Goal: Task Accomplishment & Management: Manage account settings

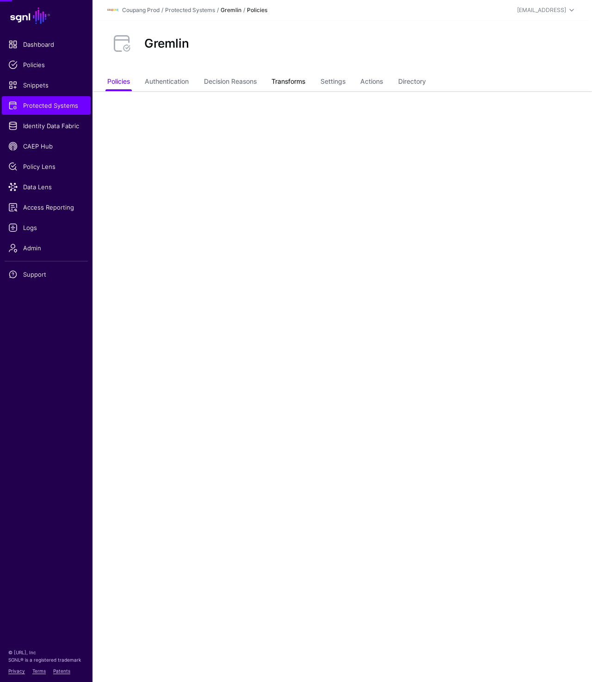
click at [297, 80] on link "Transforms" at bounding box center [288, 83] width 34 height 18
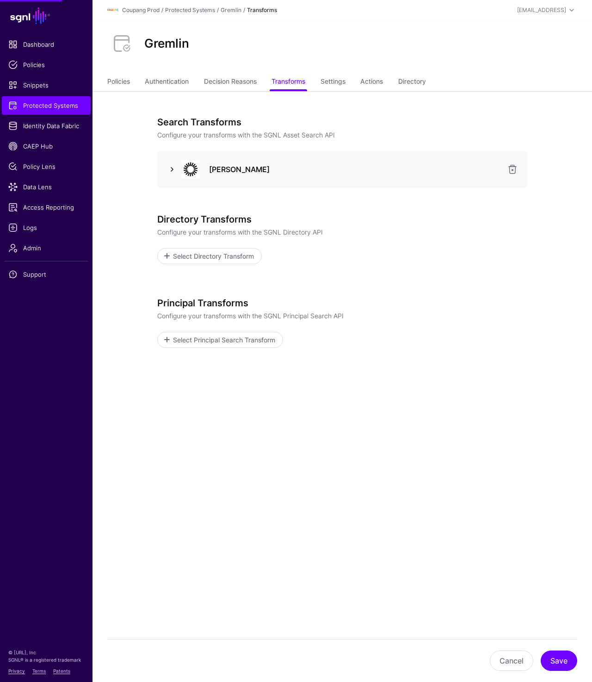
click at [174, 164] on link at bounding box center [171, 169] width 11 height 11
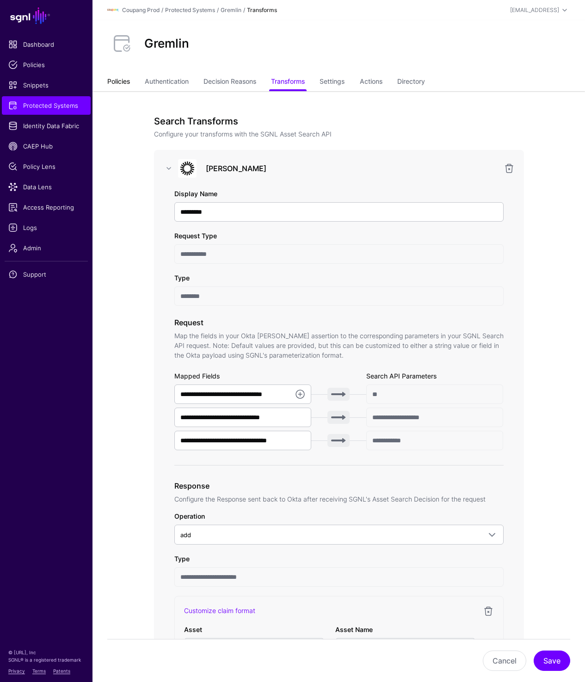
click at [120, 75] on link "Policies" at bounding box center [118, 83] width 23 height 18
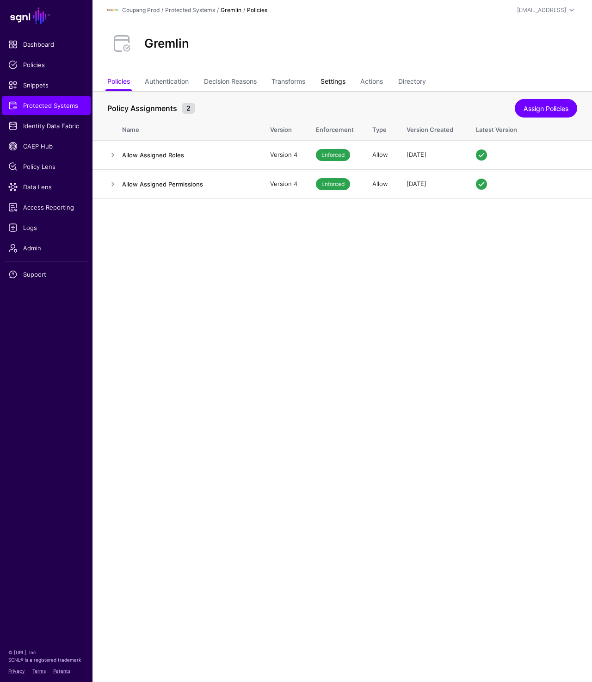
click at [345, 84] on link "Settings" at bounding box center [332, 83] width 25 height 18
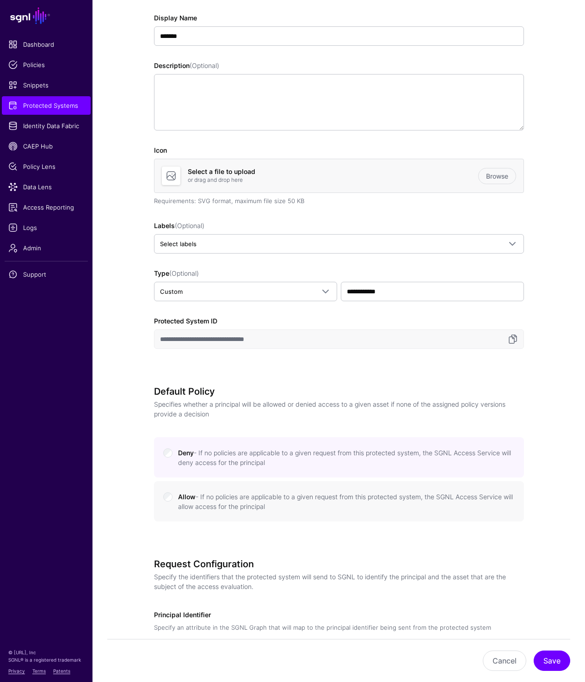
scroll to position [143, 0]
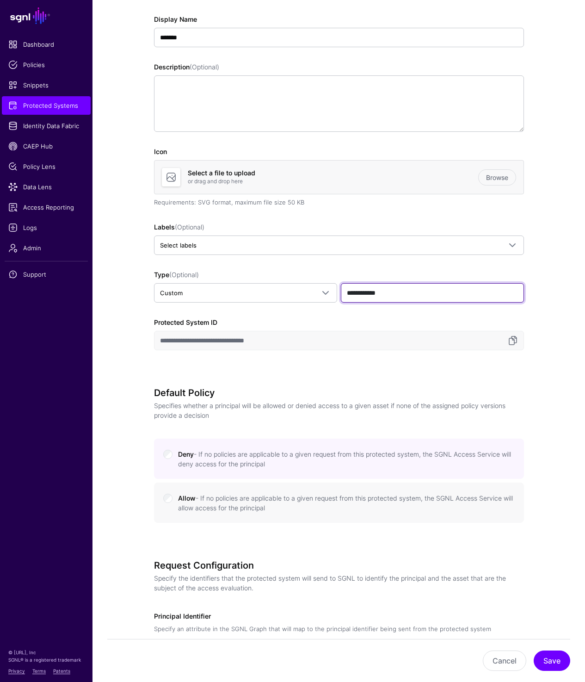
click at [441, 294] on input "**********" at bounding box center [432, 292] width 183 height 19
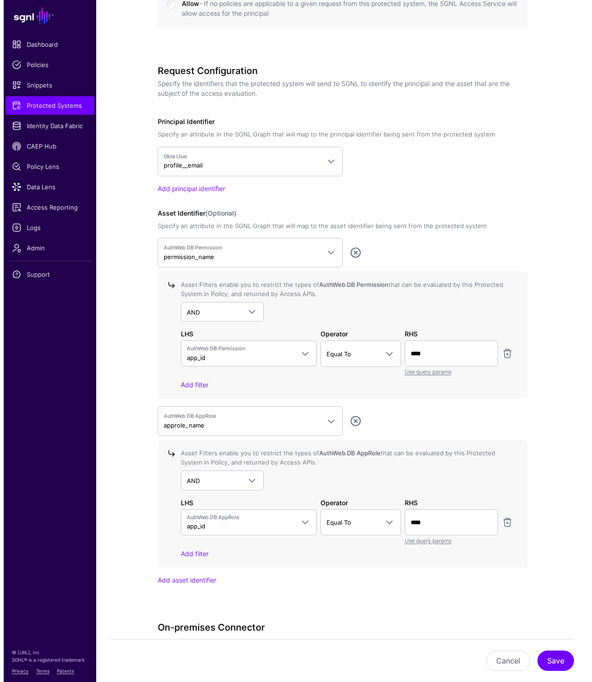
scroll to position [0, 0]
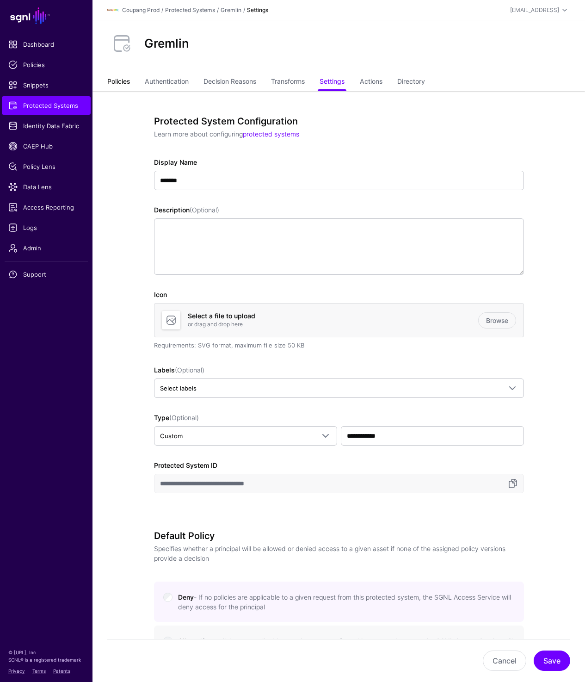
click at [117, 82] on link "Policies" at bounding box center [118, 83] width 23 height 18
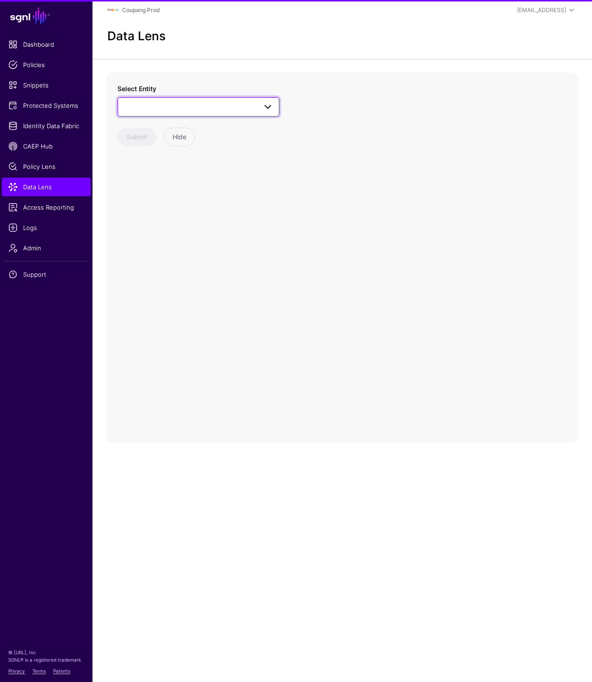
click at [175, 108] on span at bounding box center [198, 106] width 150 height 11
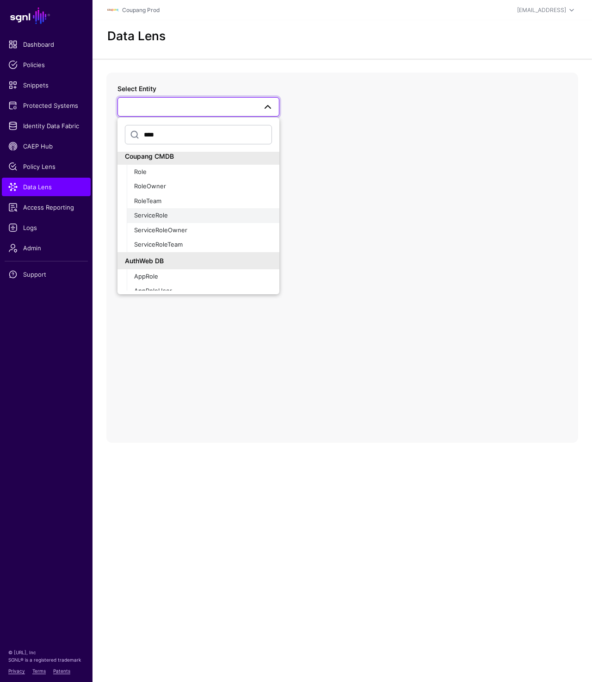
scroll to position [163, 0]
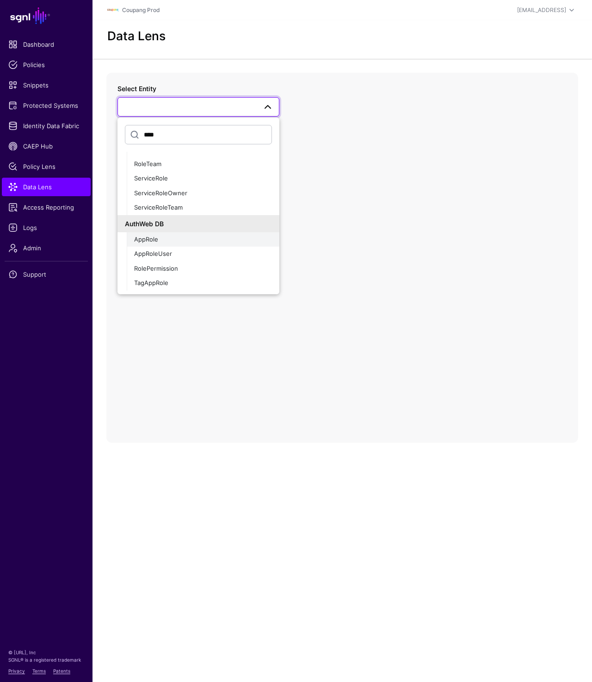
type input "****"
click at [176, 242] on div "AppRole" at bounding box center [203, 239] width 138 height 9
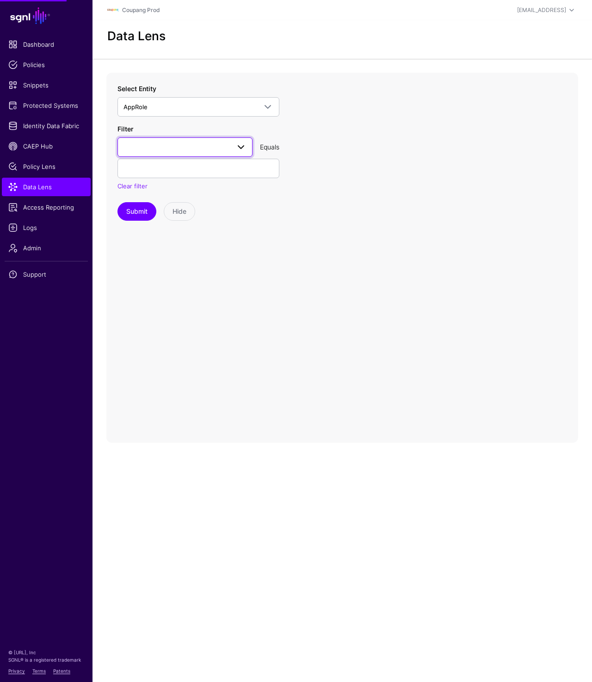
click at [178, 151] on span at bounding box center [184, 147] width 123 height 11
click at [164, 222] on button "approle_name" at bounding box center [184, 228] width 135 height 15
click at [168, 171] on input "text" at bounding box center [198, 168] width 162 height 19
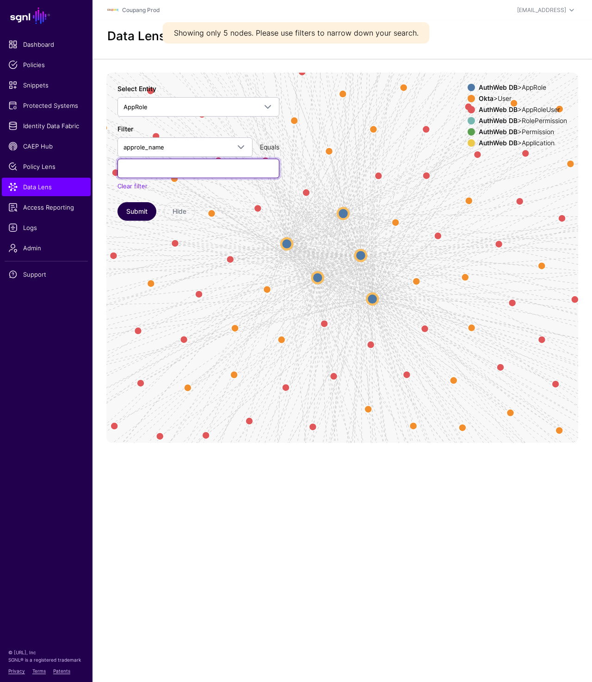
paste input "**********"
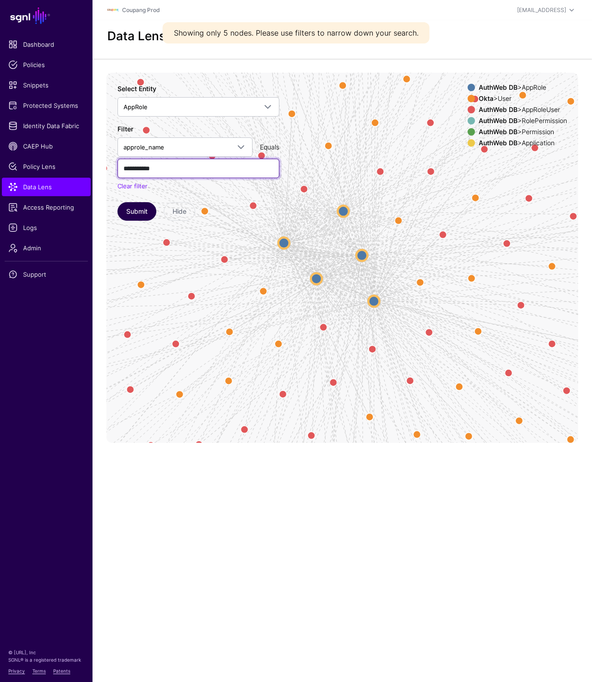
type input "**********"
click at [134, 211] on button "Submit" at bounding box center [136, 211] width 39 height 18
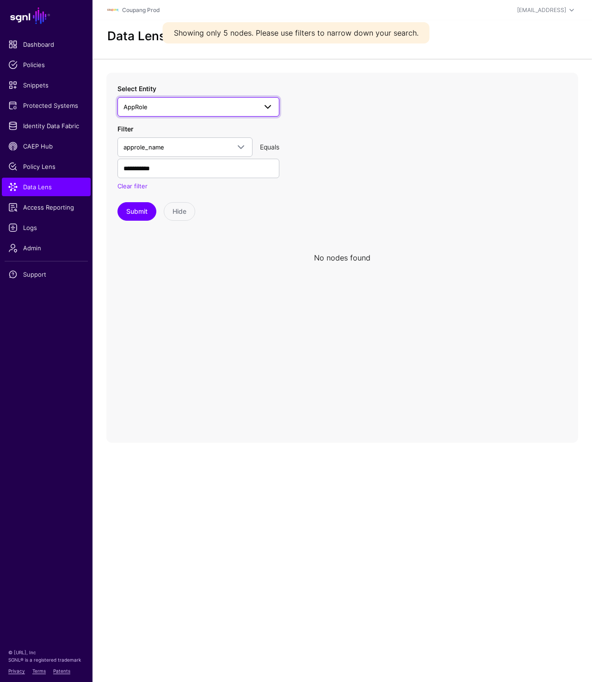
click at [170, 112] on link "AppRole" at bounding box center [198, 106] width 162 height 19
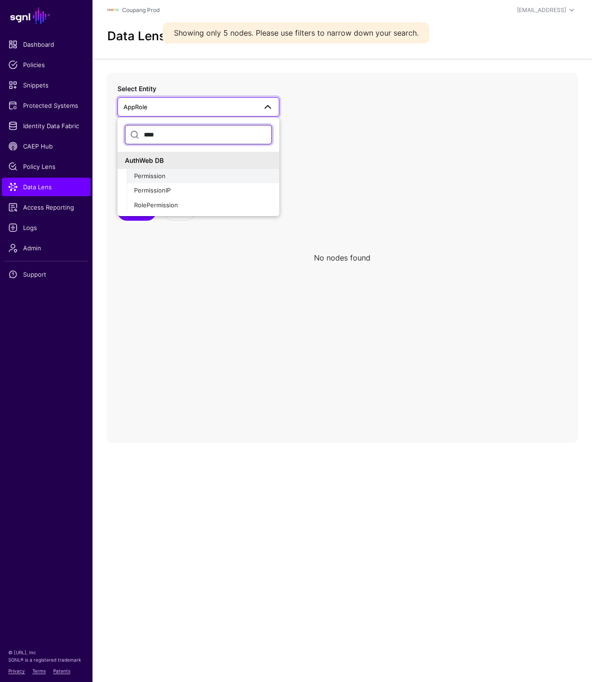
type input "****"
click at [154, 175] on span "Permission" at bounding box center [149, 175] width 31 height 7
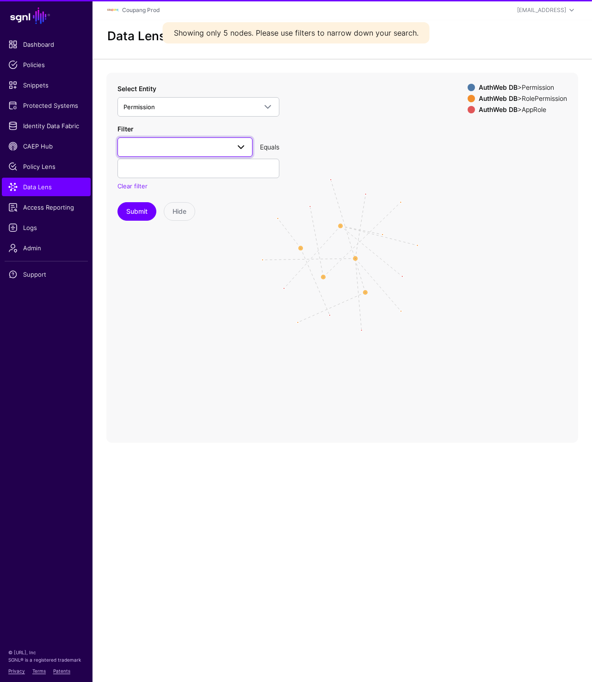
click at [163, 142] on span at bounding box center [184, 147] width 123 height 11
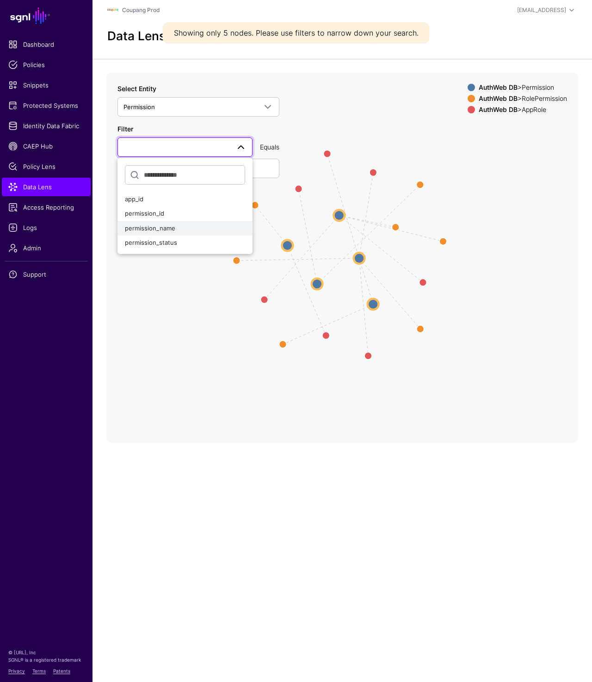
click at [150, 227] on span "permission_name" at bounding box center [150, 227] width 50 height 7
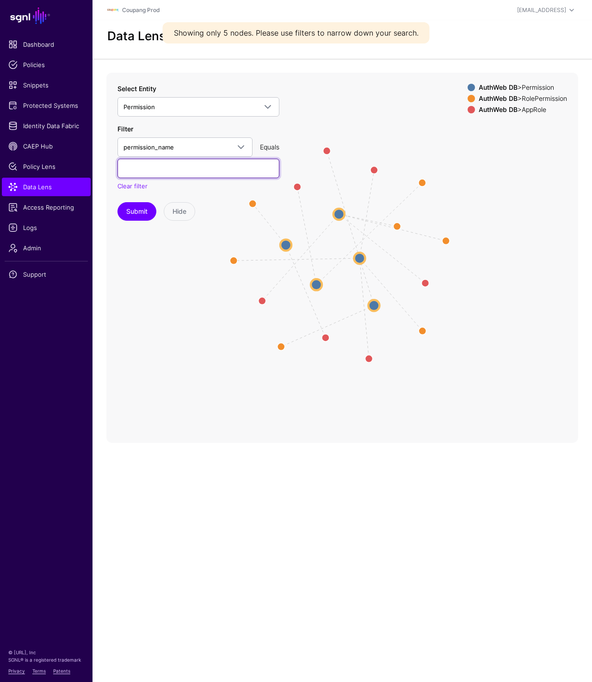
click at [155, 165] on input "text" at bounding box center [198, 168] width 162 height 19
paste input "**********"
type input "**********"
click at [135, 204] on button "Submit" at bounding box center [136, 211] width 39 height 18
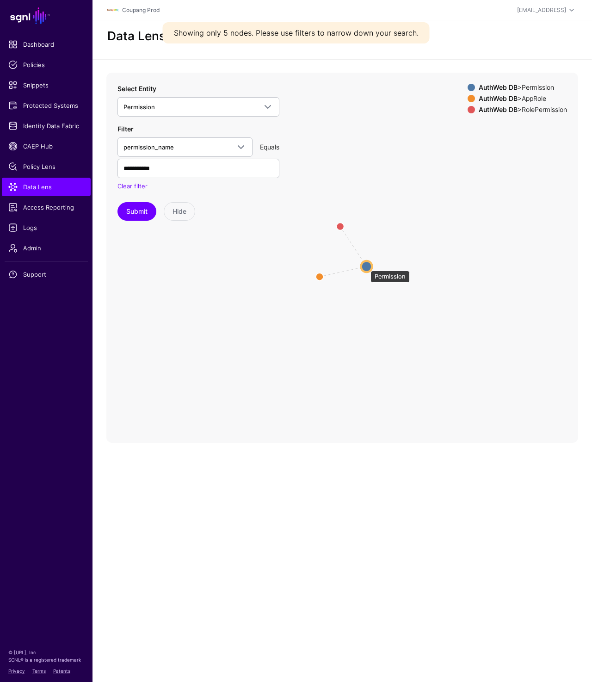
click at [366, 266] on circle at bounding box center [366, 266] width 11 height 11
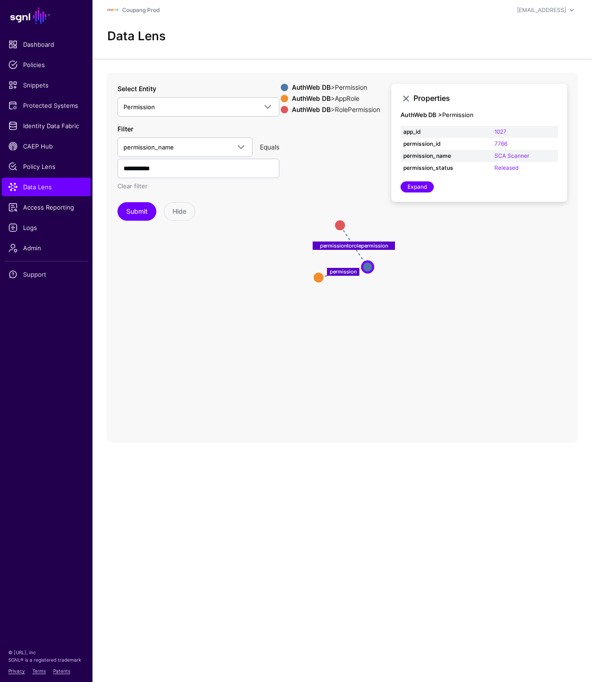
click at [141, 186] on link "Clear filter" at bounding box center [132, 185] width 30 height 7
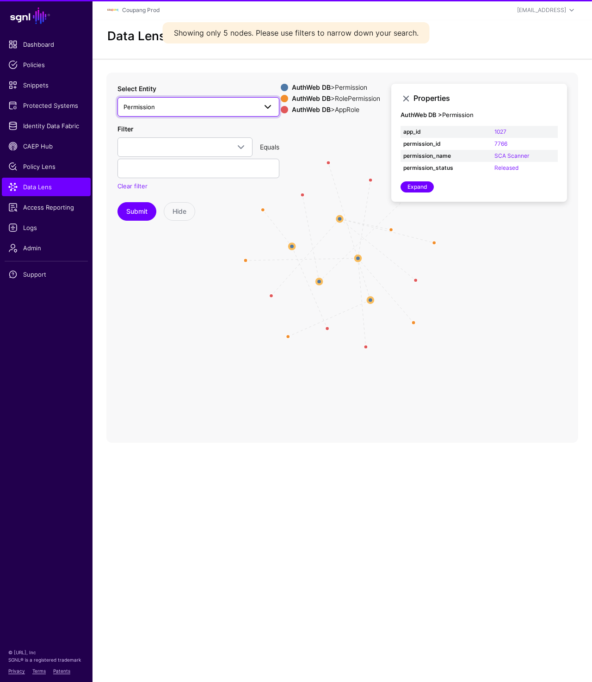
click at [178, 107] on span "Permission" at bounding box center [189, 107] width 133 height 10
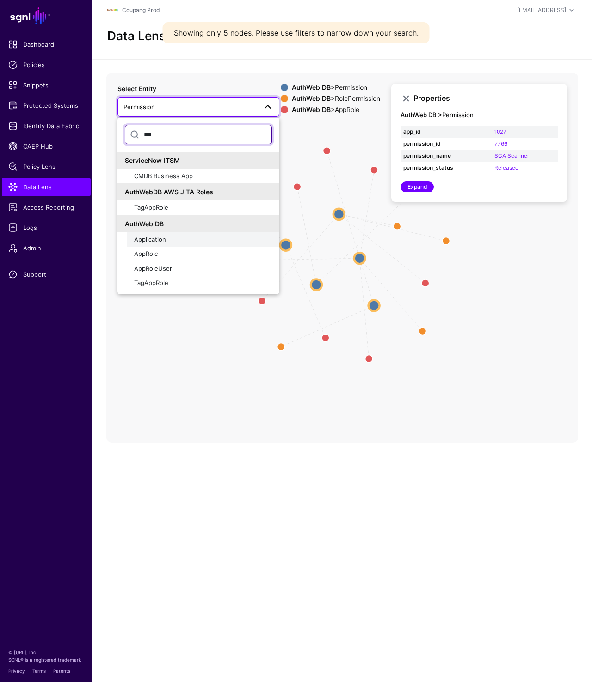
type input "***"
click at [161, 236] on span "Application" at bounding box center [150, 238] width 32 height 7
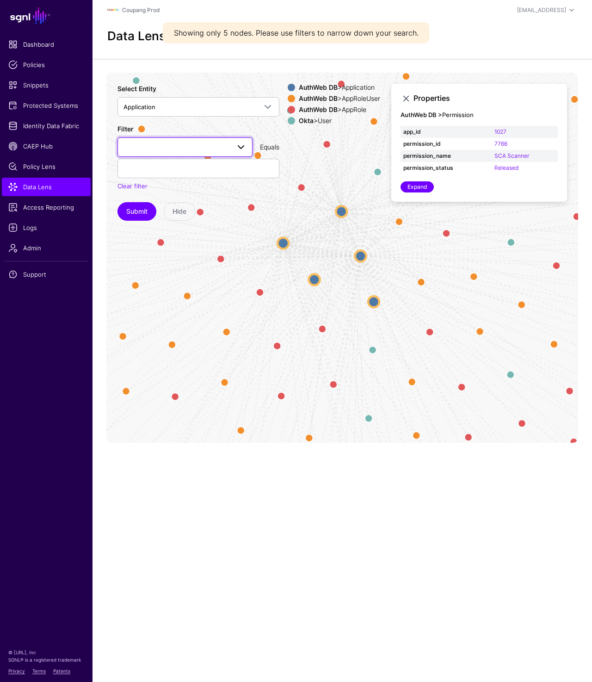
click at [159, 141] on link at bounding box center [184, 146] width 135 height 19
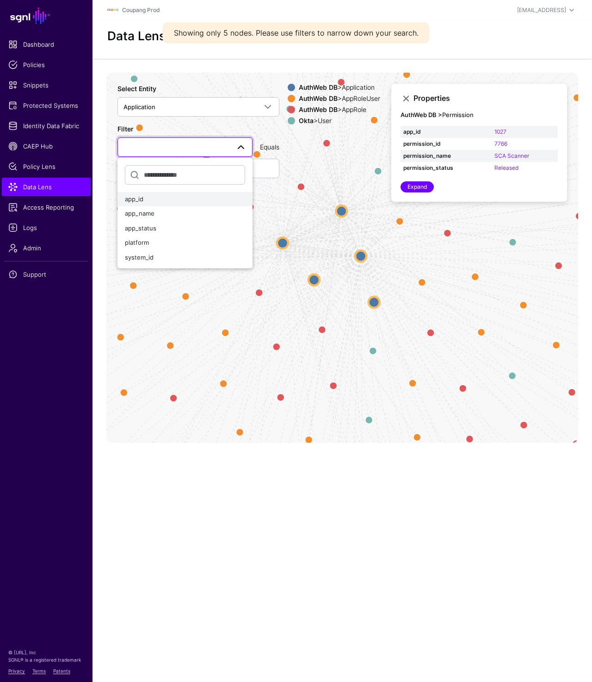
click at [155, 197] on div "app_id" at bounding box center [185, 199] width 120 height 9
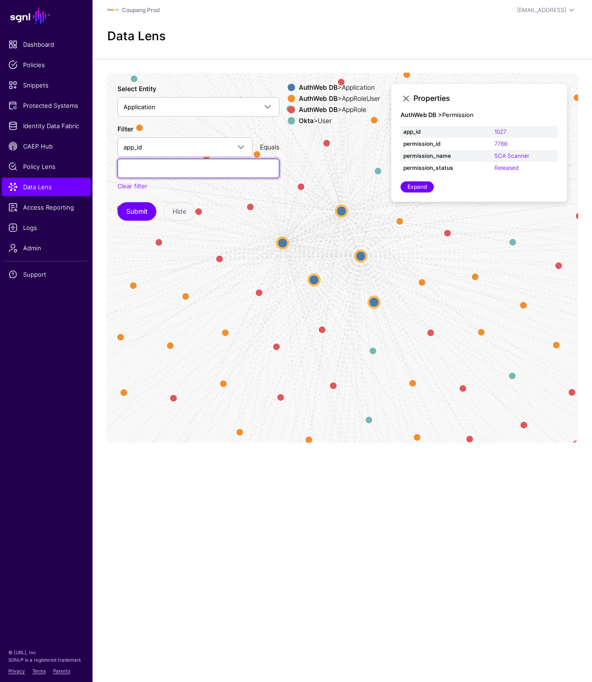
click at [167, 163] on input "text" at bounding box center [198, 168] width 162 height 19
type input "****"
click at [128, 209] on button "Submit" at bounding box center [136, 211] width 39 height 18
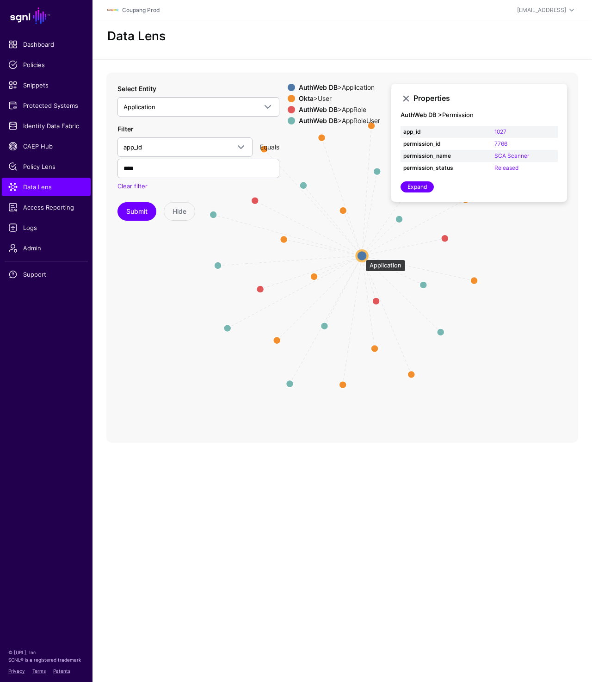
click at [361, 255] on circle at bounding box center [362, 255] width 11 height 11
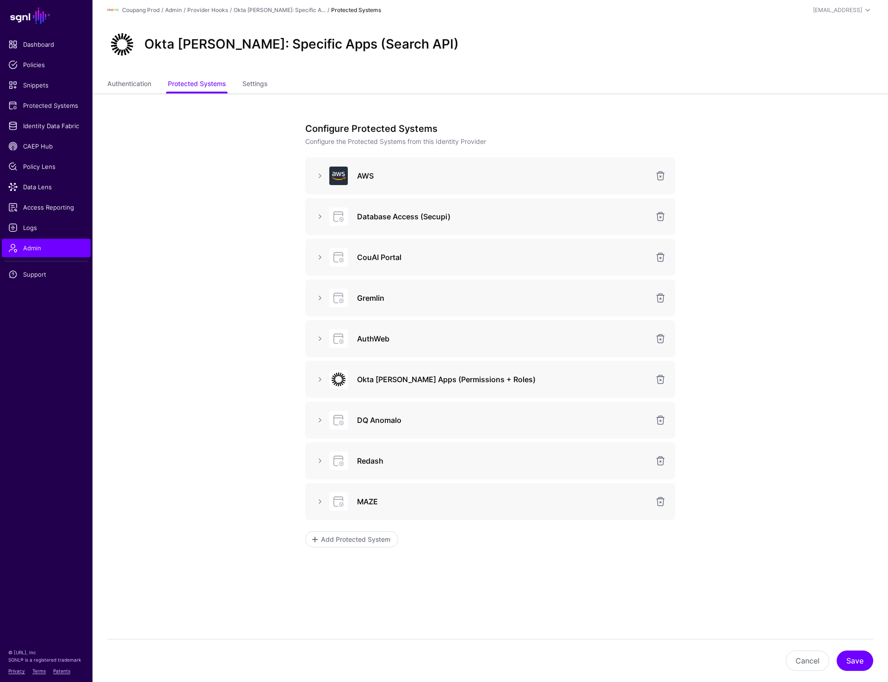
click at [313, 172] on div at bounding box center [320, 175] width 15 height 11
click at [315, 173] on link at bounding box center [319, 175] width 11 height 11
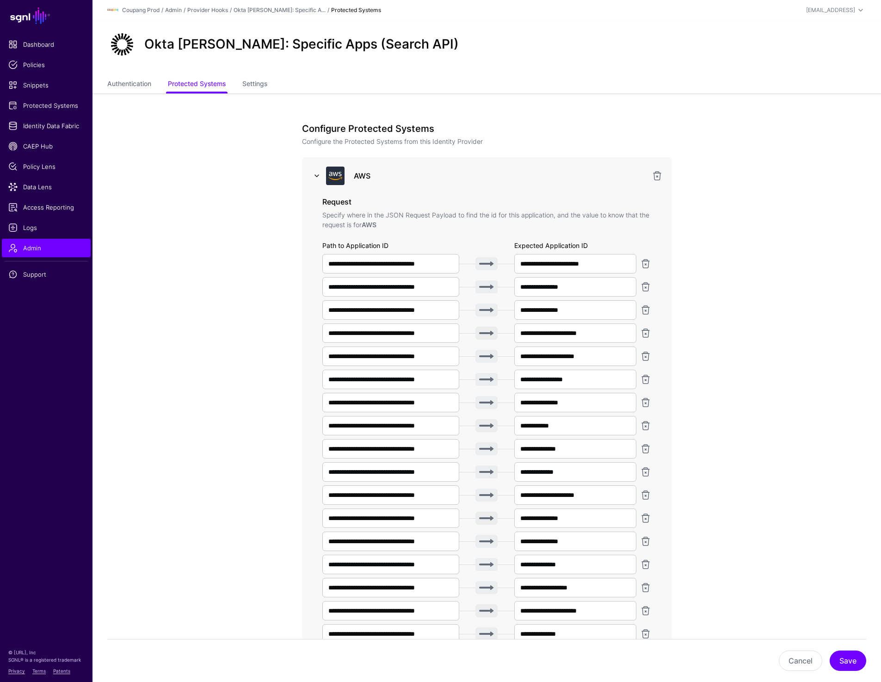
click at [315, 173] on link at bounding box center [316, 175] width 11 height 11
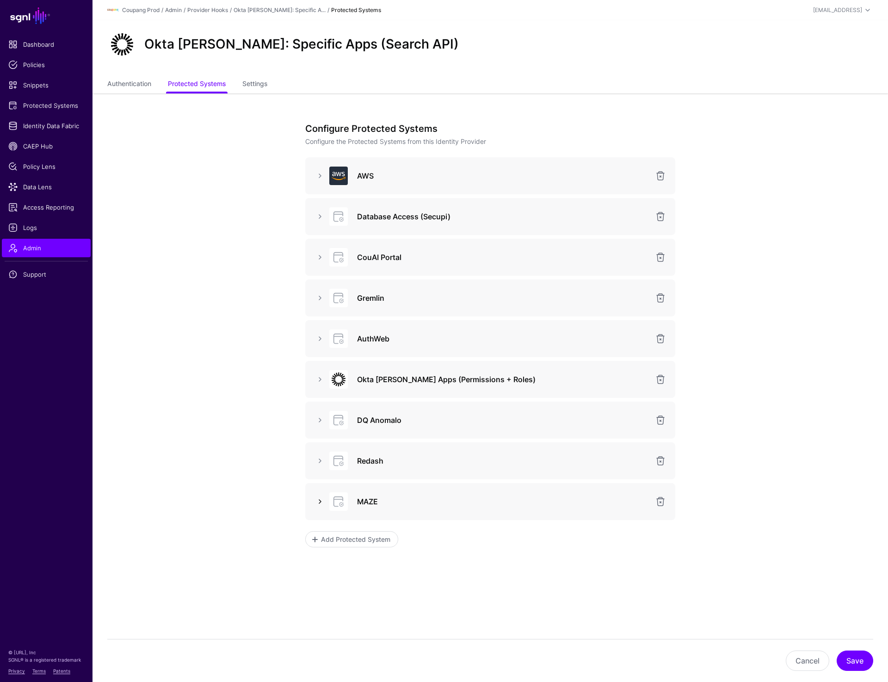
click at [319, 500] on link at bounding box center [319, 501] width 11 height 11
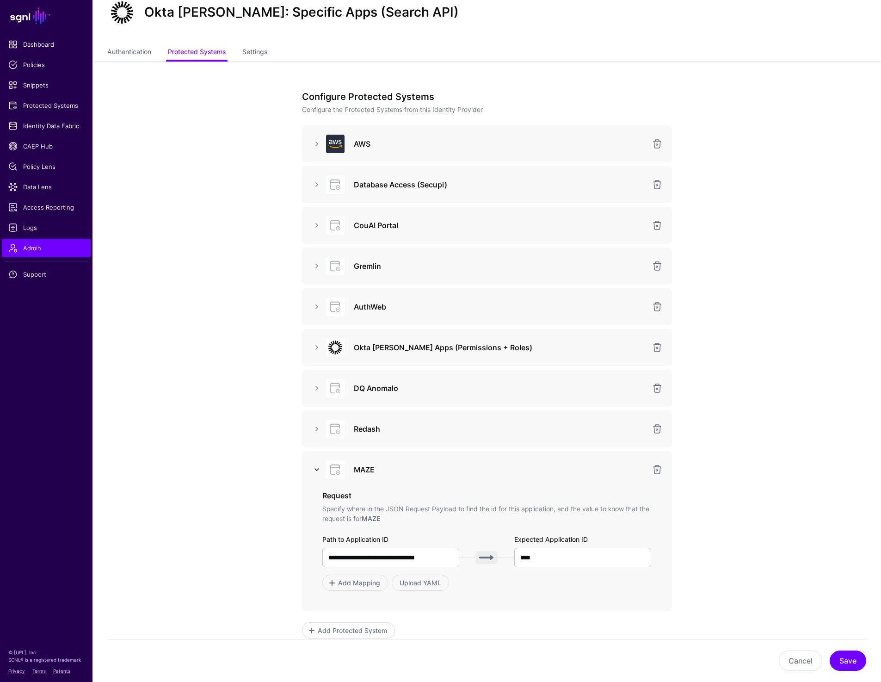
scroll to position [114, 0]
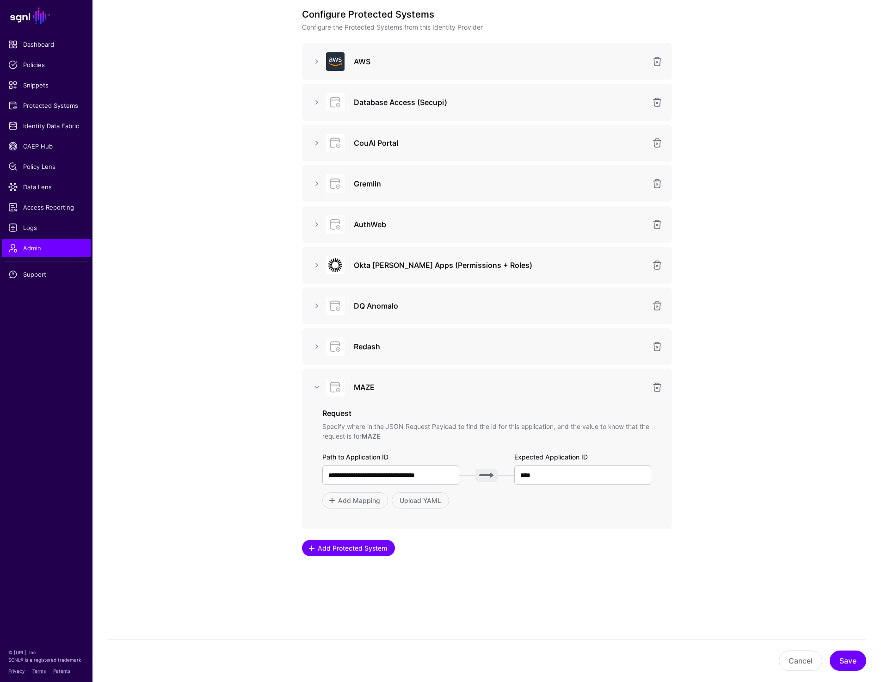
click at [348, 551] on span "Add Protected System" at bounding box center [352, 548] width 72 height 10
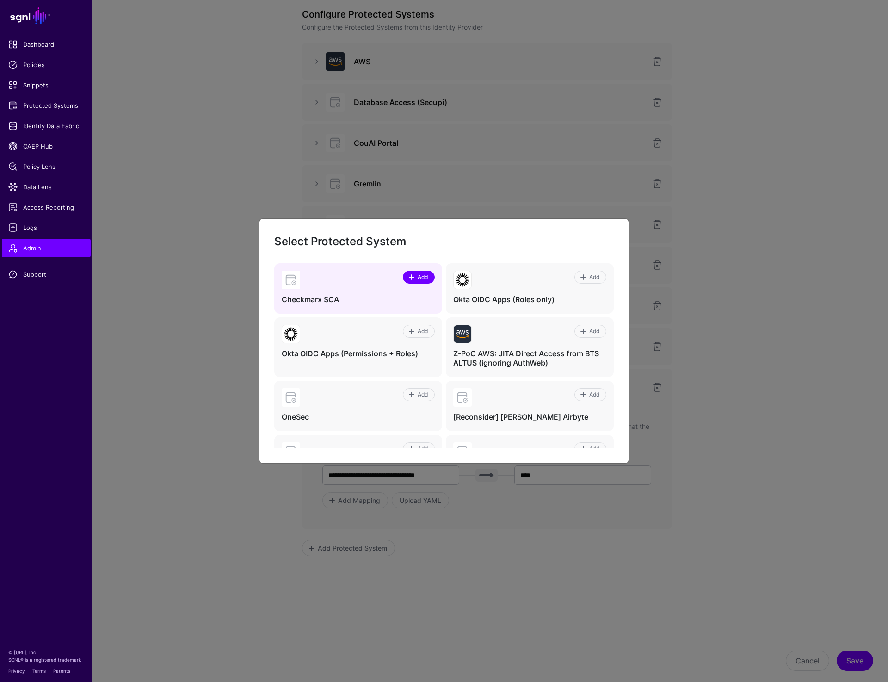
click at [417, 279] on span "Add" at bounding box center [423, 277] width 12 height 8
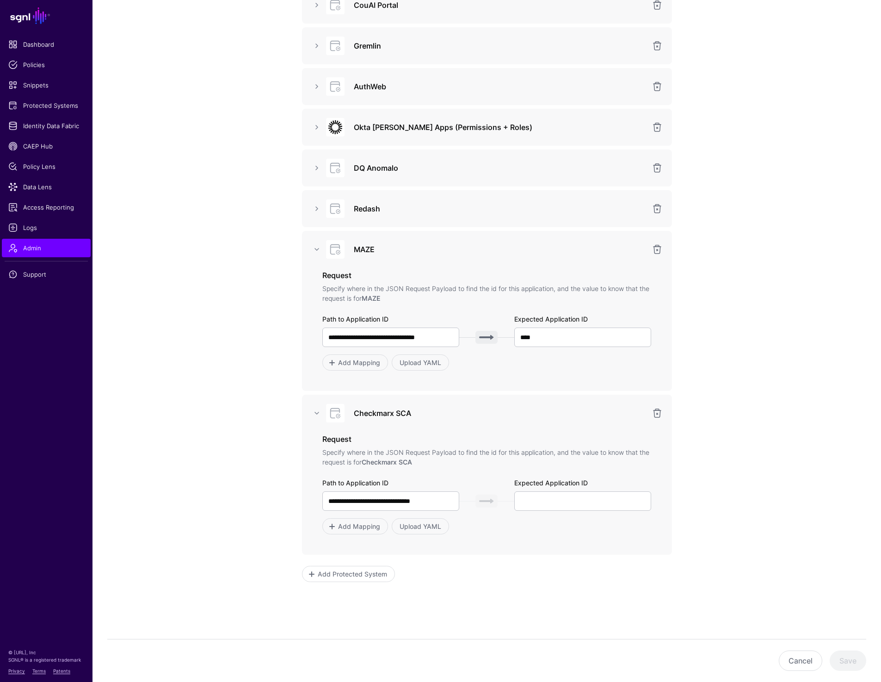
scroll to position [278, 0]
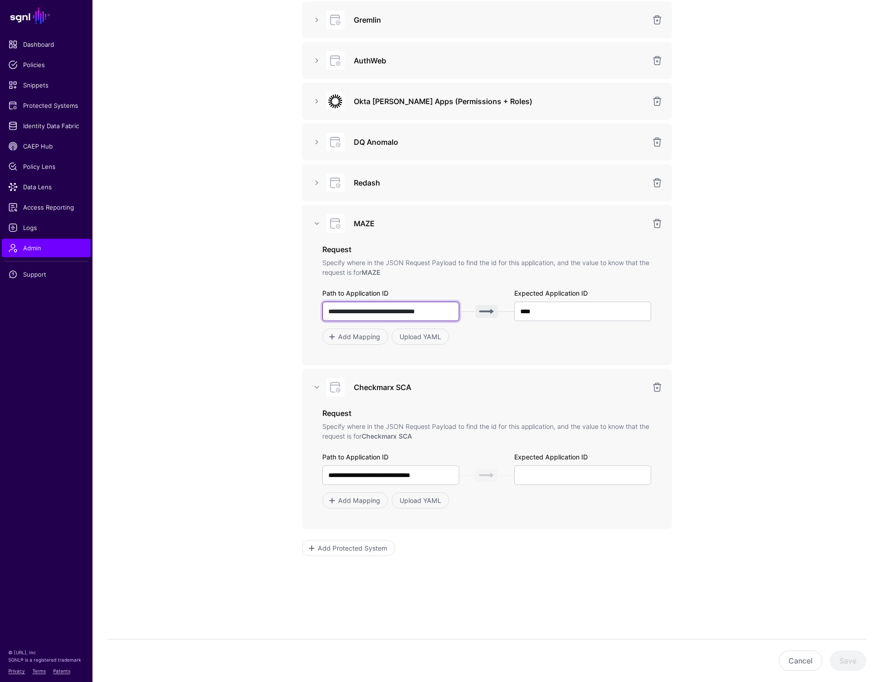
click at [393, 309] on input "**********" at bounding box center [390, 311] width 137 height 19
click at [407, 476] on input "**********" at bounding box center [390, 474] width 137 height 19
paste input "**"
type input "**********"
click at [572, 474] on input "text" at bounding box center [582, 474] width 137 height 19
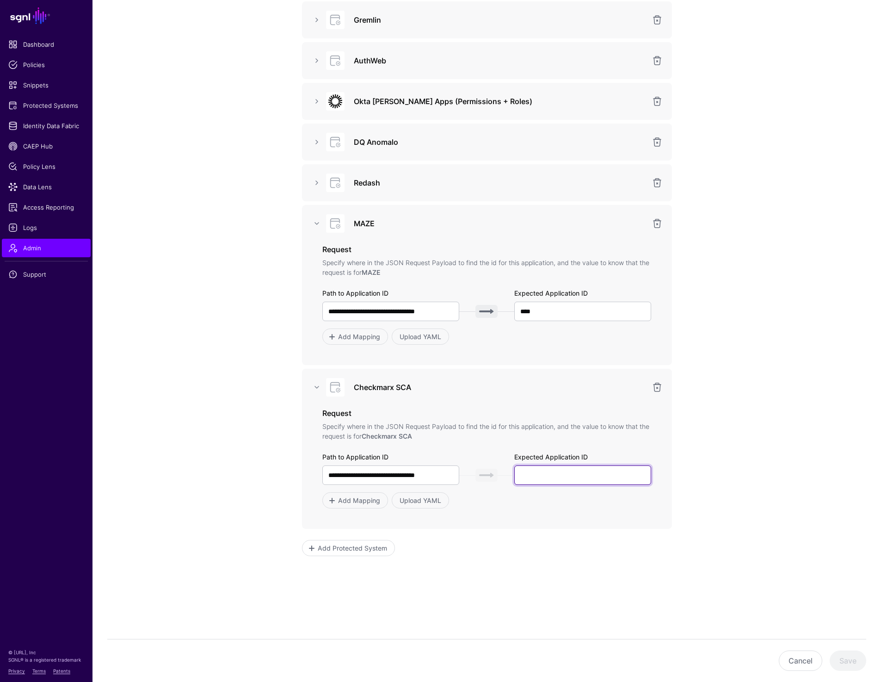
paste input "**********"
type input "**********"
click at [846, 664] on button "Save" at bounding box center [848, 660] width 37 height 20
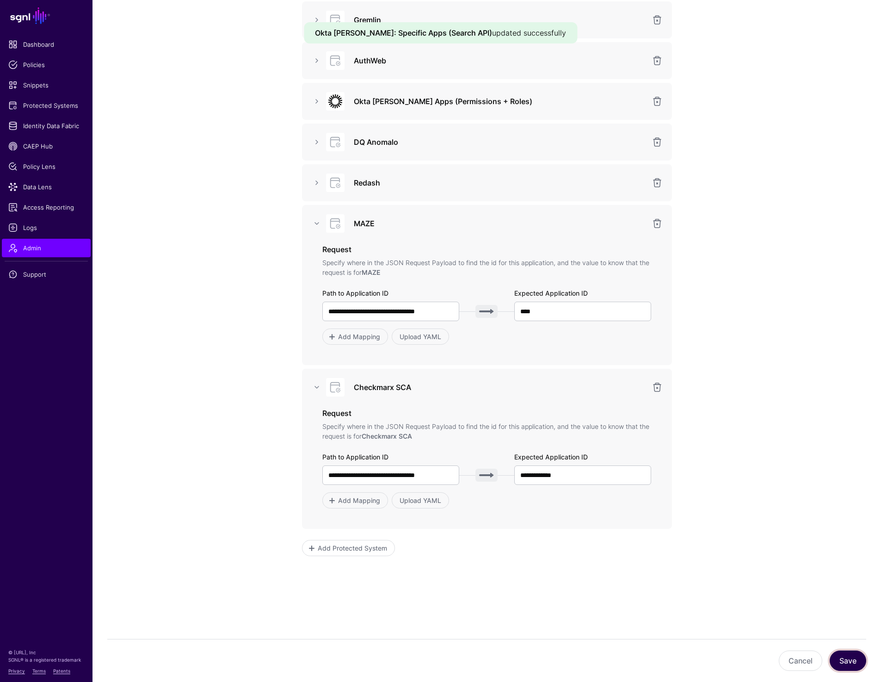
scroll to position [0, 0]
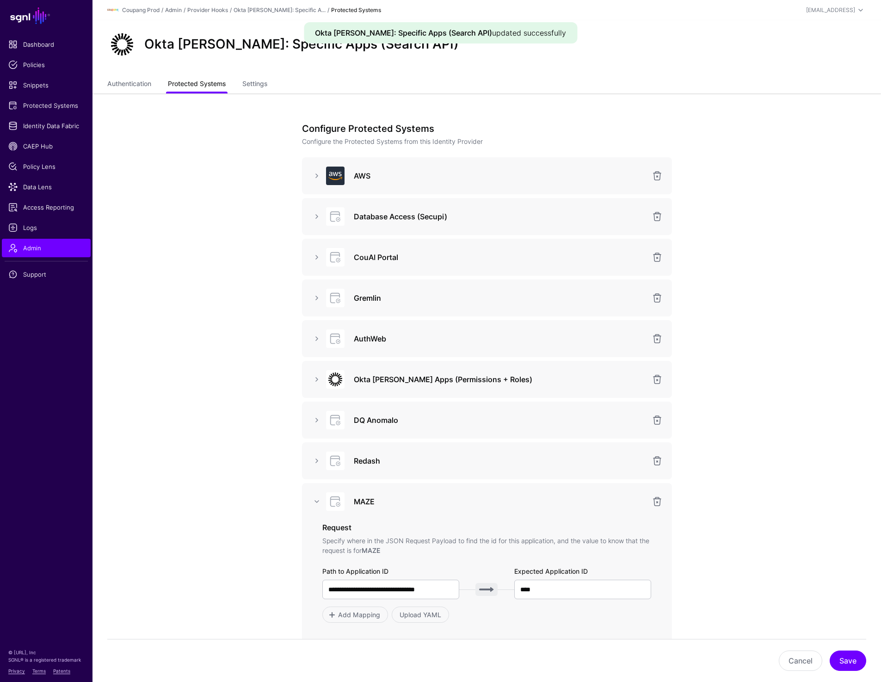
click at [216, 83] on link "Protected Systems" at bounding box center [197, 85] width 58 height 18
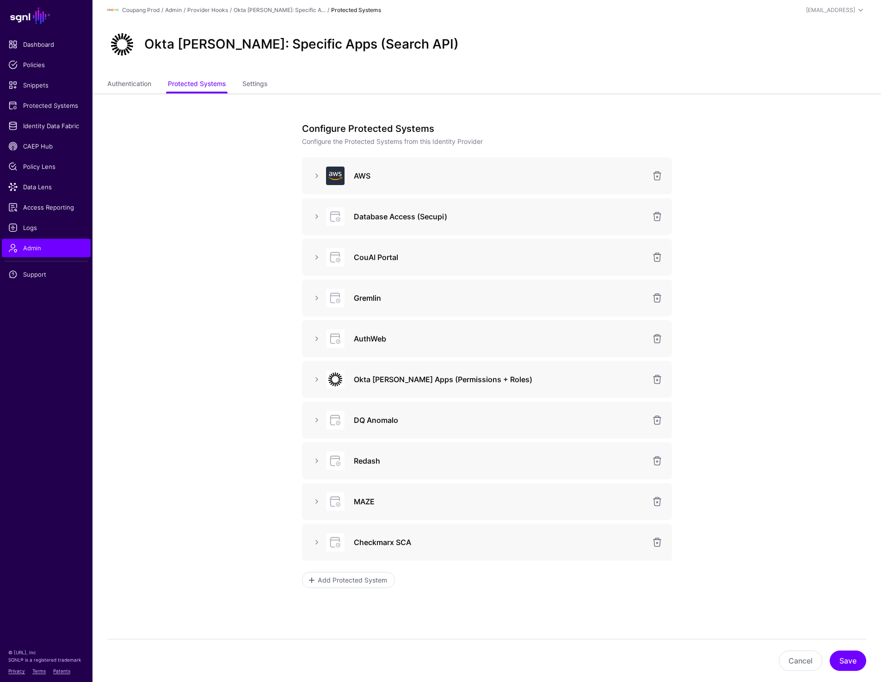
click at [681, 106] on div "Configure Protected Systems Configure the Protected Systems from this Identity …" at bounding box center [486, 403] width 429 height 620
click at [194, 224] on app-admin-providers-item-integrations "Configure Protected Systems Configure the Protected Systems from this Identity …" at bounding box center [486, 403] width 788 height 620
click at [497, 86] on ul "Authentication Protected Systems Settings" at bounding box center [486, 85] width 759 height 18
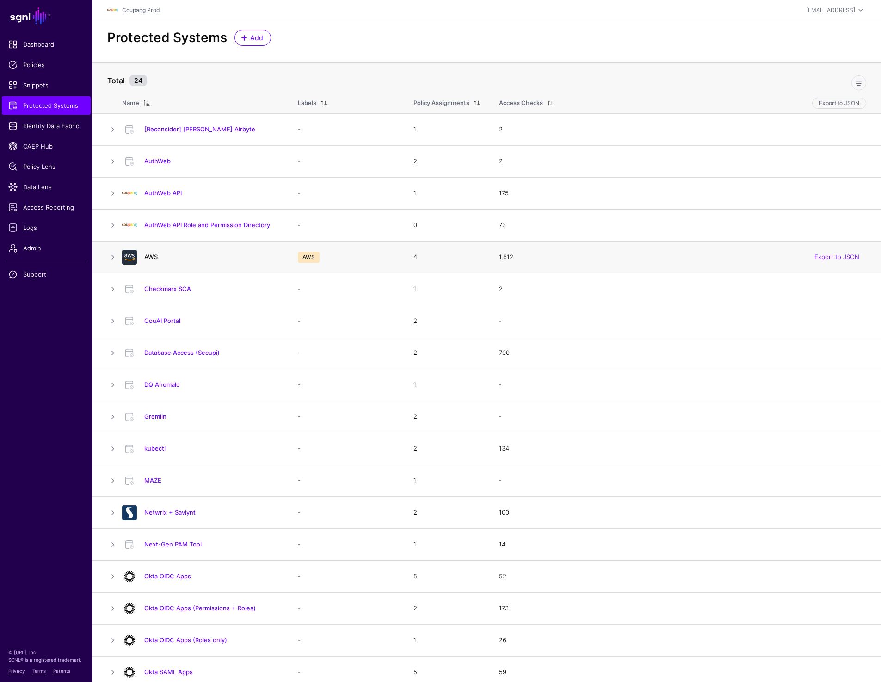
click at [145, 254] on link "AWS" at bounding box center [150, 256] width 13 height 7
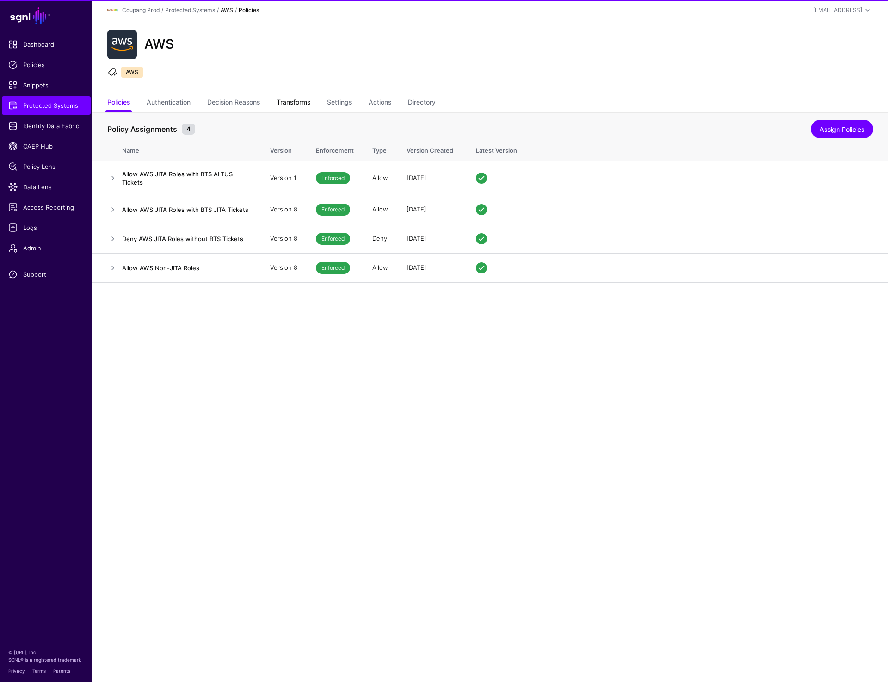
click at [294, 104] on link "Transforms" at bounding box center [294, 103] width 34 height 18
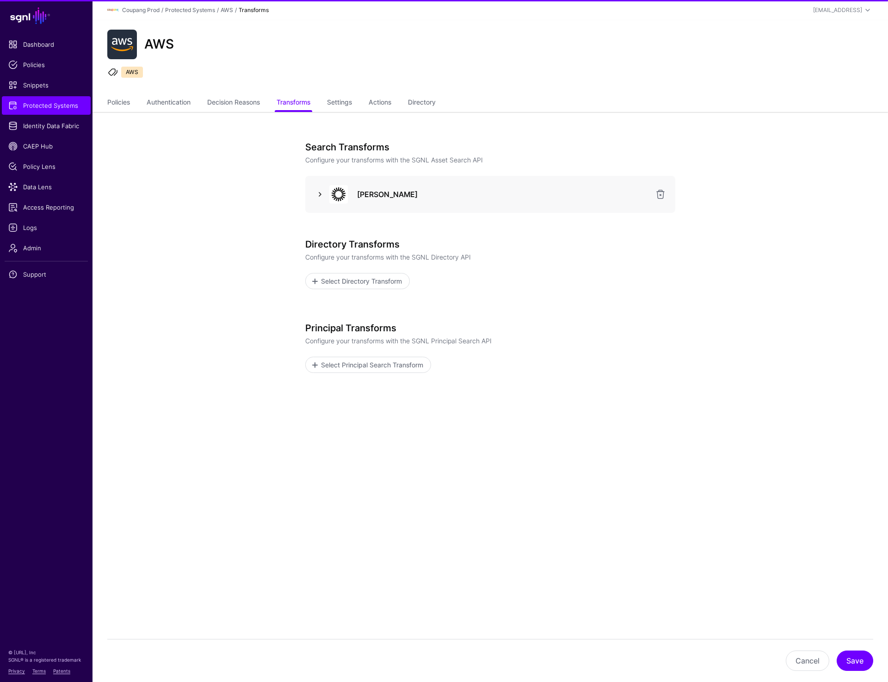
click at [320, 193] on link at bounding box center [319, 194] width 11 height 11
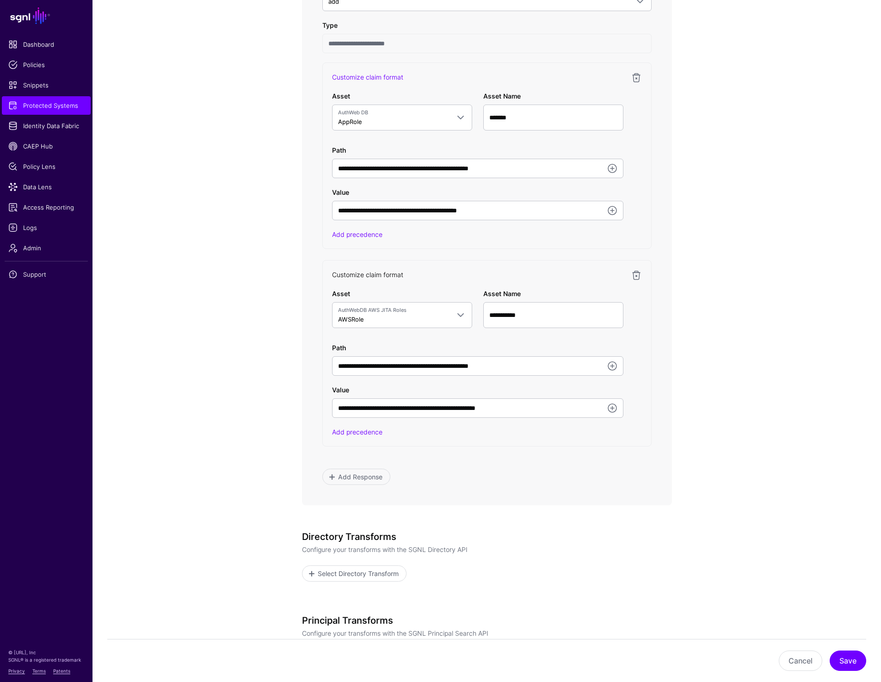
scroll to position [546, 0]
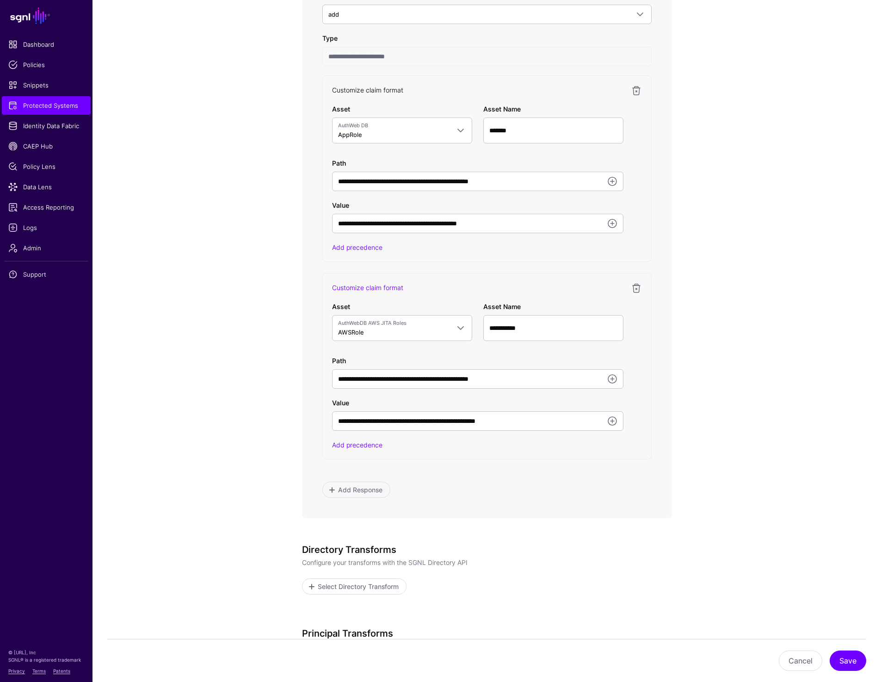
click at [367, 89] on link "Customize claim format" at bounding box center [367, 90] width 71 height 8
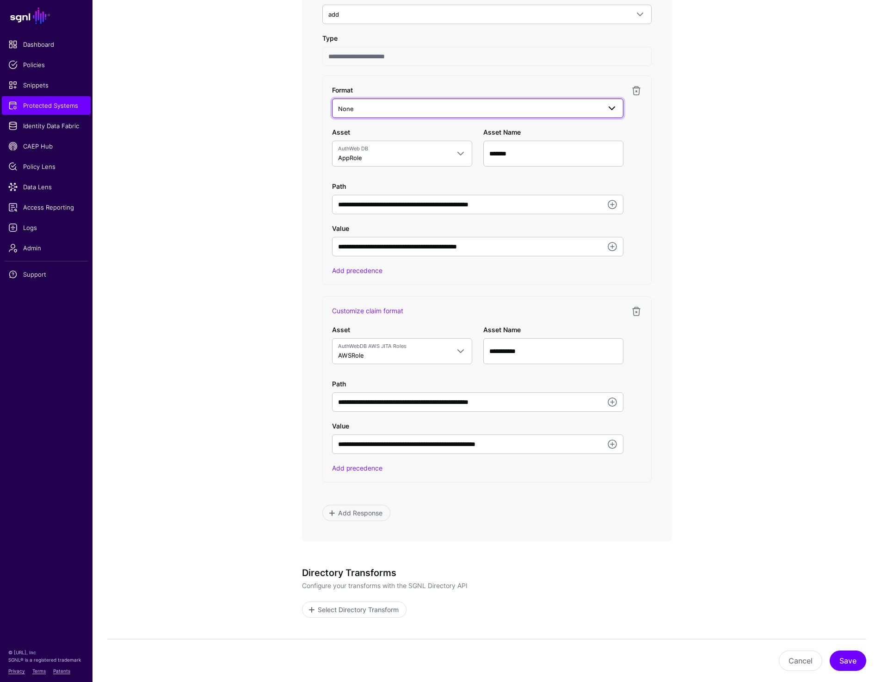
click at [398, 108] on span "None" at bounding box center [469, 109] width 263 height 10
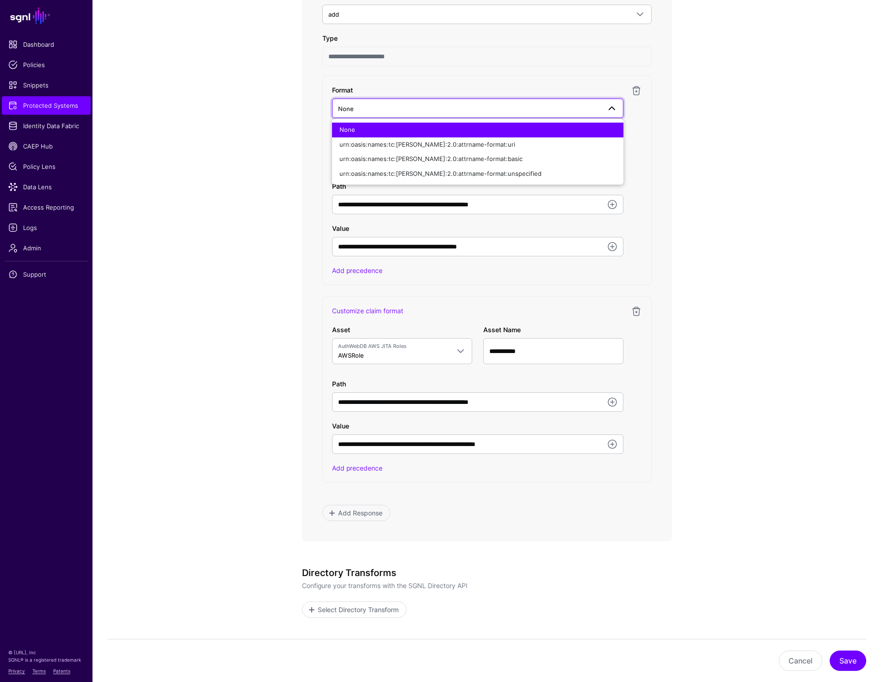
click at [727, 117] on app-integrations-item-transforms "**********" at bounding box center [486, 202] width 788 height 1272
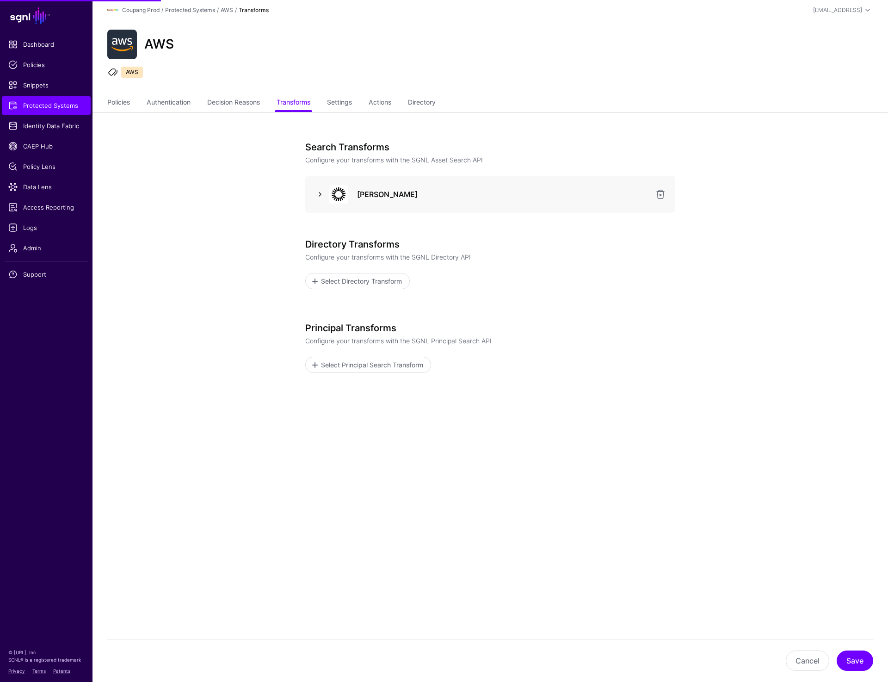
click at [322, 192] on link at bounding box center [319, 194] width 11 height 11
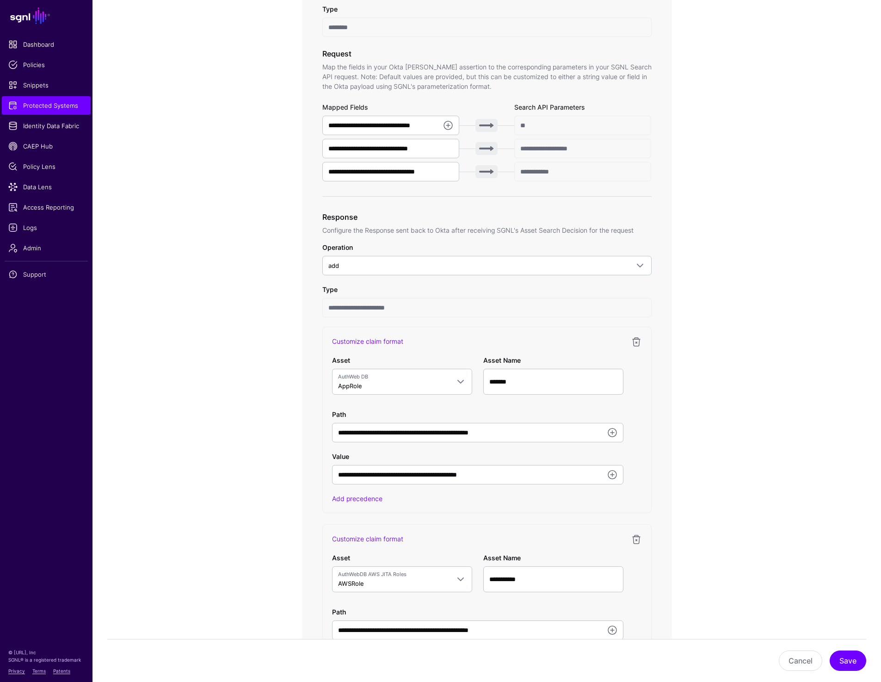
scroll to position [295, 0]
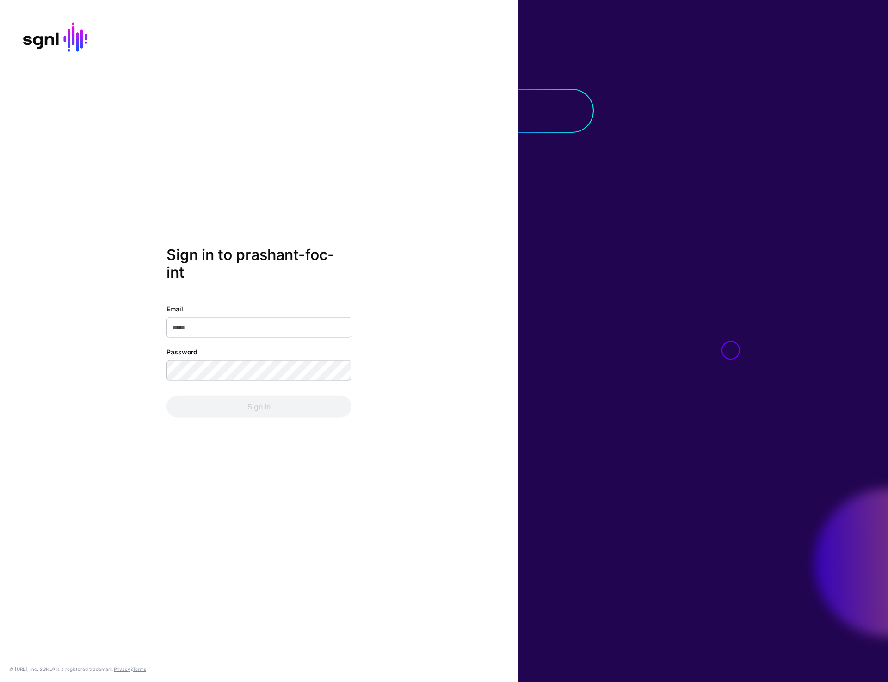
type input "**********"
click at [250, 411] on button "Sign In" at bounding box center [258, 406] width 185 height 22
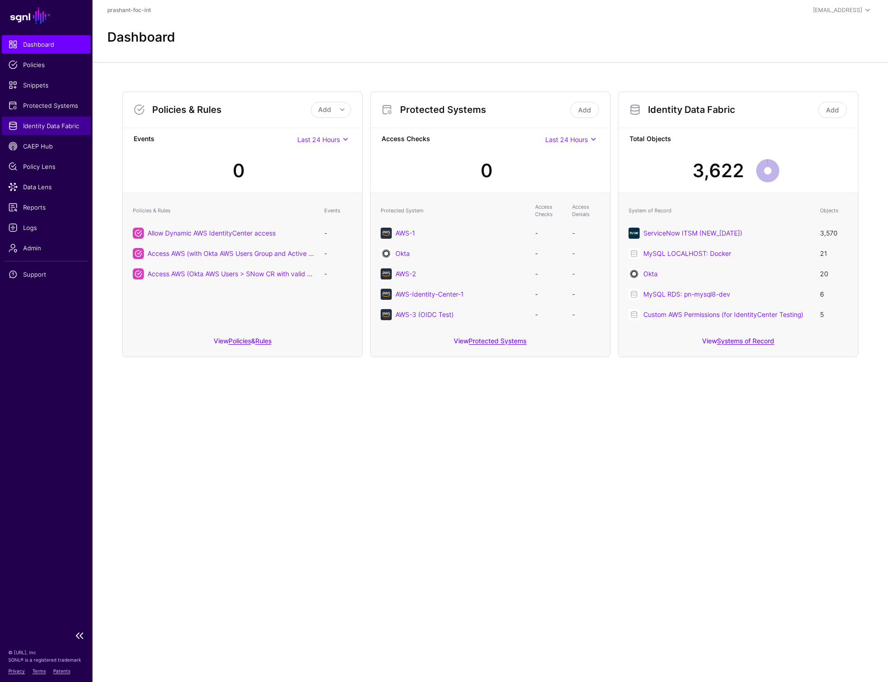
click at [37, 122] on span "Identity Data Fabric" at bounding box center [46, 125] width 76 height 9
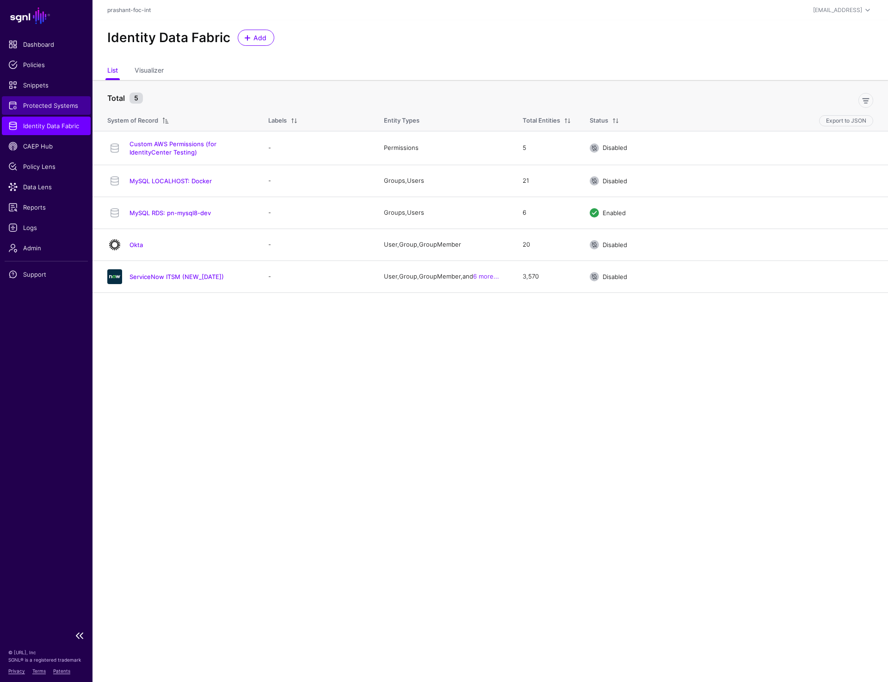
click at [44, 103] on span "Protected Systems" at bounding box center [46, 105] width 76 height 9
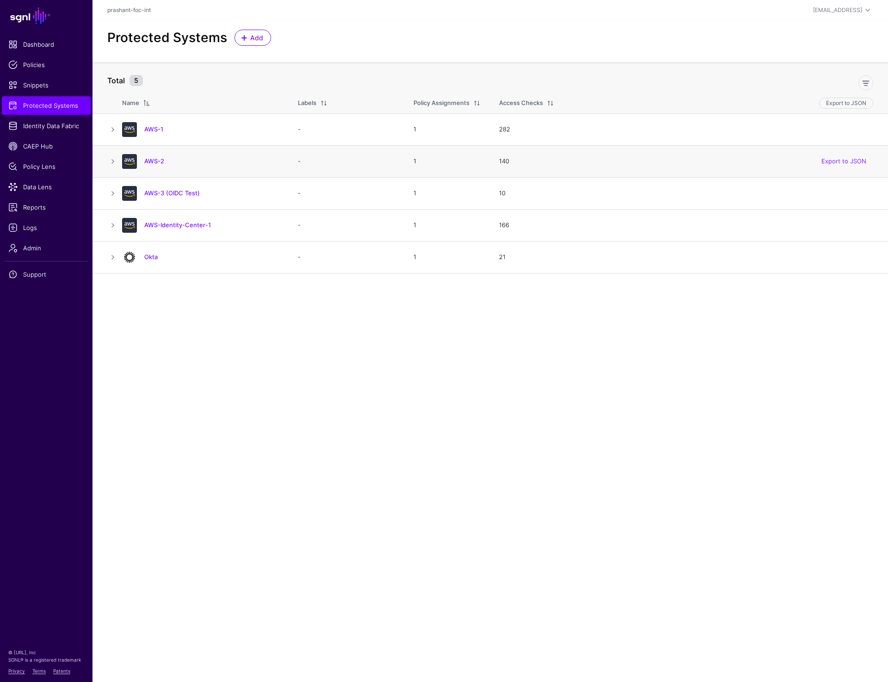
click at [155, 156] on div "AWS-2" at bounding box center [200, 161] width 165 height 15
click at [155, 159] on link "AWS-2" at bounding box center [154, 160] width 20 height 7
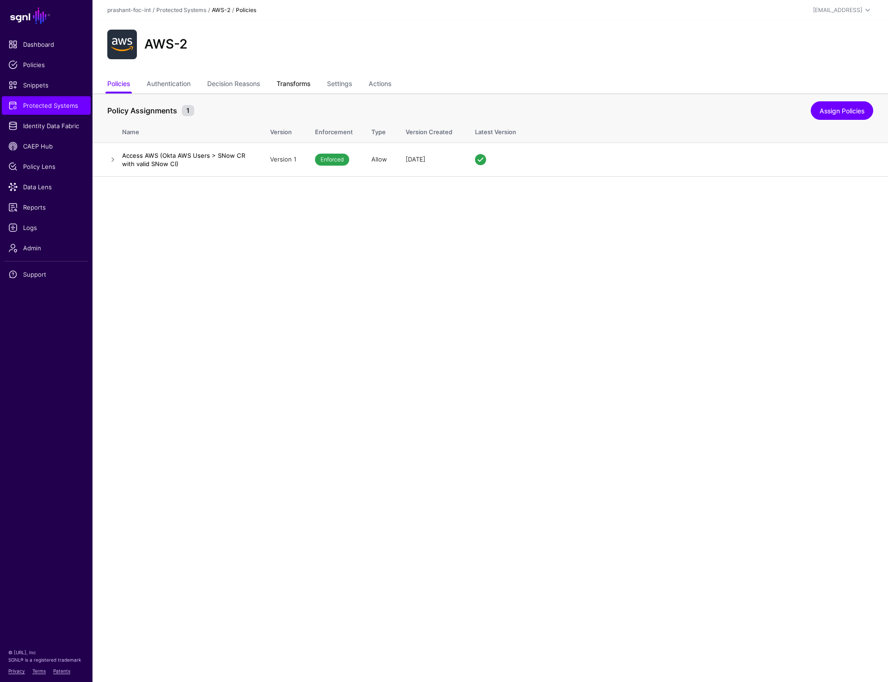
click at [301, 81] on link "Transforms" at bounding box center [294, 85] width 34 height 18
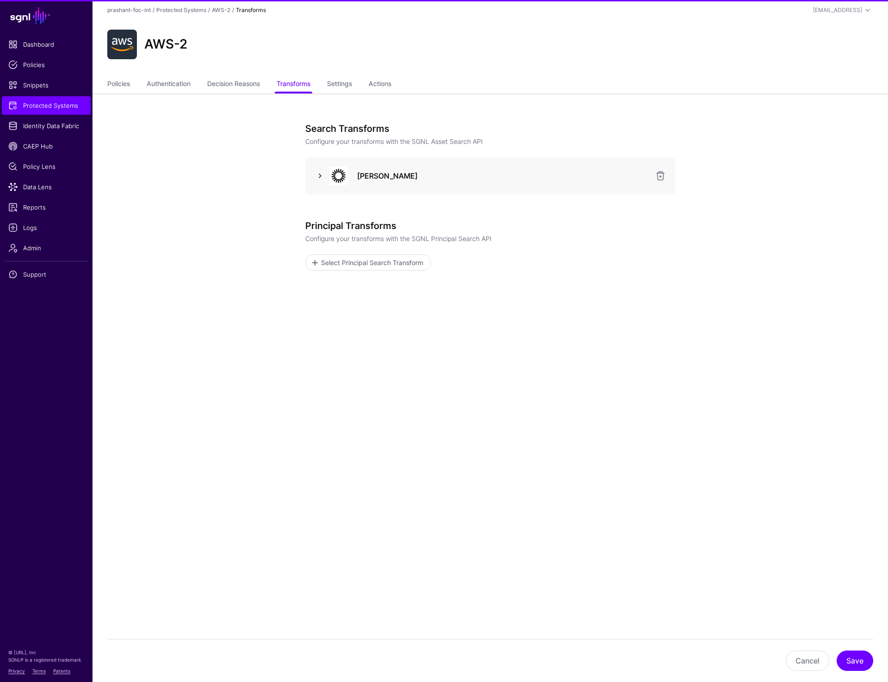
click at [319, 175] on link at bounding box center [319, 175] width 11 height 11
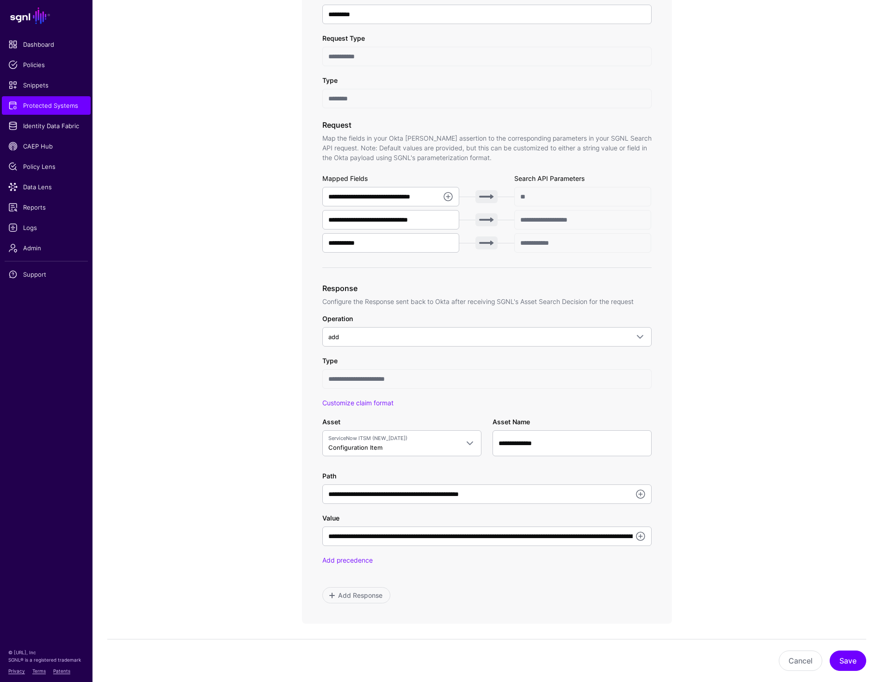
scroll to position [209, 0]
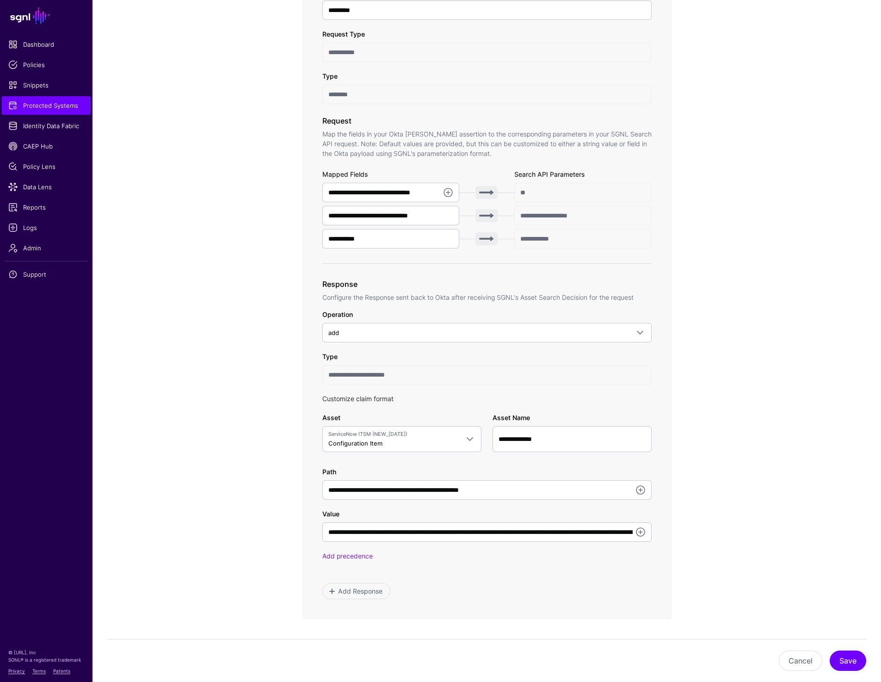
click at [357, 401] on link "Customize claim format" at bounding box center [357, 398] width 71 height 8
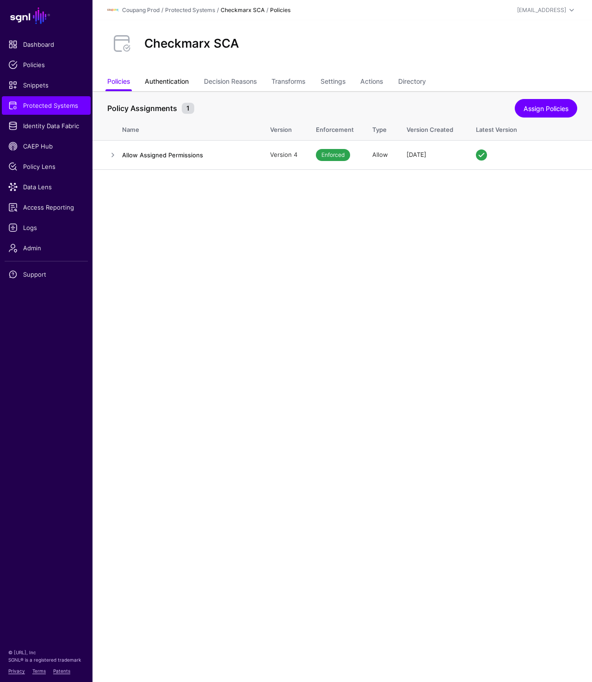
click at [168, 77] on link "Authentication" at bounding box center [167, 83] width 44 height 18
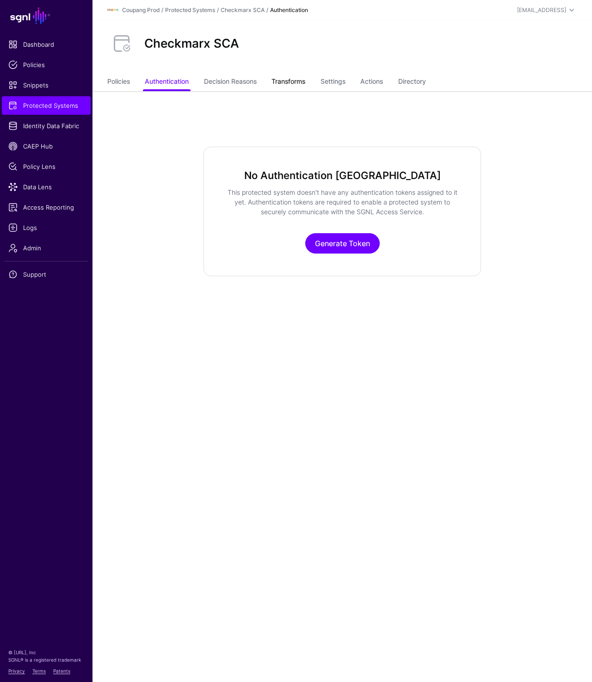
click at [298, 86] on link "Transforms" at bounding box center [288, 83] width 34 height 18
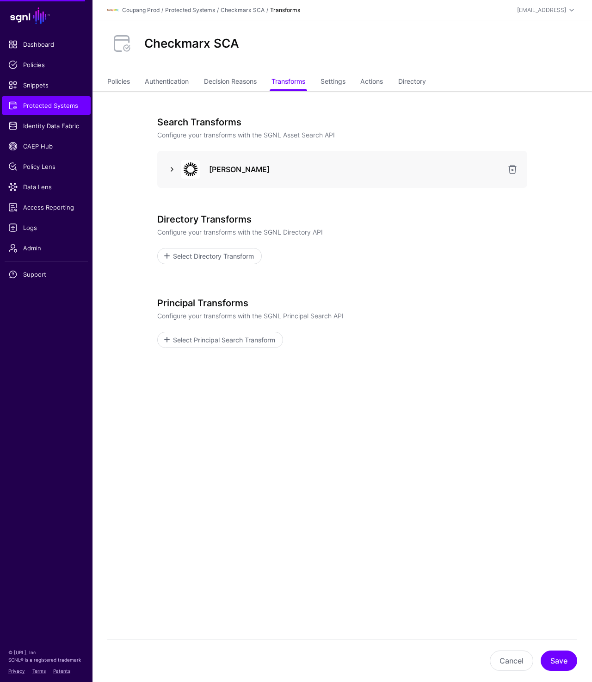
click at [167, 172] on link at bounding box center [171, 169] width 11 height 11
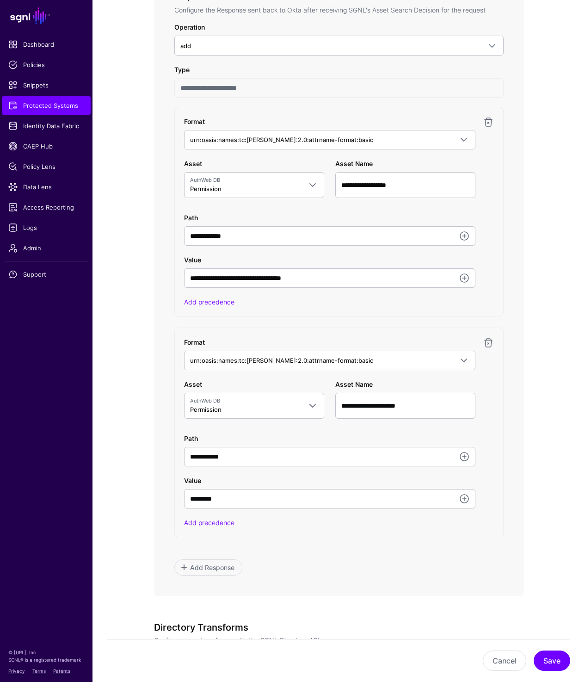
scroll to position [489, 0]
click at [43, 107] on span "Protected Systems" at bounding box center [46, 105] width 76 height 9
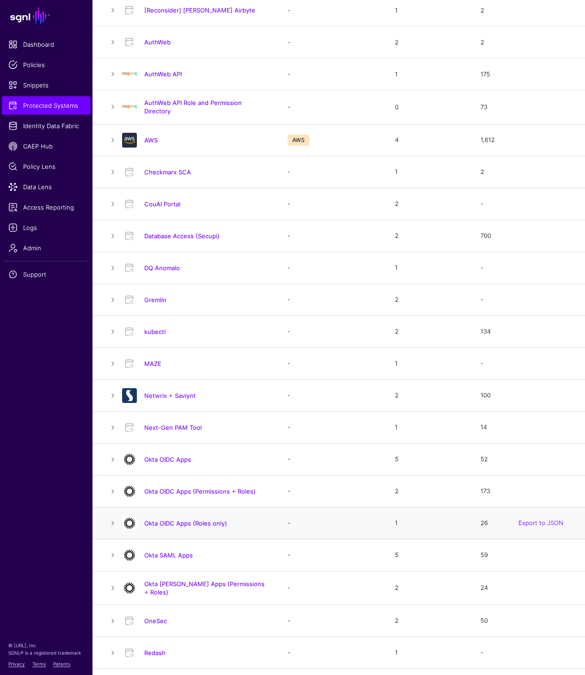
scroll to position [105, 0]
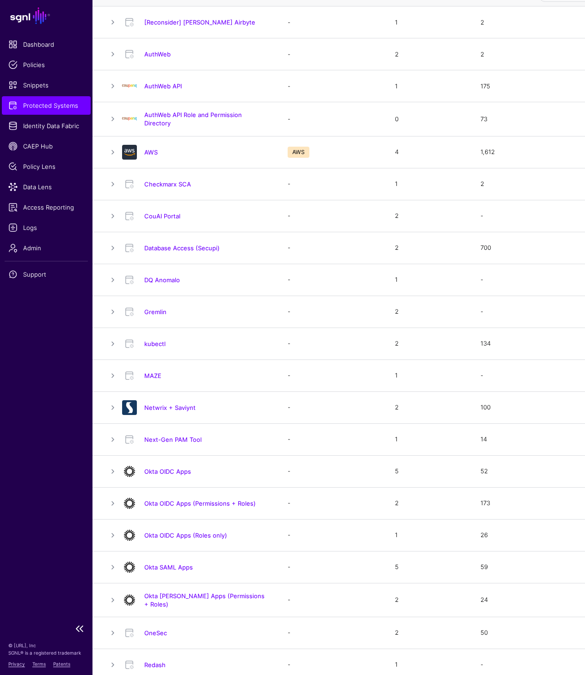
click at [48, 424] on ul "Dashboard Policies Snippets Protected Systems Identity Data Fabric CAEP Hub Pol…" at bounding box center [46, 326] width 92 height 583
click at [175, 570] on link "Okta SAML Apps" at bounding box center [168, 566] width 49 height 7
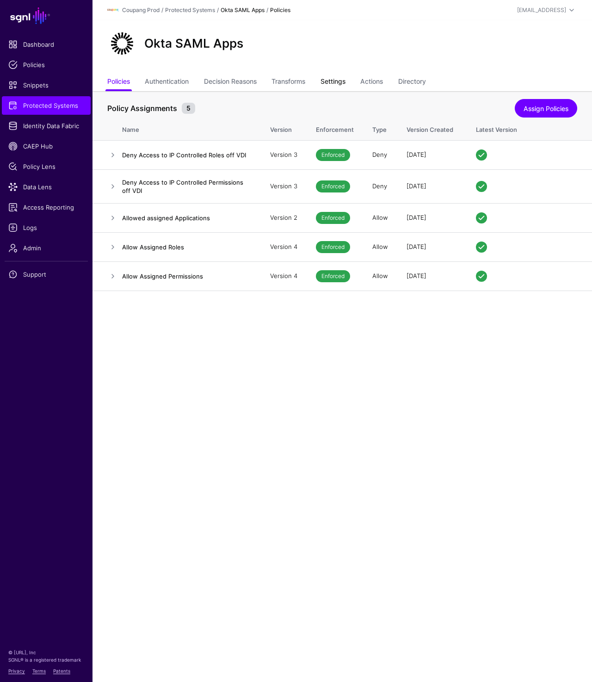
click at [345, 82] on link "Settings" at bounding box center [332, 83] width 25 height 18
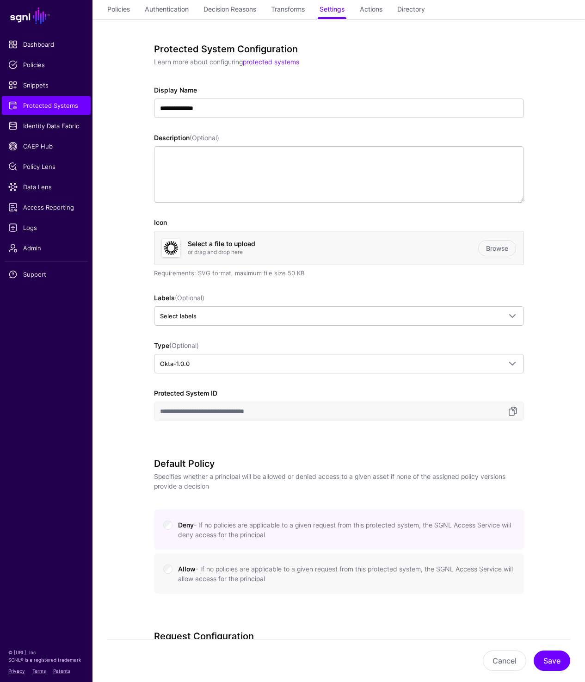
scroll to position [62, 0]
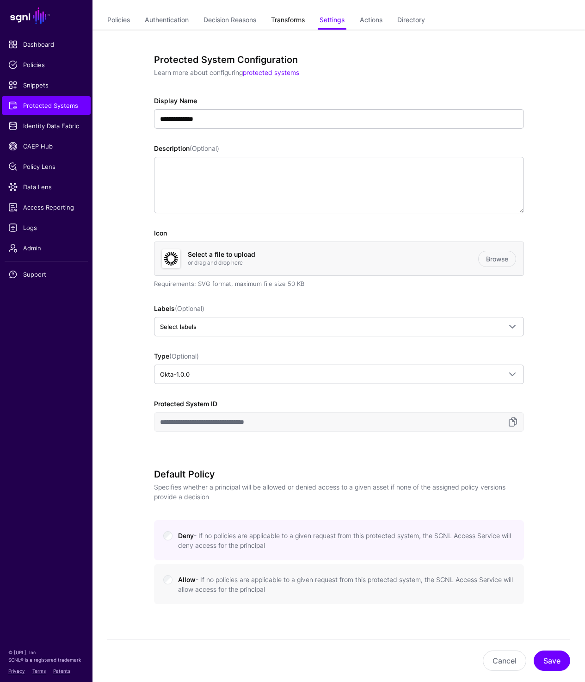
click at [299, 20] on link "Transforms" at bounding box center [288, 21] width 34 height 18
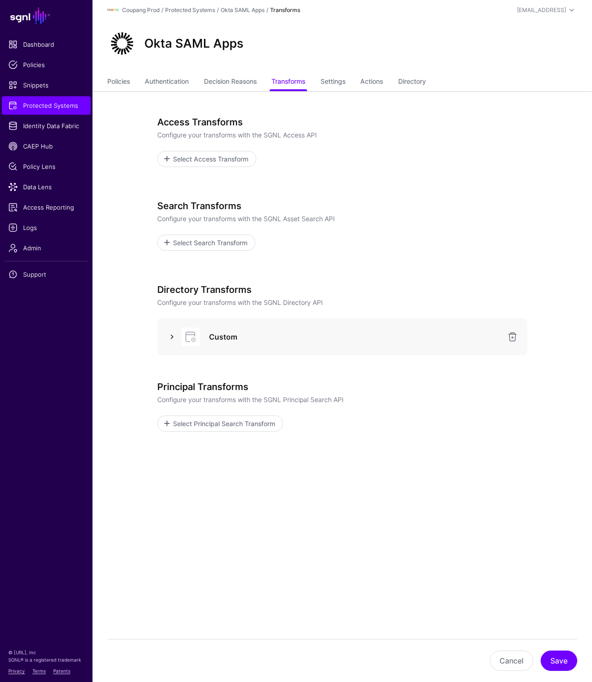
click at [170, 337] on link at bounding box center [171, 336] width 11 height 11
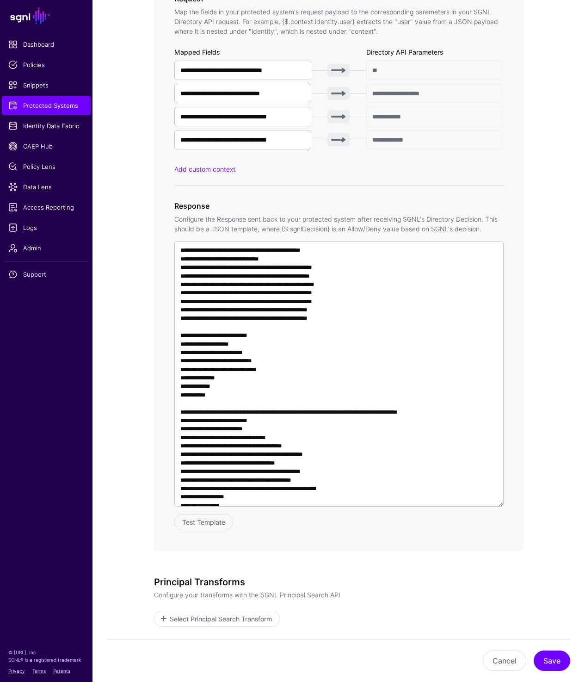
scroll to position [499, 0]
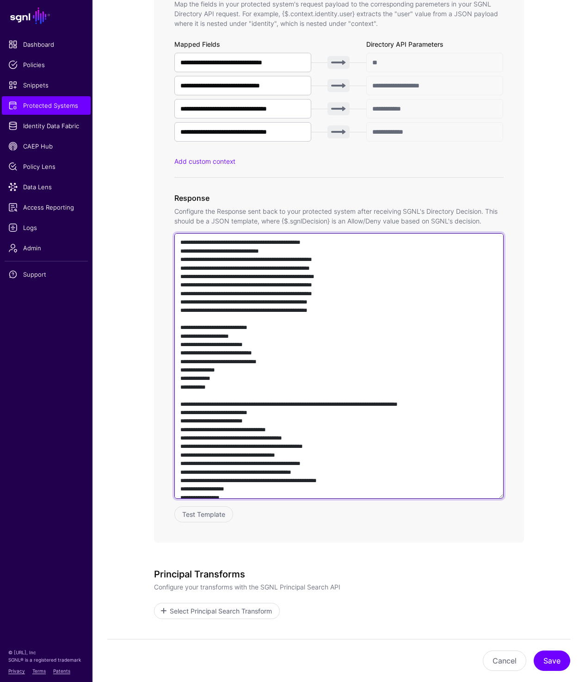
click at [260, 325] on textarea at bounding box center [338, 365] width 329 height 265
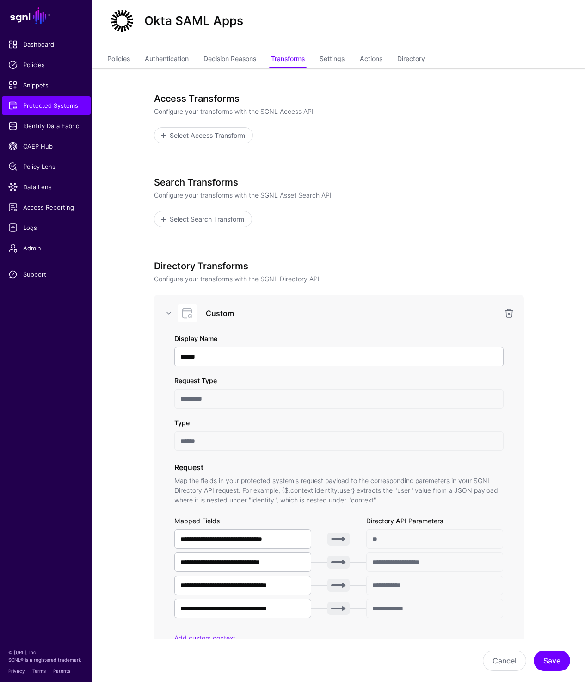
scroll to position [0, 0]
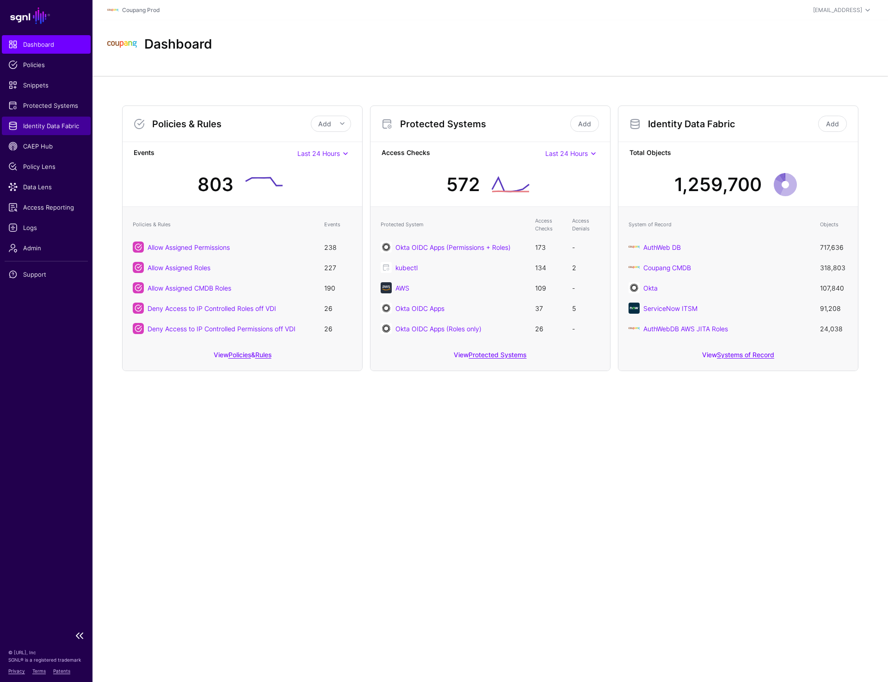
click at [47, 129] on span "Identity Data Fabric" at bounding box center [46, 125] width 76 height 9
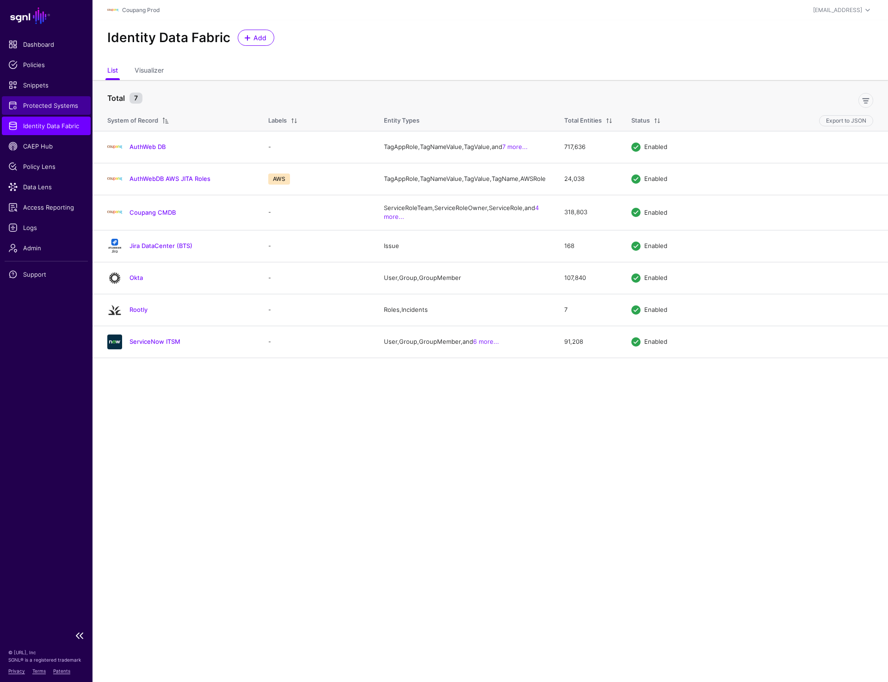
click at [51, 97] on link "Protected Systems" at bounding box center [46, 105] width 89 height 18
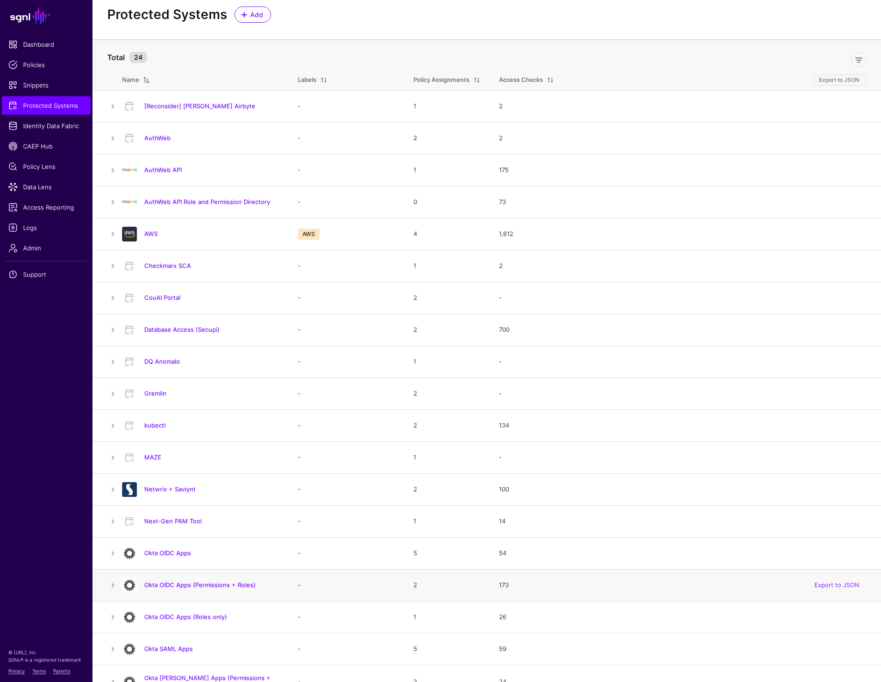
scroll to position [31, 0]
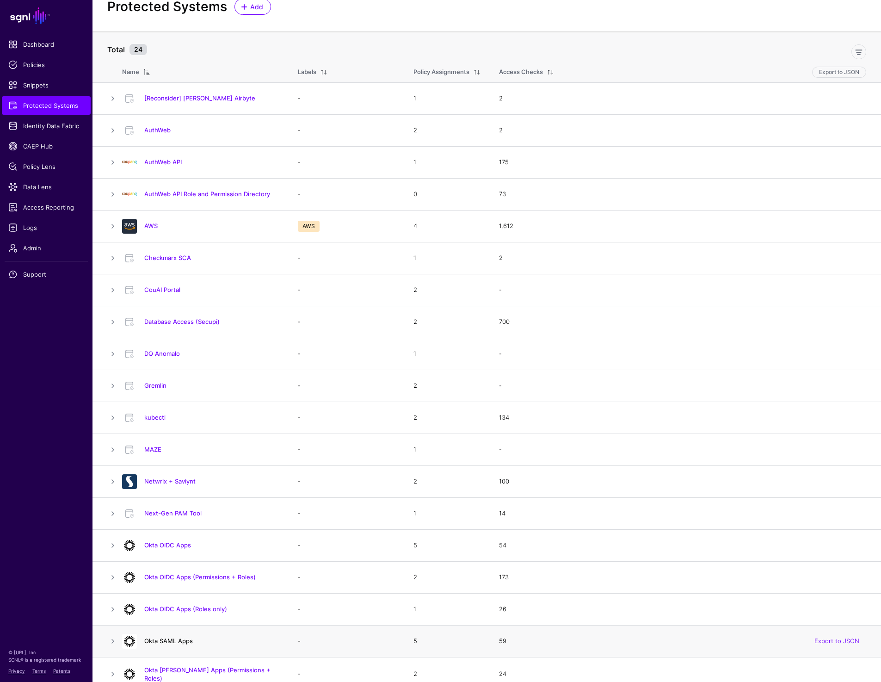
click at [166, 640] on link "Okta SAML Apps" at bounding box center [168, 640] width 49 height 7
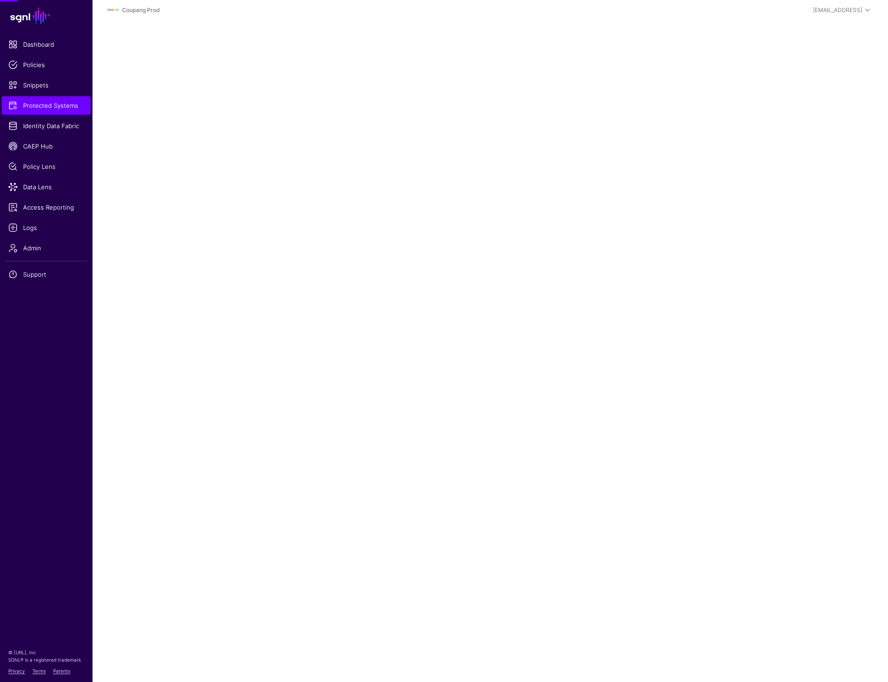
click at [166, 640] on main "SGNL Dashboard Policies Snippets Protected Systems Identity Data Fabric CAEP Hu…" at bounding box center [444, 341] width 888 height 682
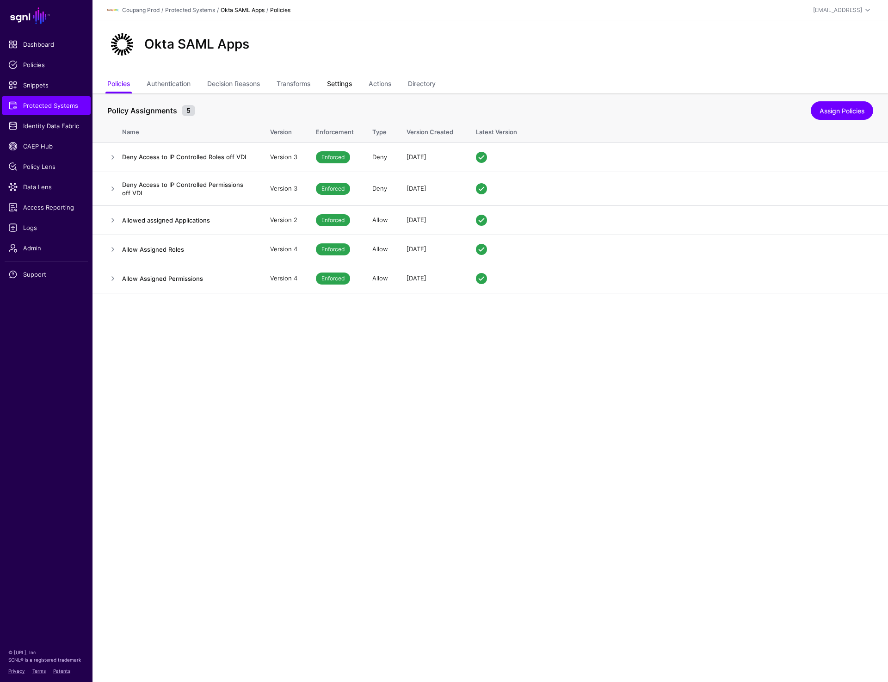
click at [345, 81] on link "Settings" at bounding box center [339, 85] width 25 height 18
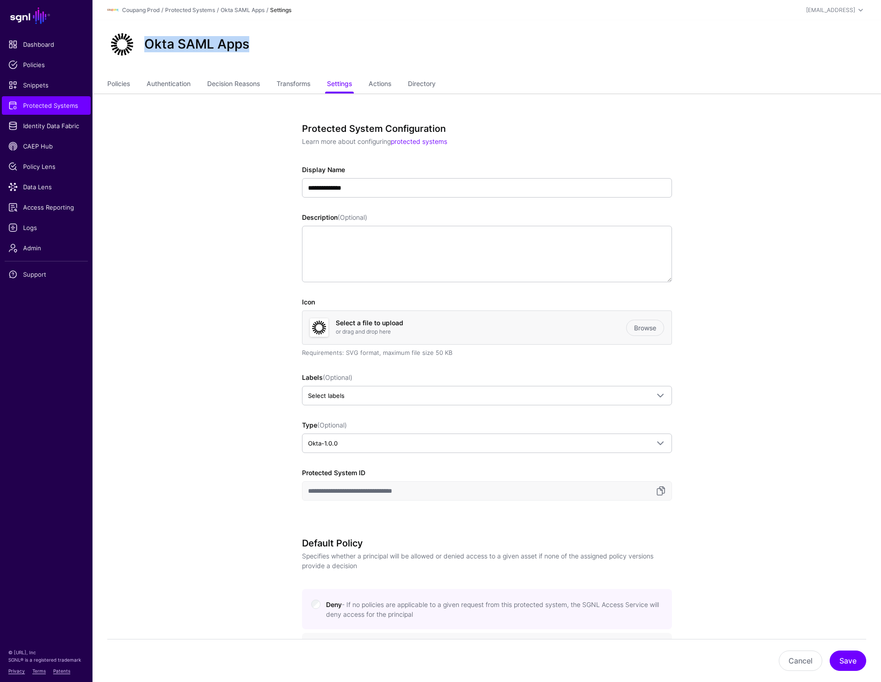
drag, startPoint x: 147, startPoint y: 46, endPoint x: 331, endPoint y: 45, distance: 183.6
click at [330, 46] on div "Okta SAML Apps" at bounding box center [487, 45] width 766 height 30
copy h2 "Okta SAML Apps"
click at [294, 85] on link "Transforms" at bounding box center [294, 85] width 34 height 18
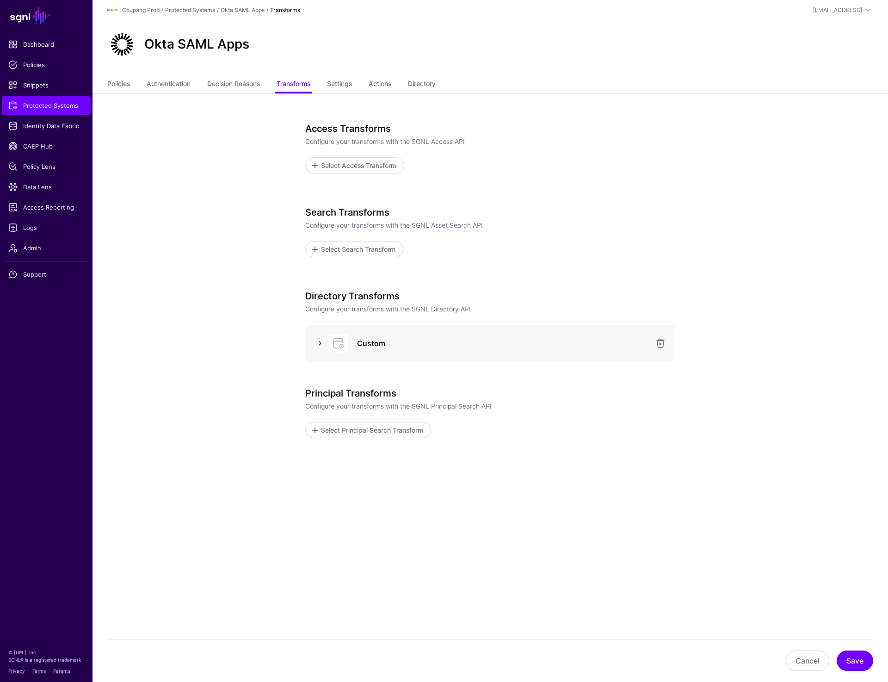
click at [319, 340] on link at bounding box center [319, 343] width 11 height 11
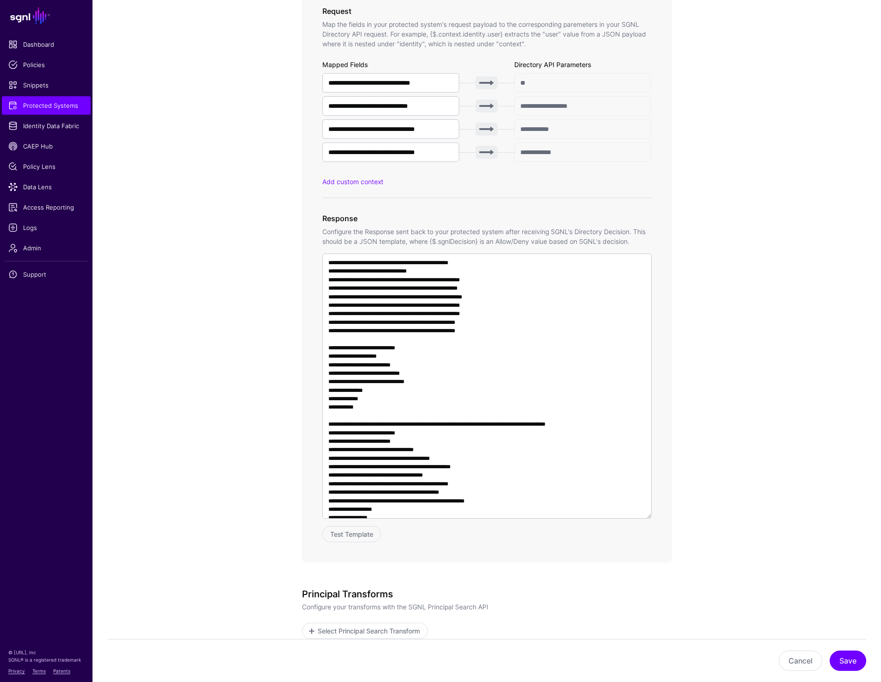
scroll to position [503, 0]
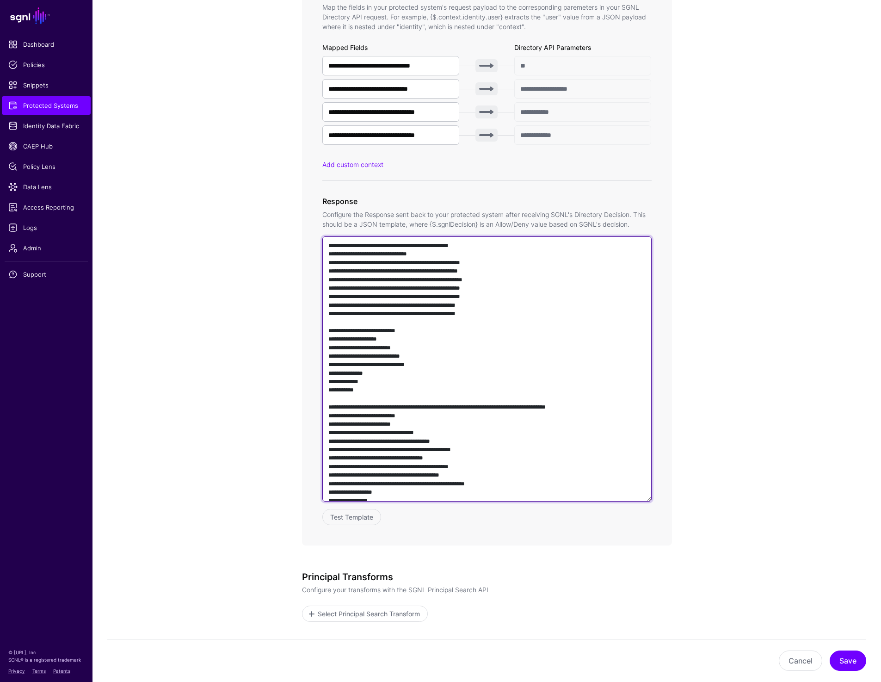
click at [493, 364] on textarea at bounding box center [486, 368] width 329 height 265
click at [520, 365] on textarea at bounding box center [486, 368] width 329 height 265
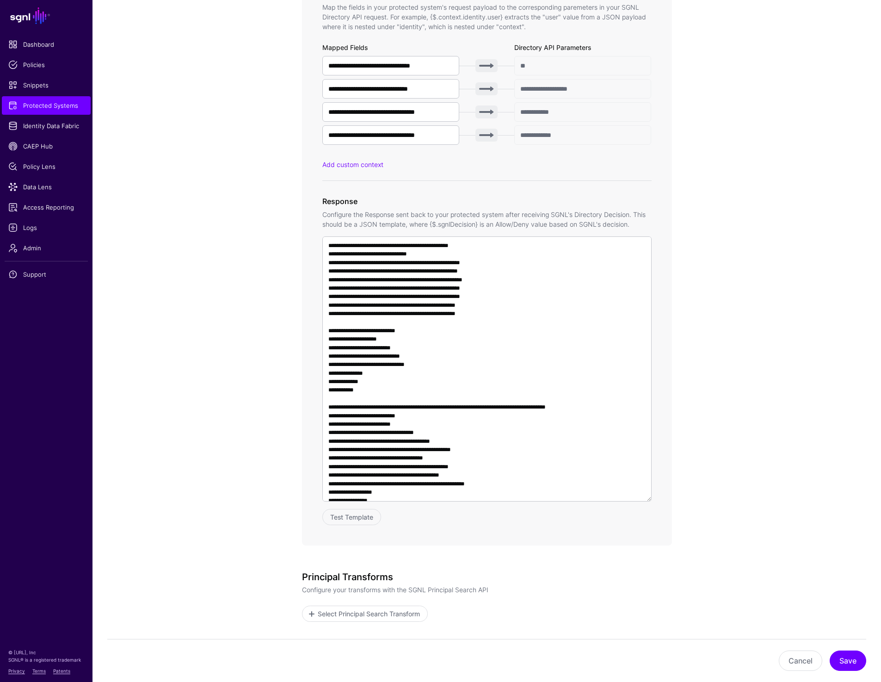
scroll to position [607, 0]
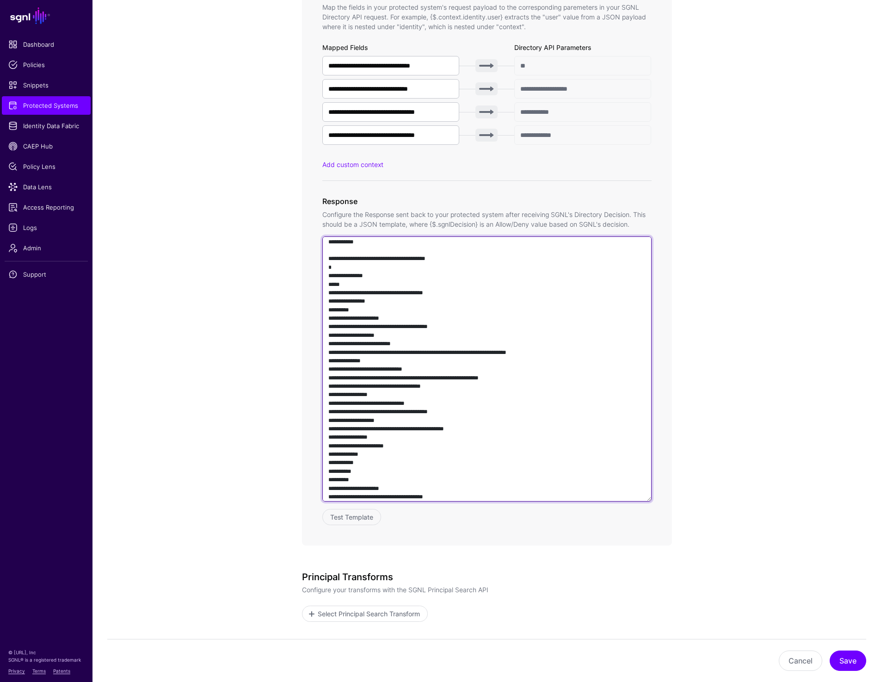
click at [580, 369] on textarea at bounding box center [486, 368] width 329 height 265
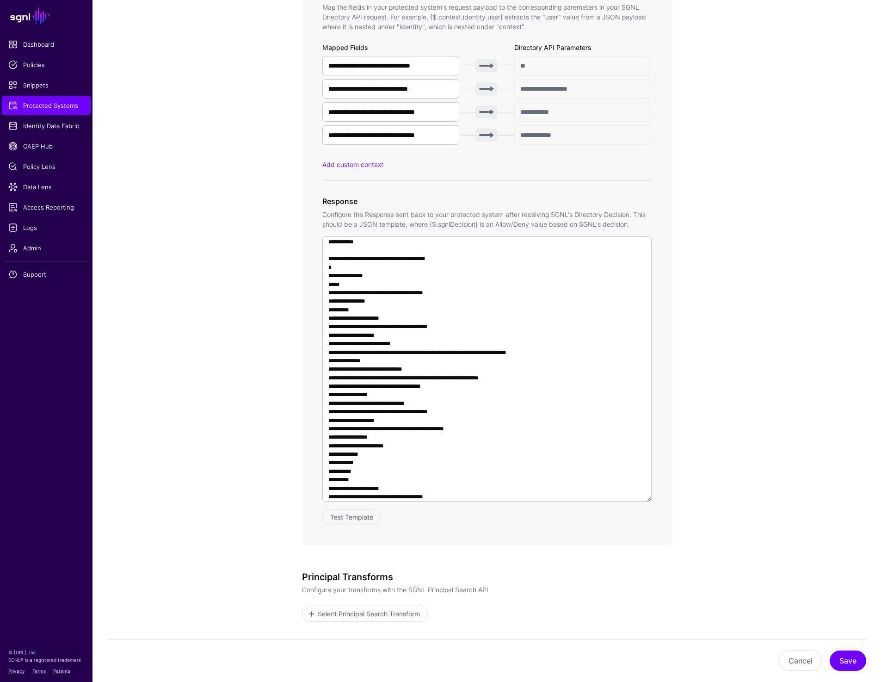
scroll to position [777, 0]
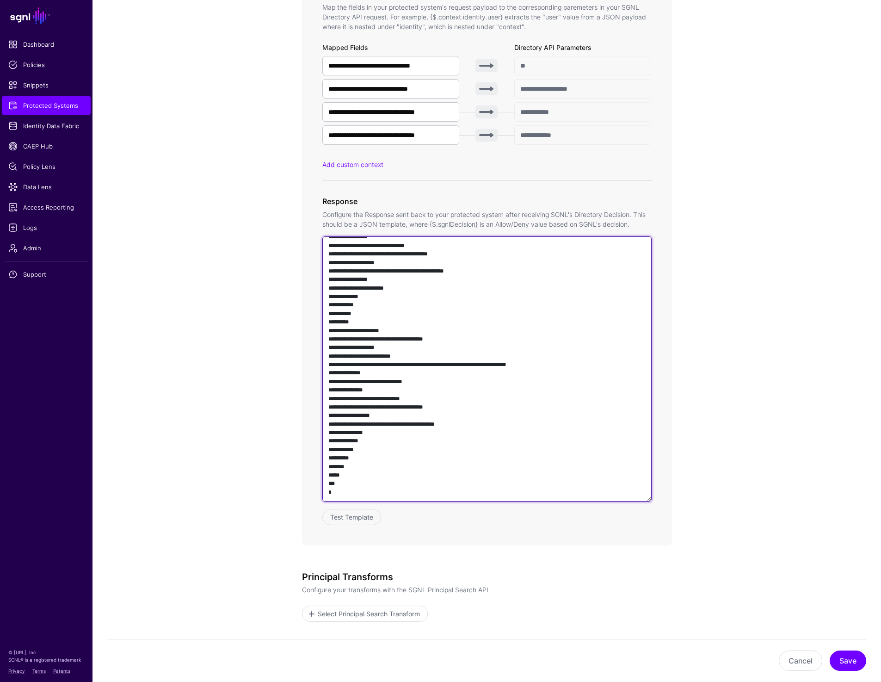
click at [581, 367] on textarea at bounding box center [486, 368] width 329 height 265
click at [573, 373] on textarea at bounding box center [486, 368] width 329 height 265
paste textarea "**"
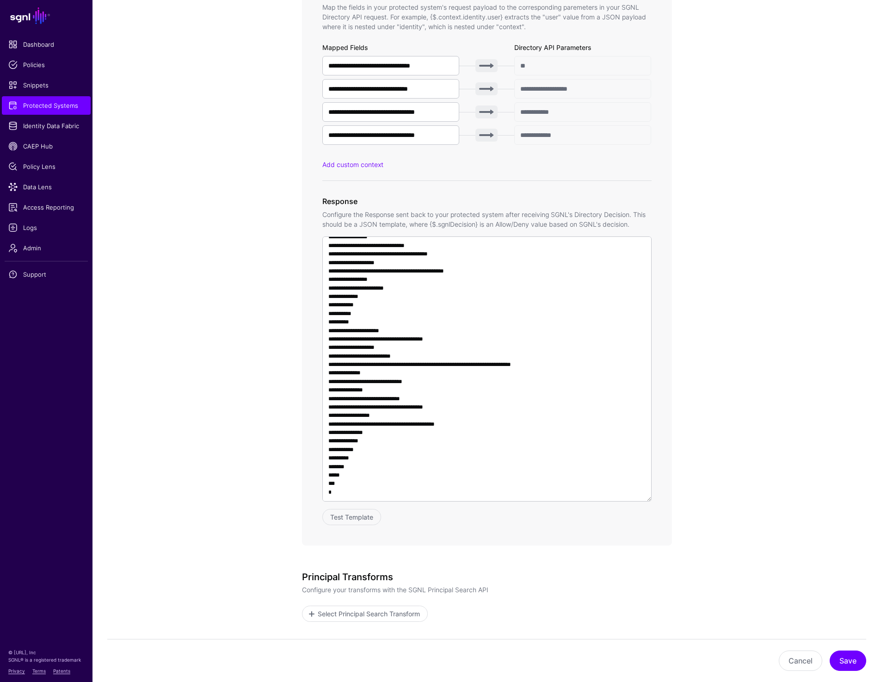
scroll to position [607, 0]
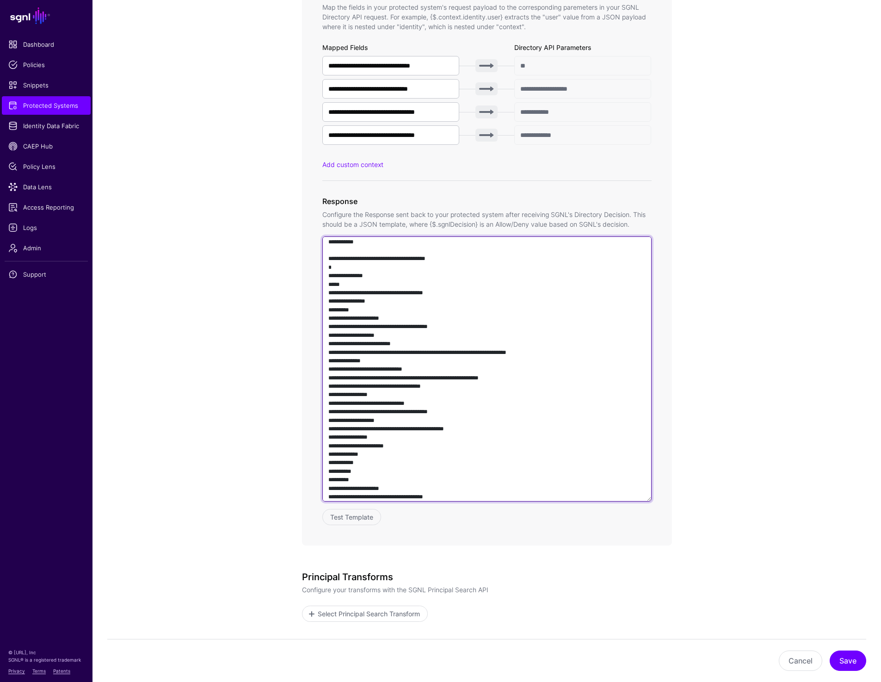
click at [602, 370] on textarea at bounding box center [486, 368] width 329 height 265
paste textarea "**"
type textarea "**********"
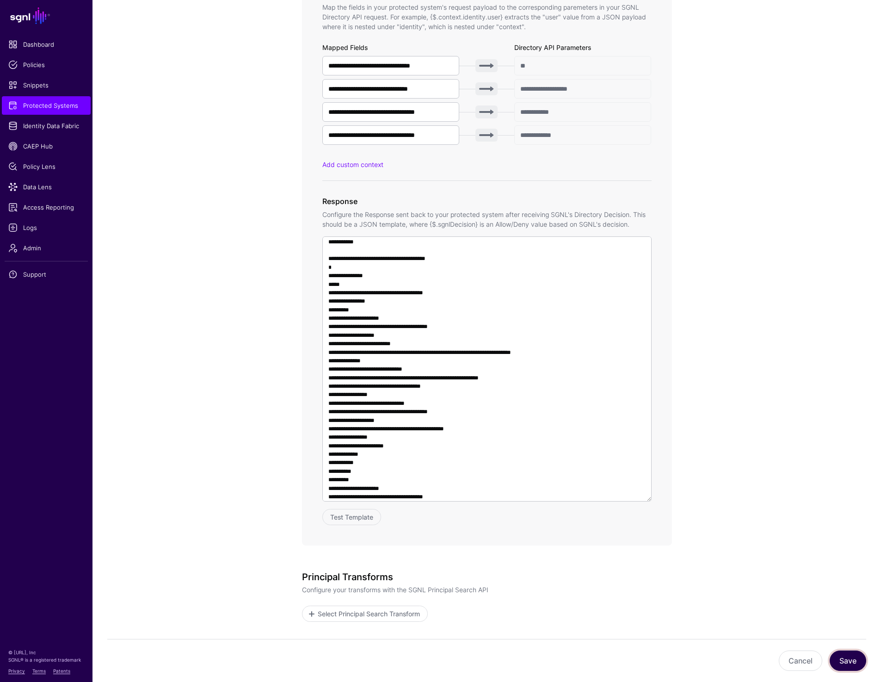
click at [844, 663] on button "Save" at bounding box center [848, 660] width 37 height 20
click at [41, 188] on span "Data Lens" at bounding box center [46, 186] width 76 height 9
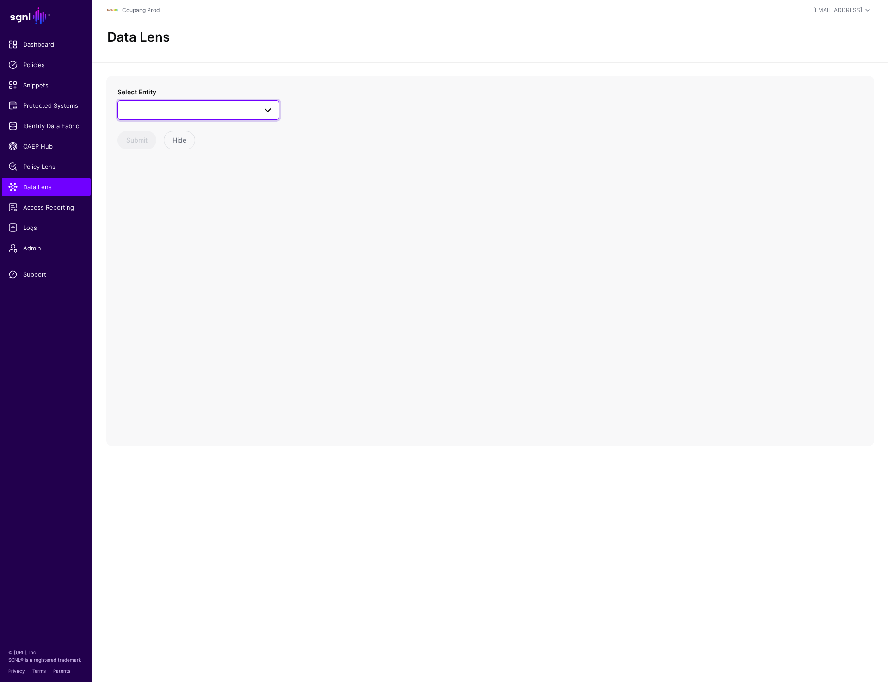
click at [217, 117] on link at bounding box center [198, 109] width 162 height 19
type input "****"
click at [147, 205] on span "User" at bounding box center [141, 207] width 14 height 7
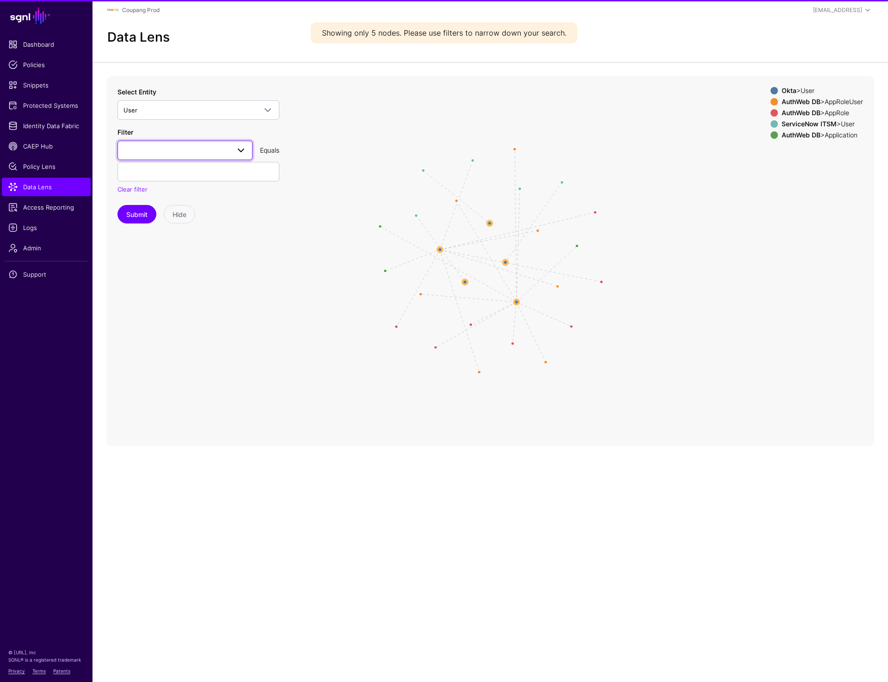
click at [178, 151] on span at bounding box center [184, 150] width 123 height 11
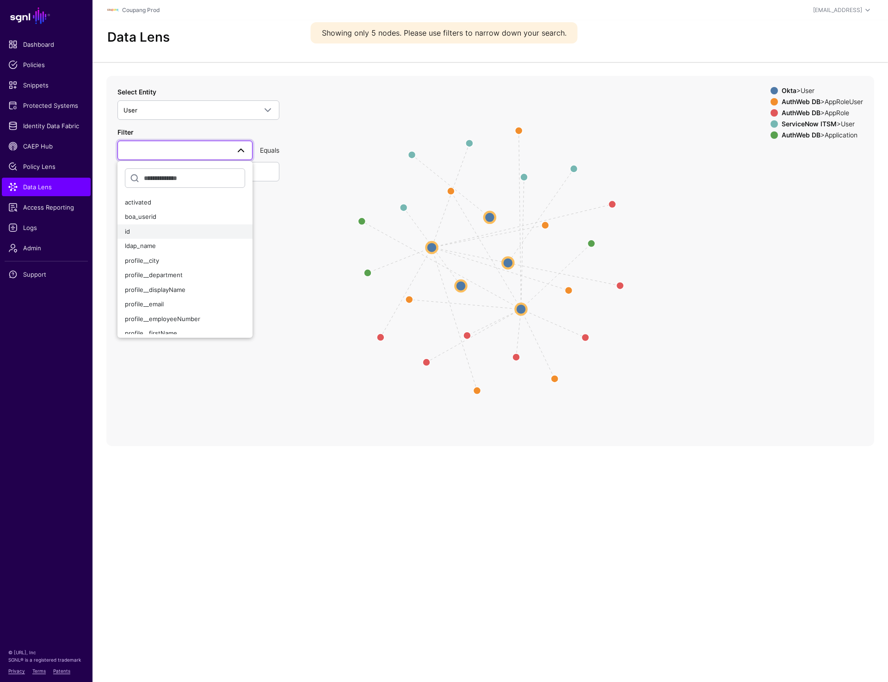
click at [160, 236] on button "id" at bounding box center [184, 231] width 135 height 15
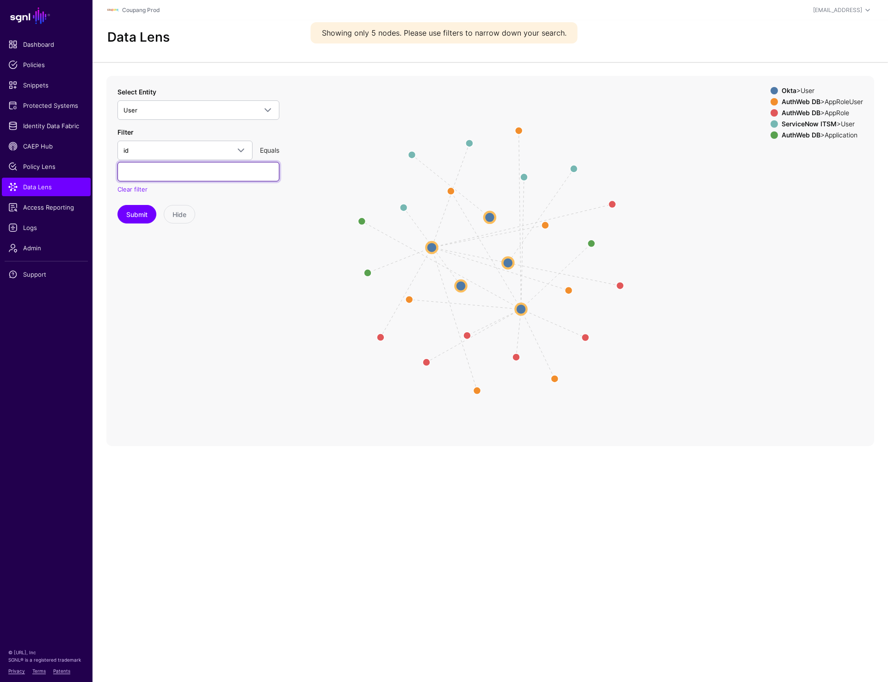
click at [156, 166] on input "text" at bounding box center [198, 171] width 162 height 19
paste input "*******"
click at [139, 210] on button "Submit" at bounding box center [136, 214] width 39 height 18
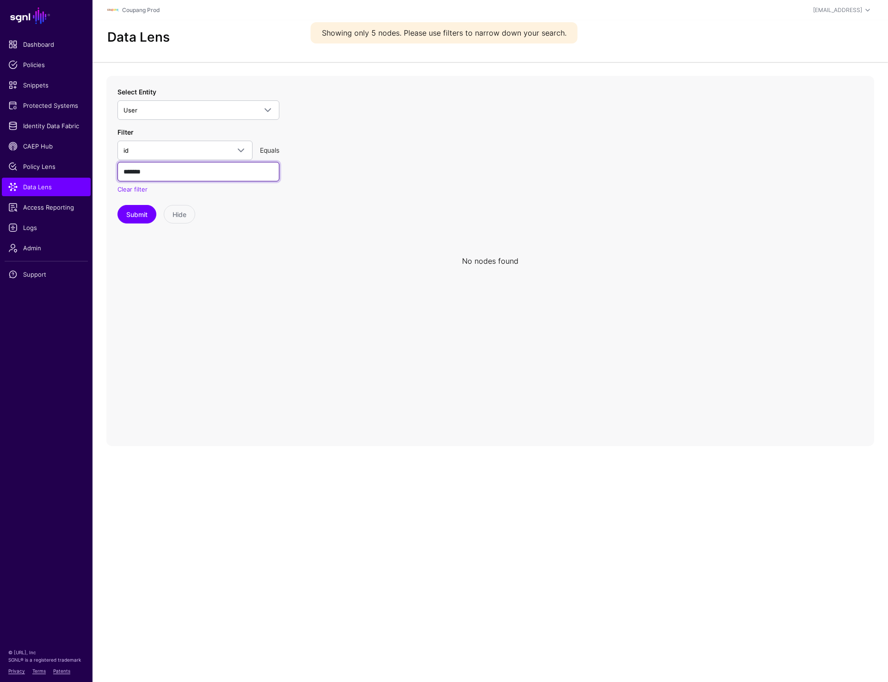
click at [153, 177] on input "*******" at bounding box center [198, 171] width 162 height 19
click at [132, 148] on span "id" at bounding box center [176, 150] width 106 height 10
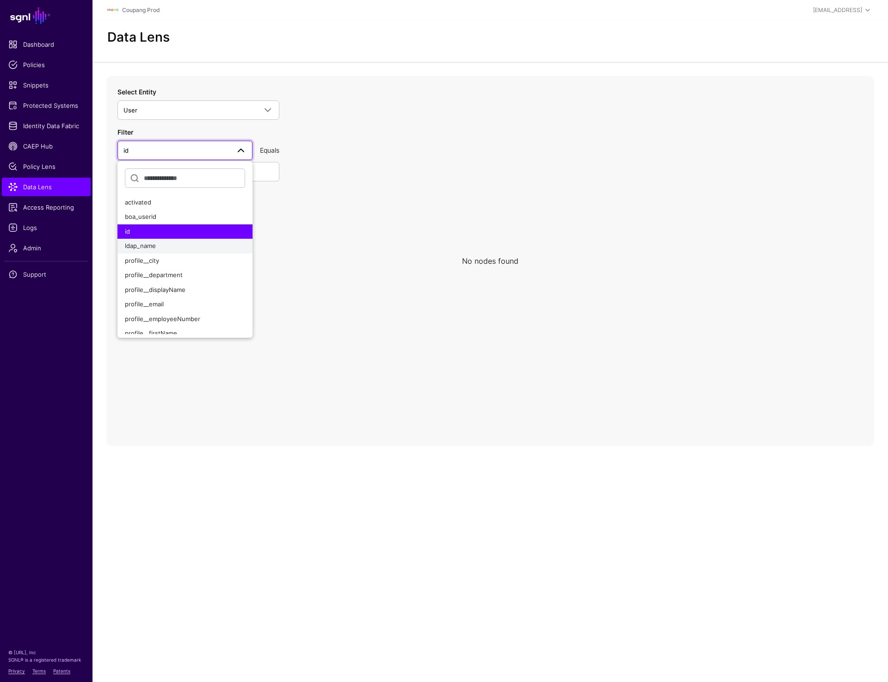
click at [155, 249] on span "ldap_name" at bounding box center [140, 245] width 31 height 7
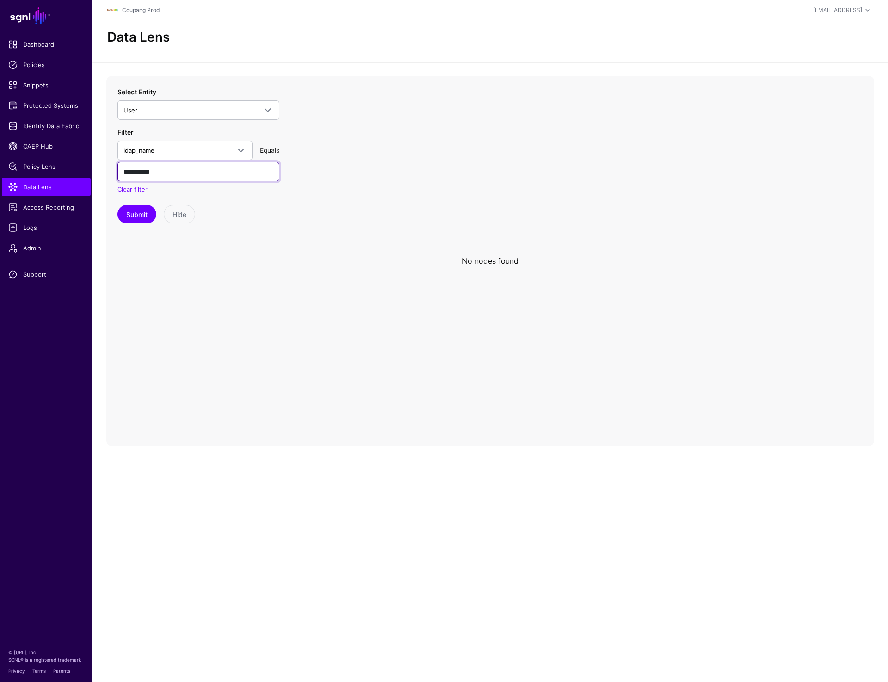
click at [170, 173] on input "**********" at bounding box center [198, 171] width 162 height 19
type input "*******"
click at [145, 211] on button "Submit" at bounding box center [136, 214] width 39 height 18
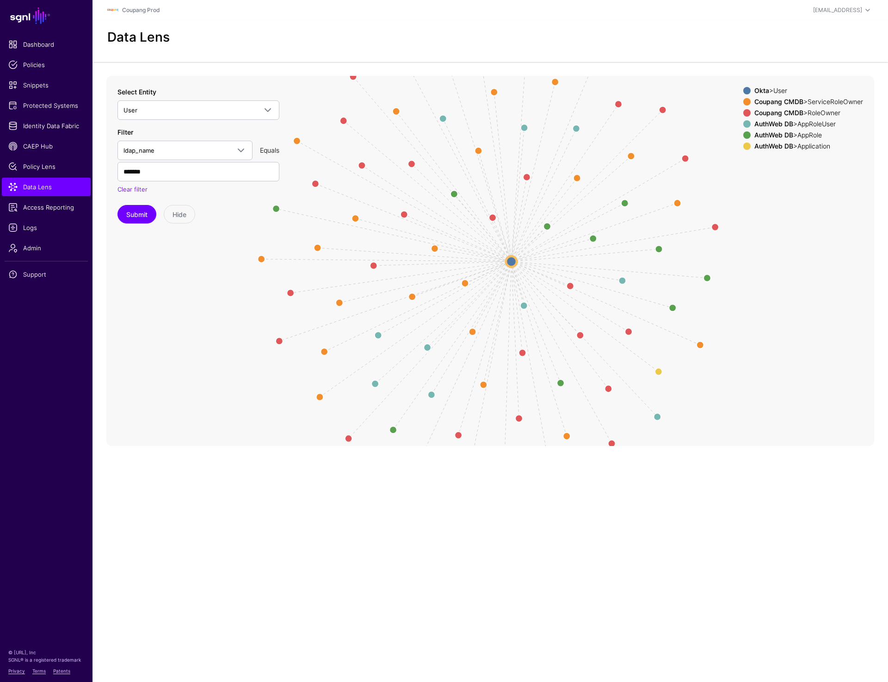
click at [510, 260] on circle at bounding box center [511, 261] width 11 height 11
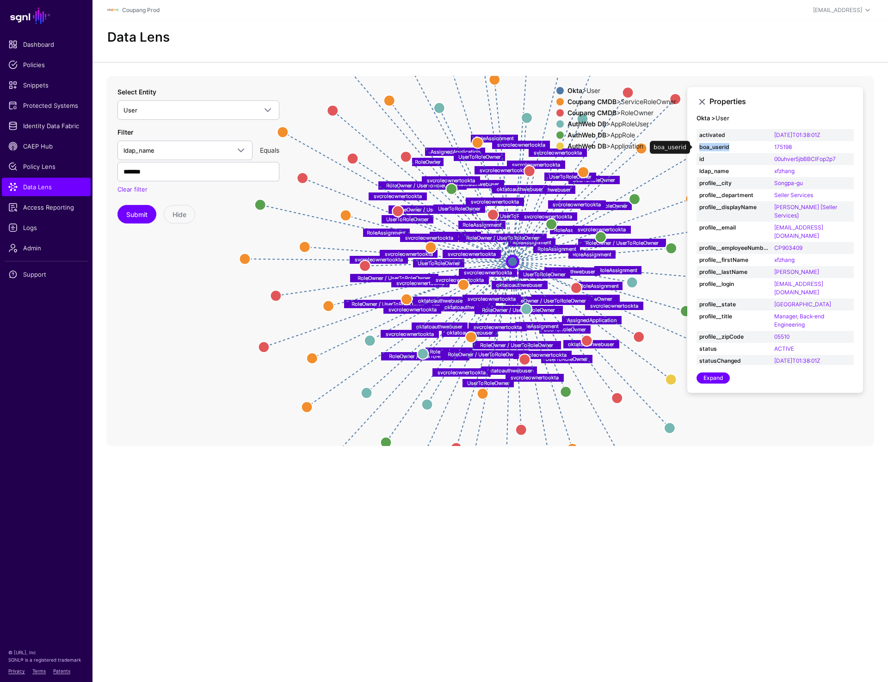
drag, startPoint x: 731, startPoint y: 149, endPoint x: 696, endPoint y: 149, distance: 34.2
click at [696, 149] on td "boa_userid" at bounding box center [733, 147] width 75 height 12
copy strong "boa_userid"
click at [453, 482] on main "SGNL Dashboard Policies Snippets Protected Systems Identity Data Fabric CAEP Hu…" at bounding box center [444, 341] width 888 height 682
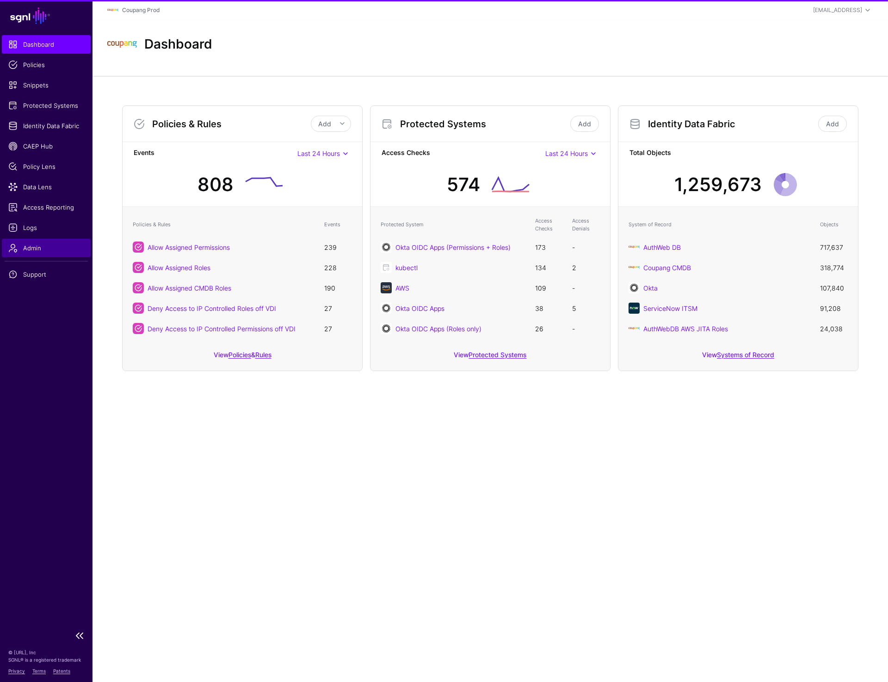
click at [33, 251] on span "Admin" at bounding box center [46, 247] width 76 height 9
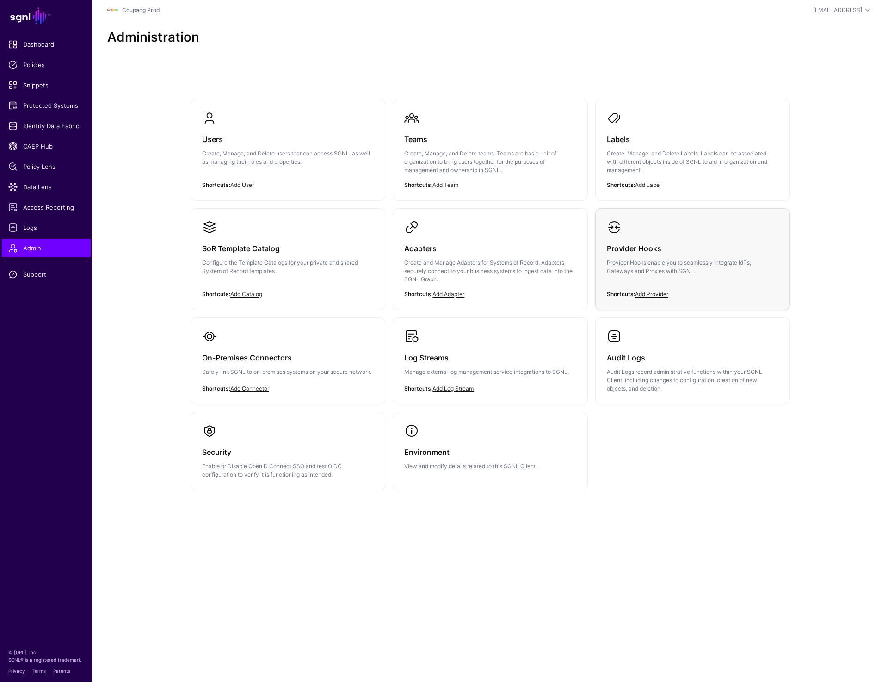
click at [644, 273] on p "Provider Hooks enable you to seamlessly integrate IdPs, Gateways and Proxies wi…" at bounding box center [693, 266] width 172 height 17
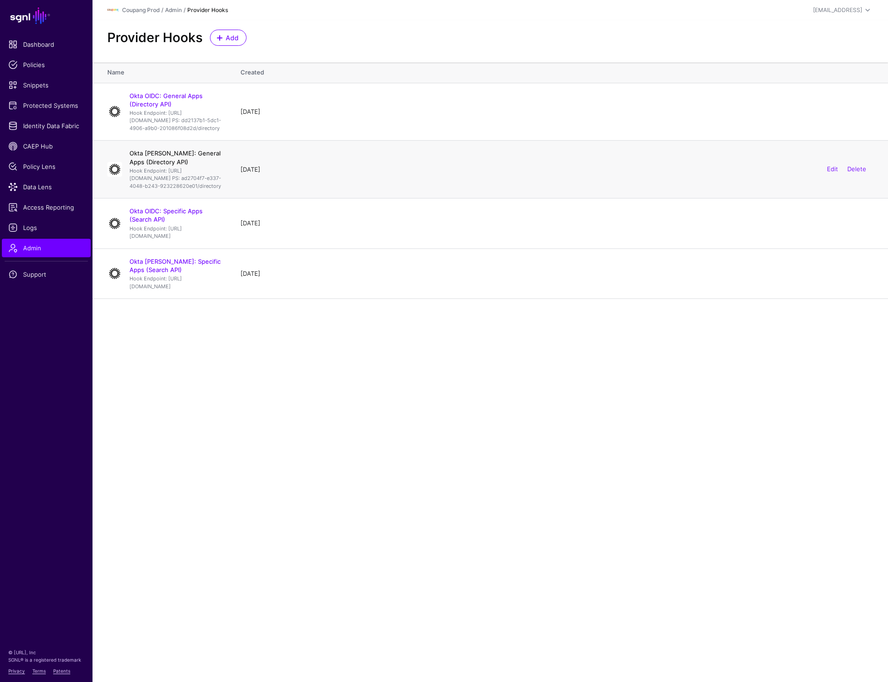
click at [168, 165] on link "Okta SAML: General Apps (Directory API)" at bounding box center [174, 157] width 91 height 16
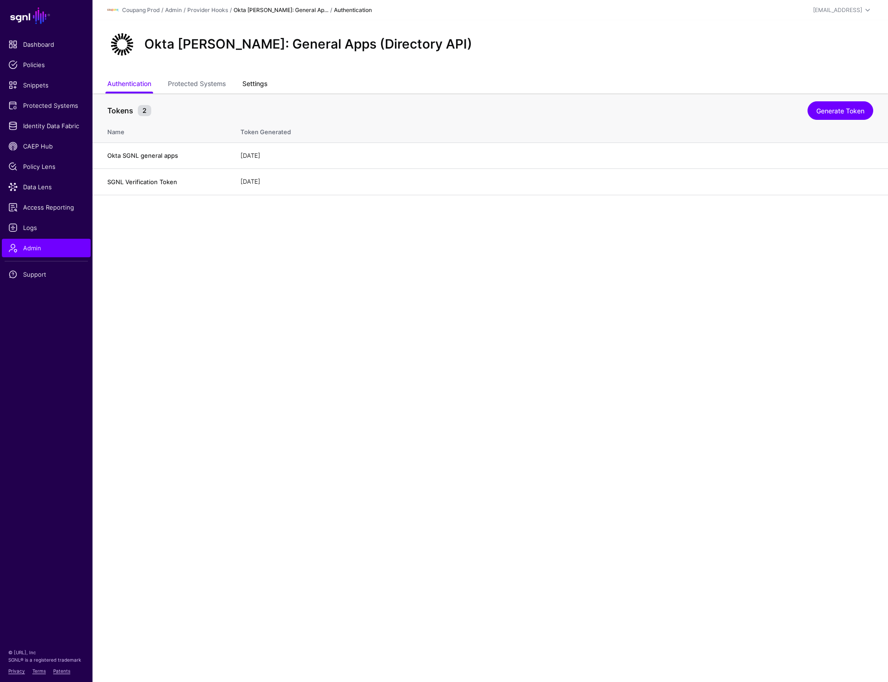
click at [245, 88] on link "Settings" at bounding box center [254, 85] width 25 height 18
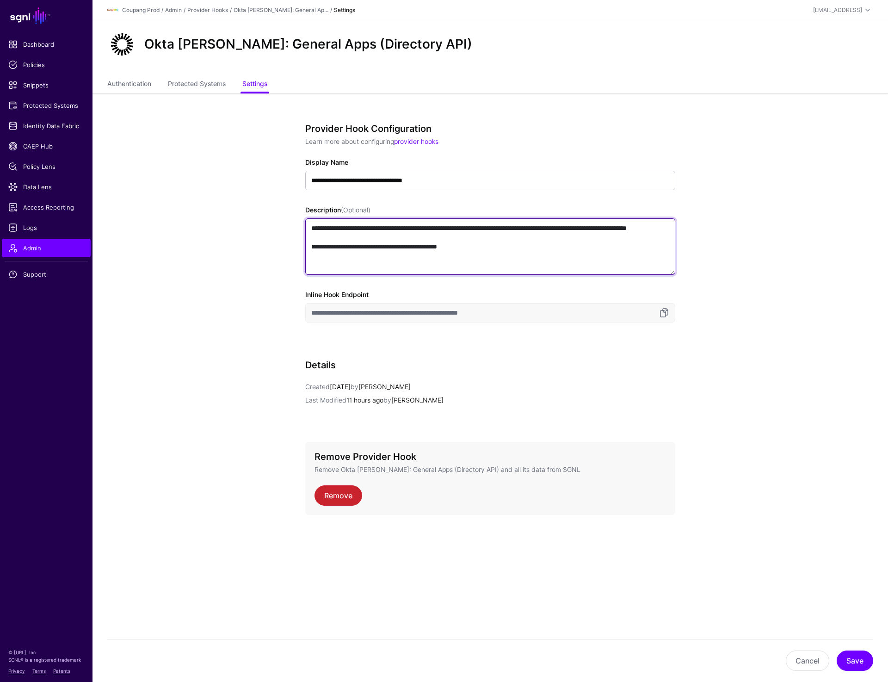
click at [566, 230] on textarea "**********" at bounding box center [490, 246] width 370 height 56
drag, startPoint x: 579, startPoint y: 229, endPoint x: 367, endPoint y: 238, distance: 212.0
click at [367, 238] on textarea "**********" at bounding box center [490, 246] width 370 height 56
click at [125, 86] on link "Authentication" at bounding box center [129, 85] width 44 height 18
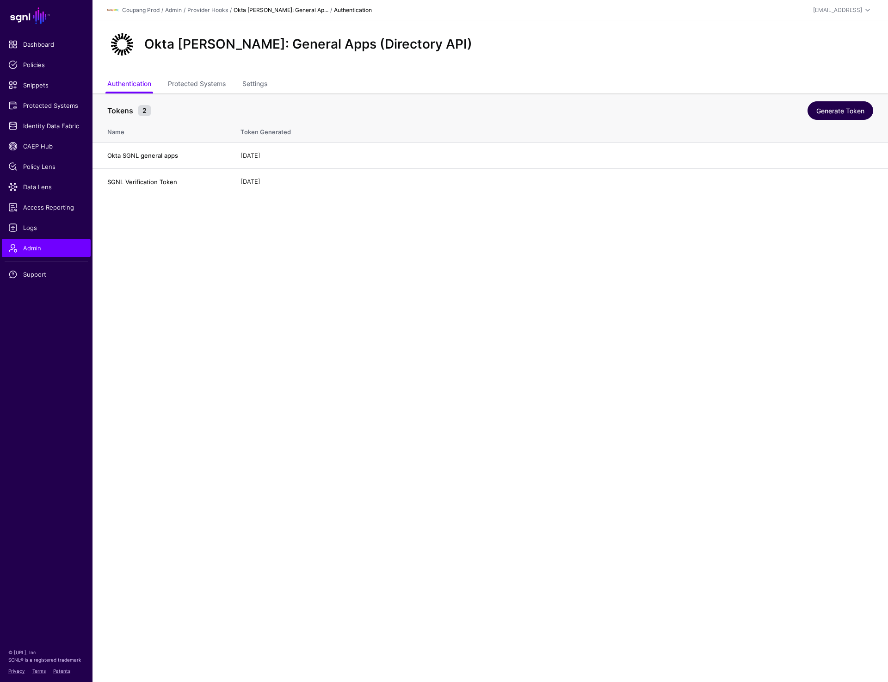
click at [833, 104] on link "Generate Token" at bounding box center [840, 110] width 66 height 18
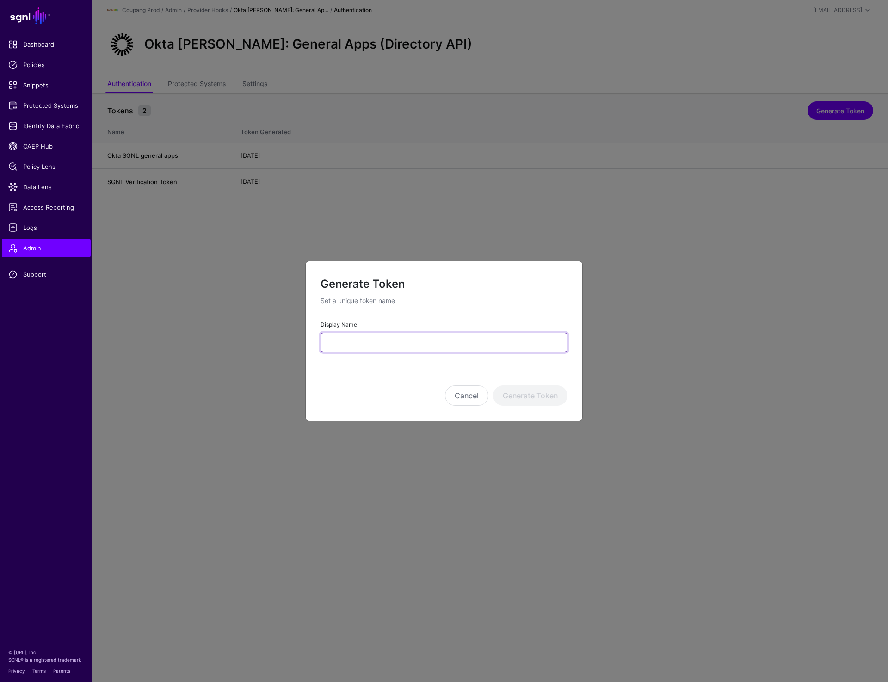
click at [366, 343] on input "Display Name" at bounding box center [443, 341] width 247 height 19
type input "**********"
click at [528, 392] on button "Generate Token" at bounding box center [530, 395] width 74 height 20
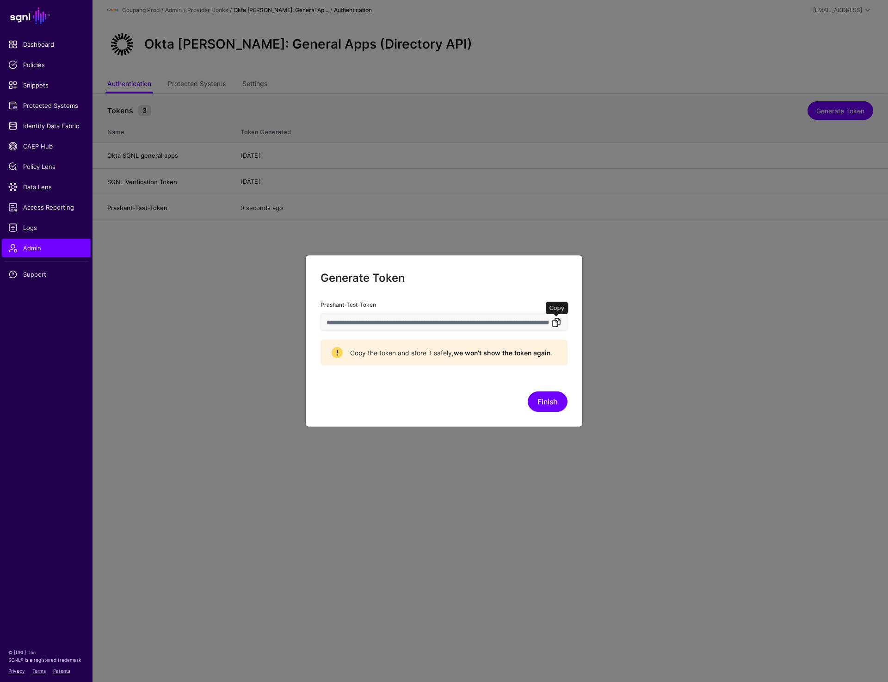
click at [556, 324] on link at bounding box center [556, 322] width 11 height 11
click at [551, 402] on button "Finish" at bounding box center [548, 401] width 40 height 20
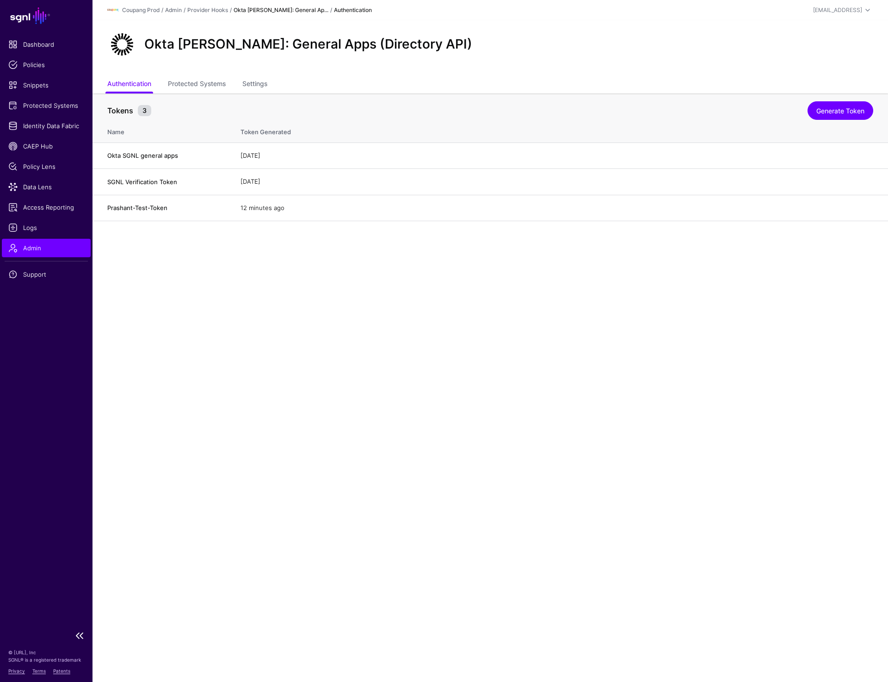
click at [55, 246] on span "Admin" at bounding box center [46, 247] width 76 height 9
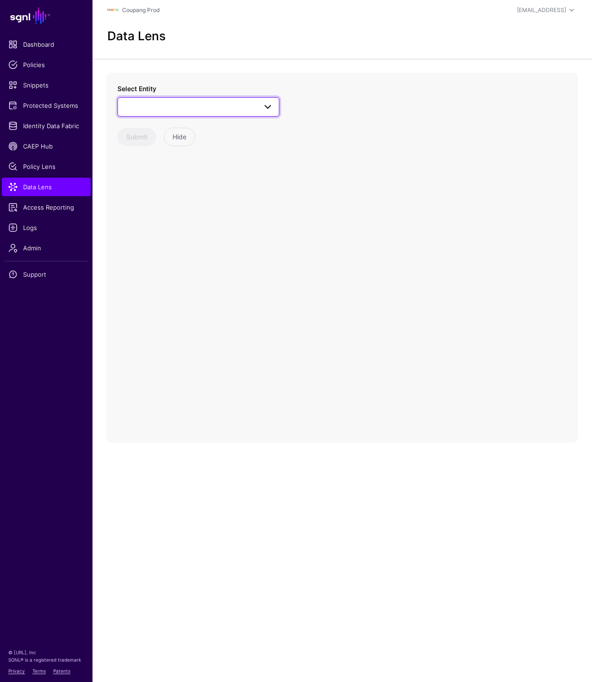
click at [191, 110] on span at bounding box center [198, 106] width 150 height 11
type input "*****"
click at [209, 104] on span at bounding box center [198, 106] width 150 height 11
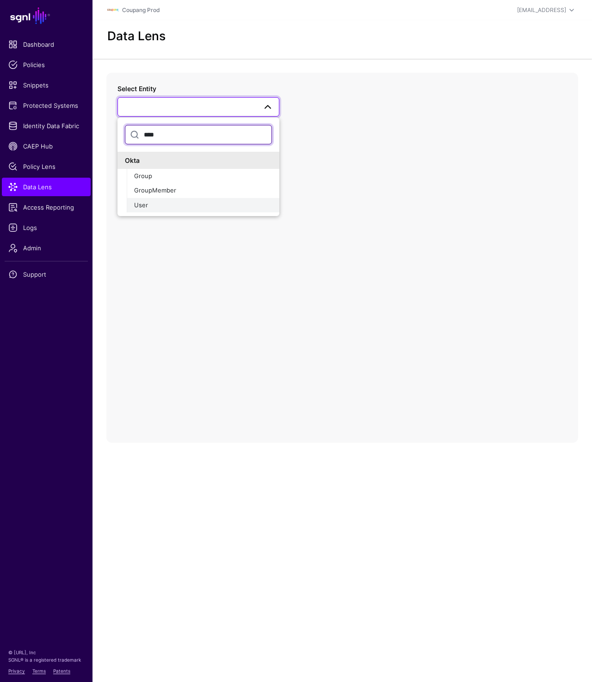
type input "****"
click at [168, 208] on div "User" at bounding box center [203, 205] width 138 height 9
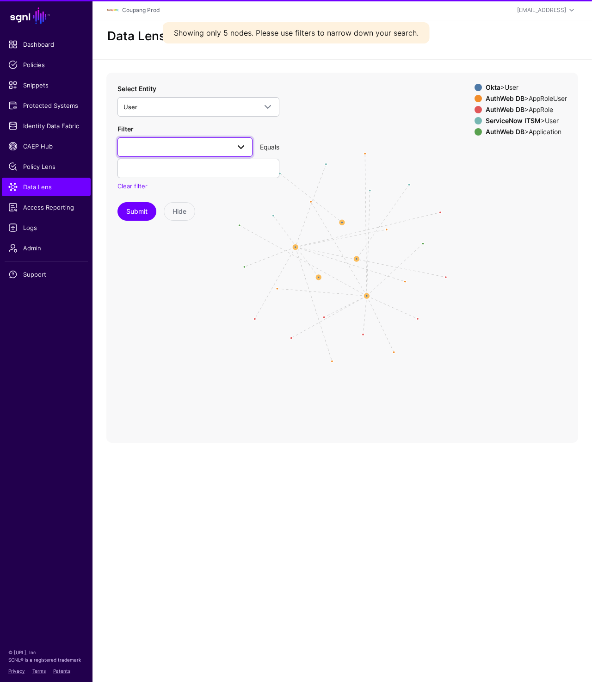
click at [176, 149] on span at bounding box center [184, 147] width 123 height 11
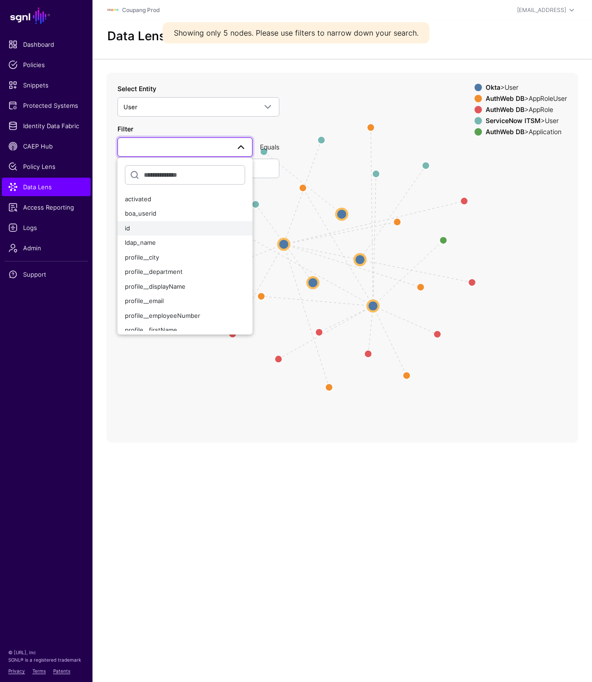
click at [153, 230] on div "id" at bounding box center [185, 228] width 120 height 9
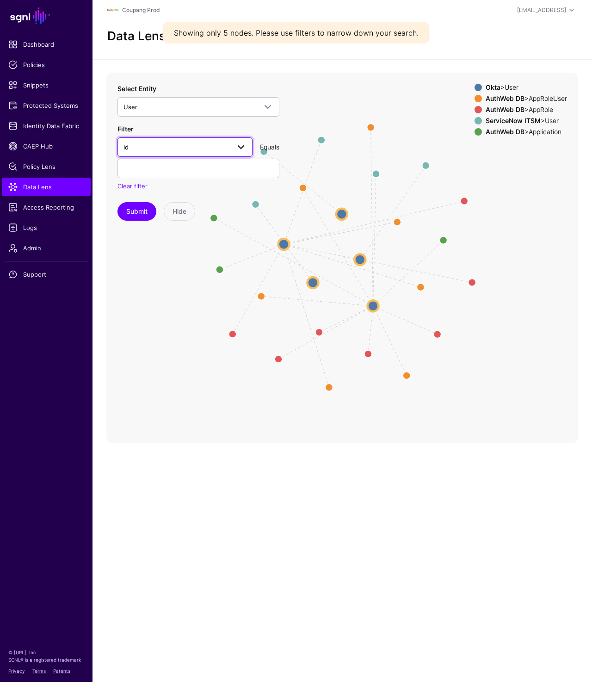
click at [160, 156] on link "id" at bounding box center [184, 146] width 135 height 19
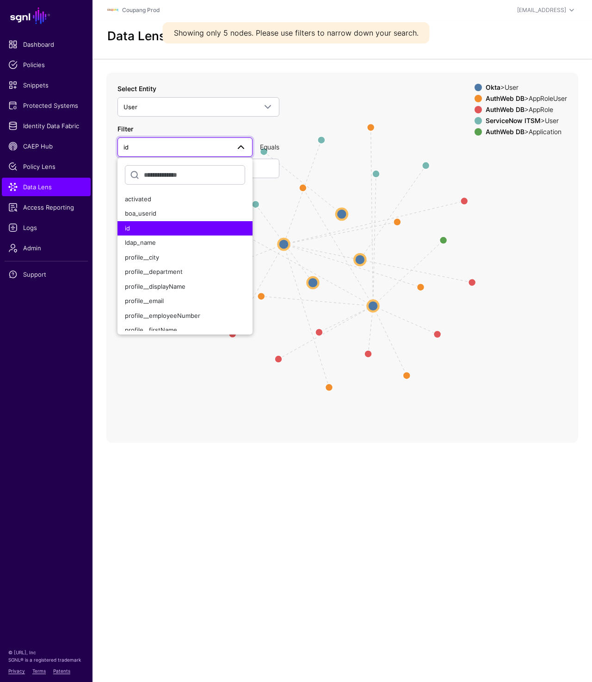
click at [276, 138] on div "id activated boa_userid id ldap_name profile__city profile__department profile_…" at bounding box center [198, 146] width 169 height 19
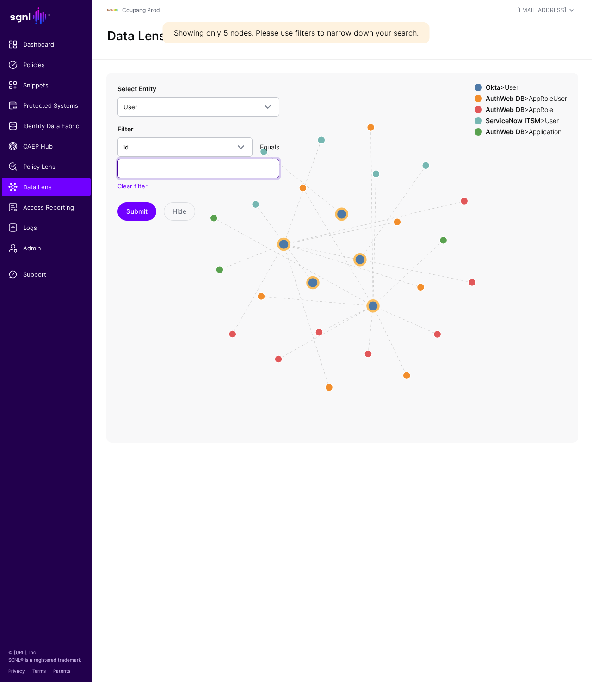
click at [194, 173] on input "text" at bounding box center [198, 168] width 162 height 19
paste input "**********"
click at [195, 147] on span "id" at bounding box center [176, 147] width 106 height 10
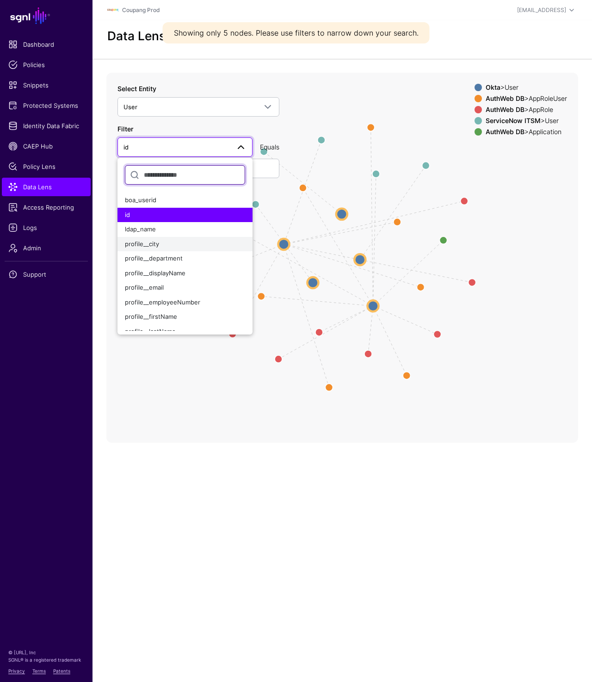
scroll to position [13, 0]
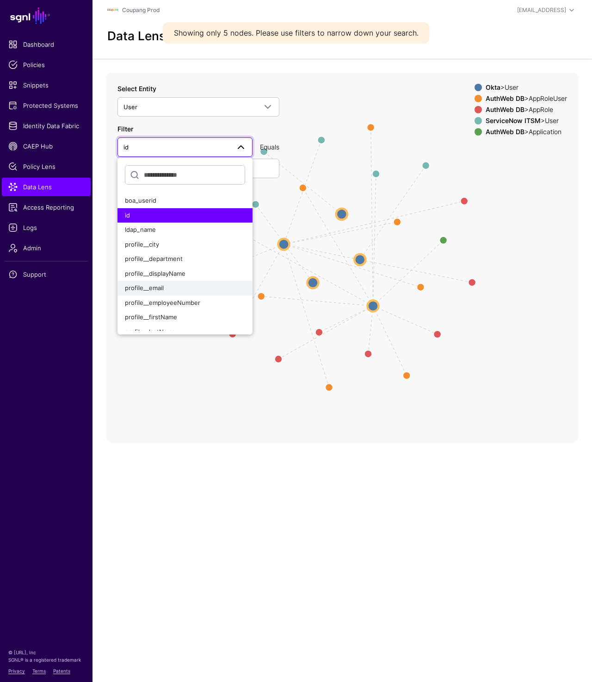
click at [177, 283] on div "profile__email" at bounding box center [185, 287] width 120 height 9
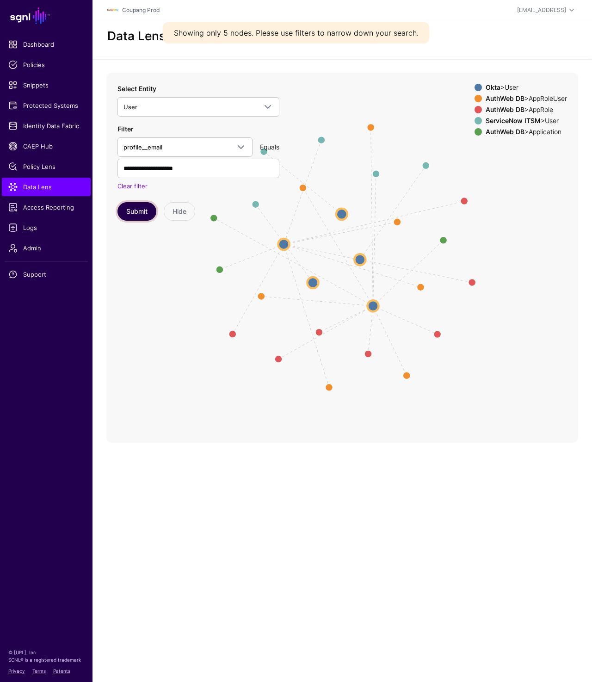
click at [138, 204] on button "Submit" at bounding box center [136, 211] width 39 height 18
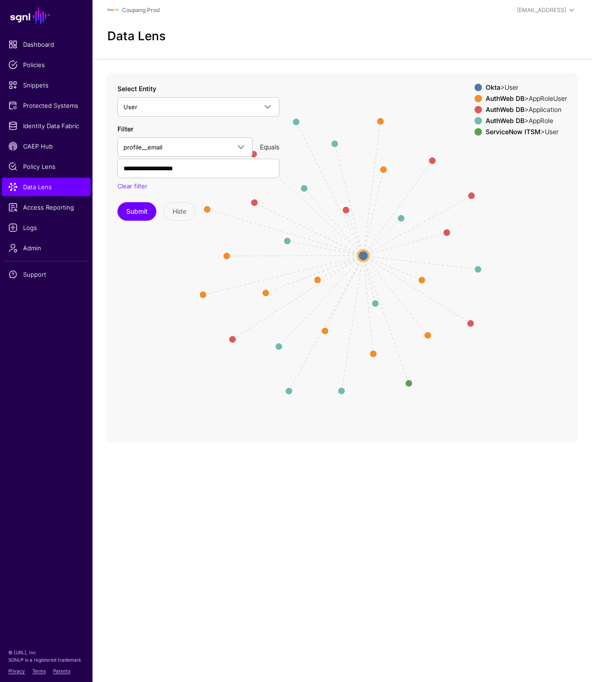
click at [357, 255] on line at bounding box center [295, 255] width 136 height 0
click at [360, 255] on circle at bounding box center [363, 255] width 11 height 11
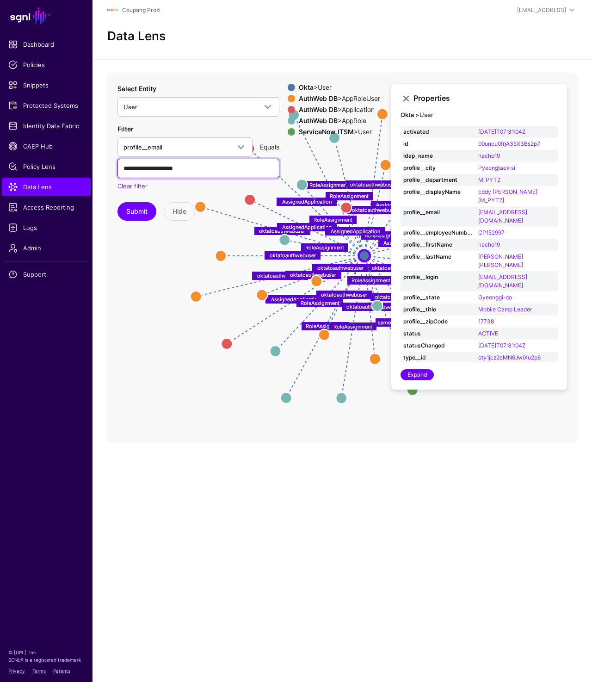
click at [139, 170] on input "**********" at bounding box center [198, 168] width 162 height 19
paste input "text"
click at [139, 211] on button "Submit" at bounding box center [136, 211] width 39 height 18
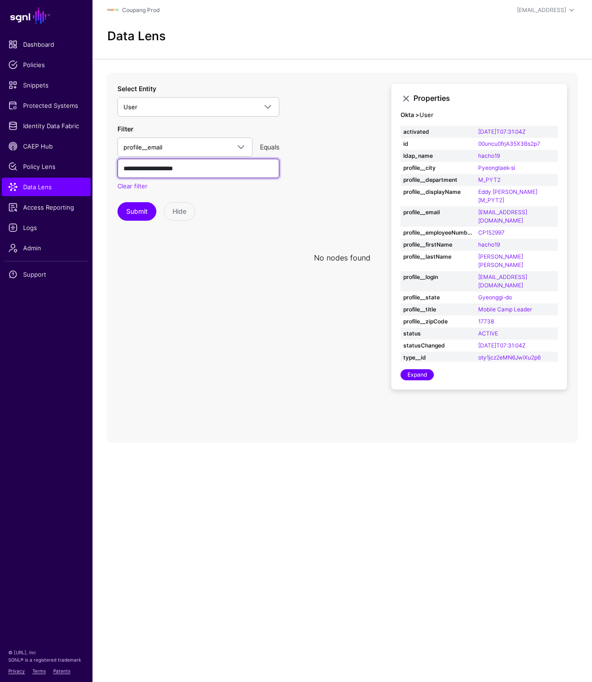
click at [190, 173] on input "**********" at bounding box center [198, 168] width 162 height 19
type input "**********"
click at [137, 215] on button "Submit" at bounding box center [136, 211] width 39 height 18
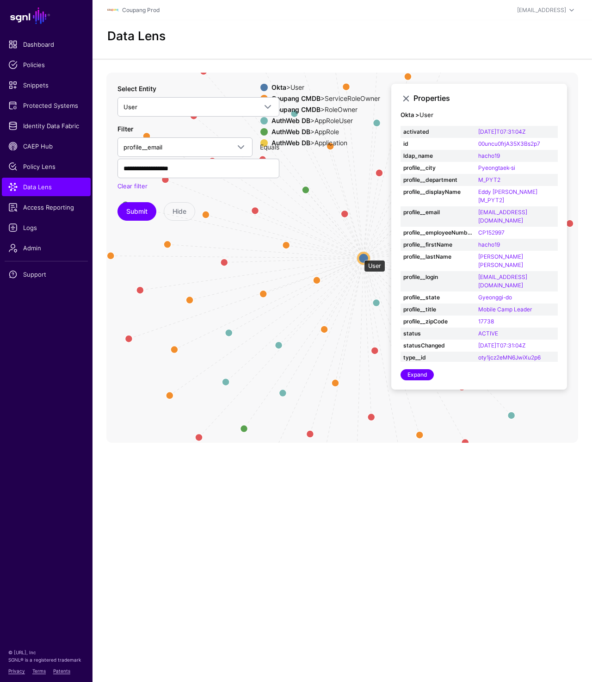
click at [359, 256] on circle at bounding box center [363, 257] width 11 height 11
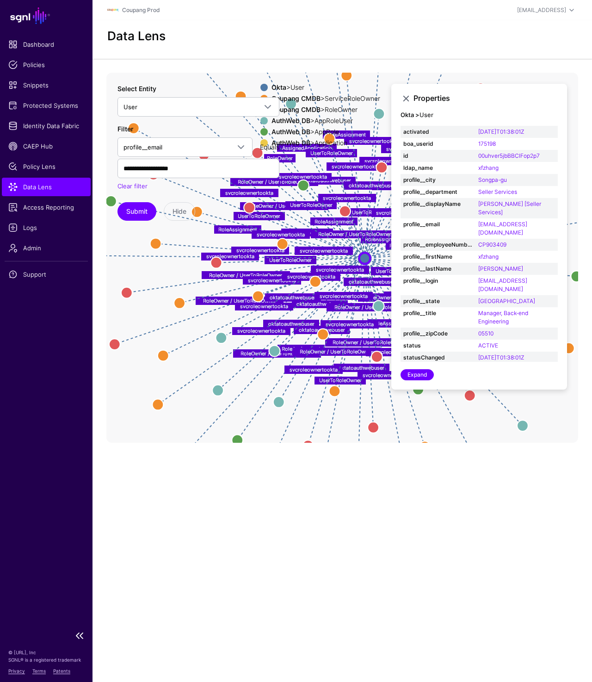
click at [37, 191] on span "Data Lens" at bounding box center [46, 186] width 76 height 9
drag, startPoint x: 504, startPoint y: 167, endPoint x: 477, endPoint y: 167, distance: 27.3
click at [477, 167] on td "xfzhang" at bounding box center [516, 168] width 82 height 12
copy link "xfzhang"
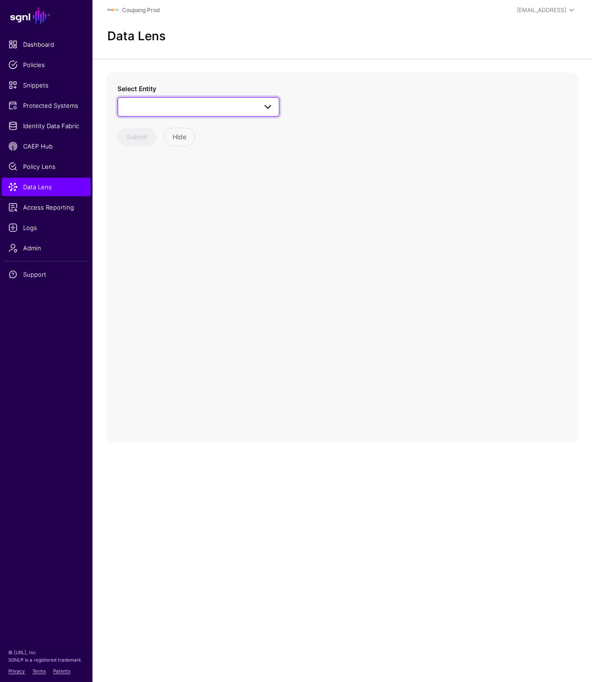
click at [192, 102] on span at bounding box center [198, 106] width 150 height 11
type input "*******"
click at [170, 222] on div "AppRole" at bounding box center [203, 221] width 138 height 9
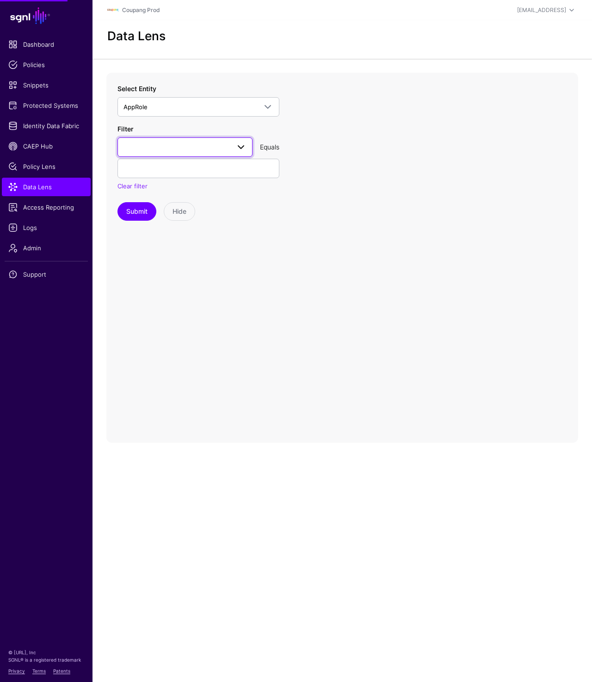
click at [194, 145] on span at bounding box center [184, 147] width 123 height 11
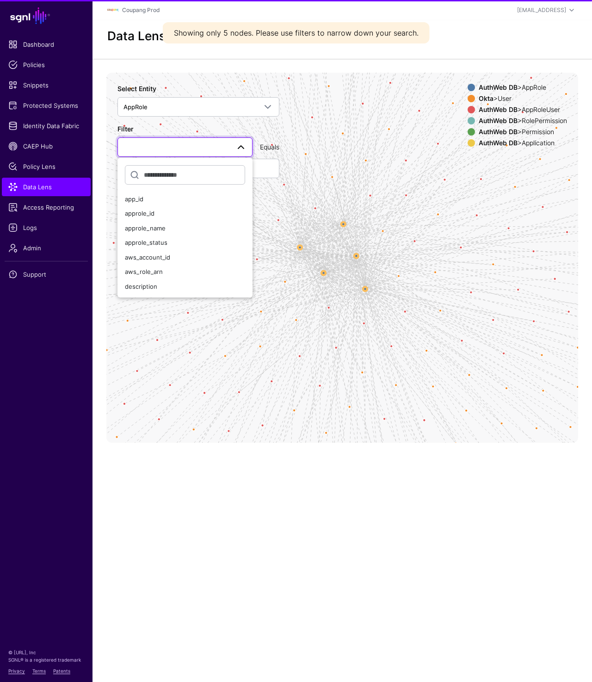
click at [225, 124] on div "Filter app_id approle_id approle_name approle_status aws_account_id aws_role_ar…" at bounding box center [198, 157] width 162 height 67
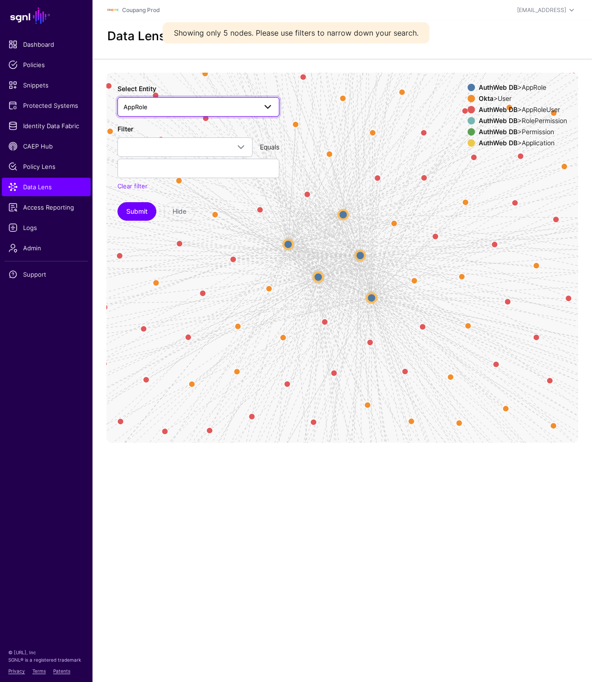
click at [225, 101] on span "AppRole" at bounding box center [198, 106] width 150 height 11
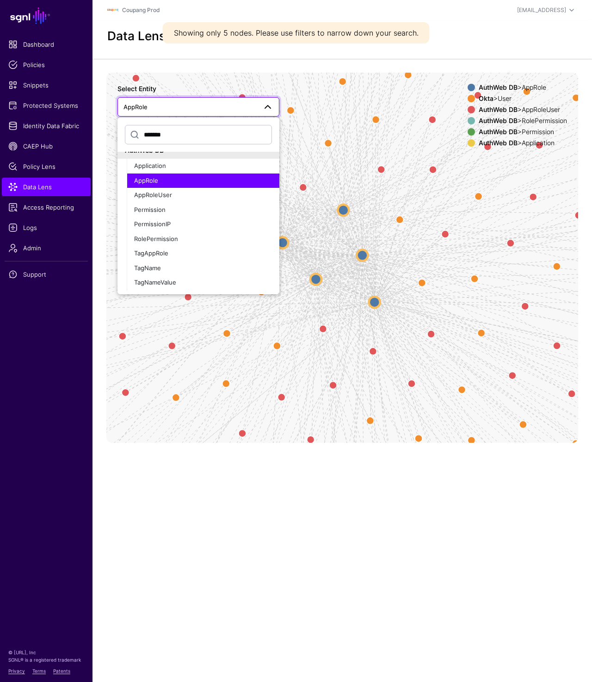
scroll to position [105, 0]
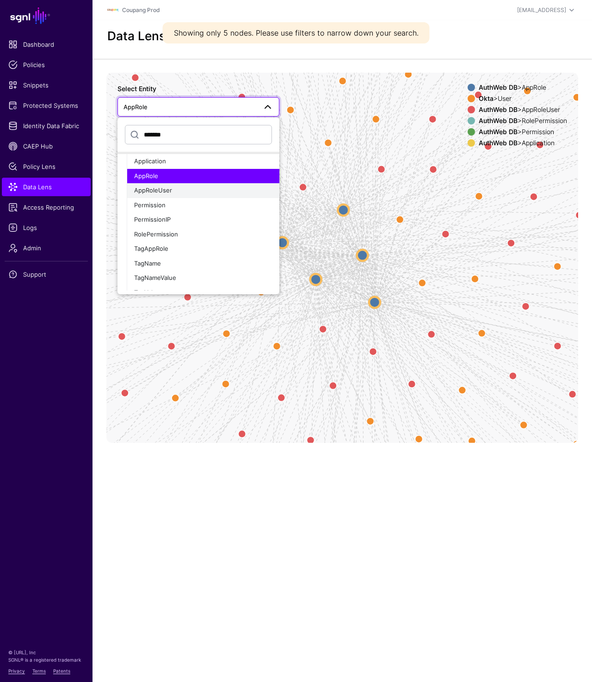
click at [188, 191] on div "AppRoleUser" at bounding box center [203, 190] width 138 height 9
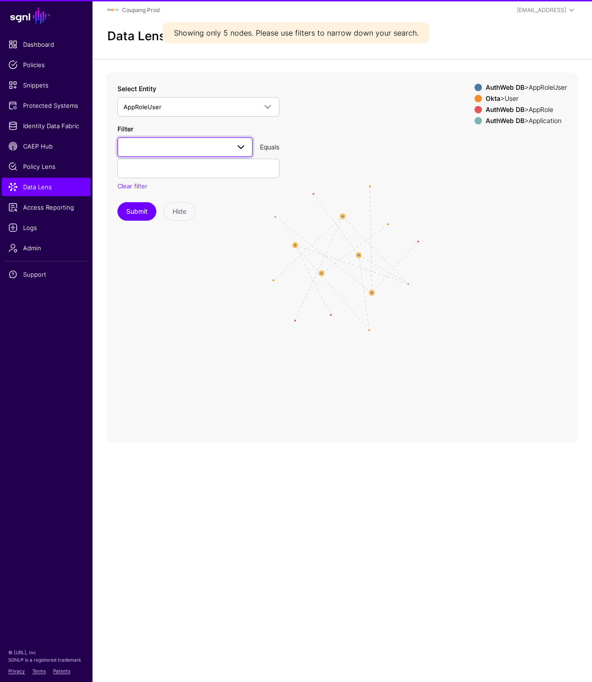
click at [188, 149] on span at bounding box center [184, 147] width 123 height 11
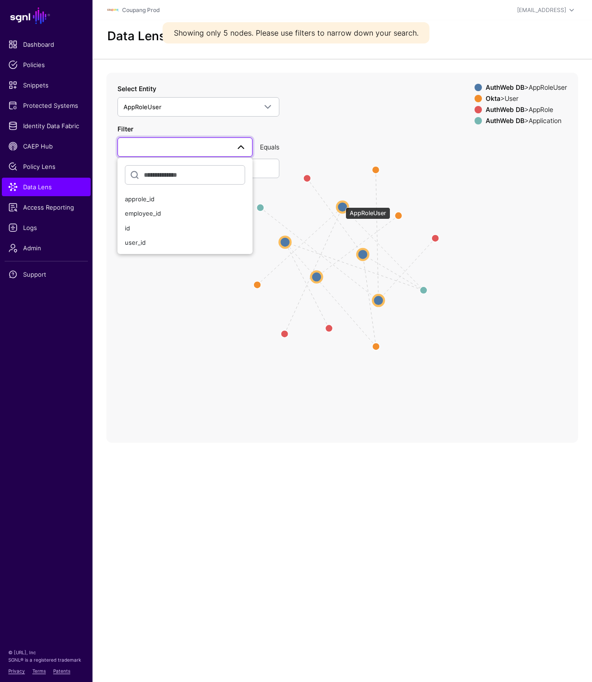
click at [341, 203] on circle at bounding box center [342, 206] width 11 height 11
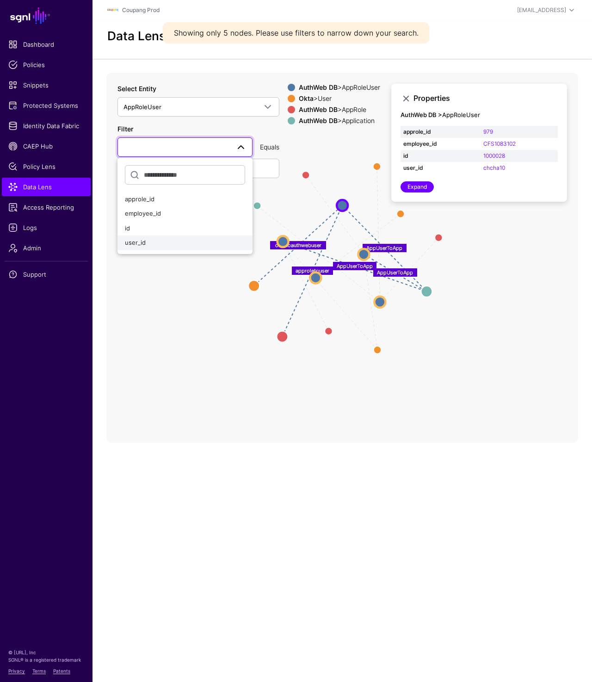
click at [172, 241] on div "user_id" at bounding box center [185, 242] width 120 height 9
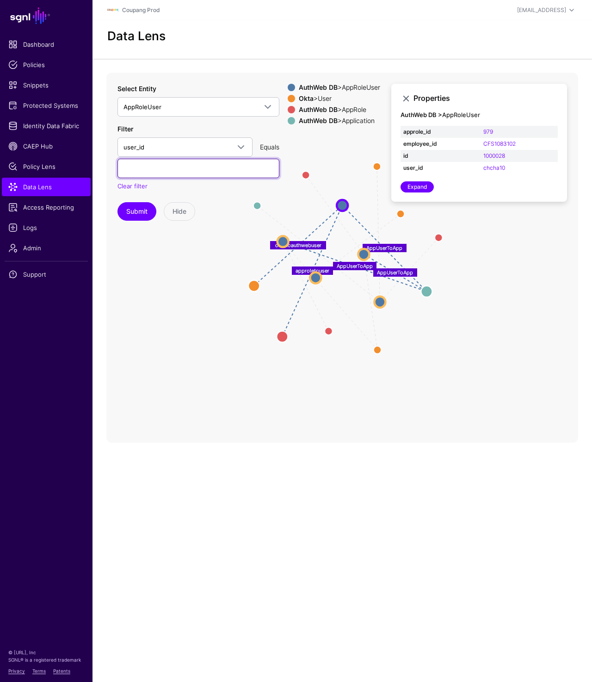
click at [142, 175] on input "text" at bounding box center [198, 168] width 162 height 19
paste input "*******"
type input "*******"
click at [133, 211] on button "Submit" at bounding box center [136, 211] width 39 height 18
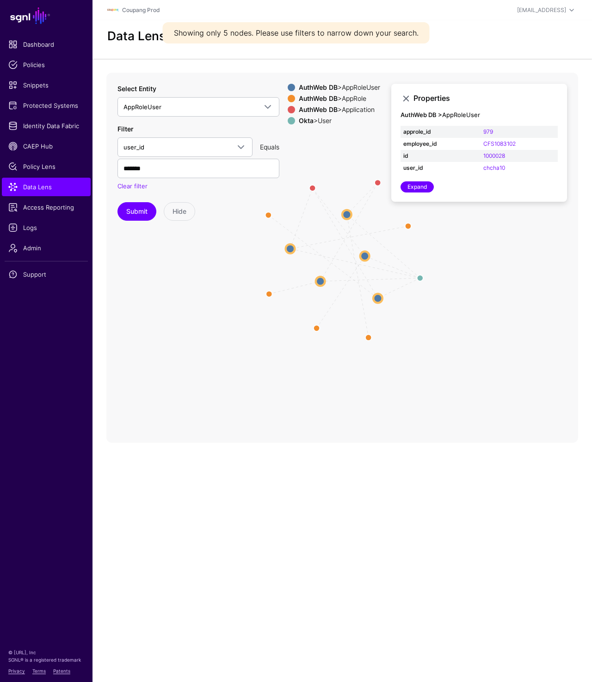
click at [365, 254] on circle at bounding box center [364, 255] width 9 height 9
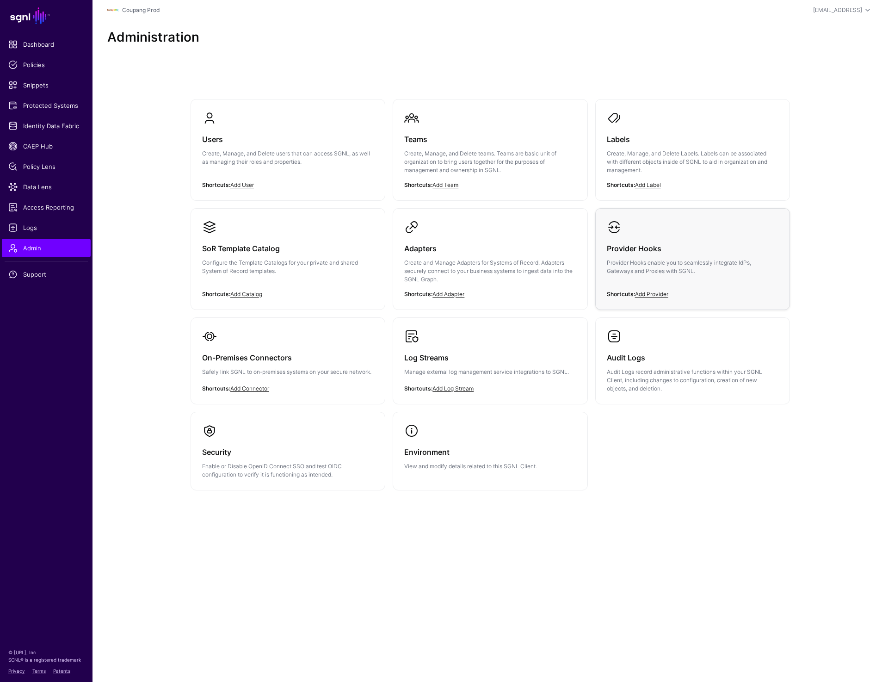
click at [652, 269] on p "Provider Hooks enable you to seamlessly integrate IdPs, Gateways and Proxies wi…" at bounding box center [693, 266] width 172 height 17
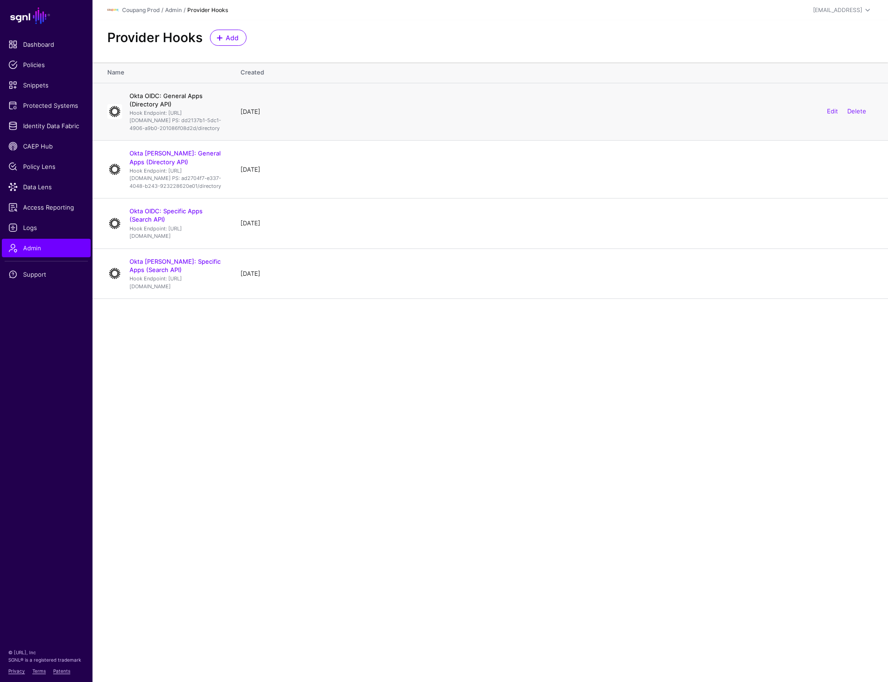
click at [176, 95] on link "Okta OIDC: General Apps (Directory API)" at bounding box center [165, 100] width 73 height 16
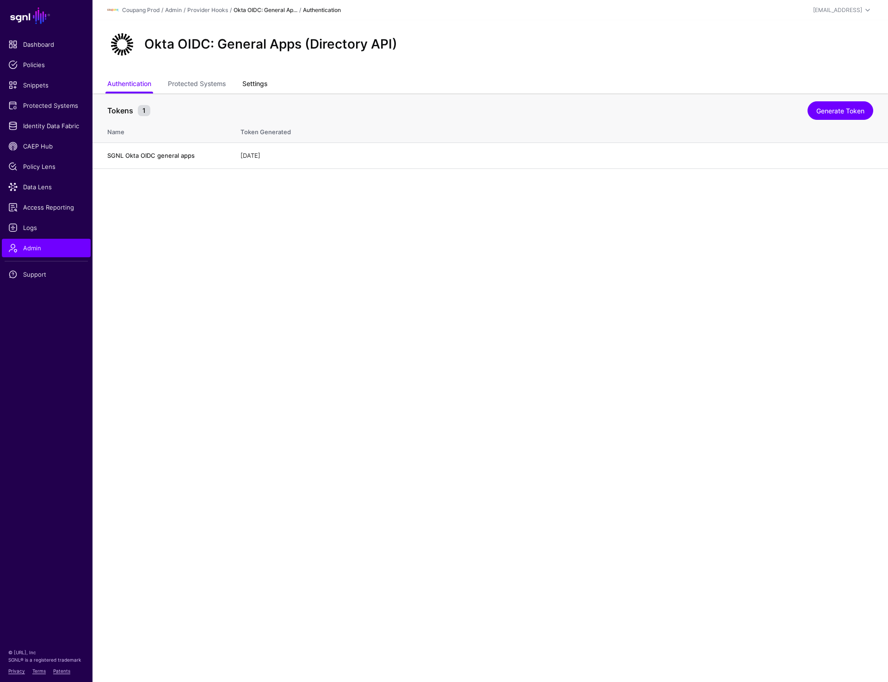
click at [252, 88] on link "Settings" at bounding box center [254, 85] width 25 height 18
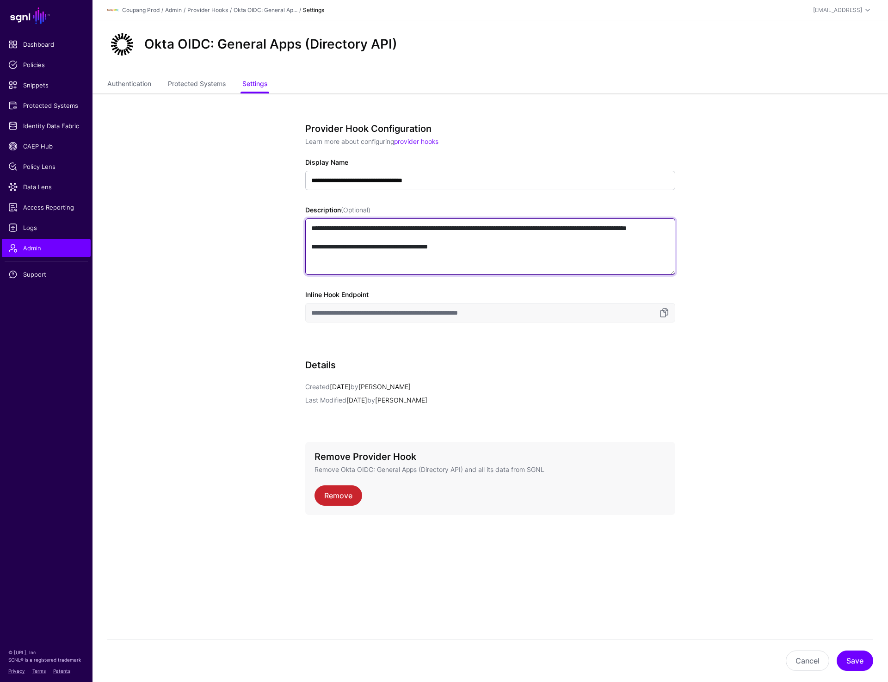
click at [568, 228] on textarea "**********" at bounding box center [490, 246] width 370 height 56
drag, startPoint x: 579, startPoint y: 228, endPoint x: 356, endPoint y: 240, distance: 223.7
click at [356, 240] on textarea "**********" at bounding box center [490, 246] width 370 height 56
click at [143, 80] on link "Authentication" at bounding box center [129, 85] width 44 height 18
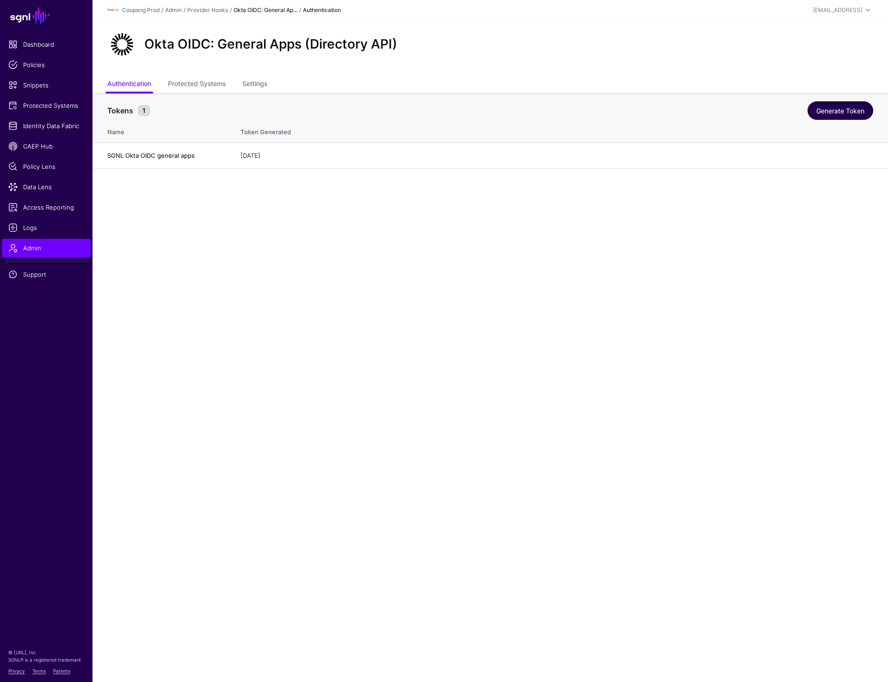
click at [855, 104] on link "Generate Token" at bounding box center [840, 110] width 66 height 18
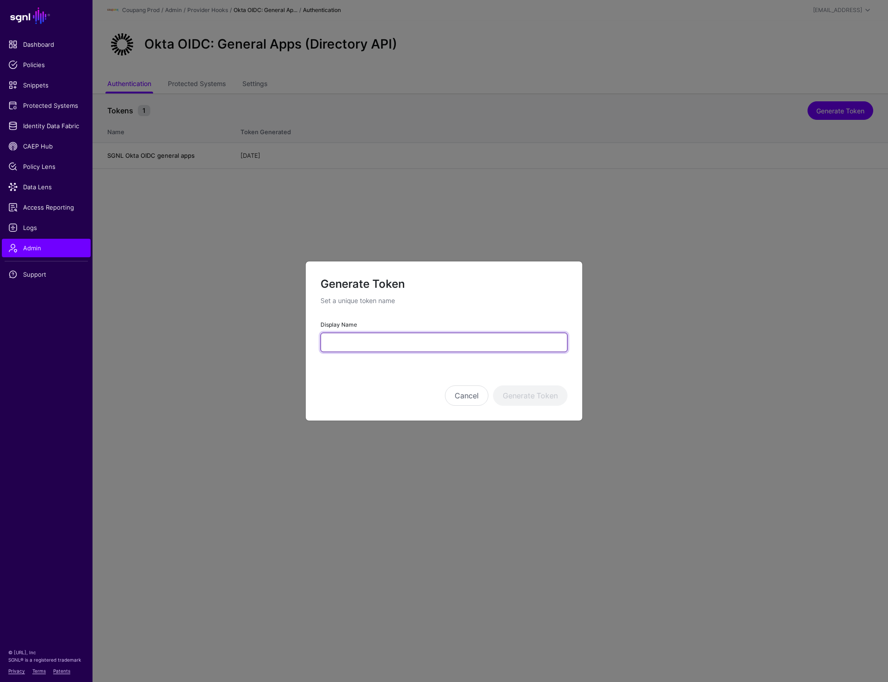
click at [352, 340] on input "Display Name" at bounding box center [443, 341] width 247 height 19
type input "**********"
click at [525, 391] on button "Generate Token" at bounding box center [530, 395] width 74 height 20
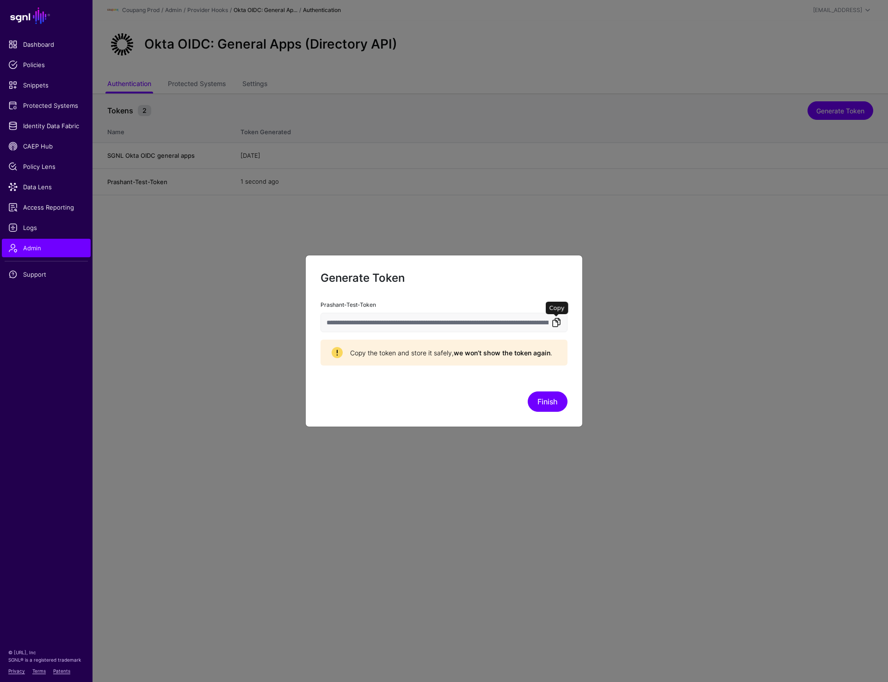
click at [558, 321] on link at bounding box center [556, 322] width 11 height 11
click at [558, 322] on link at bounding box center [556, 322] width 11 height 11
click at [556, 326] on link at bounding box center [556, 322] width 11 height 11
click at [548, 406] on button "Finish" at bounding box center [548, 401] width 40 height 20
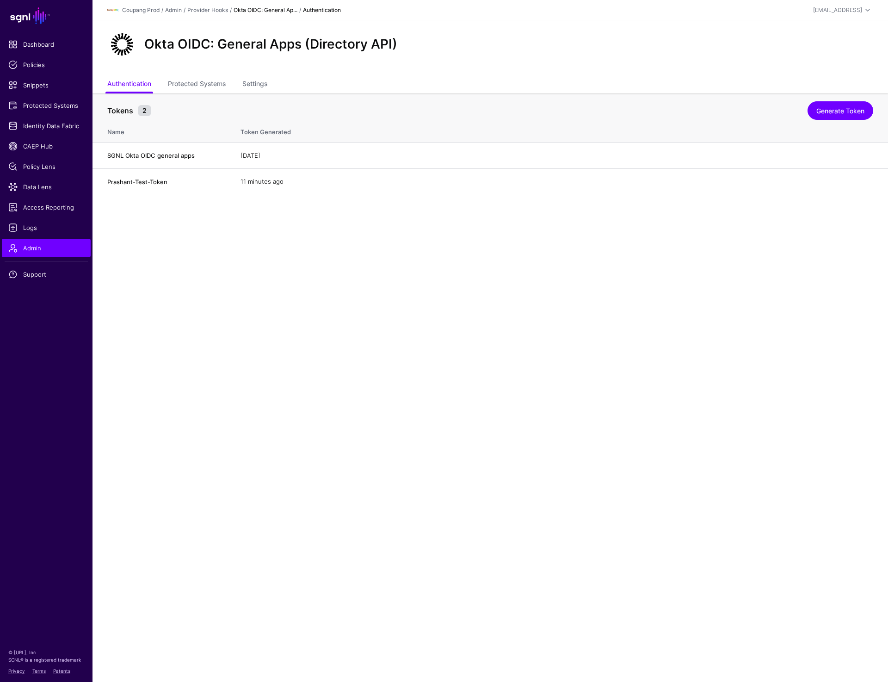
click at [649, 218] on main "SGNL Dashboard Policies Snippets Protected Systems Identity Data Fabric CAEP Hu…" at bounding box center [444, 341] width 888 height 682
click at [164, 291] on main "SGNL Dashboard Policies Snippets Protected Systems Identity Data Fabric CAEP Hu…" at bounding box center [444, 341] width 888 height 682
click at [198, 82] on link "Protected Systems" at bounding box center [197, 85] width 58 height 18
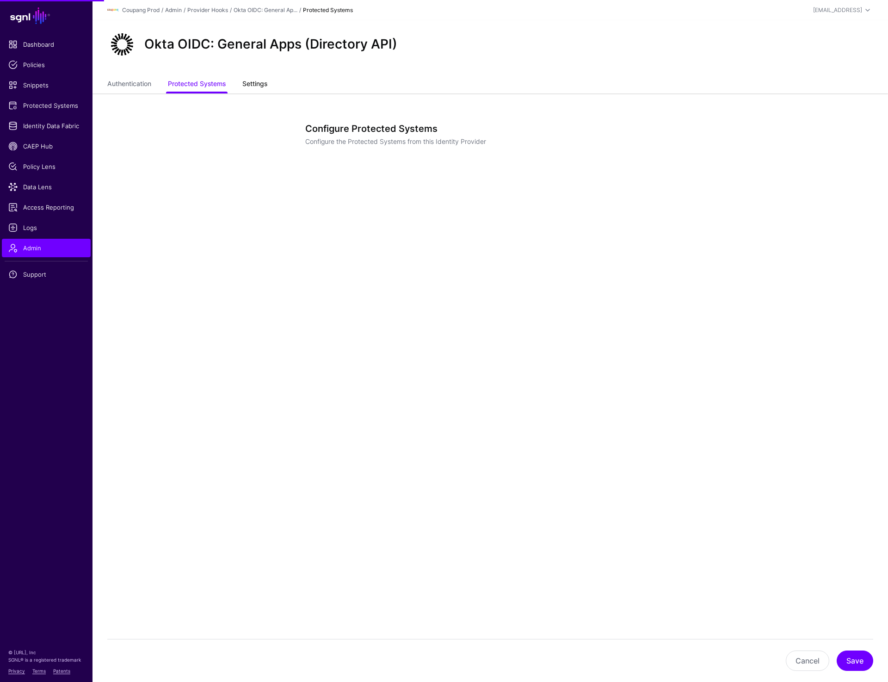
click at [256, 83] on link "Settings" at bounding box center [254, 85] width 25 height 18
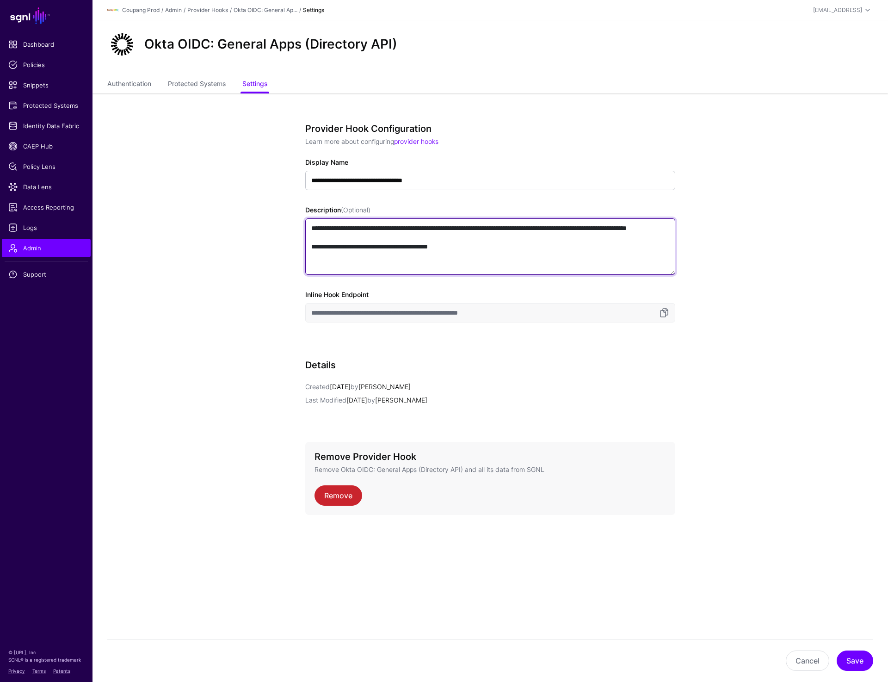
drag, startPoint x: 358, startPoint y: 228, endPoint x: 417, endPoint y: 228, distance: 59.2
click at [417, 228] on textarea "**********" at bounding box center [490, 246] width 370 height 56
click at [140, 82] on link "Authentication" at bounding box center [129, 85] width 44 height 18
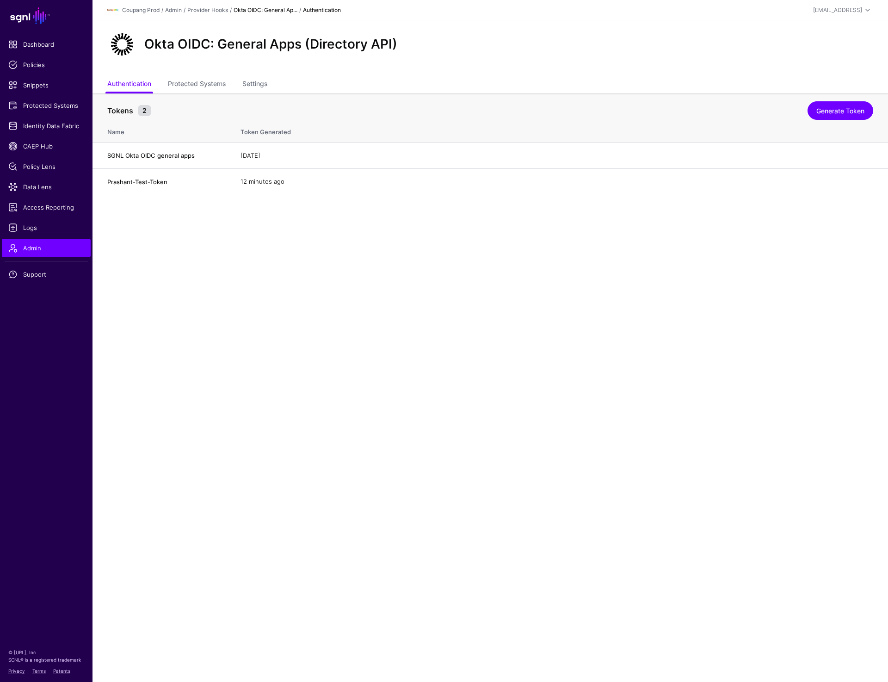
click at [220, 270] on main "SGNL Dashboard Policies Snippets Protected Systems Identity Data Fabric CAEP Hu…" at bounding box center [444, 341] width 888 height 682
click at [855, 182] on link "Delete" at bounding box center [856, 181] width 19 height 7
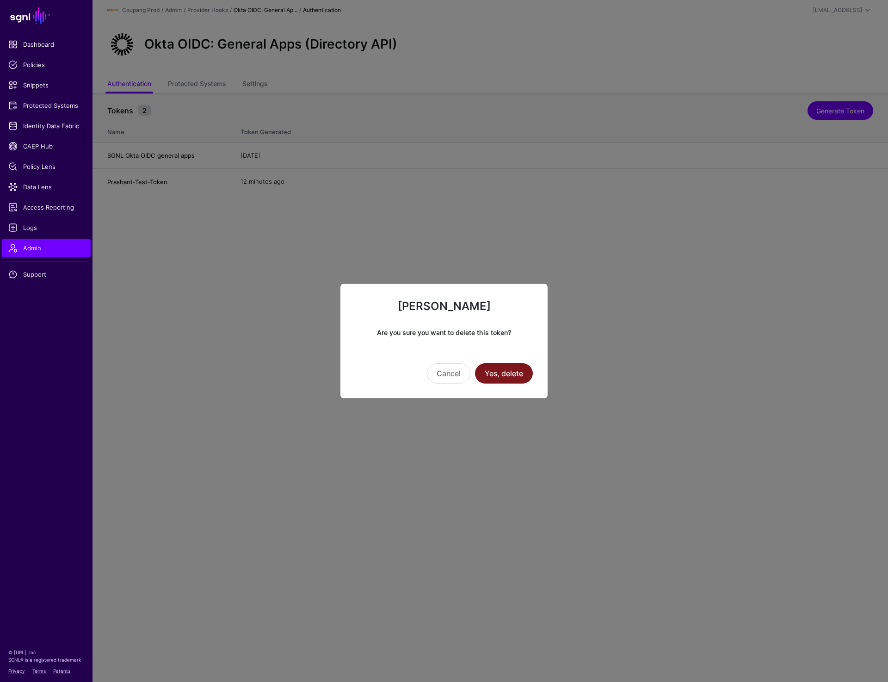
click at [499, 373] on button "Yes, delete" at bounding box center [504, 373] width 58 height 20
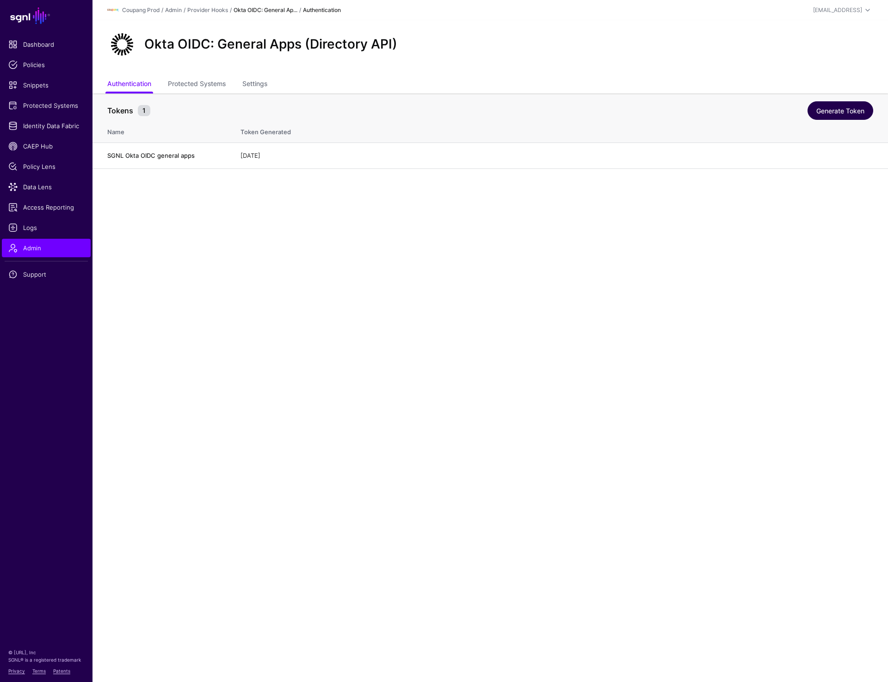
click at [839, 111] on link "Generate Token" at bounding box center [840, 110] width 66 height 18
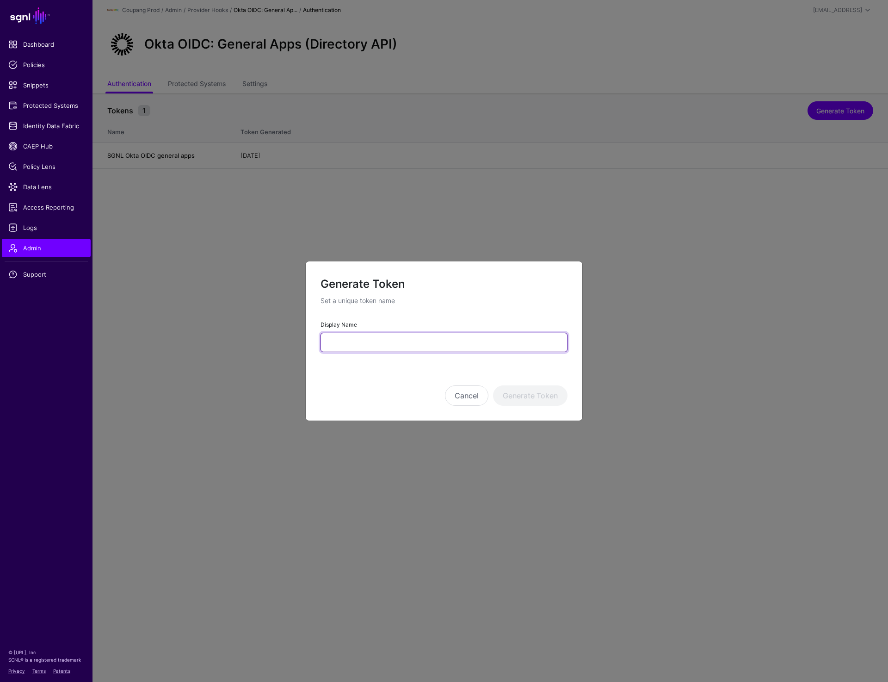
click at [359, 347] on input "Display Name" at bounding box center [443, 341] width 247 height 19
type input "**********"
click at [545, 399] on button "Generate Token" at bounding box center [530, 395] width 74 height 20
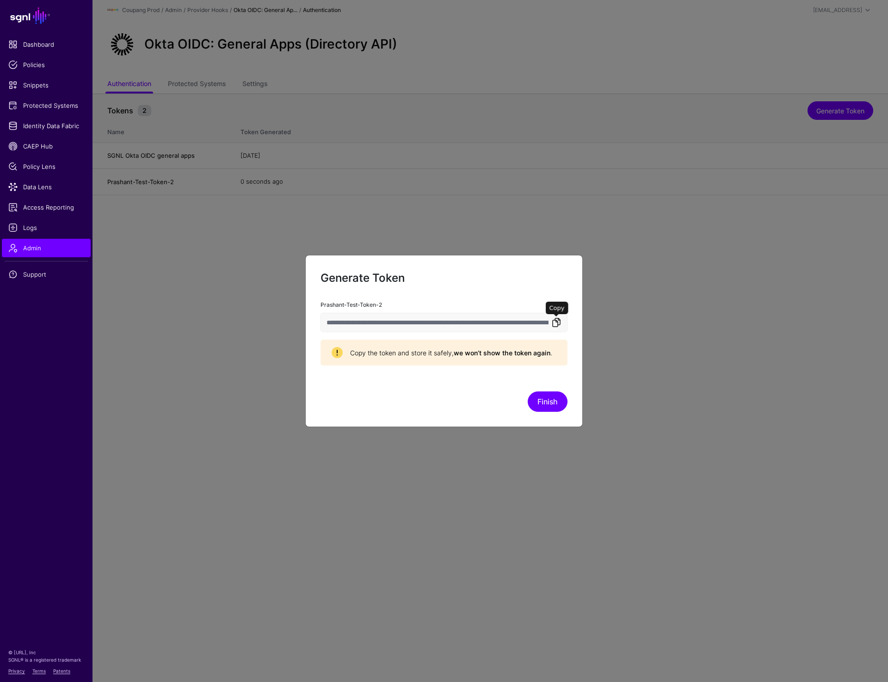
click at [560, 322] on link at bounding box center [556, 322] width 11 height 11
click at [554, 322] on link at bounding box center [556, 322] width 11 height 11
click at [548, 403] on button "Finish" at bounding box center [548, 401] width 40 height 20
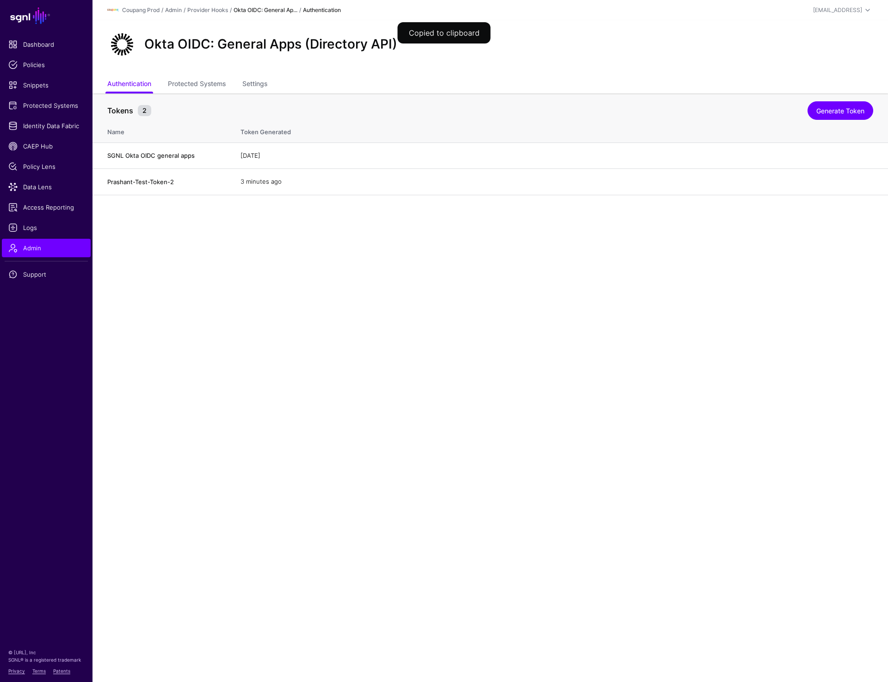
click at [542, 392] on main "SGNL Dashboard Policies Snippets Protected Systems Identity Data Fabric CAEP Hu…" at bounding box center [444, 341] width 888 height 682
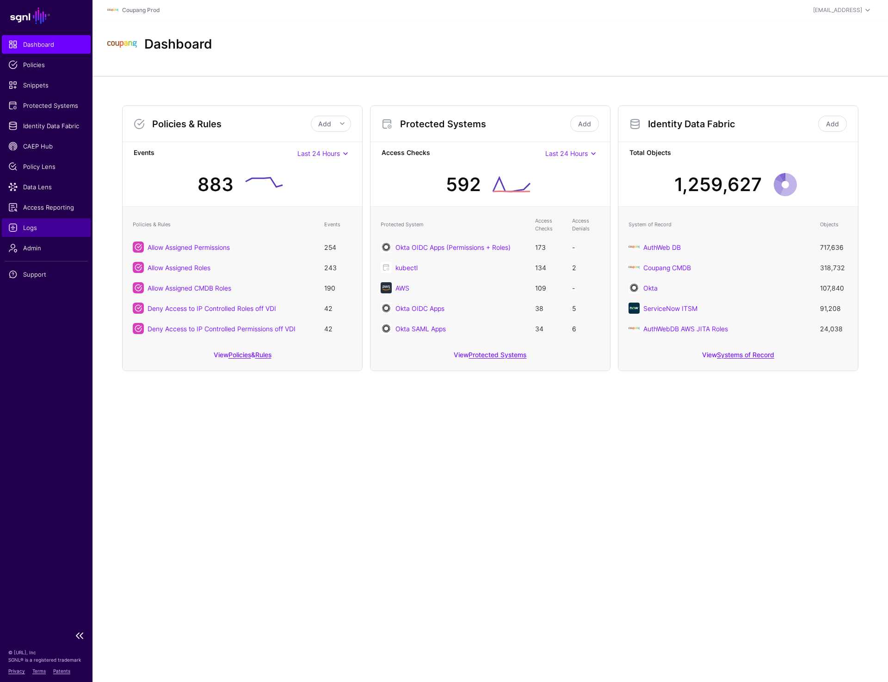
click at [39, 227] on span "Logs" at bounding box center [46, 227] width 76 height 9
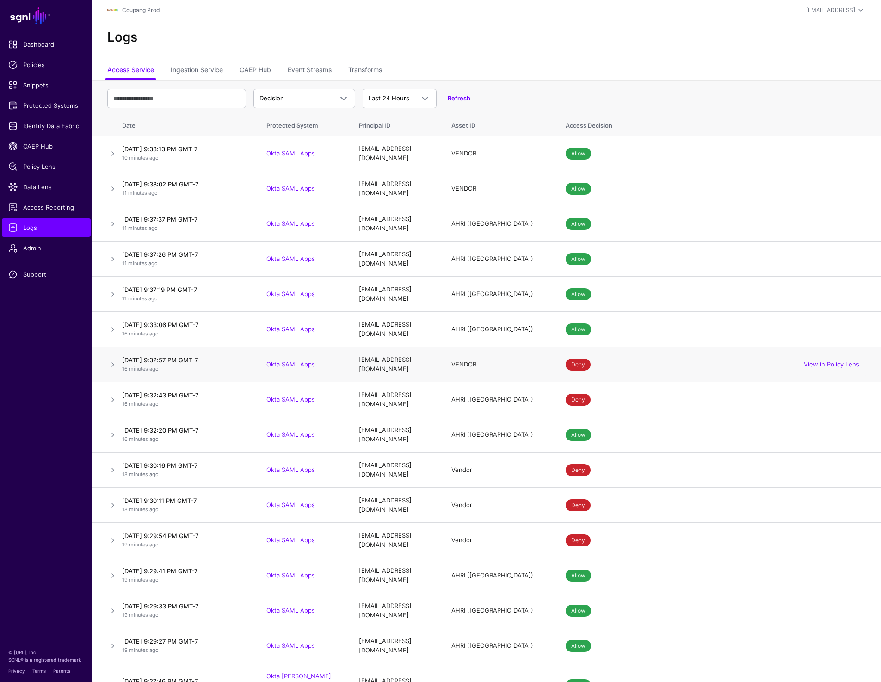
scroll to position [6, 0]
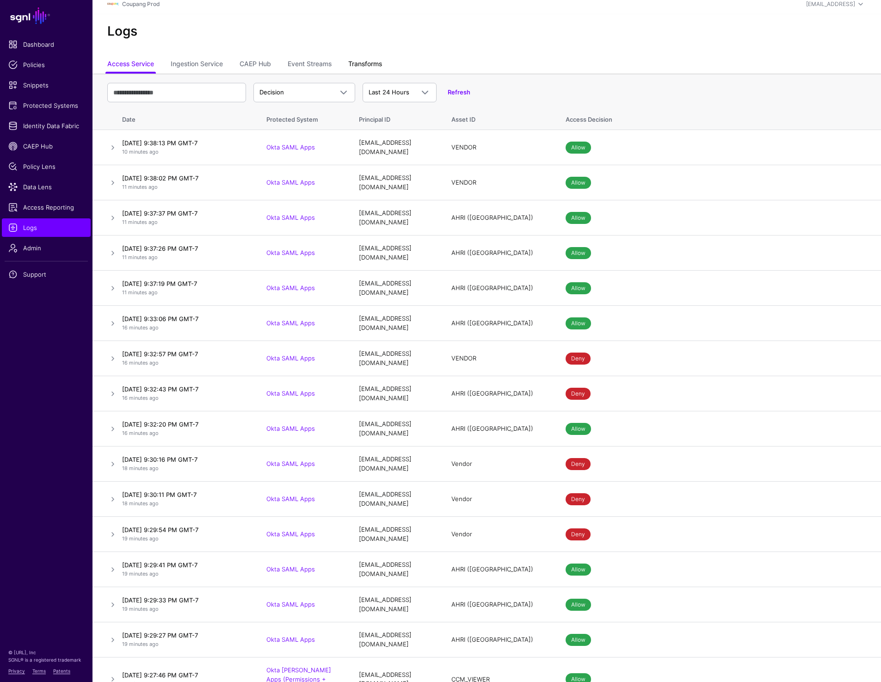
click at [365, 64] on link "Transforms" at bounding box center [365, 65] width 34 height 18
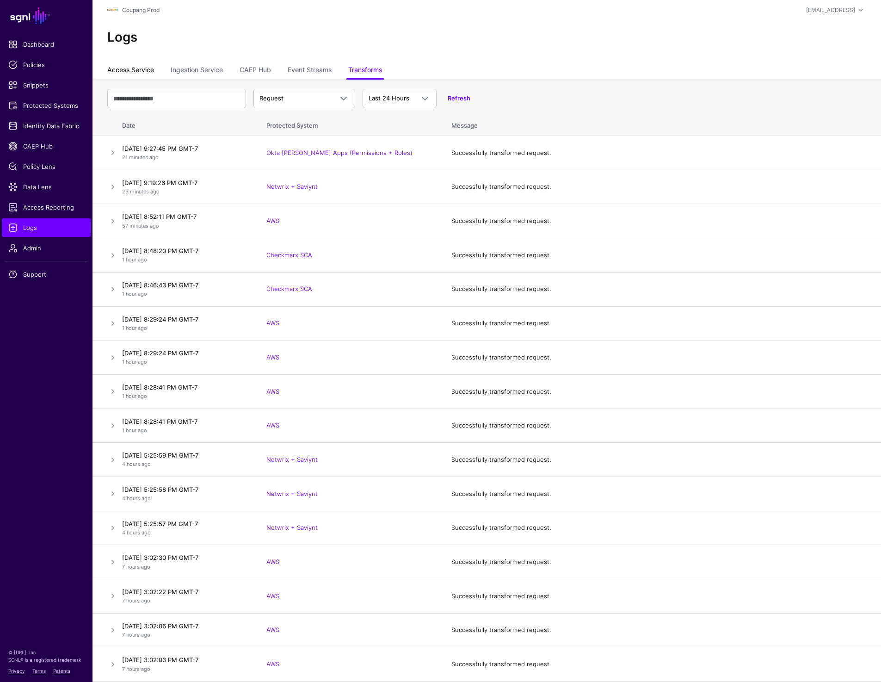
click at [129, 69] on link "Access Service" at bounding box center [130, 71] width 47 height 18
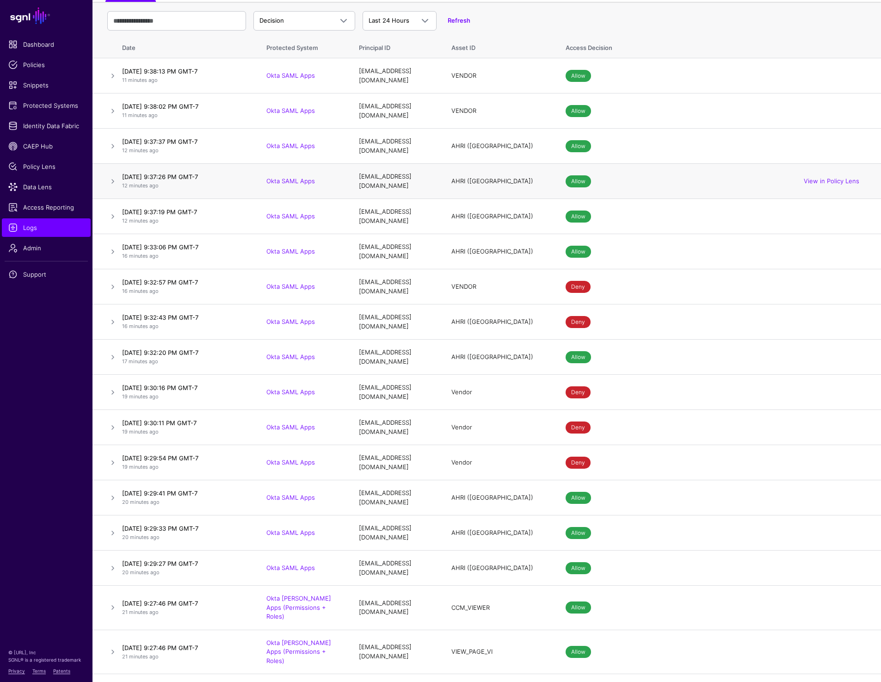
scroll to position [83, 0]
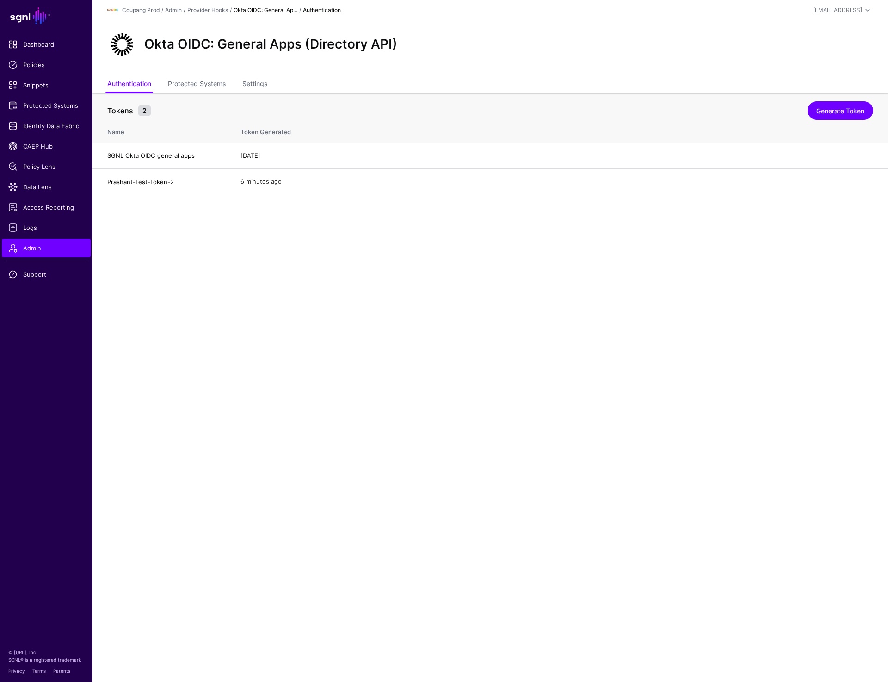
click at [379, 252] on main "SGNL Dashboard Policies Snippets Protected Systems Identity Data Fabric CAEP Hu…" at bounding box center [444, 341] width 888 height 682
click at [832, 115] on link "Generate Token" at bounding box center [840, 110] width 66 height 18
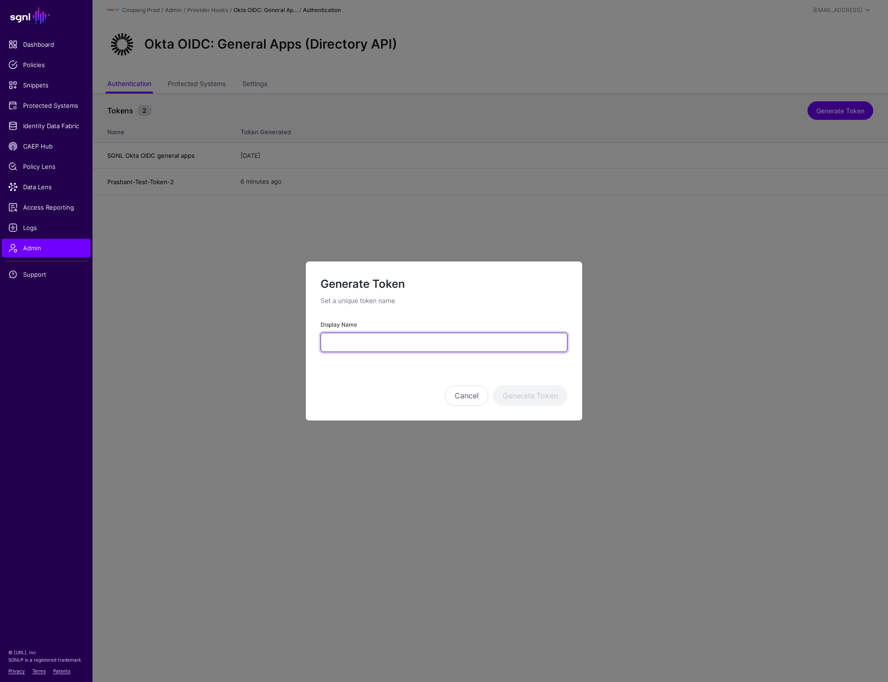
click at [363, 343] on input "Display Name" at bounding box center [443, 341] width 247 height 19
type input "***"
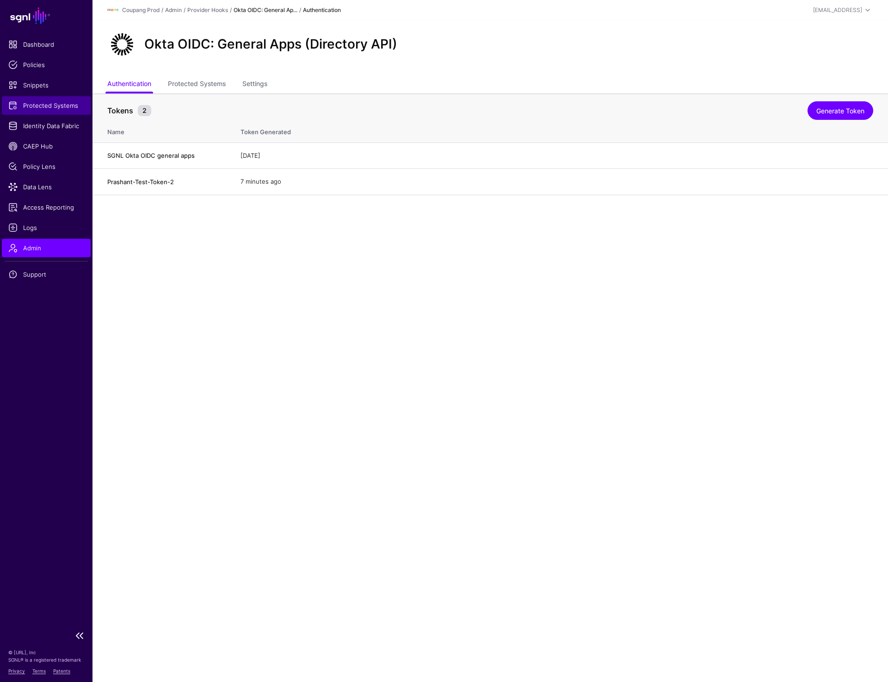
click at [47, 105] on span "Protected Systems" at bounding box center [46, 105] width 76 height 9
click at [833, 100] on div "Tokens 2 Generate Token" at bounding box center [490, 108] width 766 height 19
click at [835, 110] on link "Generate Token" at bounding box center [840, 110] width 66 height 18
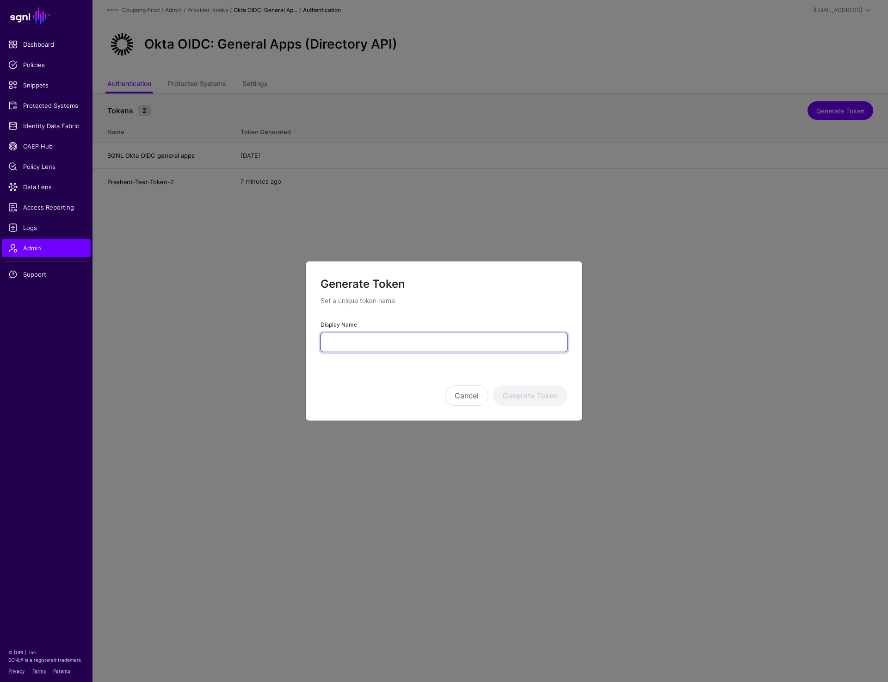
click at [406, 347] on input "Display Name" at bounding box center [443, 341] width 247 height 19
type input "**********"
click at [523, 391] on button "Generate Token" at bounding box center [530, 395] width 74 height 20
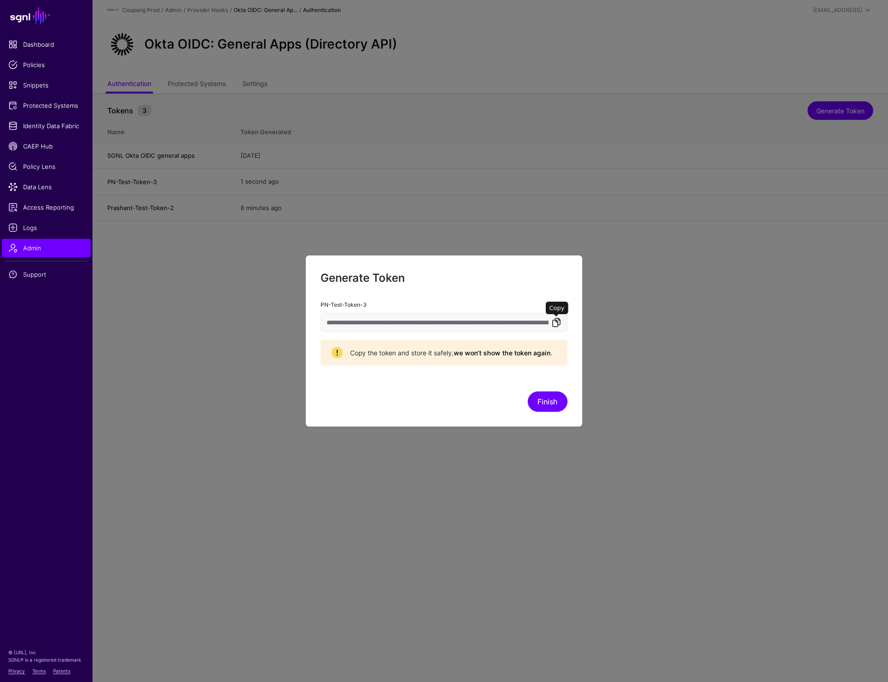
click at [555, 320] on link at bounding box center [556, 322] width 11 height 11
click at [548, 398] on button "Finish" at bounding box center [548, 401] width 40 height 20
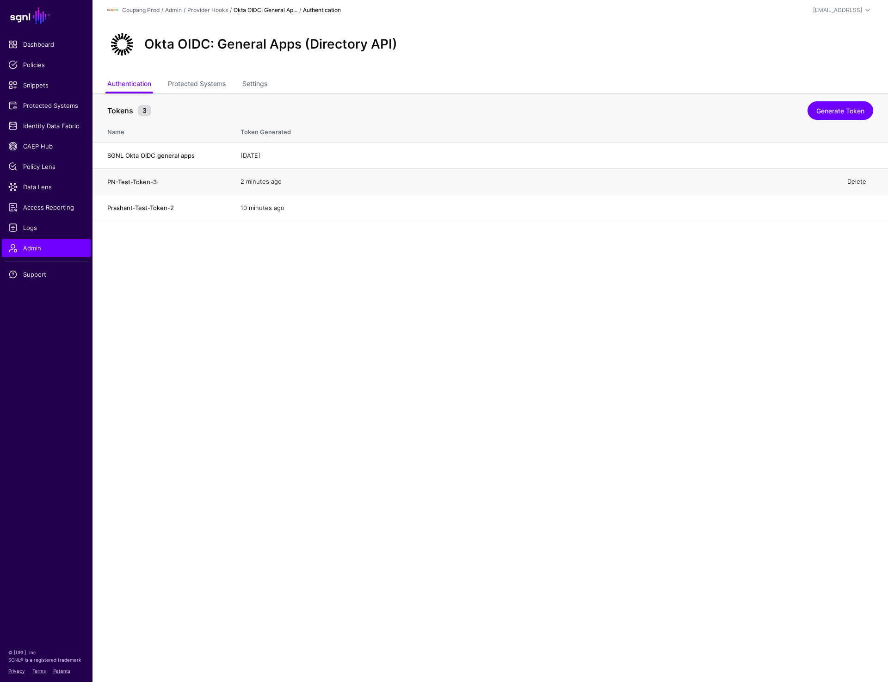
click at [857, 179] on link "Delete" at bounding box center [856, 181] width 19 height 7
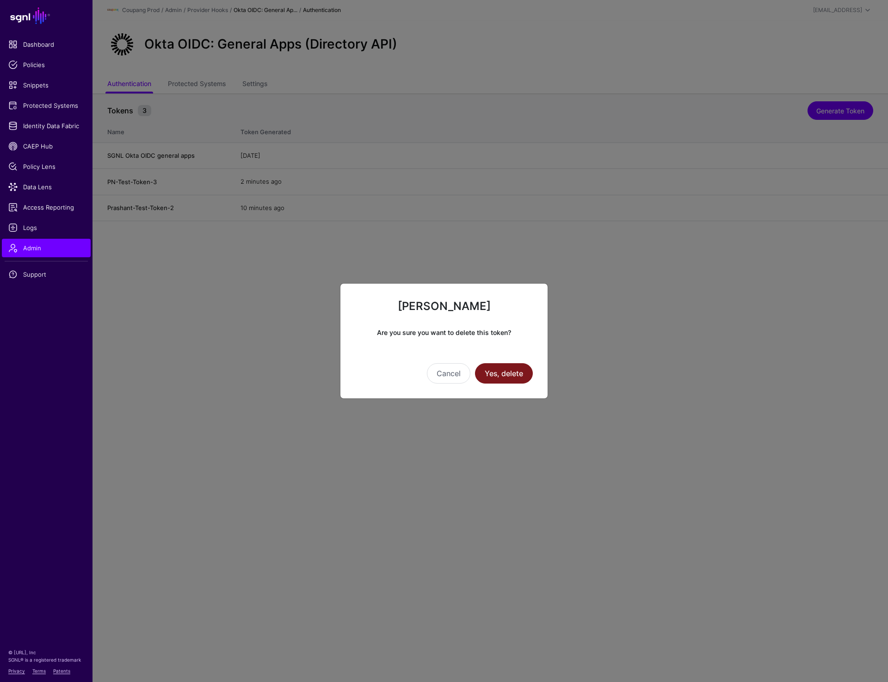
click at [497, 377] on button "Yes, delete" at bounding box center [504, 373] width 58 height 20
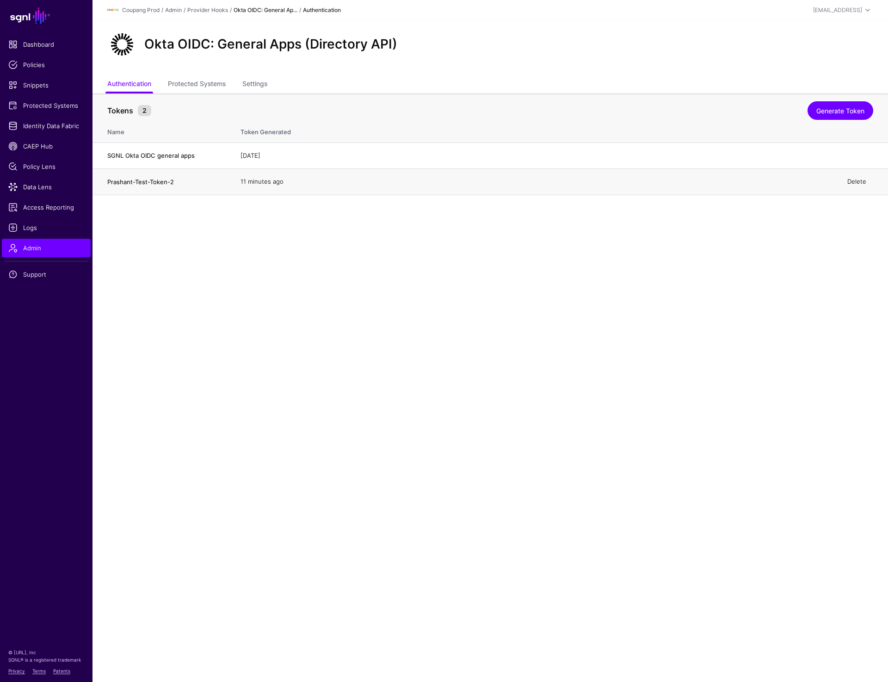
click at [855, 182] on link "Delete" at bounding box center [856, 181] width 19 height 7
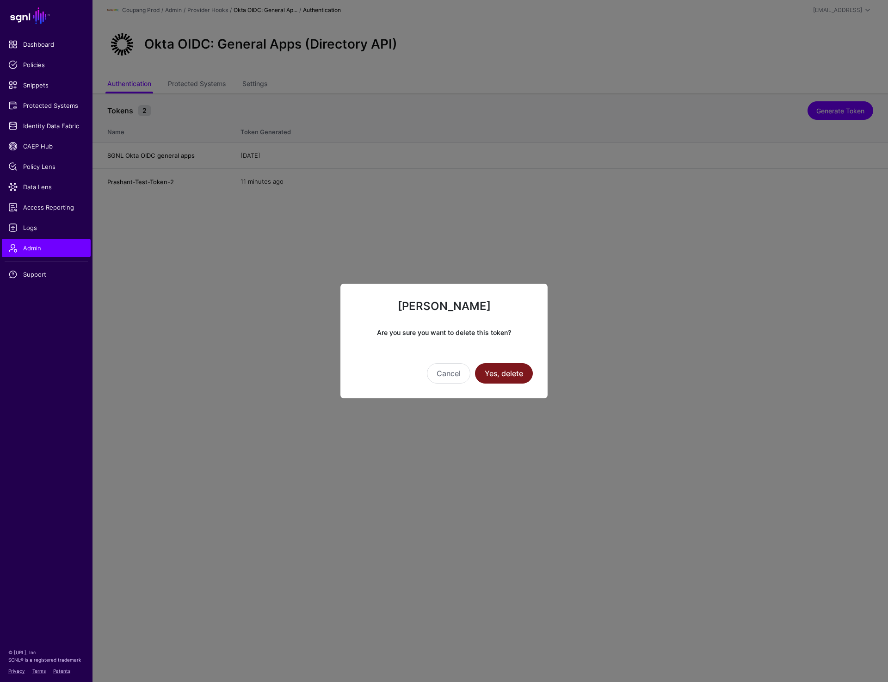
click at [513, 374] on button "Yes, delete" at bounding box center [504, 373] width 58 height 20
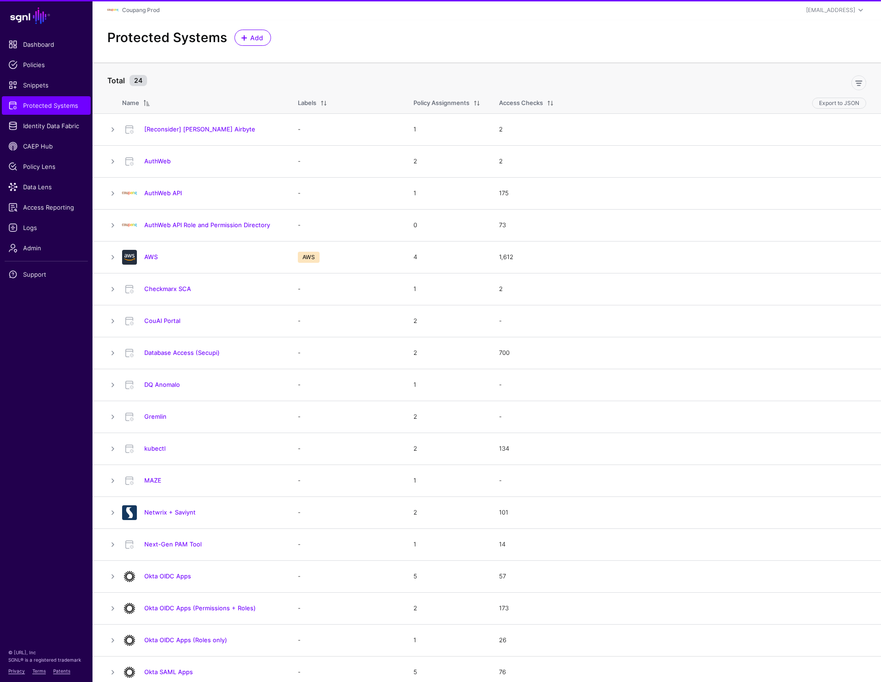
scroll to position [200, 0]
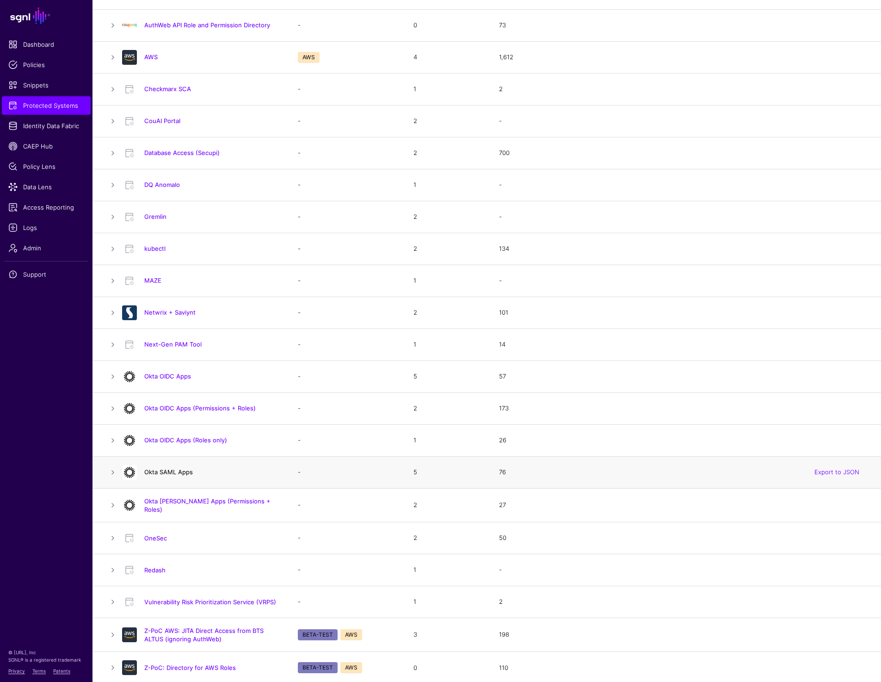
click at [169, 471] on link "Okta SAML Apps" at bounding box center [168, 471] width 49 height 7
click at [185, 374] on link "Okta OIDC Apps" at bounding box center [167, 375] width 47 height 7
click at [172, 374] on link "Okta OIDC Apps" at bounding box center [167, 375] width 47 height 7
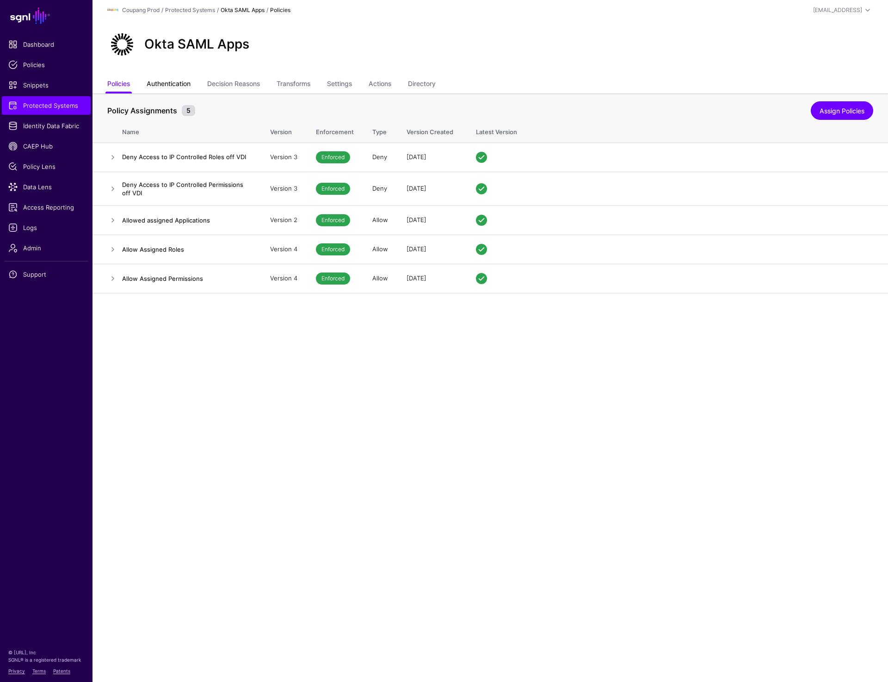
click at [172, 89] on link "Authentication" at bounding box center [169, 85] width 44 height 18
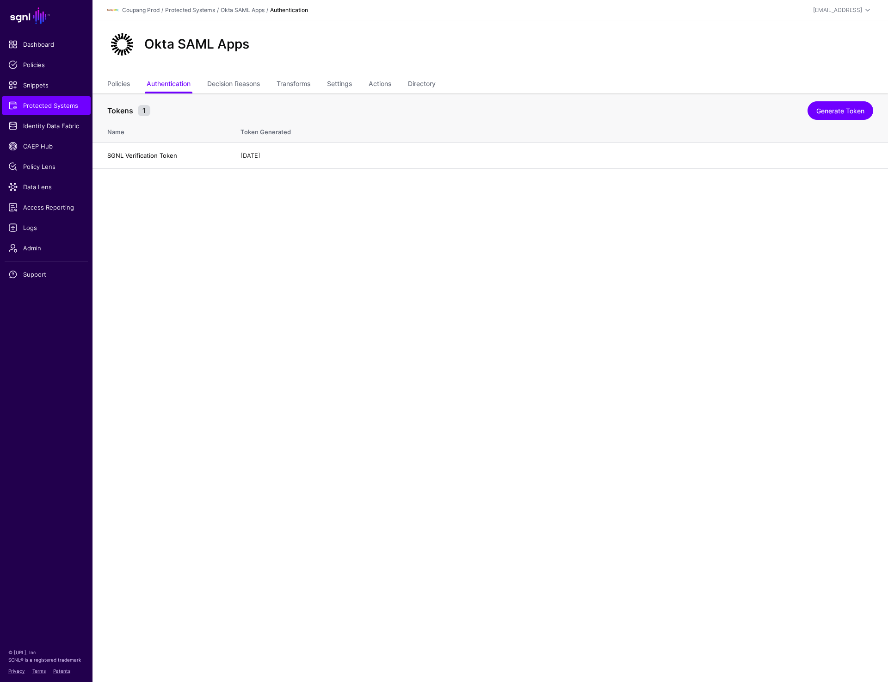
click at [588, 71] on div "Okta SAML Apps" at bounding box center [489, 47] width 795 height 55
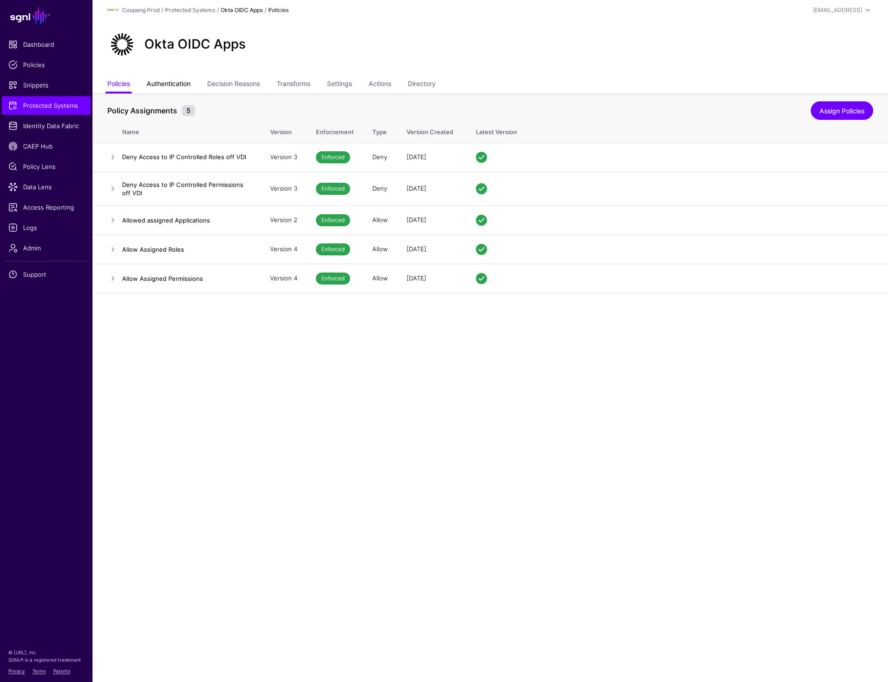
click at [178, 80] on link "Authentication" at bounding box center [169, 85] width 44 height 18
click at [185, 84] on link "Authentication" at bounding box center [169, 85] width 44 height 18
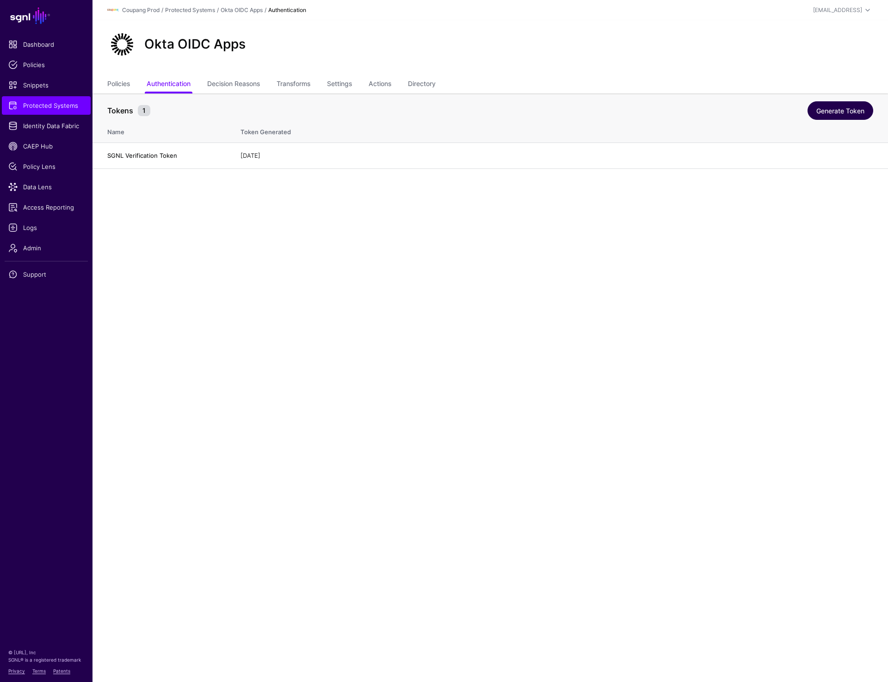
click at [834, 105] on link "Generate Token" at bounding box center [840, 110] width 66 height 18
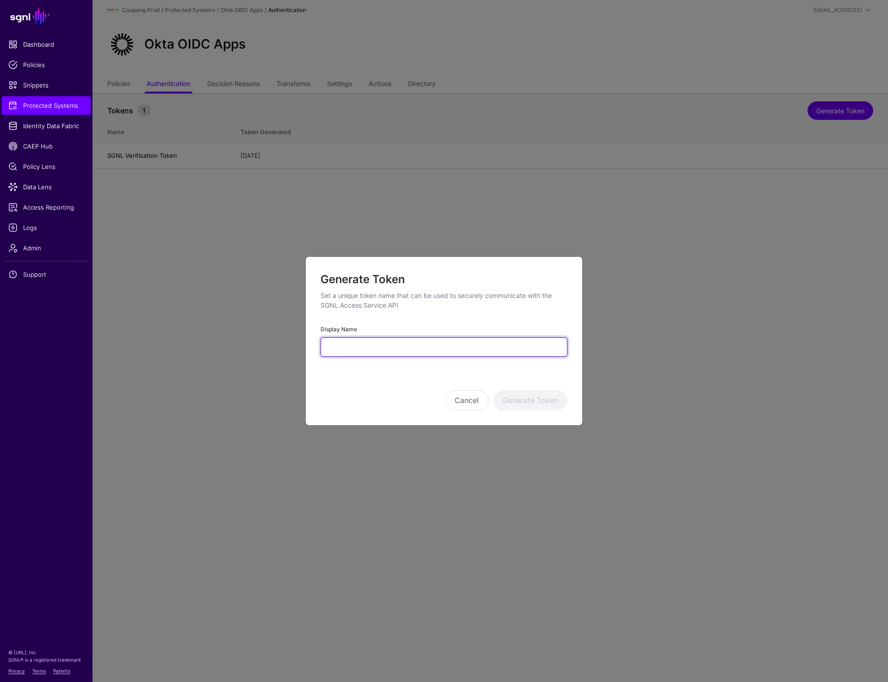
click at [371, 352] on input "Display Name" at bounding box center [443, 346] width 247 height 19
type input "**********"
click at [540, 395] on button "Generate Token" at bounding box center [530, 400] width 74 height 20
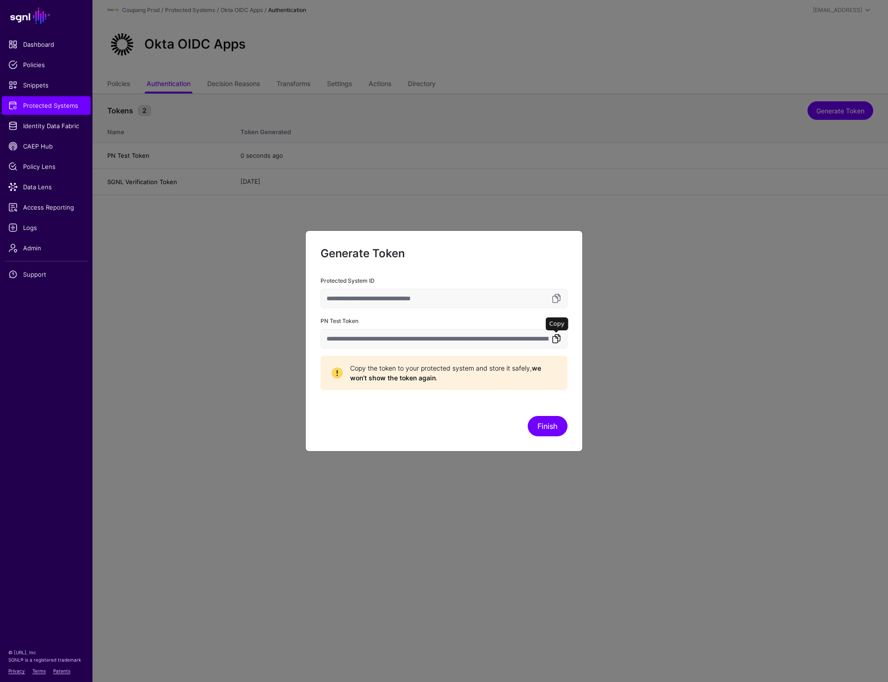
click at [558, 340] on link at bounding box center [556, 338] width 11 height 11
click at [540, 426] on button "Finish" at bounding box center [548, 426] width 40 height 20
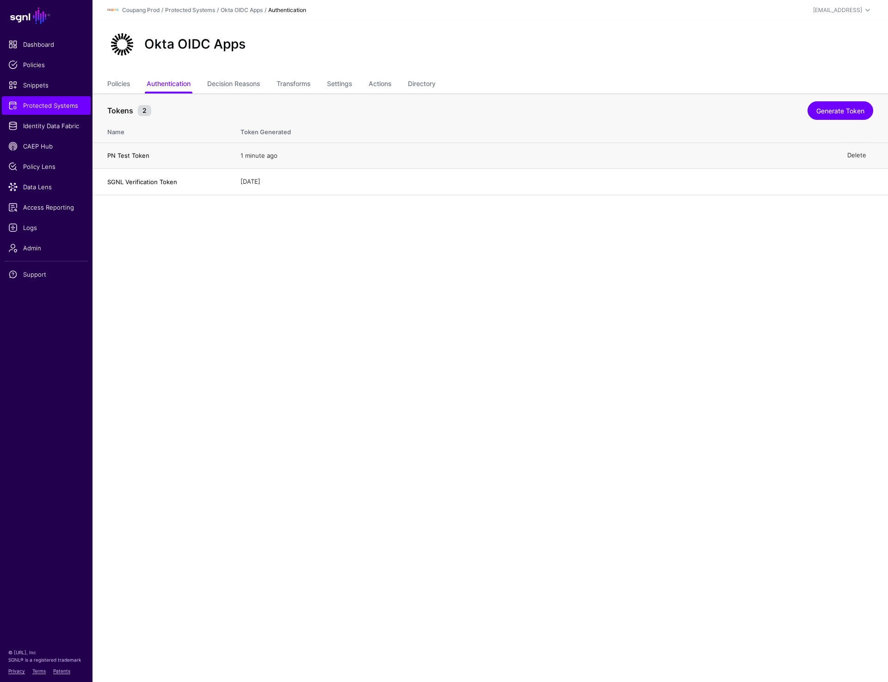
click at [852, 155] on link "Delete" at bounding box center [856, 155] width 19 height 7
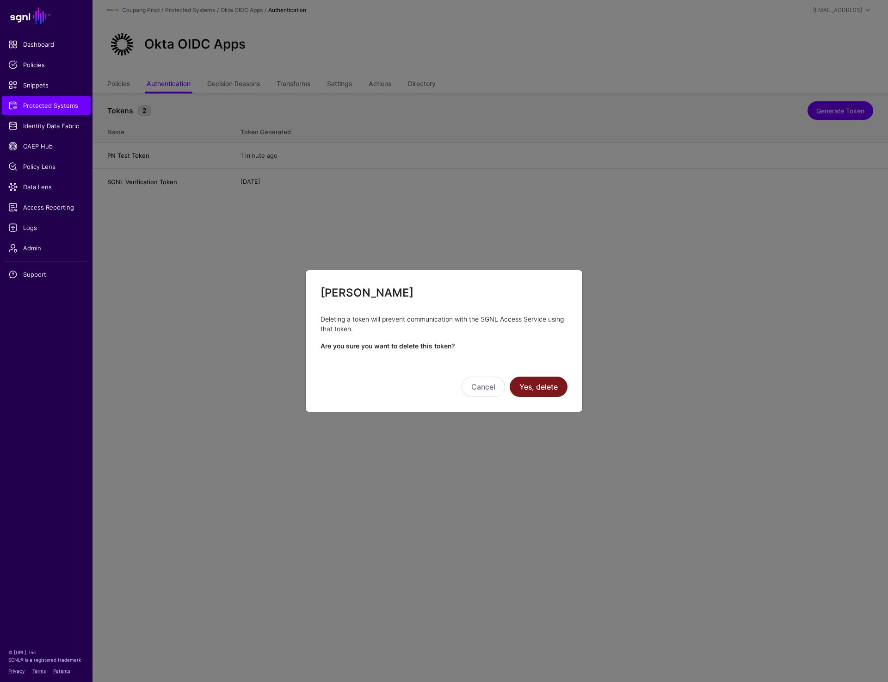
click at [542, 388] on button "Yes, delete" at bounding box center [539, 386] width 58 height 20
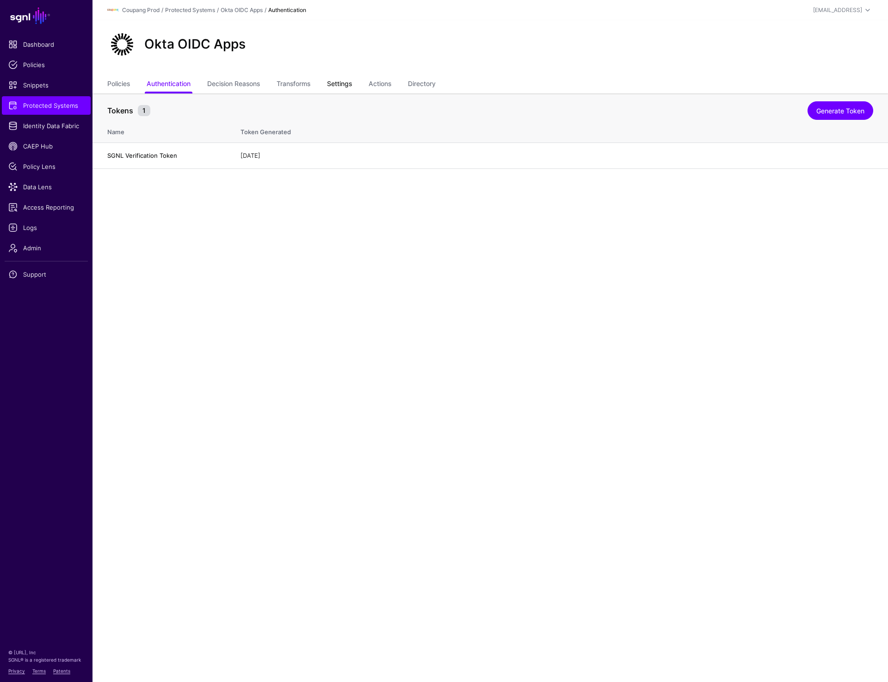
click at [332, 84] on link "Settings" at bounding box center [339, 85] width 25 height 18
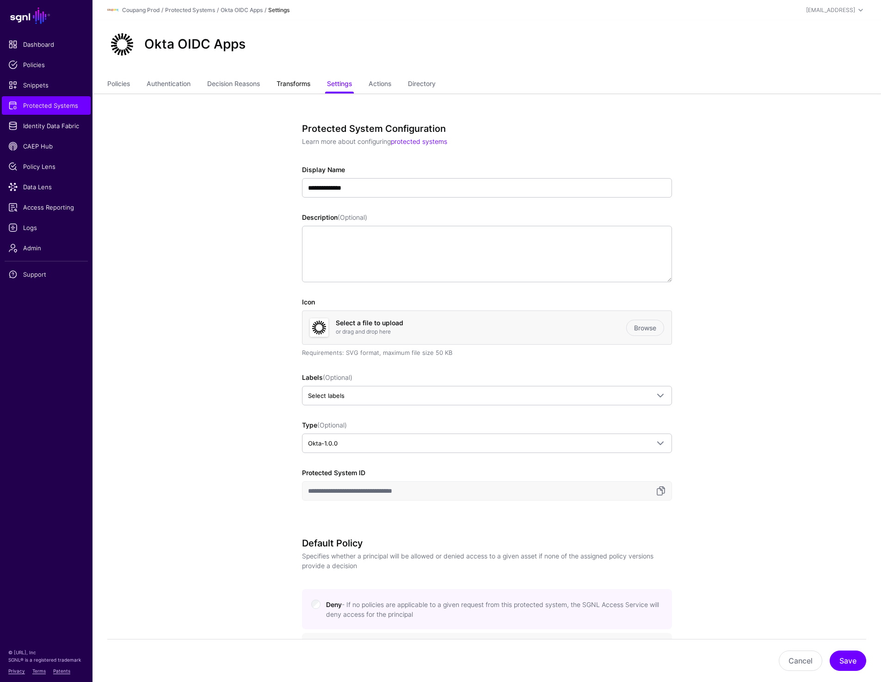
click at [309, 85] on link "Transforms" at bounding box center [294, 85] width 34 height 18
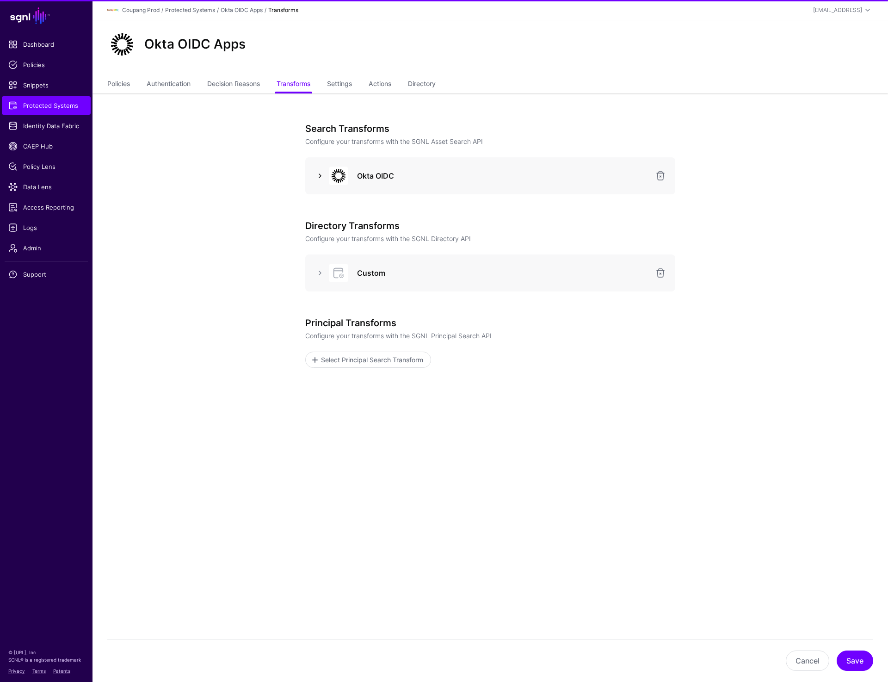
click at [321, 175] on link at bounding box center [319, 175] width 11 height 11
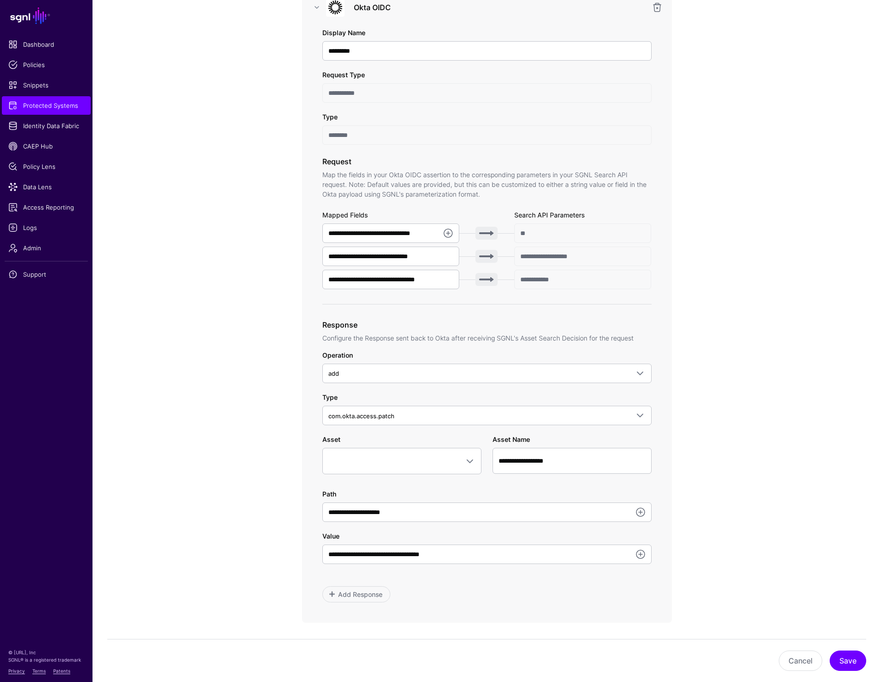
scroll to position [196, 0]
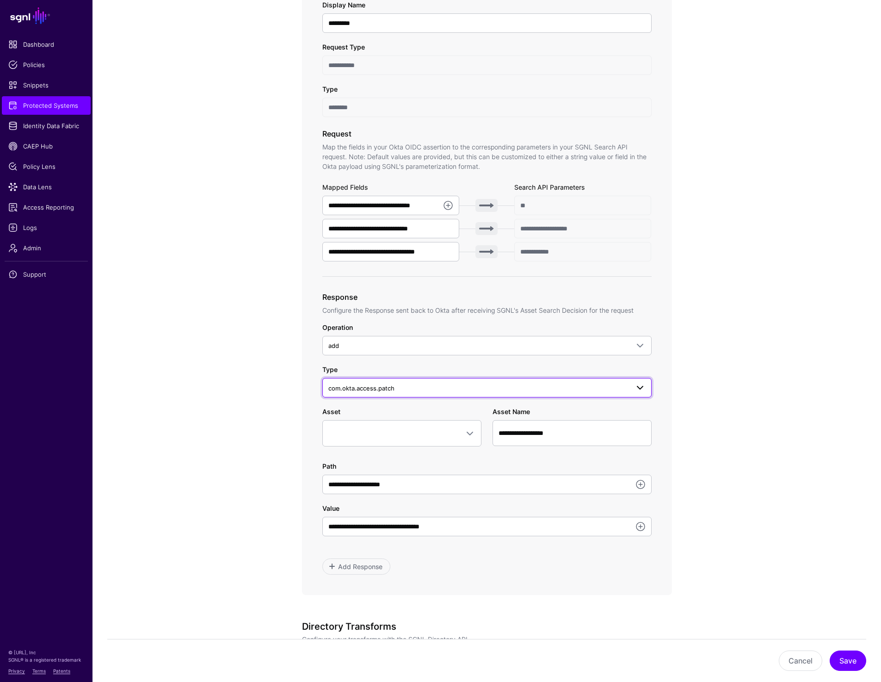
click at [360, 394] on link "com.okta.access.patch" at bounding box center [486, 387] width 329 height 19
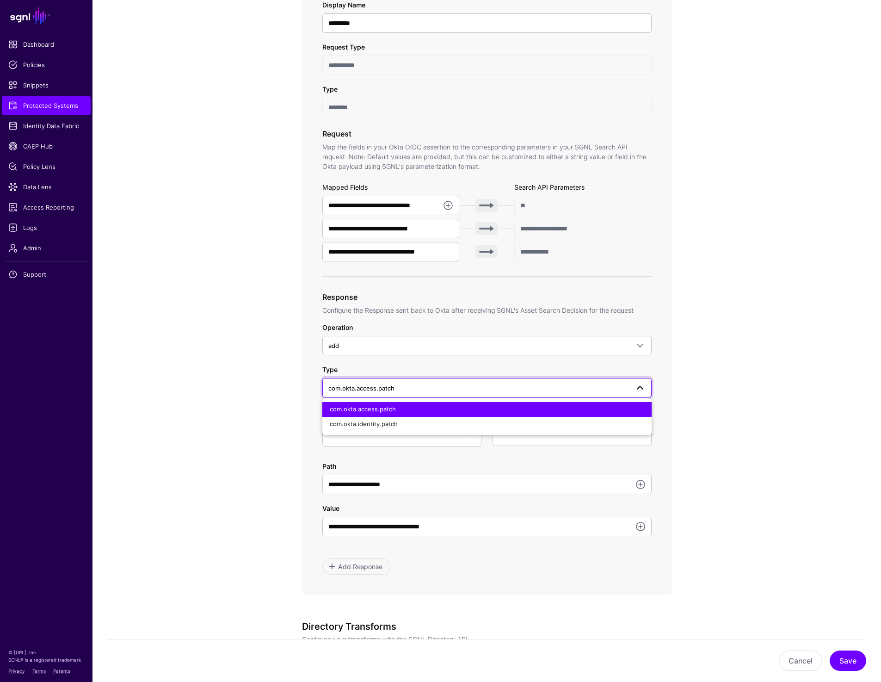
click at [743, 354] on app-integrations-item-transforms "**********" at bounding box center [486, 401] width 788 height 1008
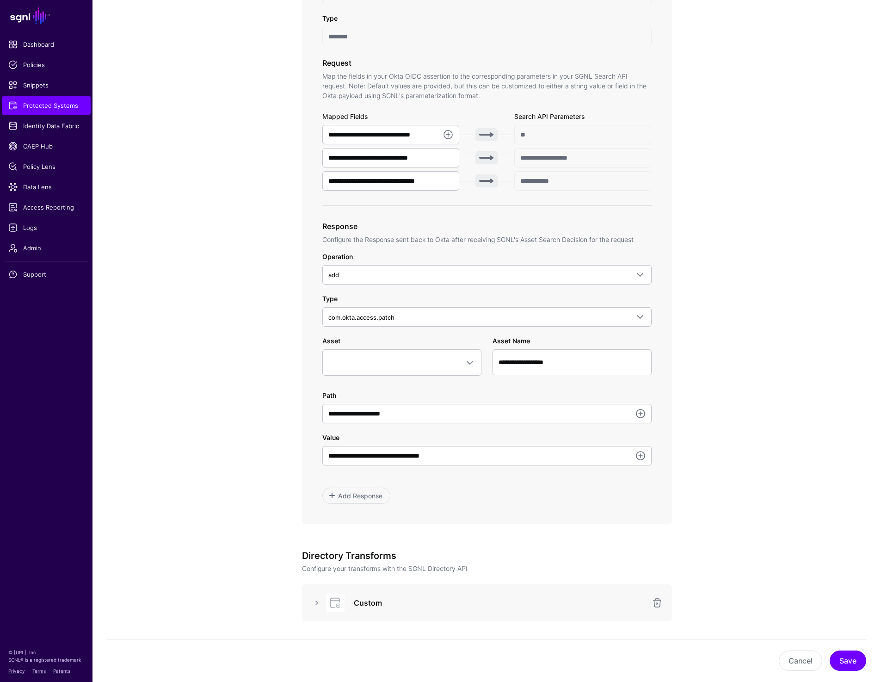
scroll to position [419, 0]
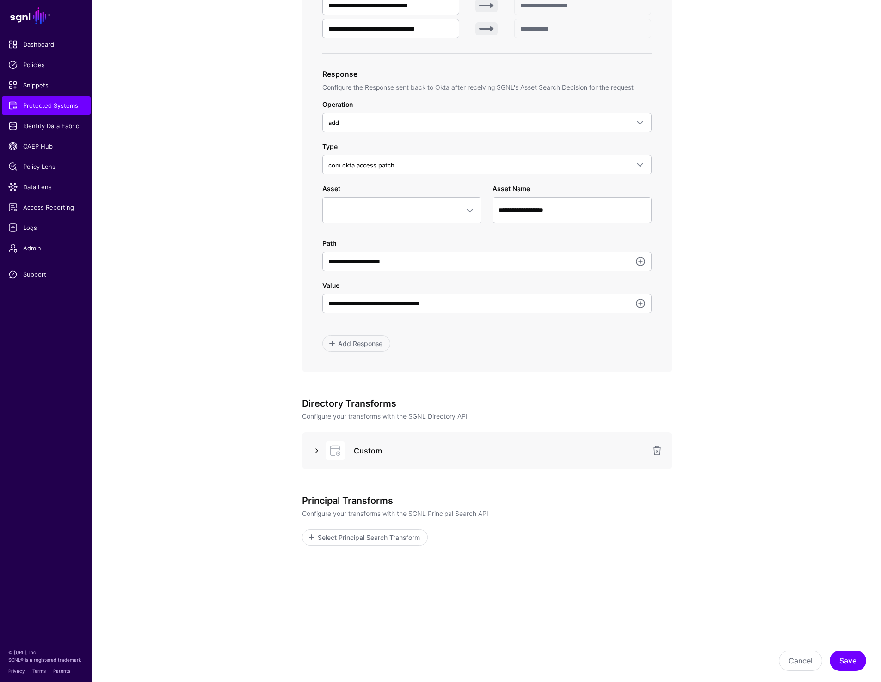
click at [313, 449] on link at bounding box center [316, 450] width 11 height 11
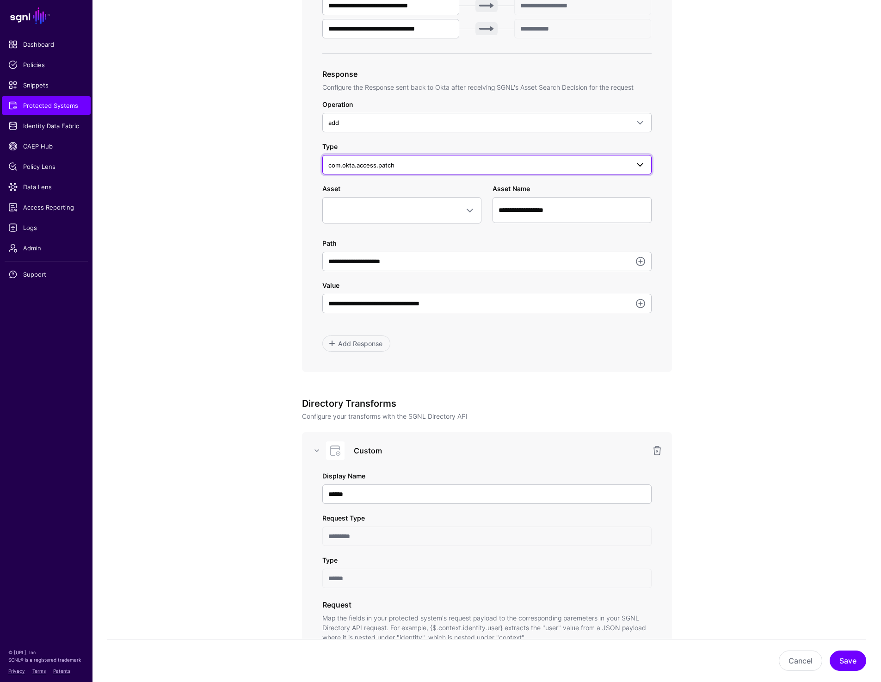
click at [403, 160] on span "com.okta.access.patch" at bounding box center [478, 165] width 301 height 10
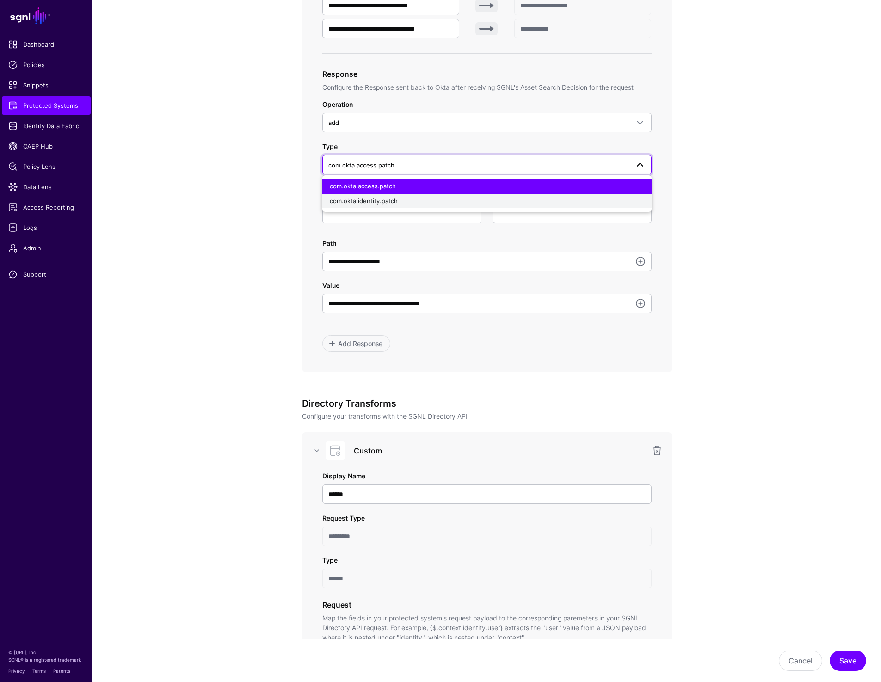
click at [390, 203] on span "com.okta.identity.patch" at bounding box center [364, 200] width 68 height 7
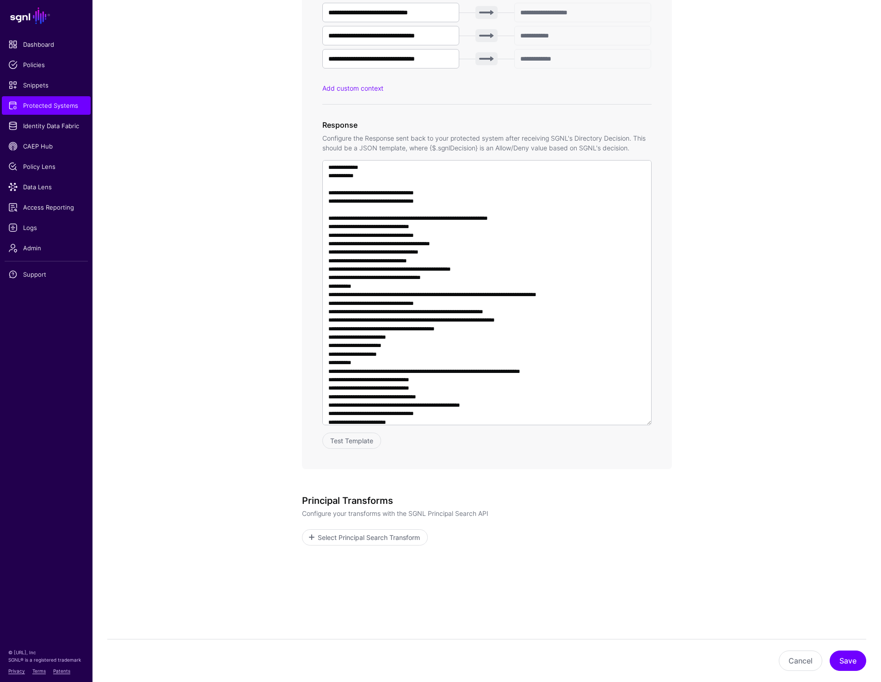
scroll to position [403, 0]
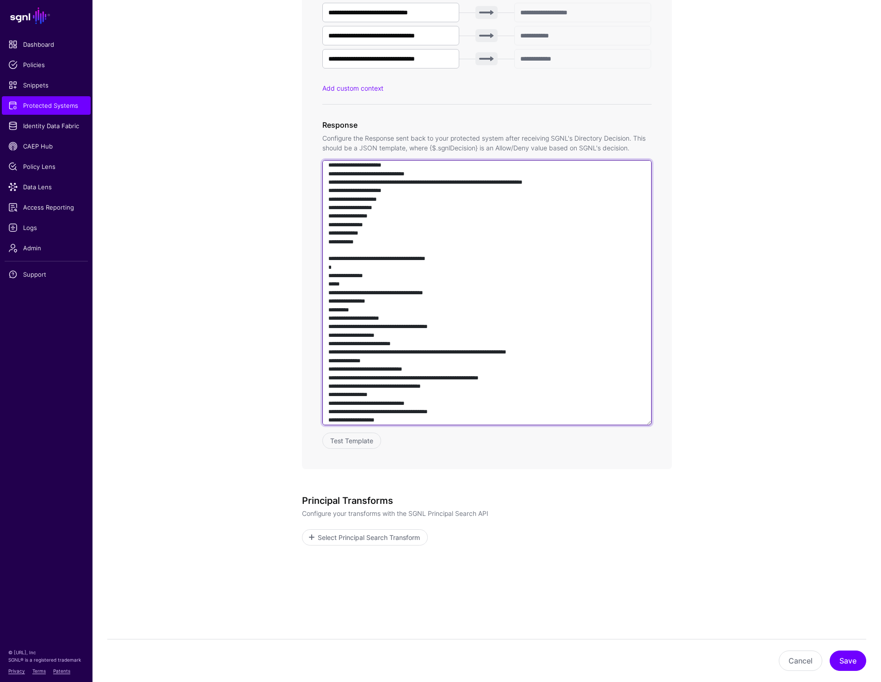
click at [423, 291] on textarea at bounding box center [486, 292] width 329 height 265
click at [419, 291] on textarea at bounding box center [486, 292] width 329 height 265
click at [464, 293] on textarea at bounding box center [486, 292] width 329 height 265
click at [431, 291] on textarea at bounding box center [486, 292] width 329 height 265
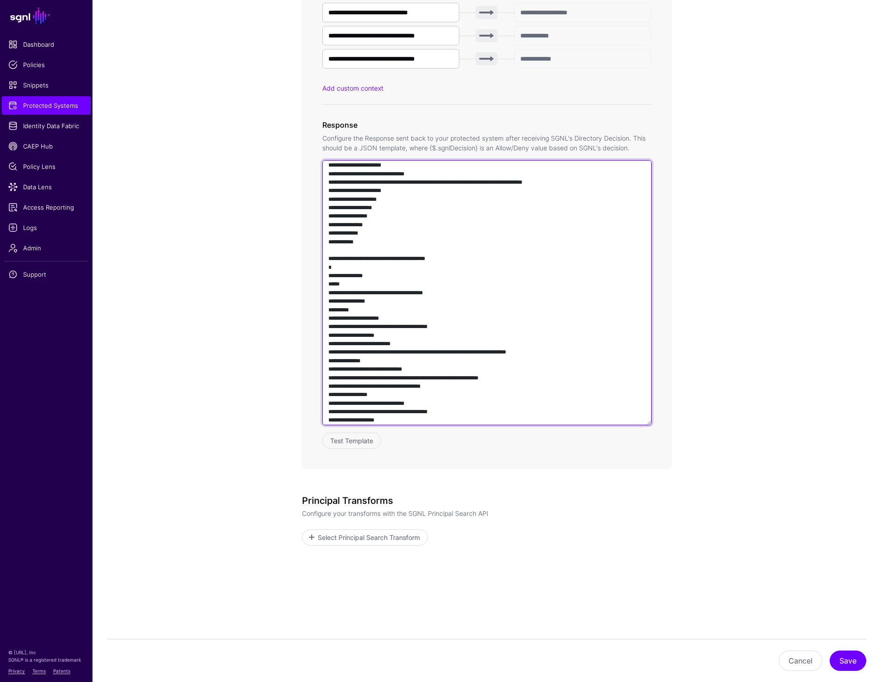
click at [431, 291] on textarea at bounding box center [486, 292] width 329 height 265
type textarea "**********"
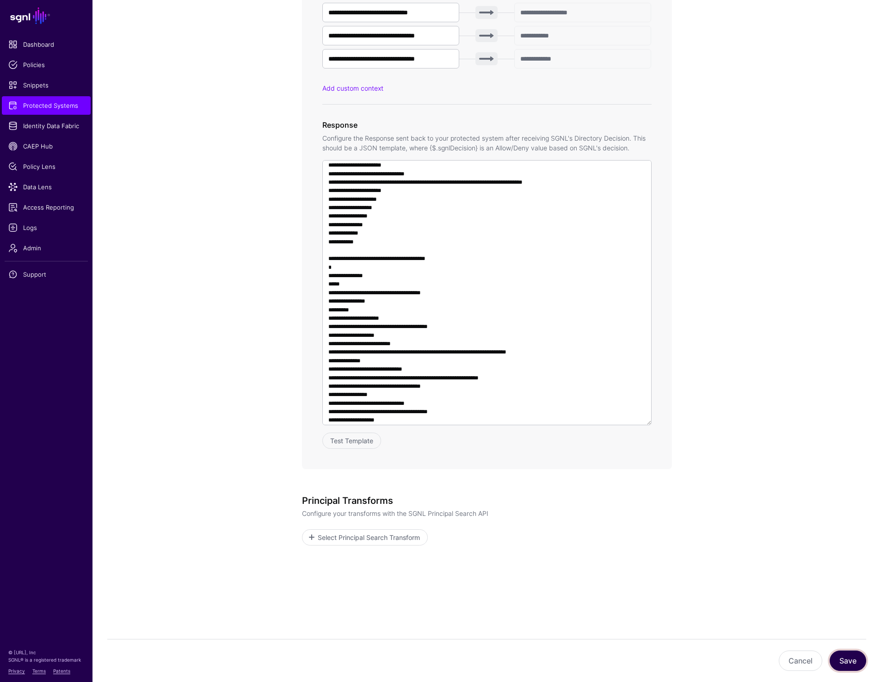
click at [855, 660] on button "Save" at bounding box center [848, 660] width 37 height 20
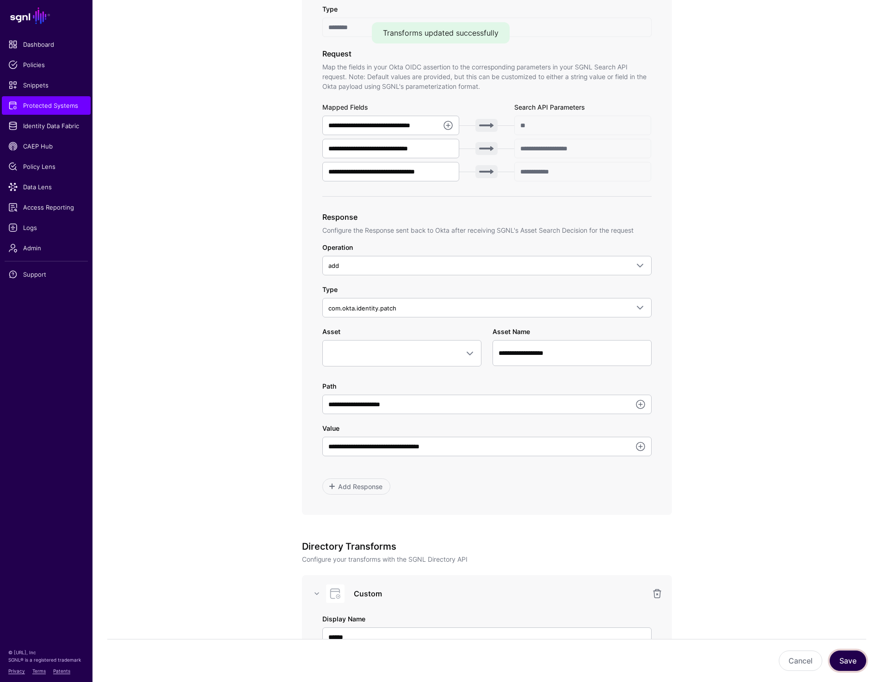
scroll to position [0, 0]
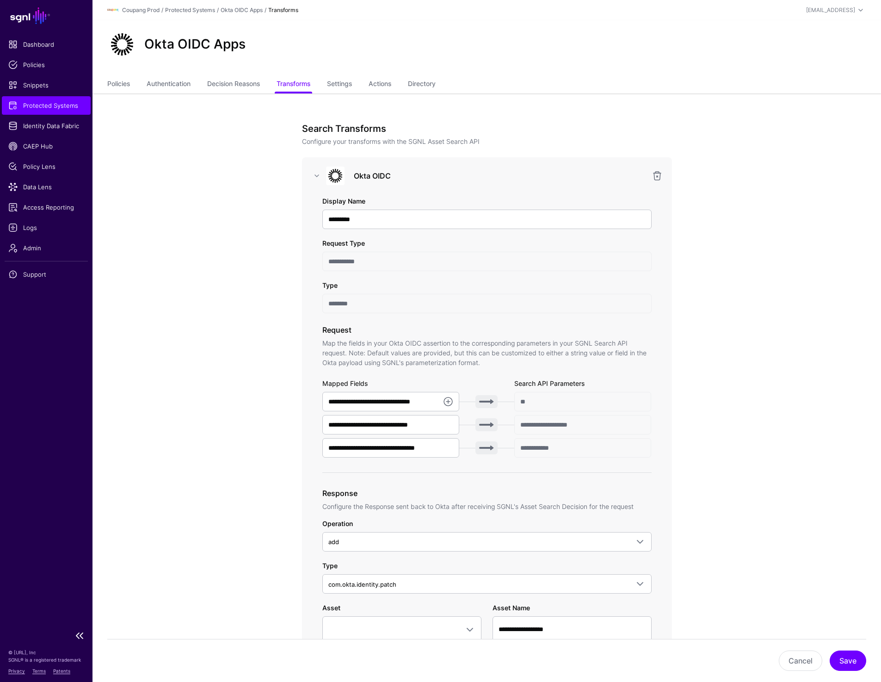
click at [24, 103] on span "Protected Systems" at bounding box center [46, 105] width 76 height 9
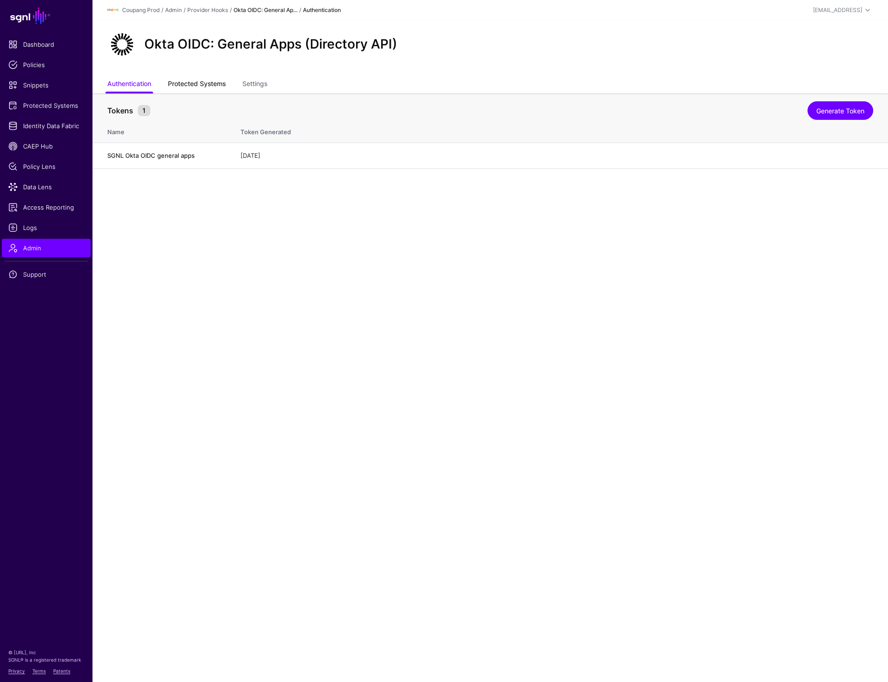
click at [192, 82] on link "Protected Systems" at bounding box center [197, 85] width 58 height 18
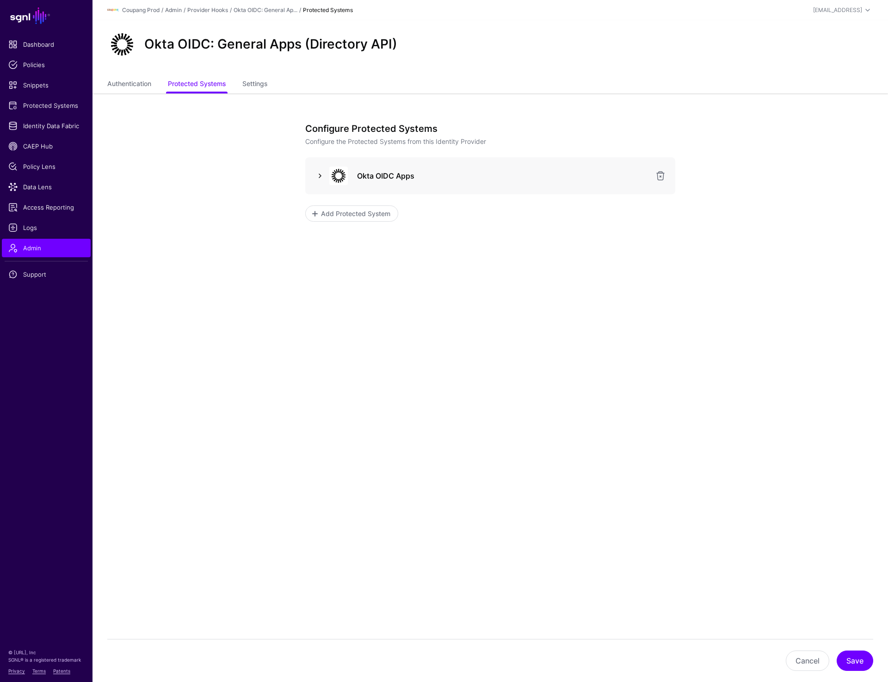
click at [316, 175] on link at bounding box center [319, 175] width 11 height 11
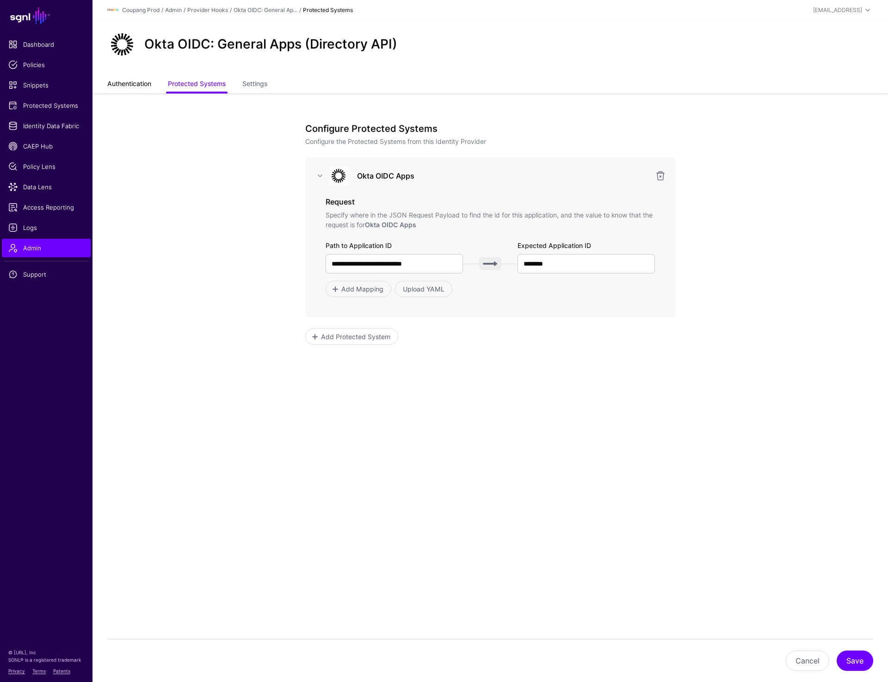
click at [142, 83] on link "Authentication" at bounding box center [129, 85] width 44 height 18
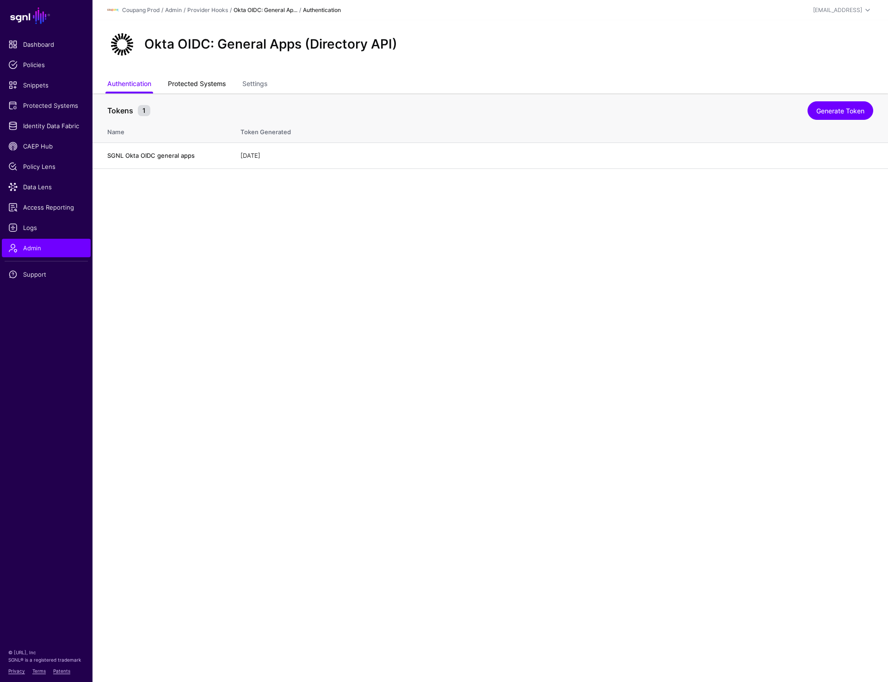
click at [205, 82] on link "Protected Systems" at bounding box center [197, 85] width 58 height 18
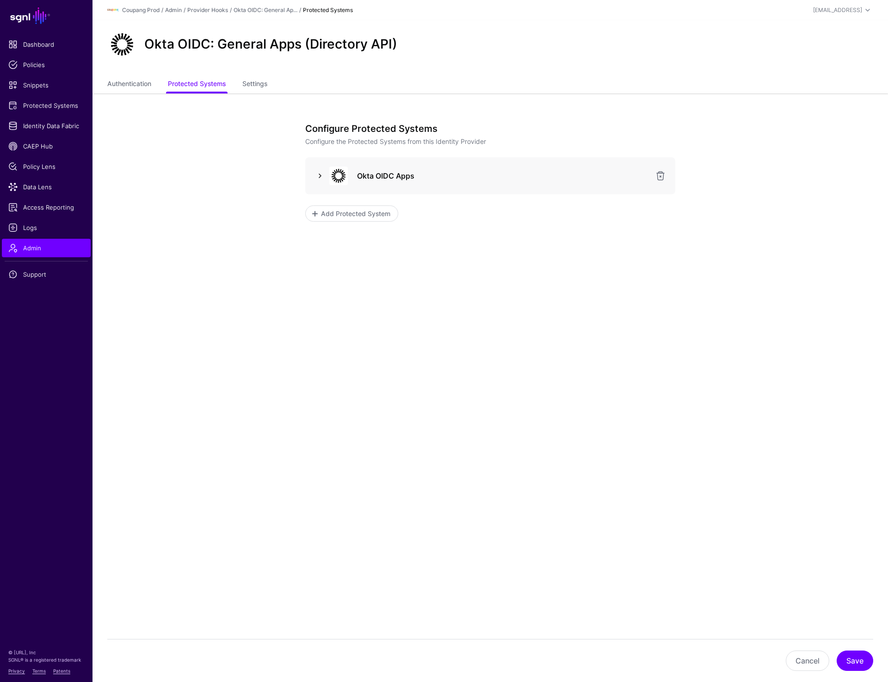
click at [320, 176] on link at bounding box center [319, 175] width 11 height 11
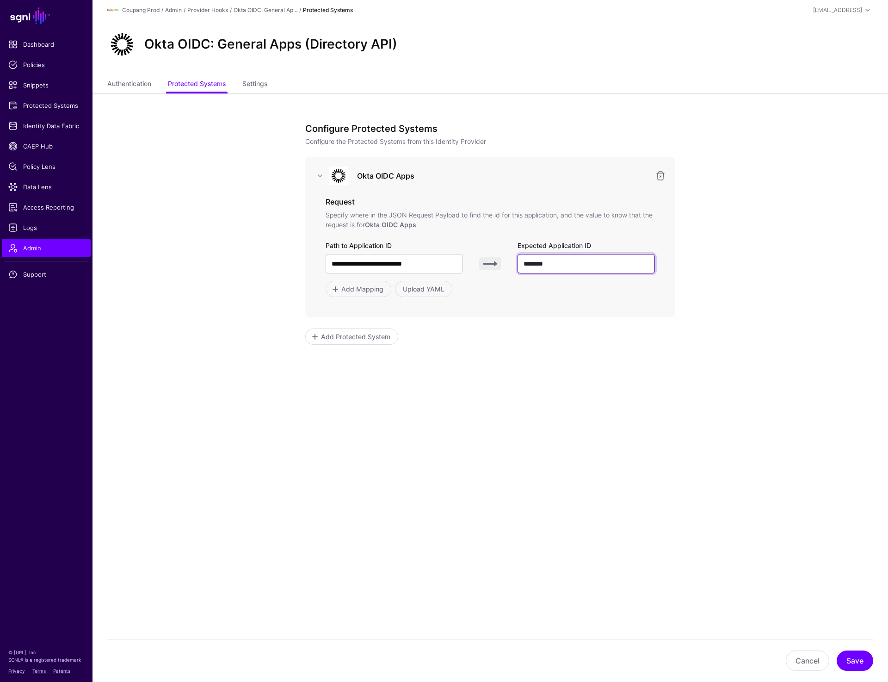
click at [565, 262] on input "********" at bounding box center [585, 263] width 137 height 19
click at [117, 84] on link "Authentication" at bounding box center [129, 85] width 44 height 18
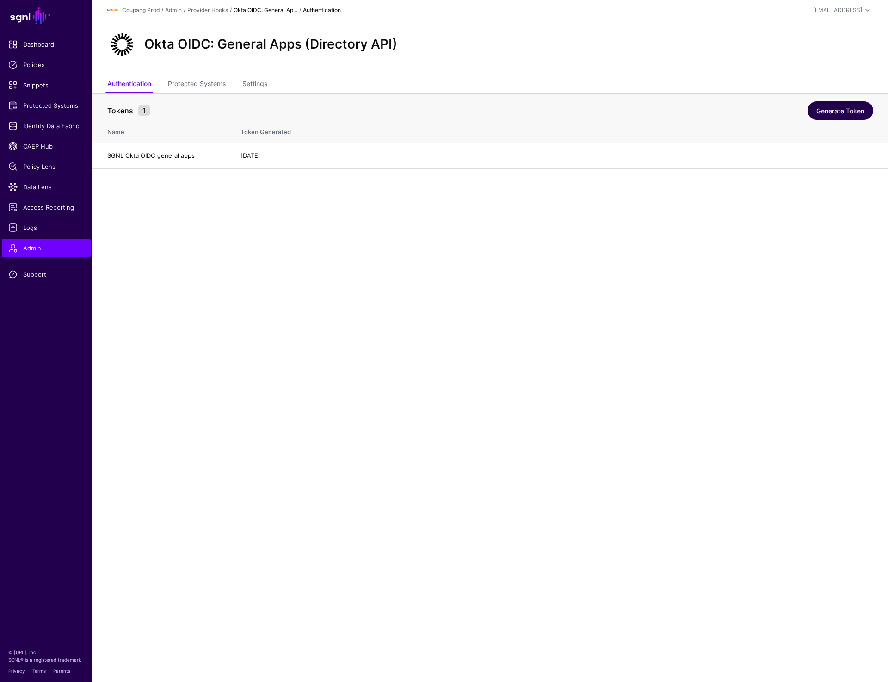
click at [841, 113] on link "Generate Token" at bounding box center [840, 110] width 66 height 18
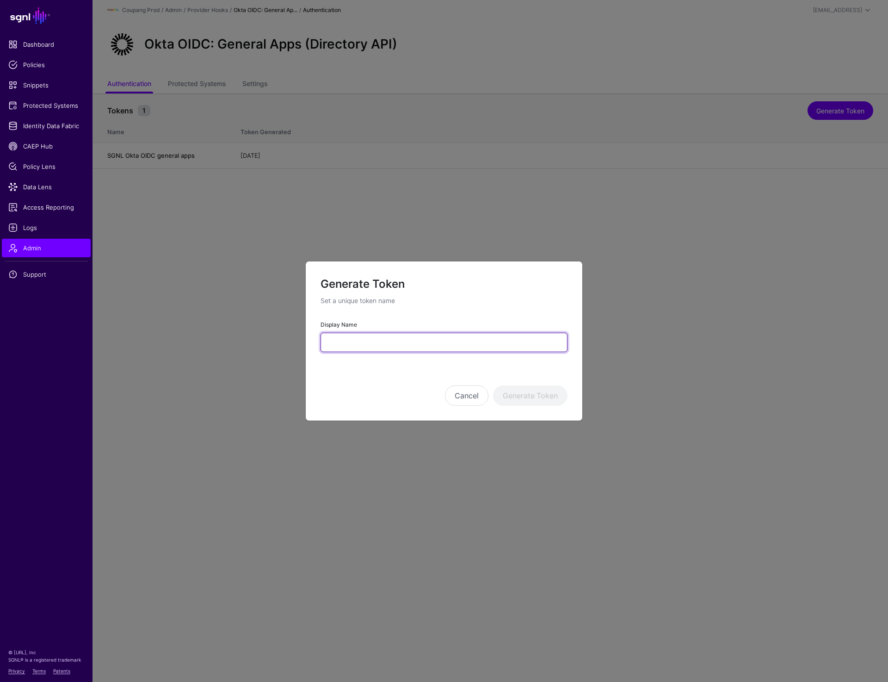
click at [334, 350] on input "Display Name" at bounding box center [443, 341] width 247 height 19
type input "**********"
click at [531, 394] on button "Generate Token" at bounding box center [530, 395] width 74 height 20
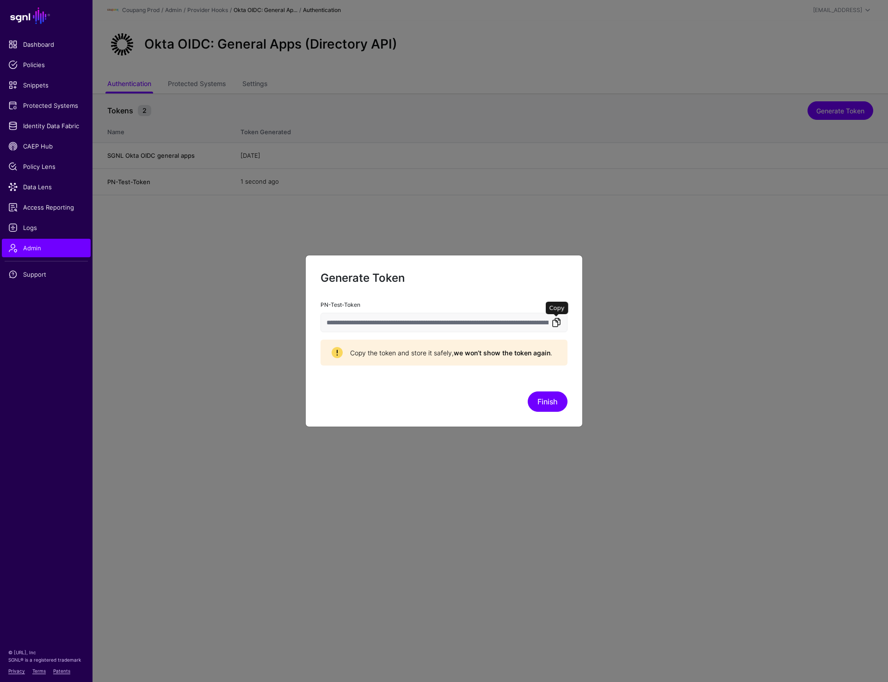
click at [557, 324] on link at bounding box center [556, 322] width 11 height 11
click at [562, 401] on button "Finish" at bounding box center [548, 401] width 40 height 20
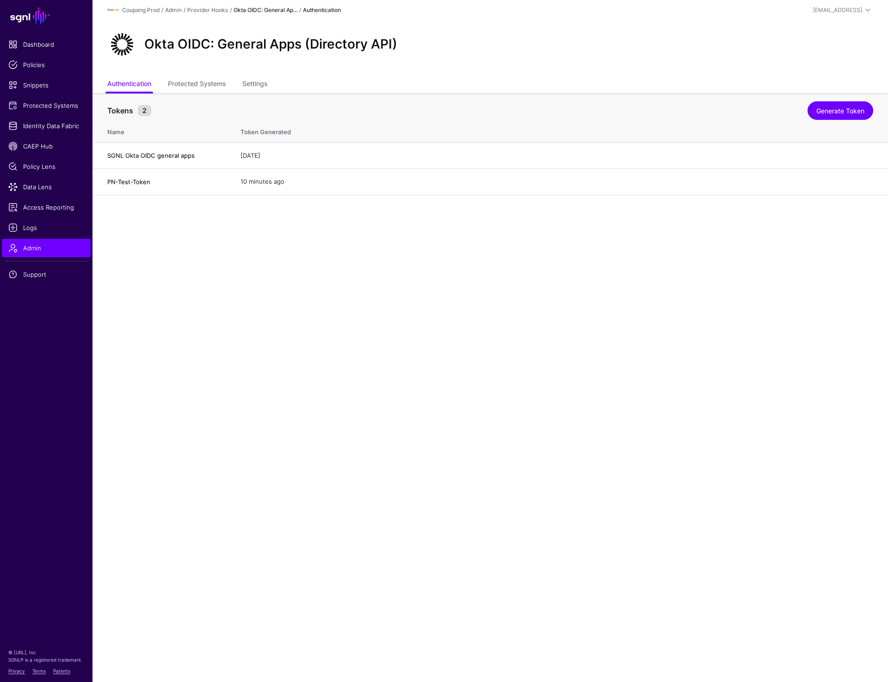
click at [292, 347] on main "SGNL Dashboard Policies Snippets Protected Systems Identity Data Fabric CAEP Hu…" at bounding box center [444, 341] width 888 height 682
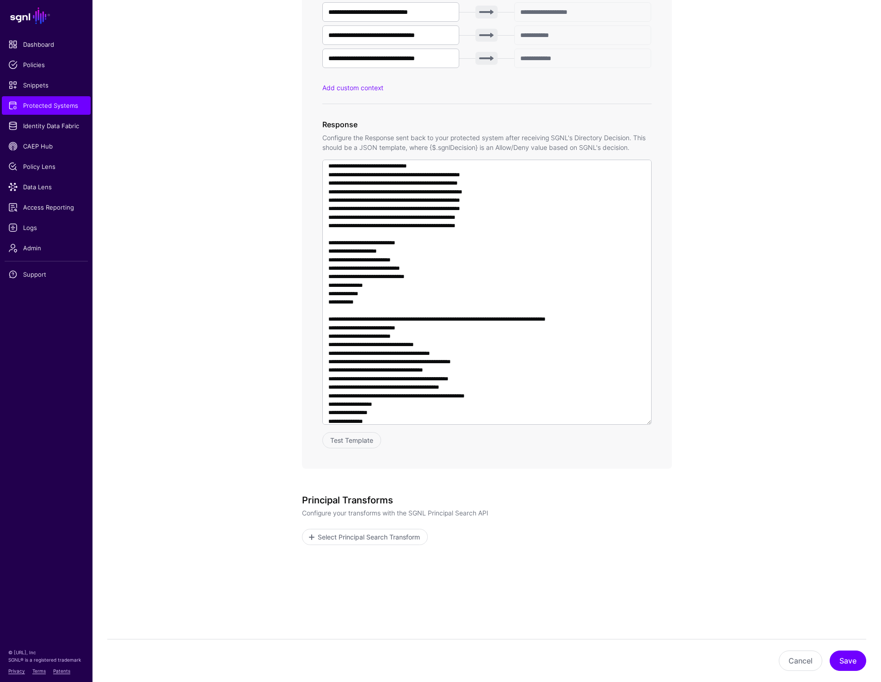
scroll to position [548, 0]
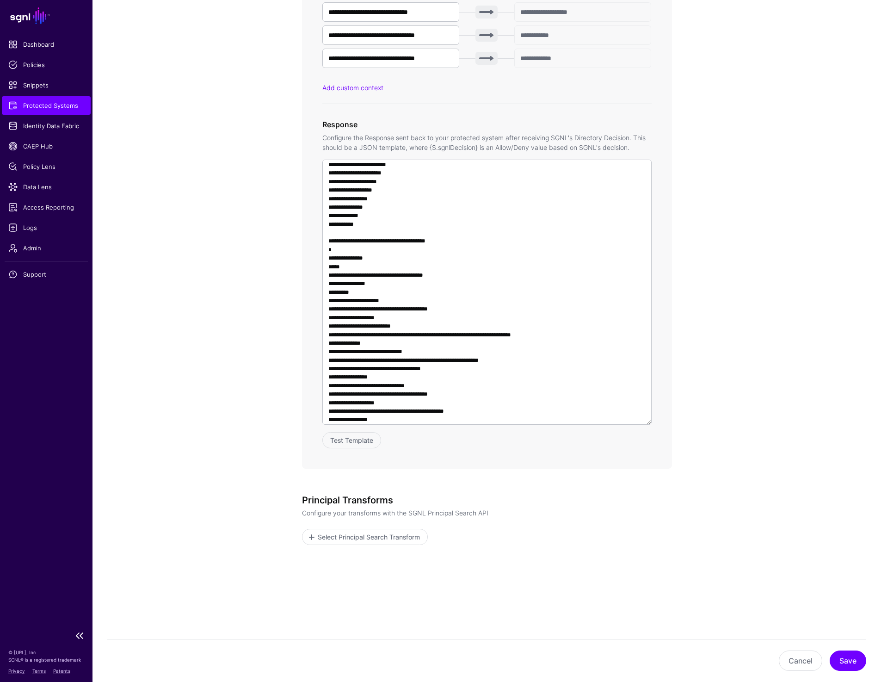
click at [56, 103] on span "Protected Systems" at bounding box center [46, 105] width 76 height 9
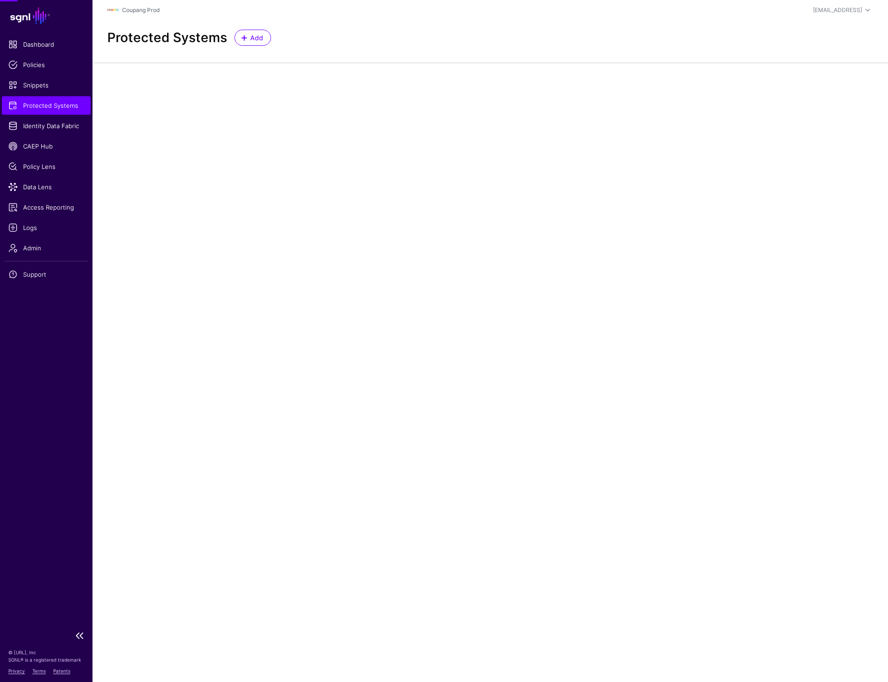
click at [56, 103] on span "Protected Systems" at bounding box center [46, 105] width 76 height 9
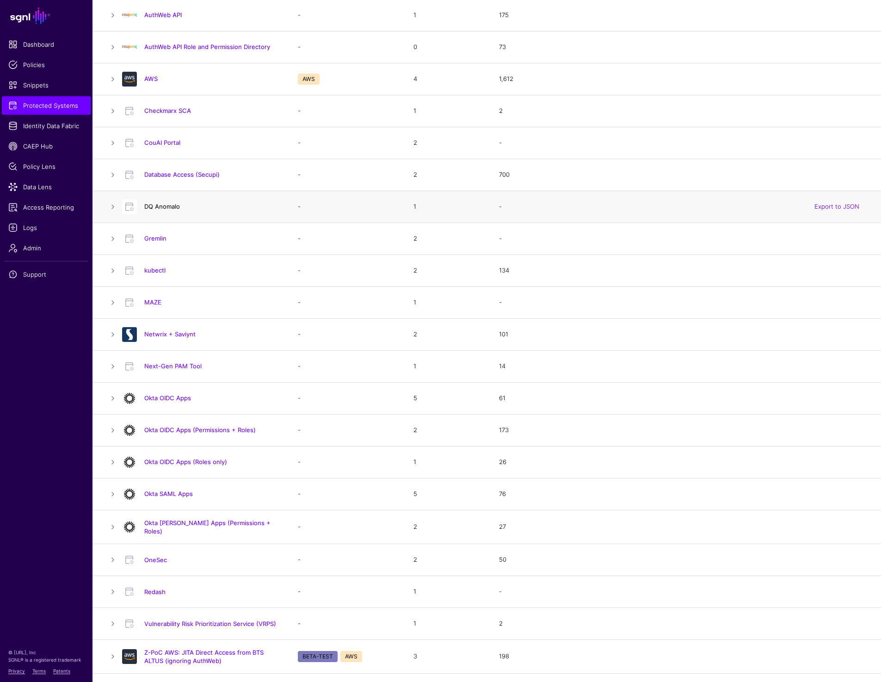
scroll to position [200, 0]
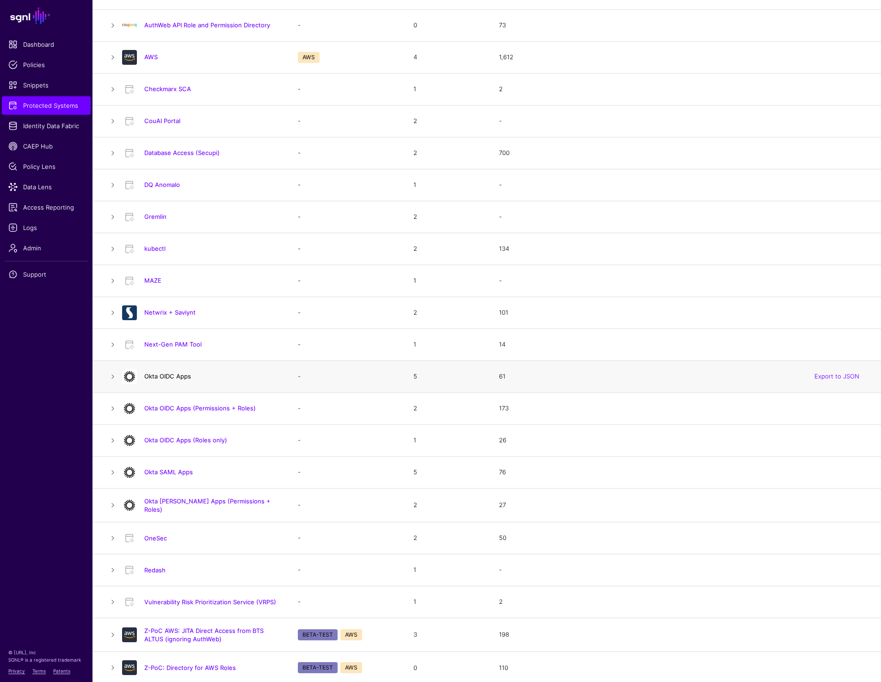
click at [161, 377] on link "Okta OIDC Apps" at bounding box center [167, 375] width 47 height 7
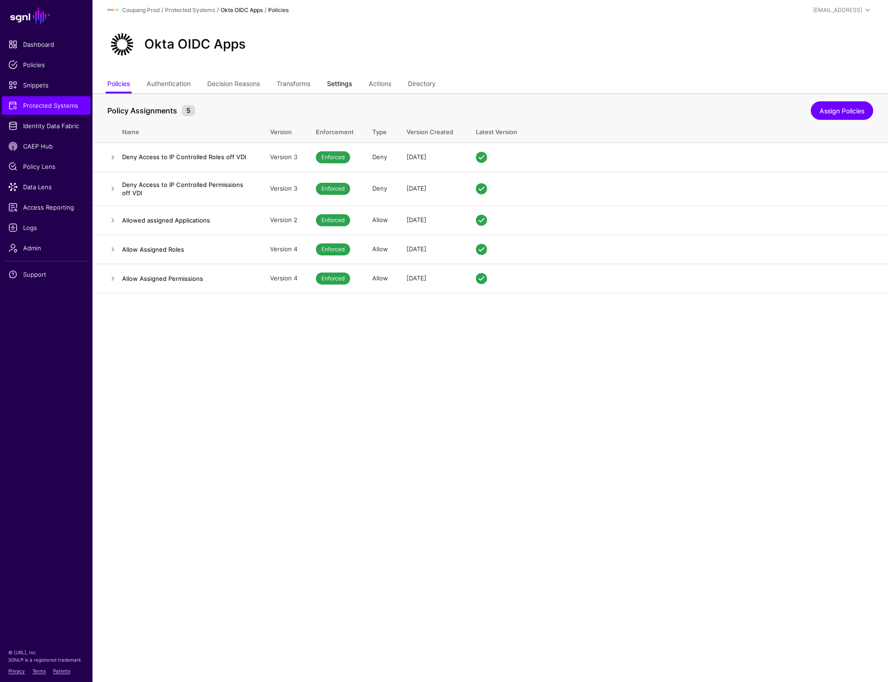
click at [341, 84] on link "Settings" at bounding box center [339, 85] width 25 height 18
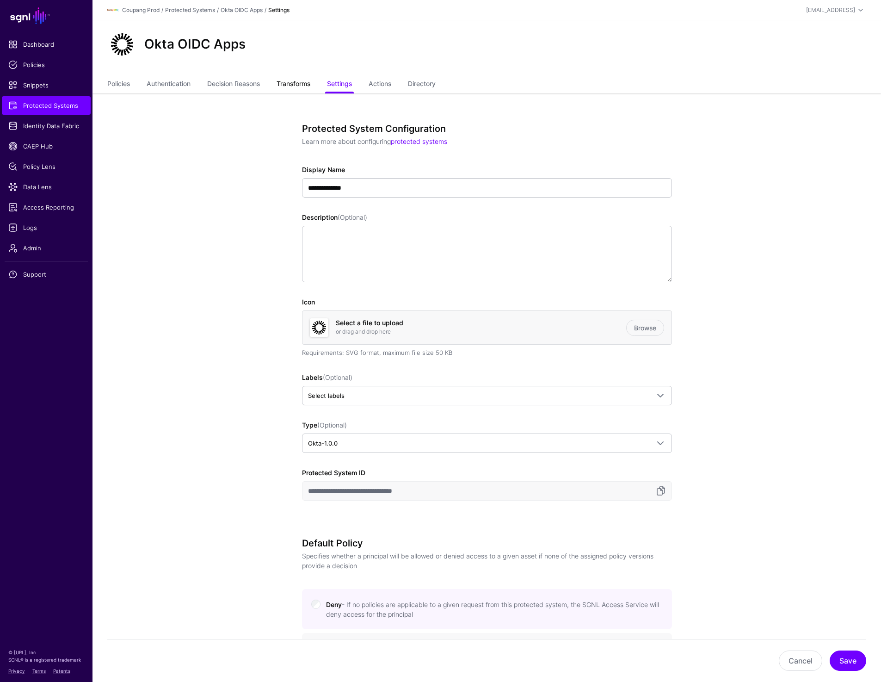
click at [301, 82] on link "Transforms" at bounding box center [294, 85] width 34 height 18
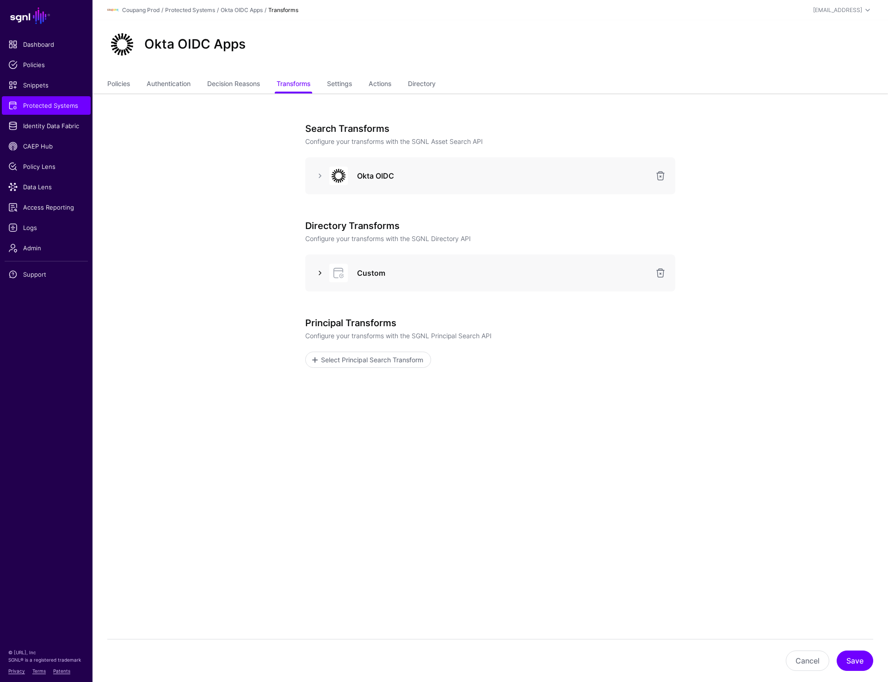
click at [317, 272] on link at bounding box center [319, 272] width 11 height 11
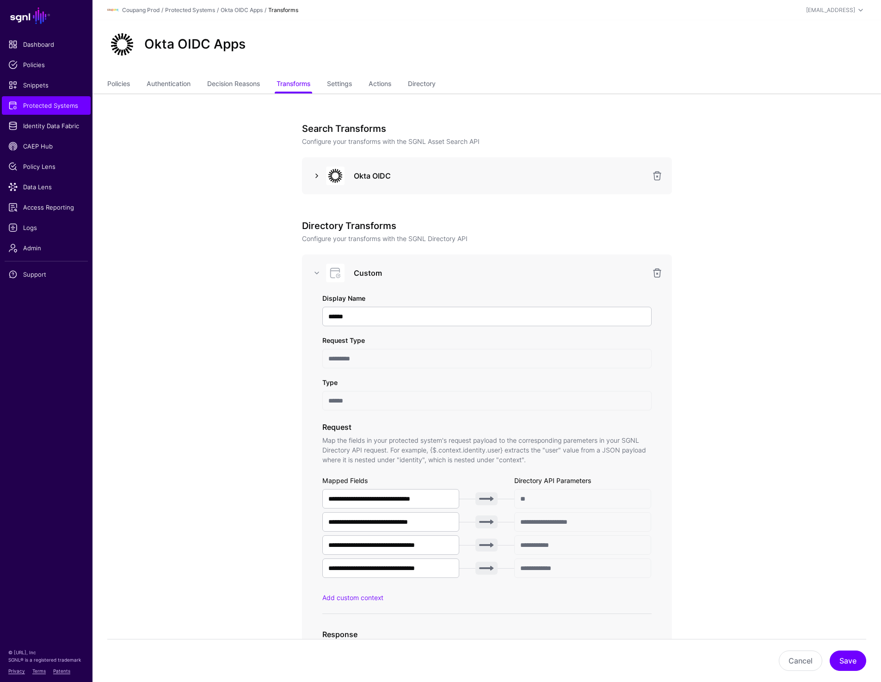
click at [320, 175] on link at bounding box center [316, 175] width 11 height 11
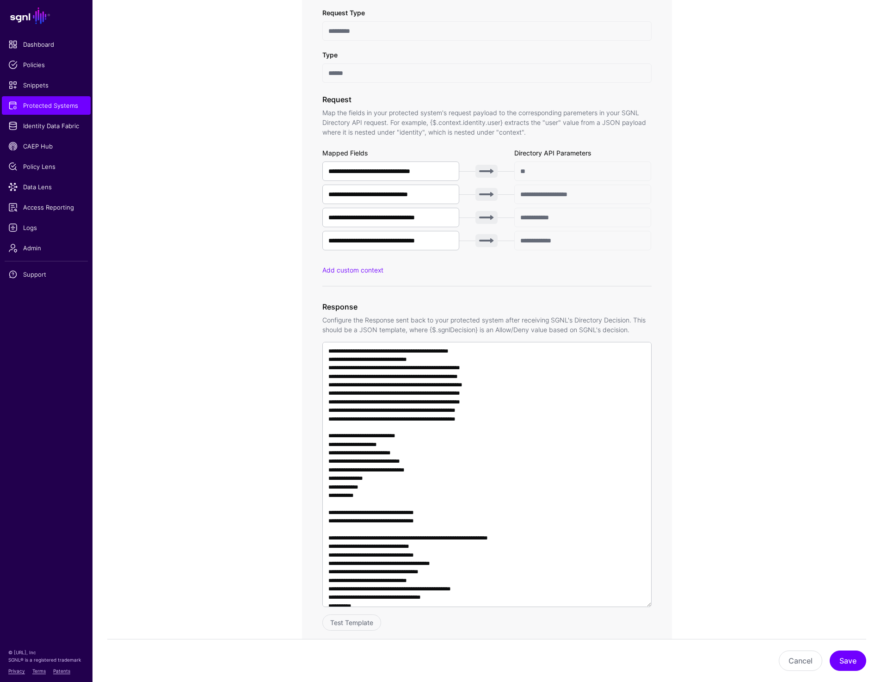
scroll to position [1106, 0]
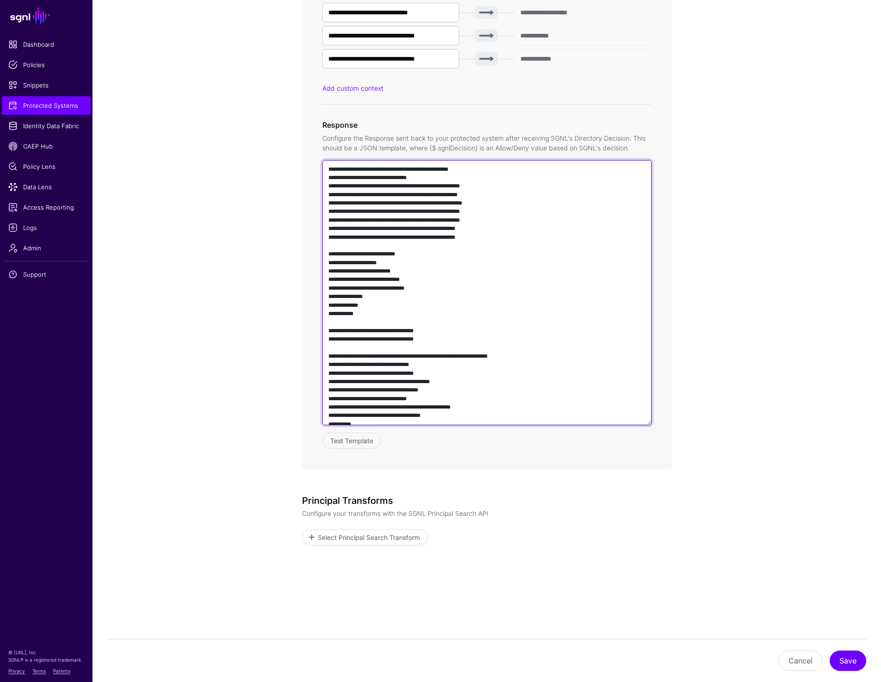
click at [442, 234] on textarea at bounding box center [486, 292] width 329 height 265
click at [476, 321] on textarea at bounding box center [486, 292] width 329 height 265
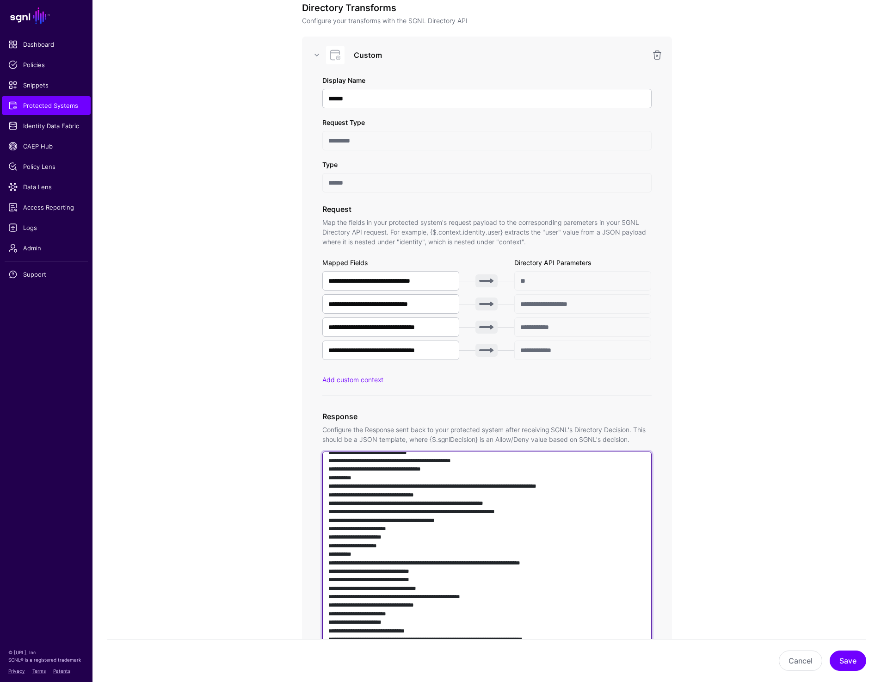
scroll to position [264, 0]
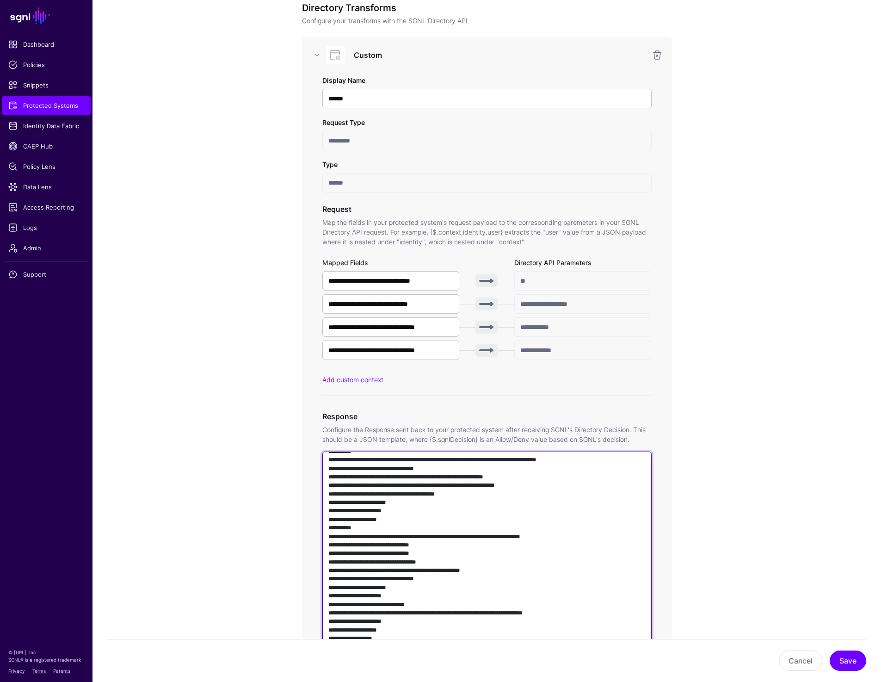
click at [454, 535] on textarea at bounding box center [486, 583] width 329 height 265
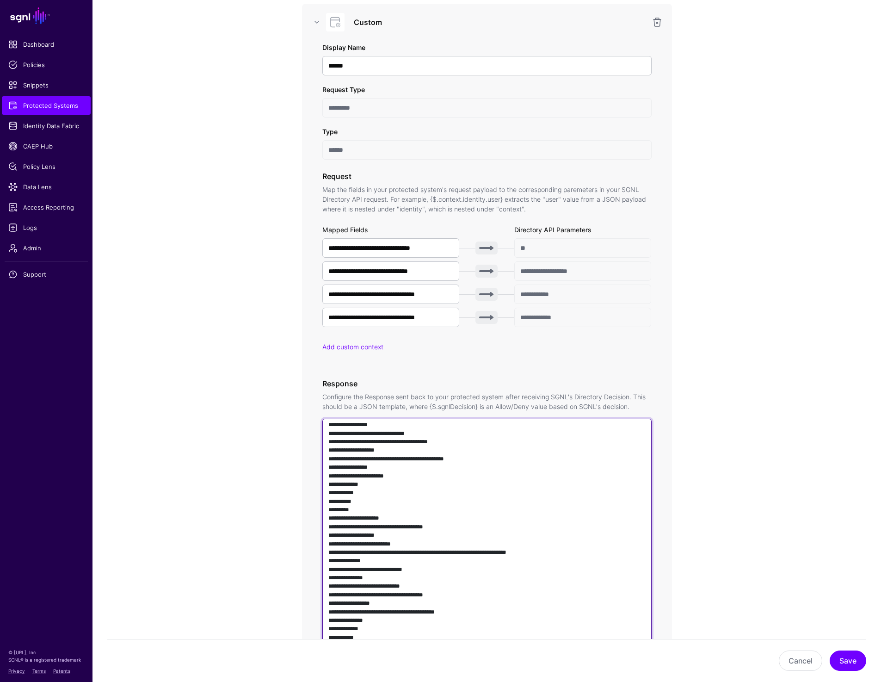
scroll to position [848, 0]
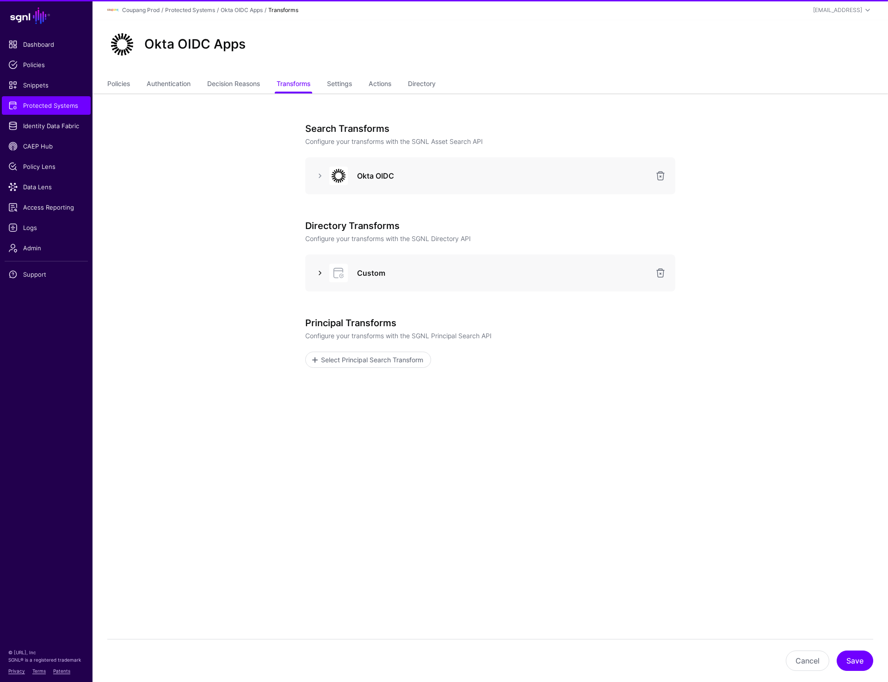
click at [321, 274] on link at bounding box center [319, 272] width 11 height 11
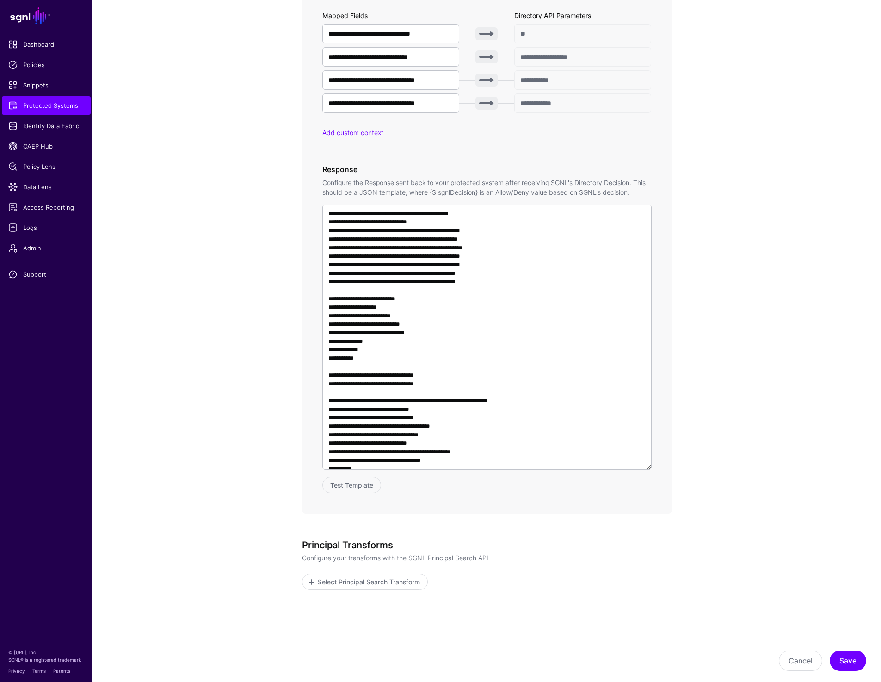
scroll to position [482, 0]
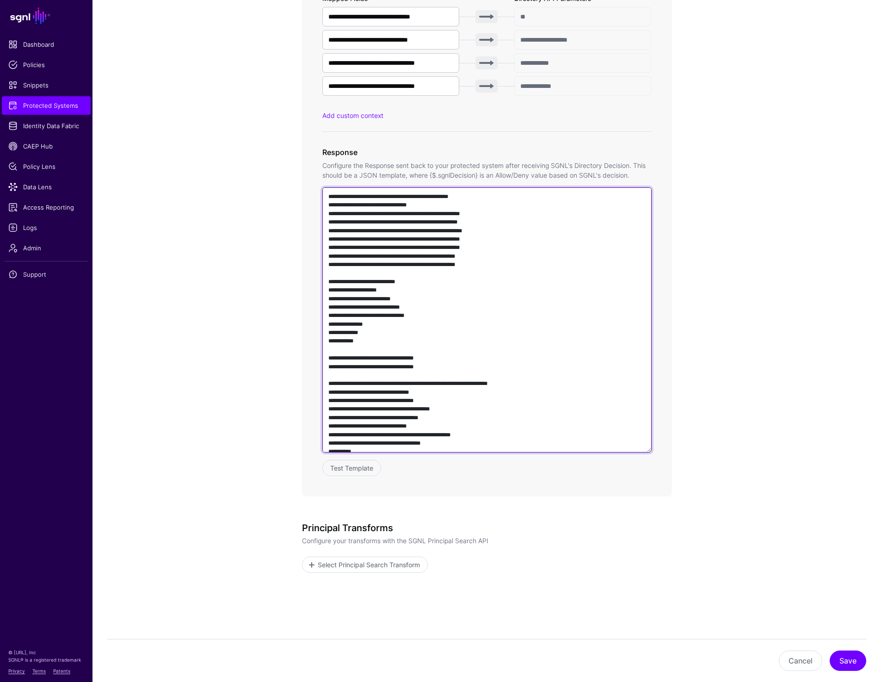
click at [475, 346] on textarea at bounding box center [486, 319] width 329 height 265
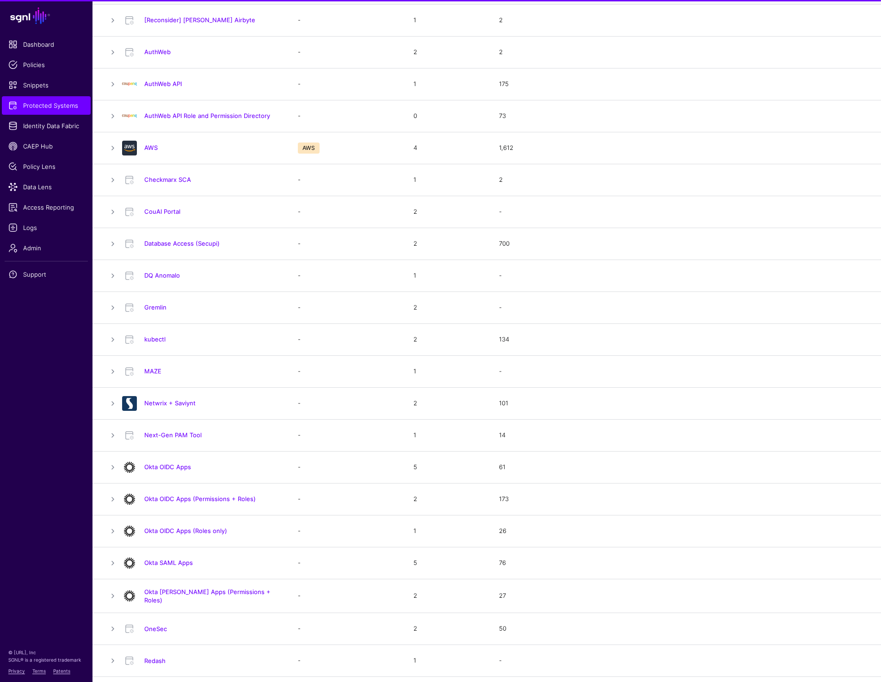
scroll to position [200, 0]
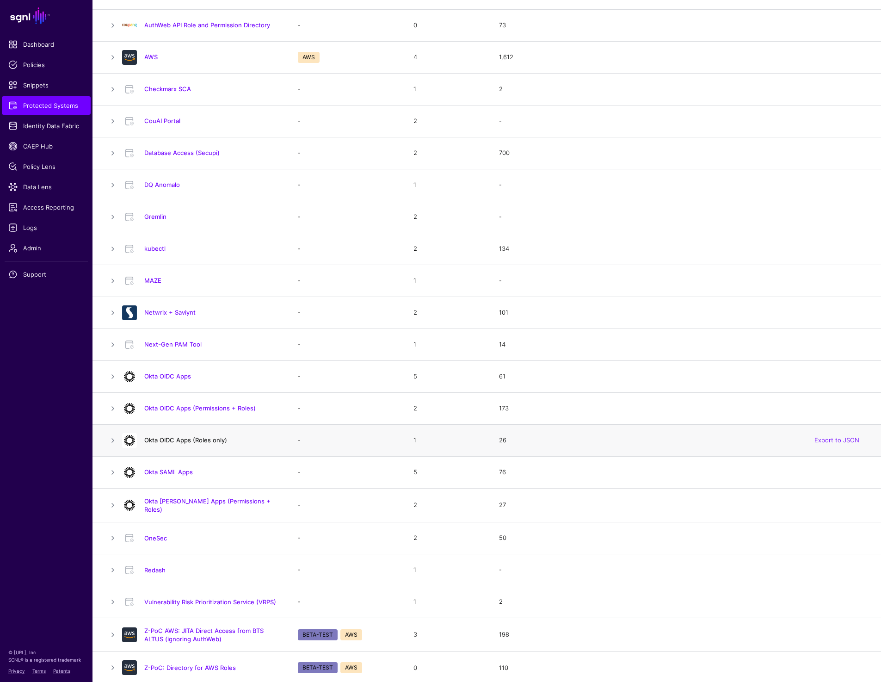
click at [189, 442] on link "Okta OIDC Apps (Roles only)" at bounding box center [185, 439] width 83 height 7
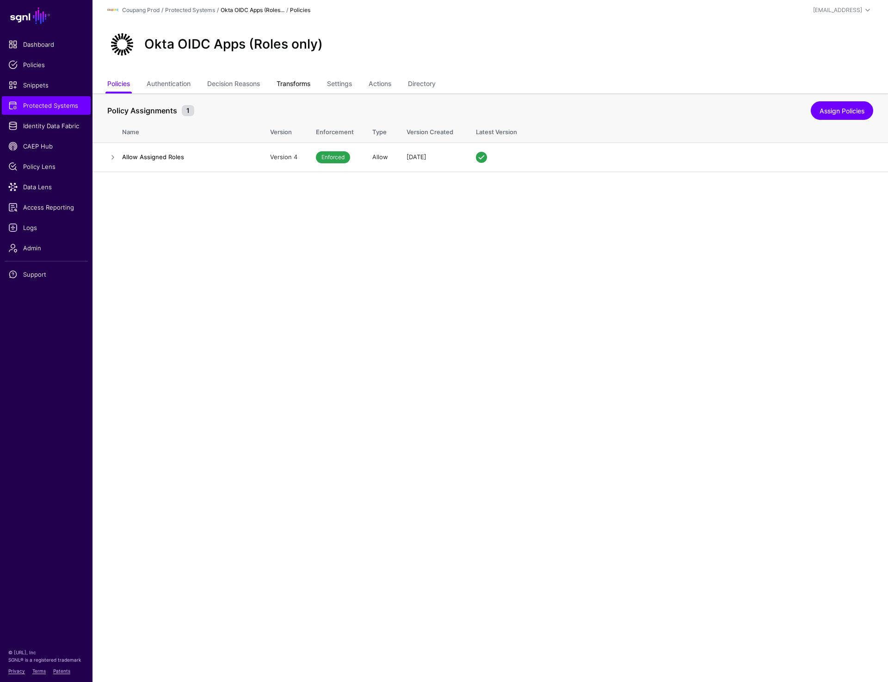
click at [298, 86] on link "Transforms" at bounding box center [294, 85] width 34 height 18
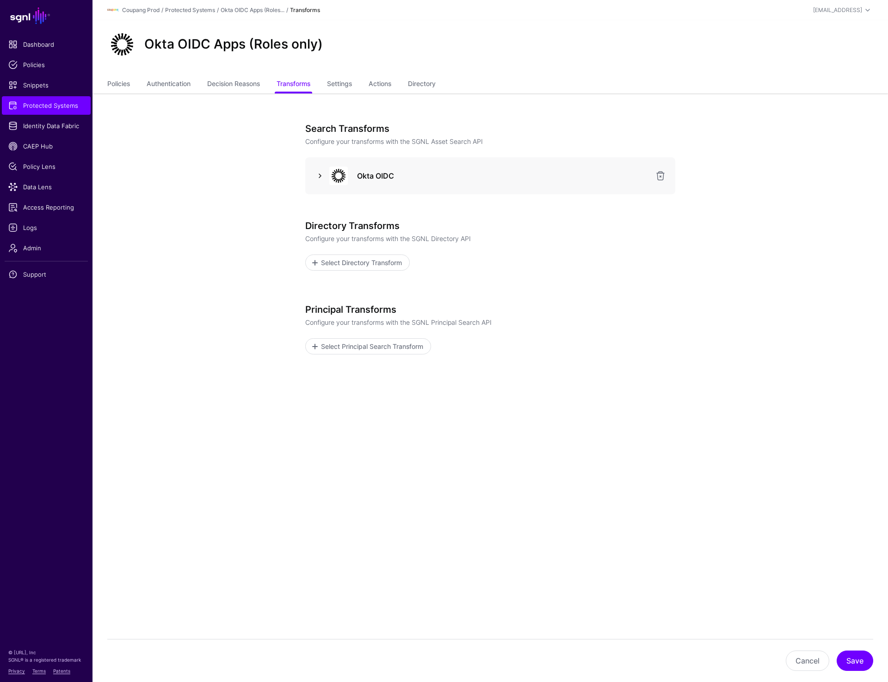
click at [318, 176] on link at bounding box center [319, 175] width 11 height 11
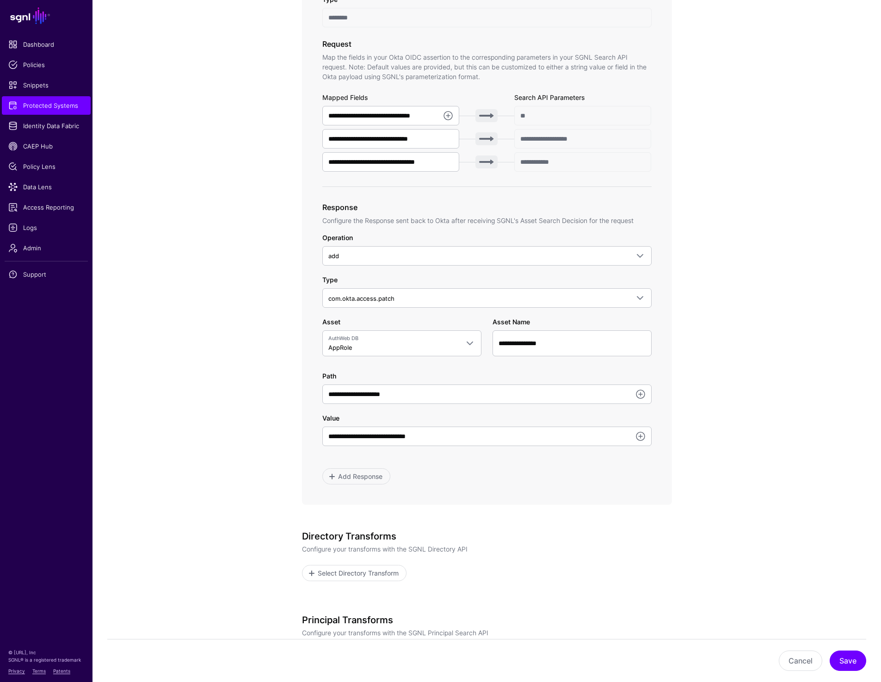
scroll to position [288, 0]
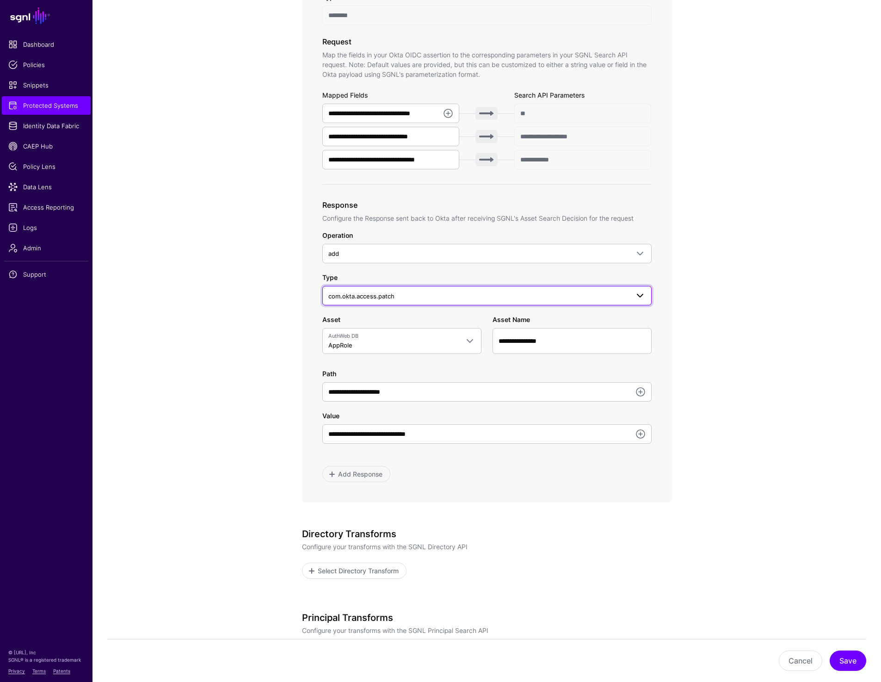
click at [339, 296] on span "com.okta.access.patch" at bounding box center [361, 295] width 66 height 7
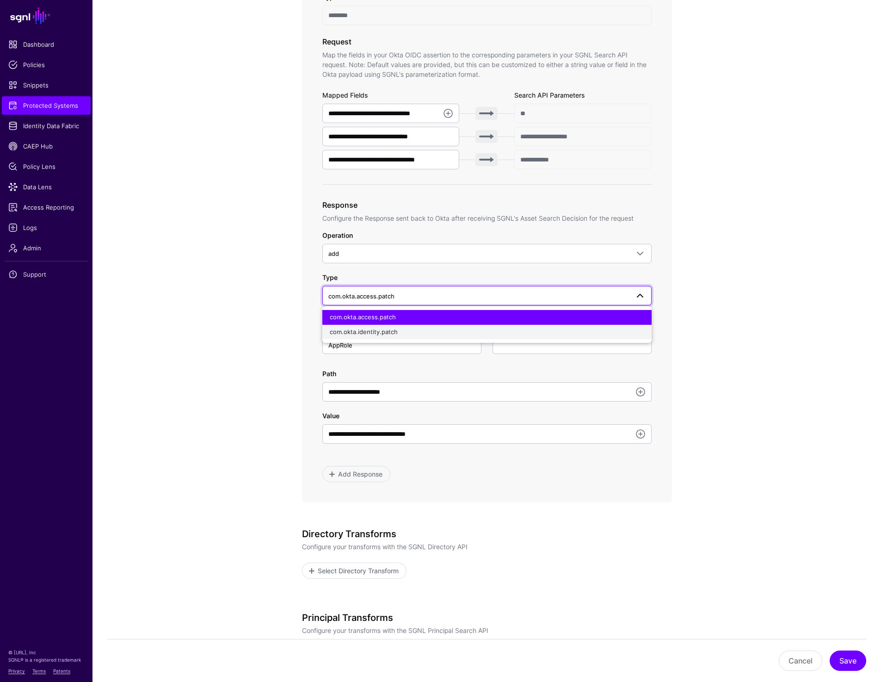
click at [354, 327] on div "com.okta.identity.patch" at bounding box center [487, 331] width 314 height 9
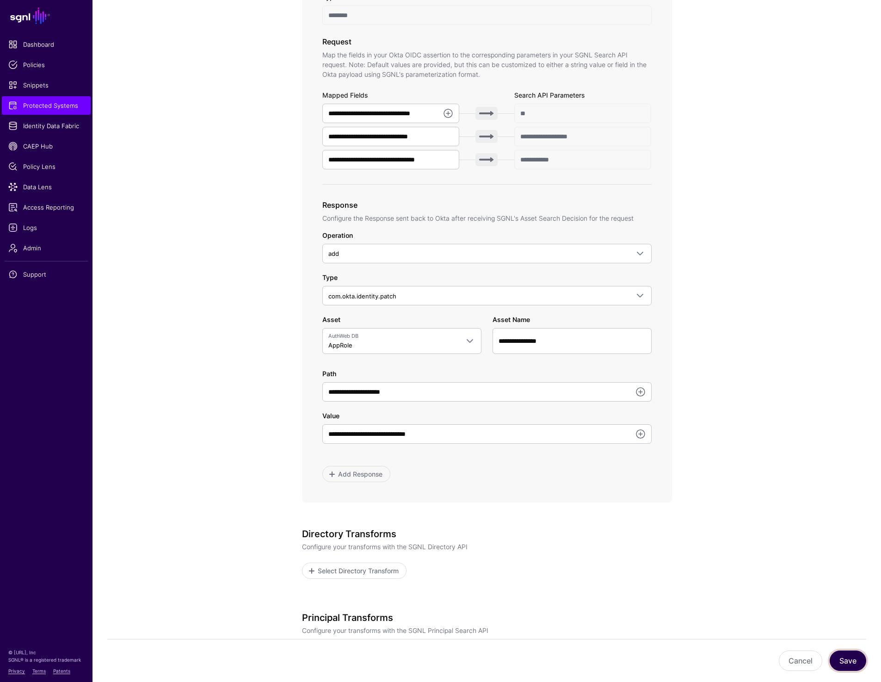
click at [838, 659] on button "Save" at bounding box center [848, 660] width 37 height 20
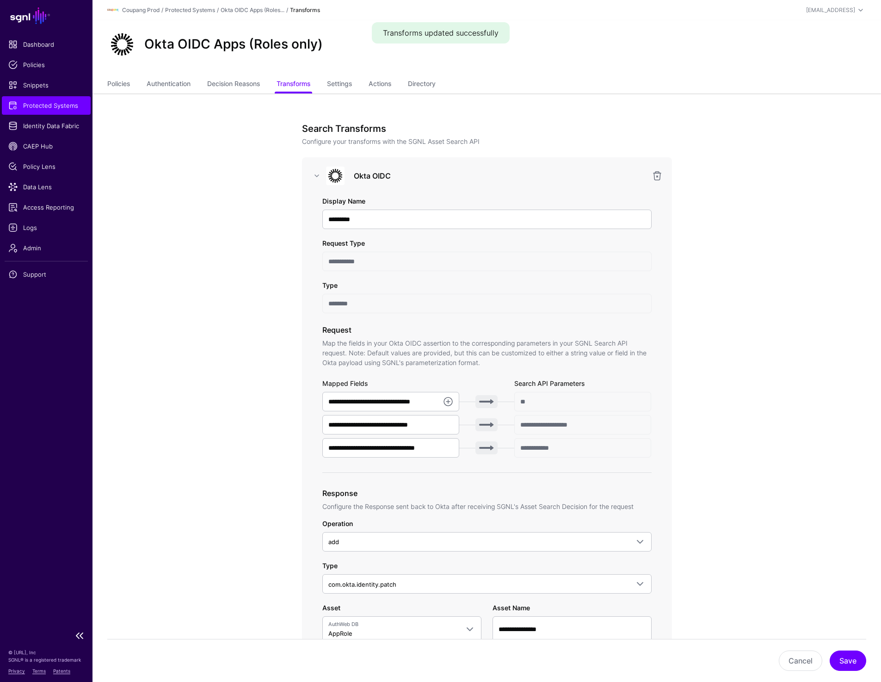
click at [41, 103] on span "Protected Systems" at bounding box center [46, 105] width 76 height 9
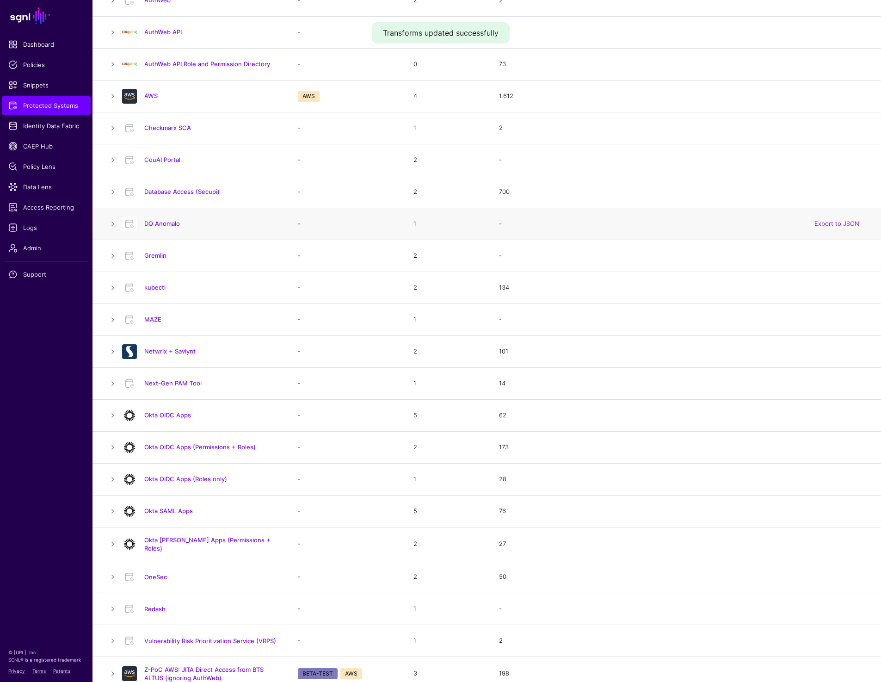
scroll to position [171, 0]
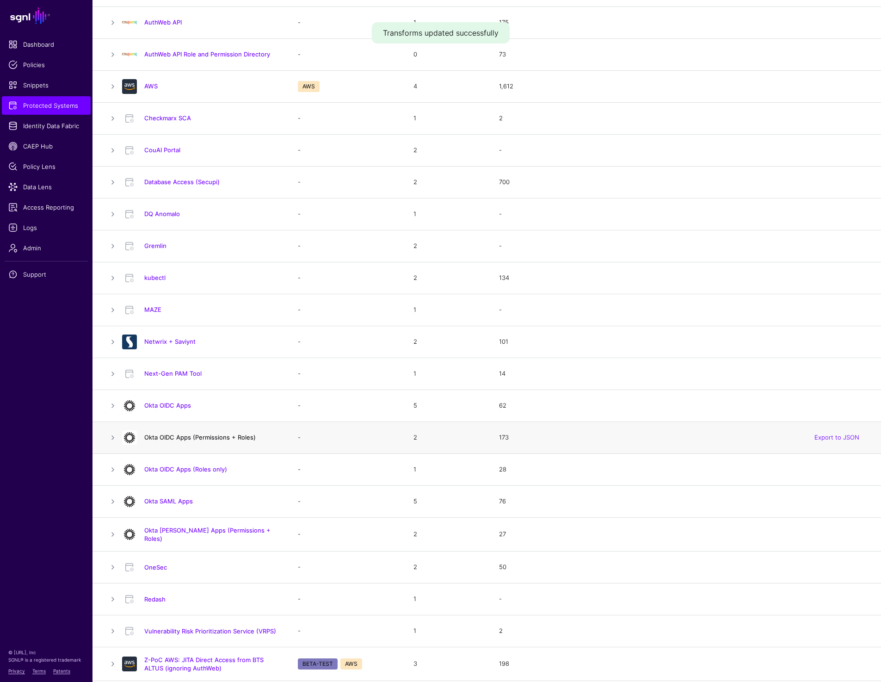
click at [216, 437] on link "Okta OIDC Apps (Permissions + Roles)" at bounding box center [199, 436] width 111 height 7
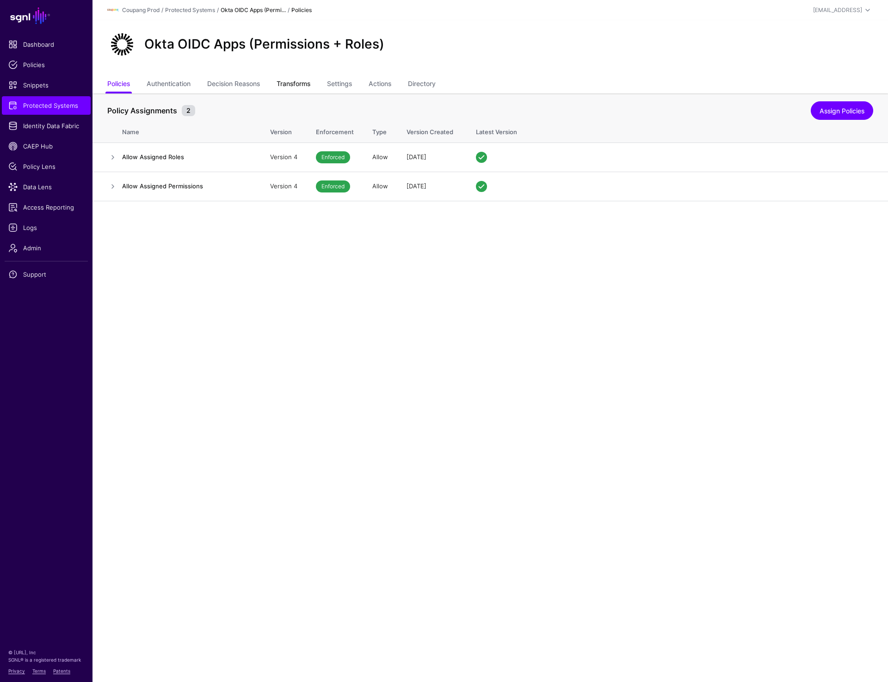
click at [297, 79] on link "Transforms" at bounding box center [294, 85] width 34 height 18
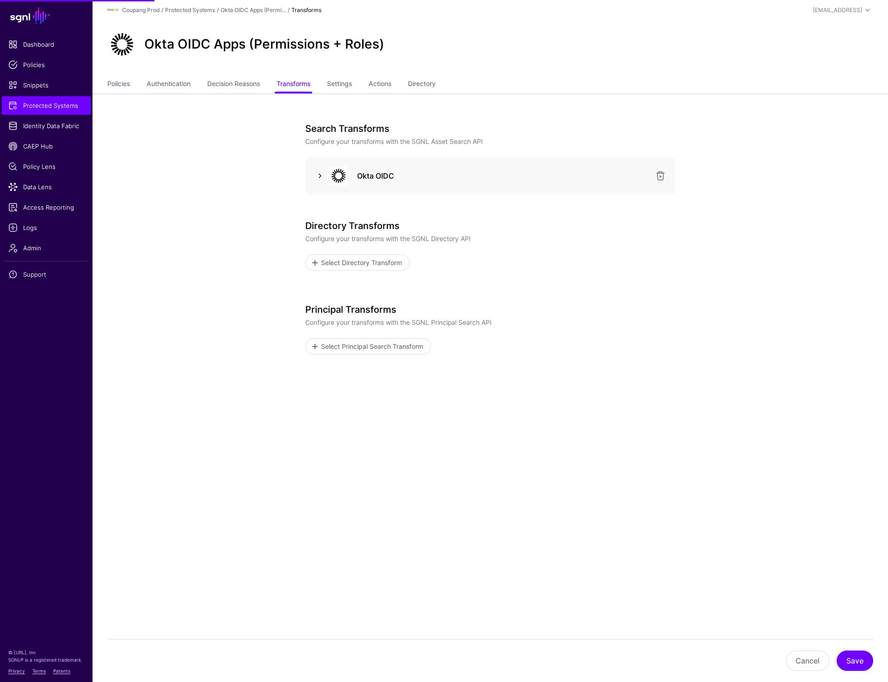
click at [317, 176] on link at bounding box center [319, 175] width 11 height 11
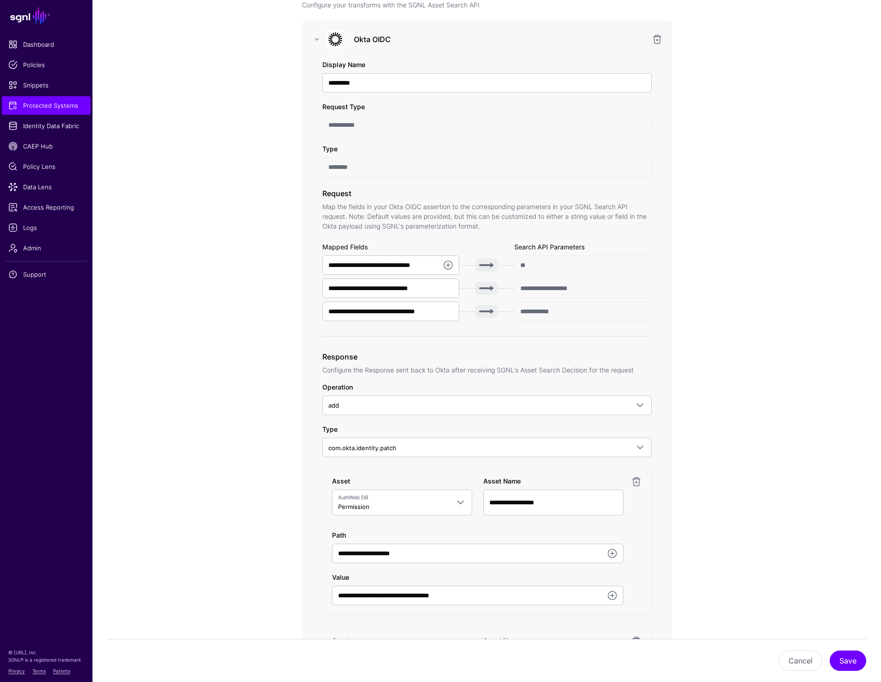
scroll to position [197, 0]
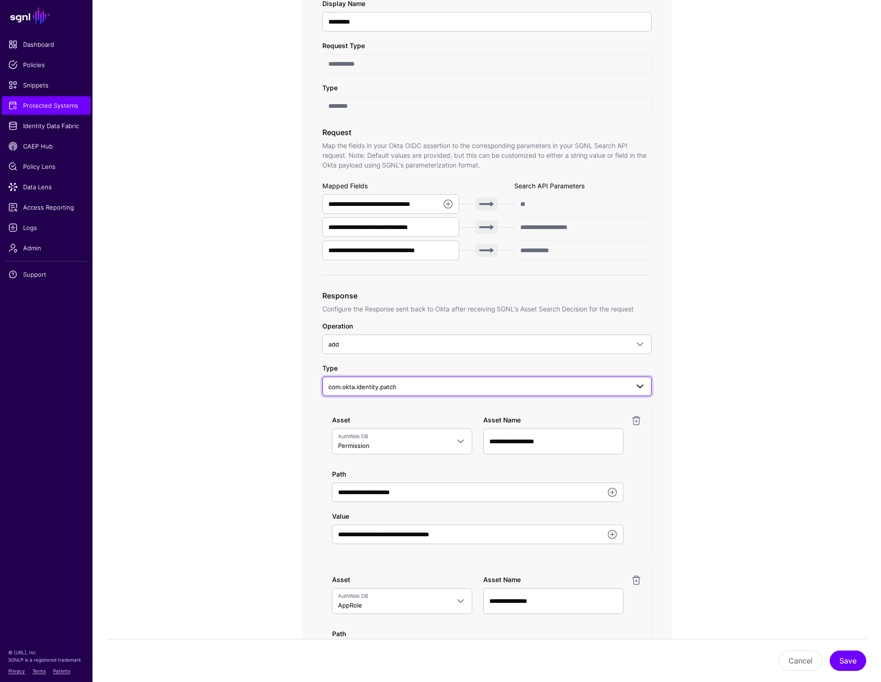
click at [343, 390] on span "com.okta.identity.patch" at bounding box center [478, 387] width 301 height 10
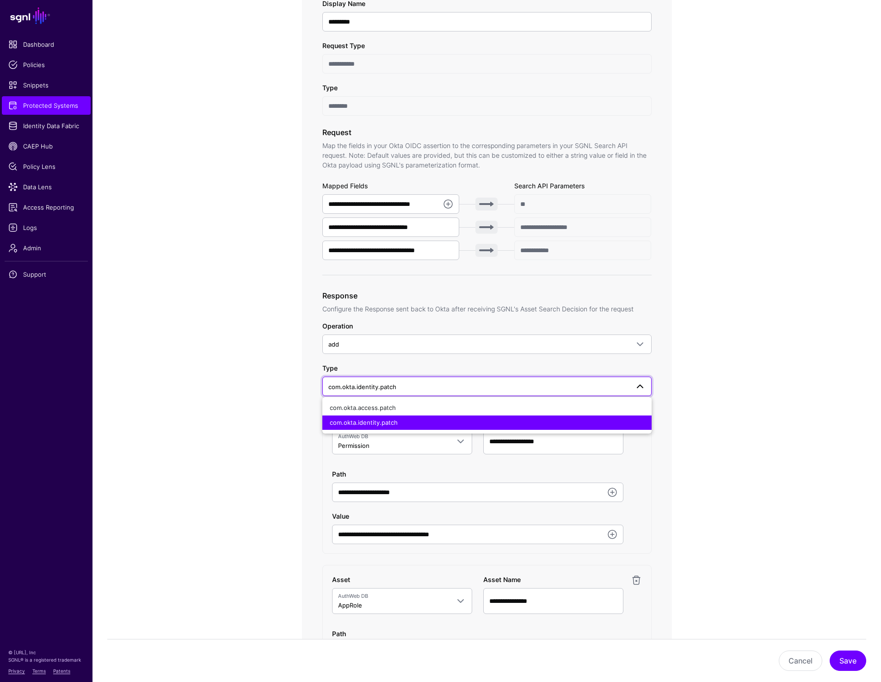
click at [733, 365] on app-integrations-item-transforms "**********" at bounding box center [486, 482] width 788 height 1173
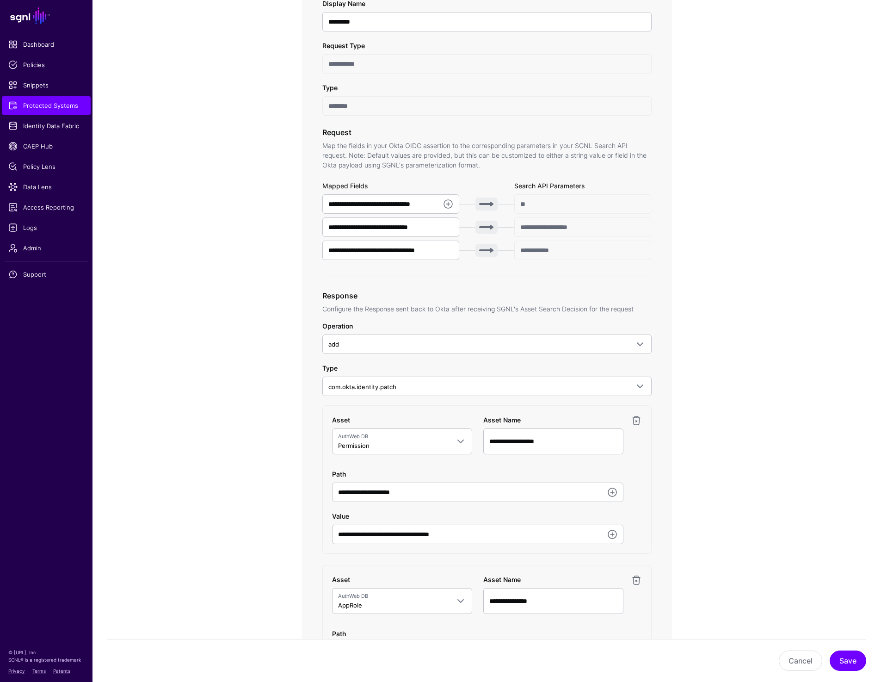
scroll to position [0, 0]
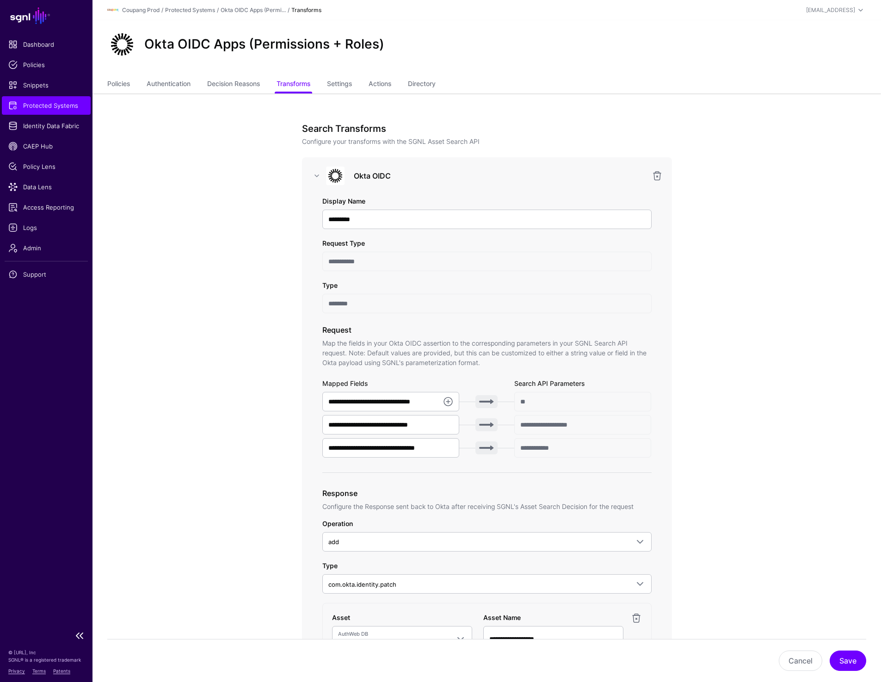
click at [63, 103] on span "Protected Systems" at bounding box center [46, 105] width 76 height 9
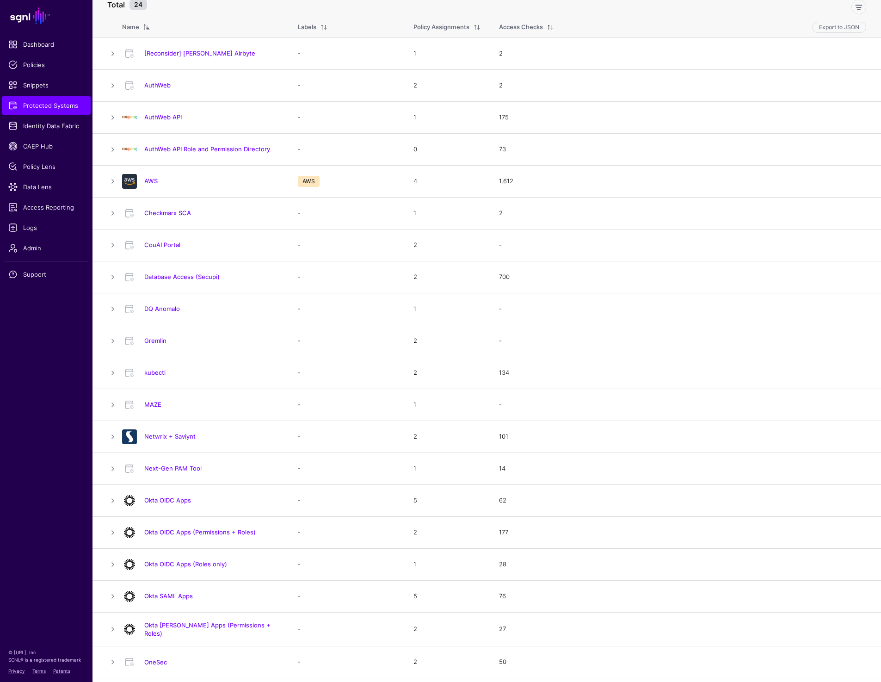
scroll to position [92, 0]
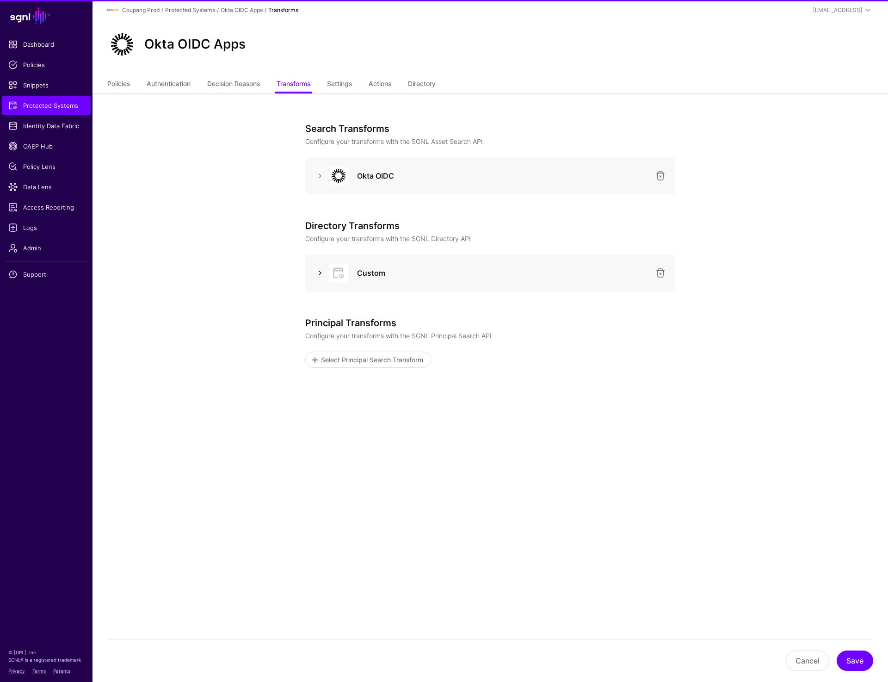
click at [318, 267] on link at bounding box center [319, 272] width 11 height 11
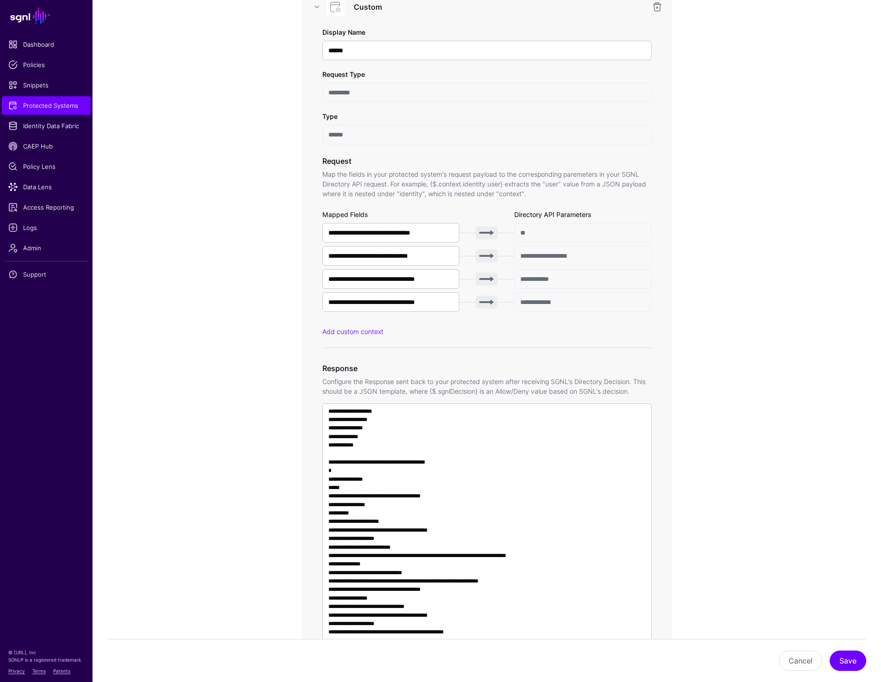
scroll to position [416, 0]
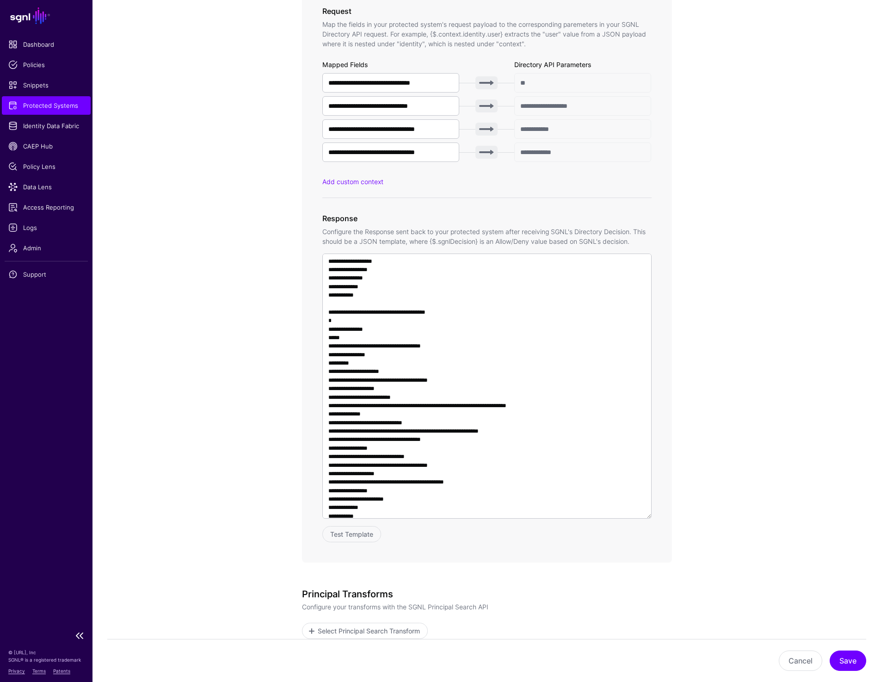
click at [48, 107] on span "Protected Systems" at bounding box center [46, 105] width 76 height 9
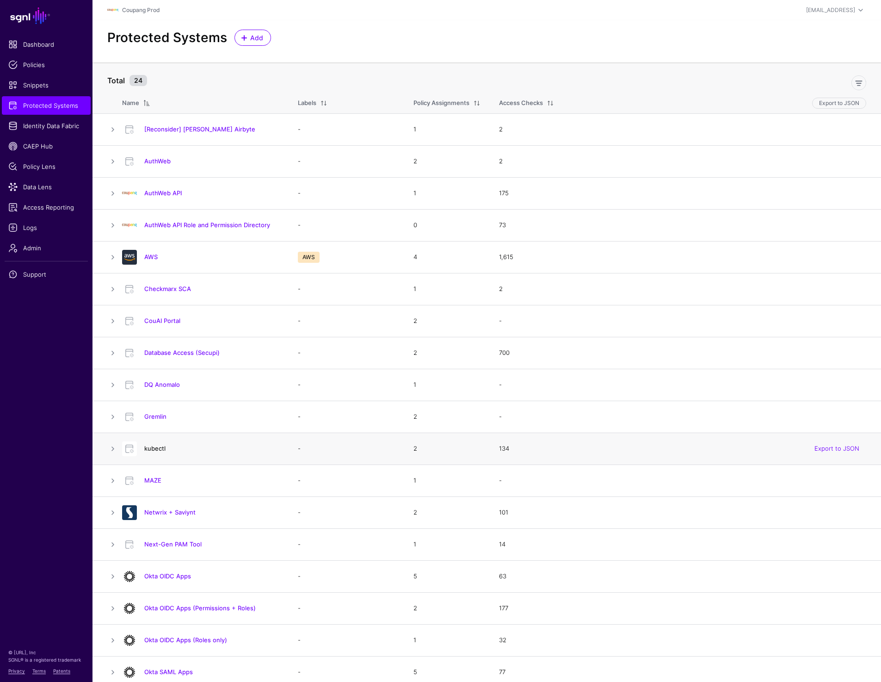
click at [158, 449] on link "kubectl" at bounding box center [154, 447] width 21 height 7
click at [165, 320] on link "CouAI Portal" at bounding box center [162, 320] width 36 height 7
click at [163, 387] on link "DQ Anomalo" at bounding box center [162, 384] width 36 height 7
click at [158, 418] on link "Gremlin" at bounding box center [155, 415] width 22 height 7
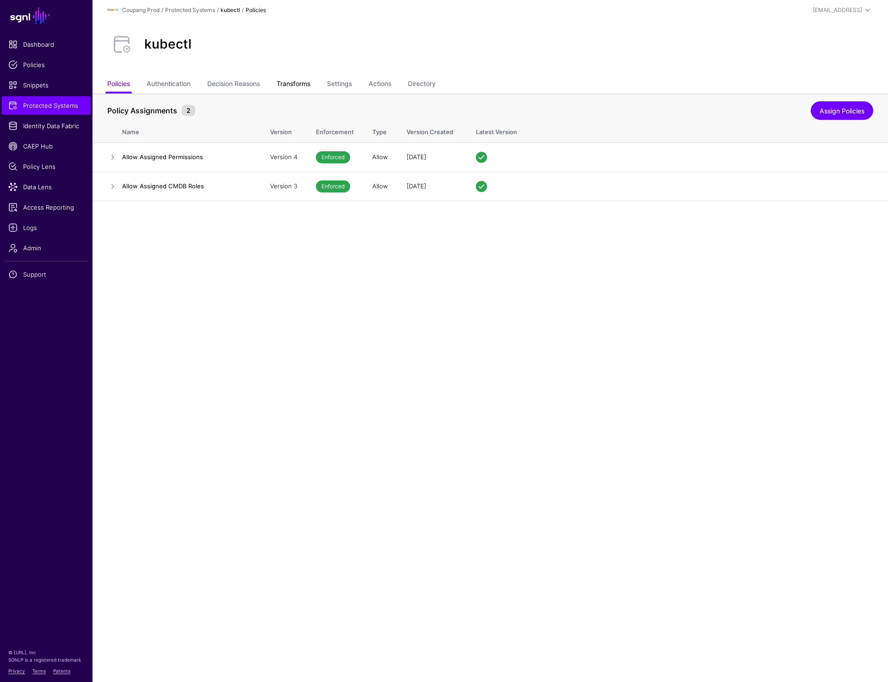
click at [310, 78] on link "Transforms" at bounding box center [294, 85] width 34 height 18
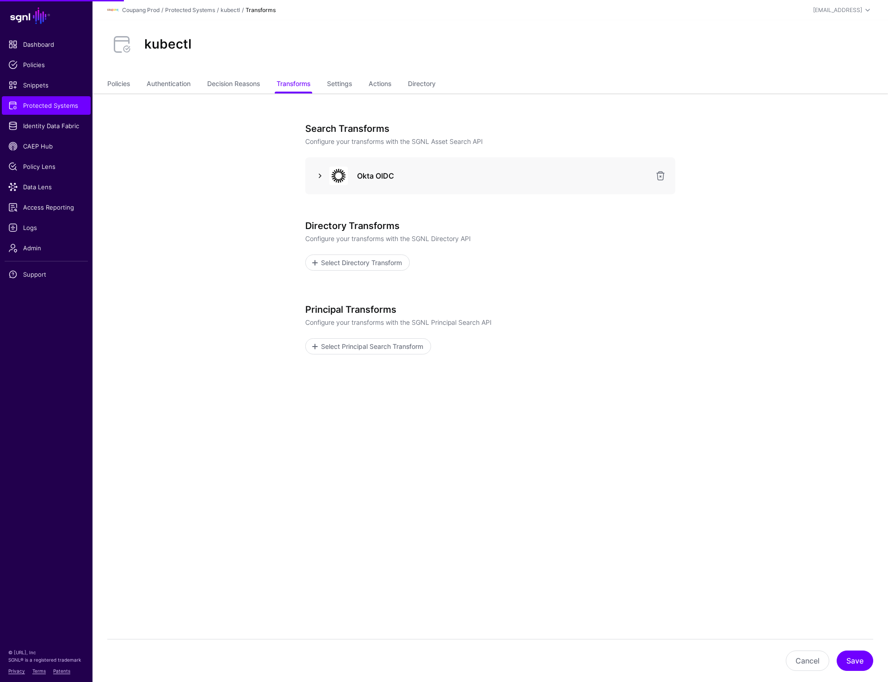
click at [316, 174] on link at bounding box center [319, 175] width 11 height 11
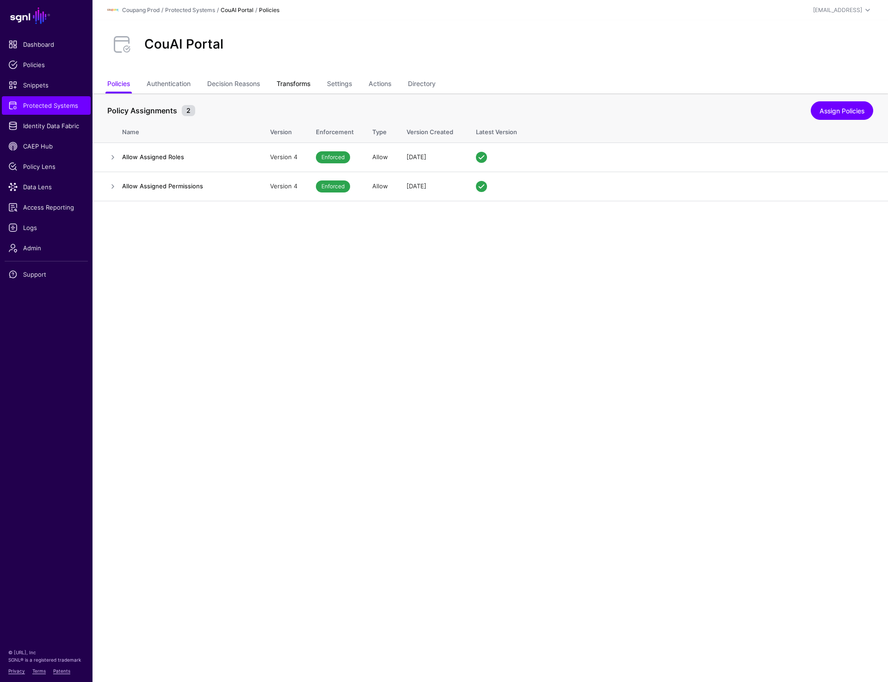
click at [304, 85] on link "Transforms" at bounding box center [294, 85] width 34 height 18
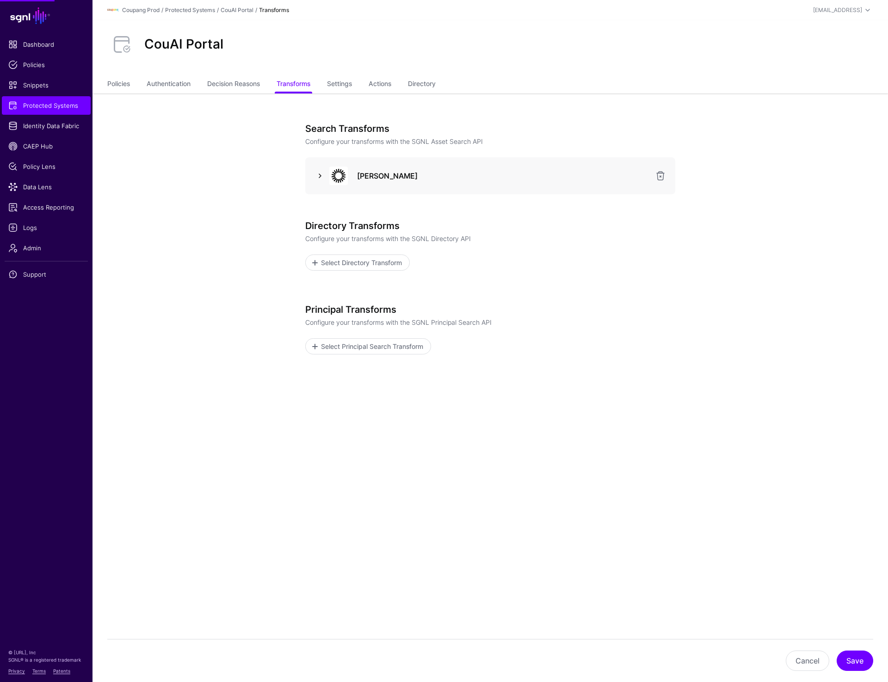
click at [320, 171] on link at bounding box center [319, 175] width 11 height 11
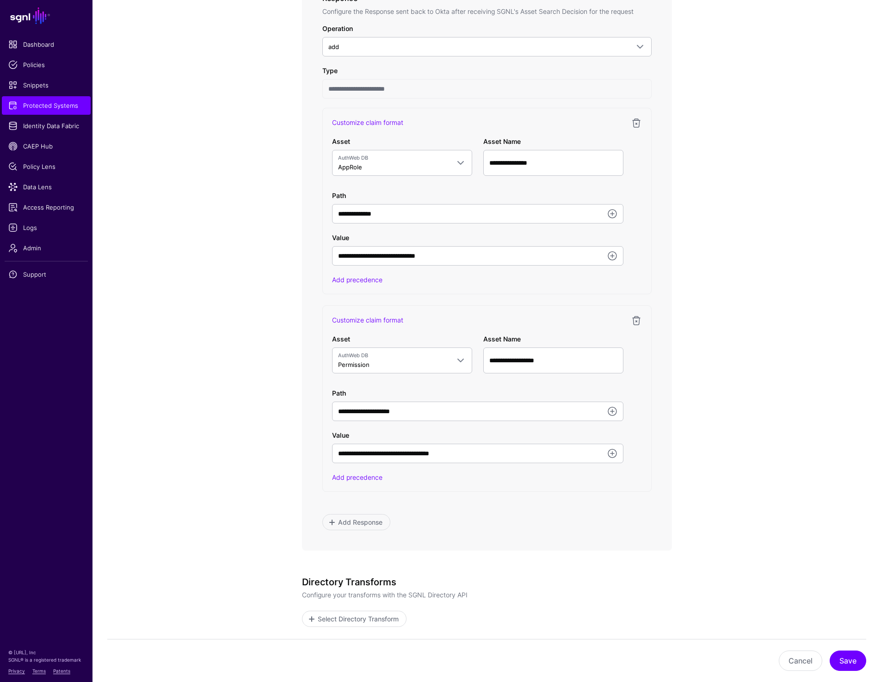
scroll to position [496, 0]
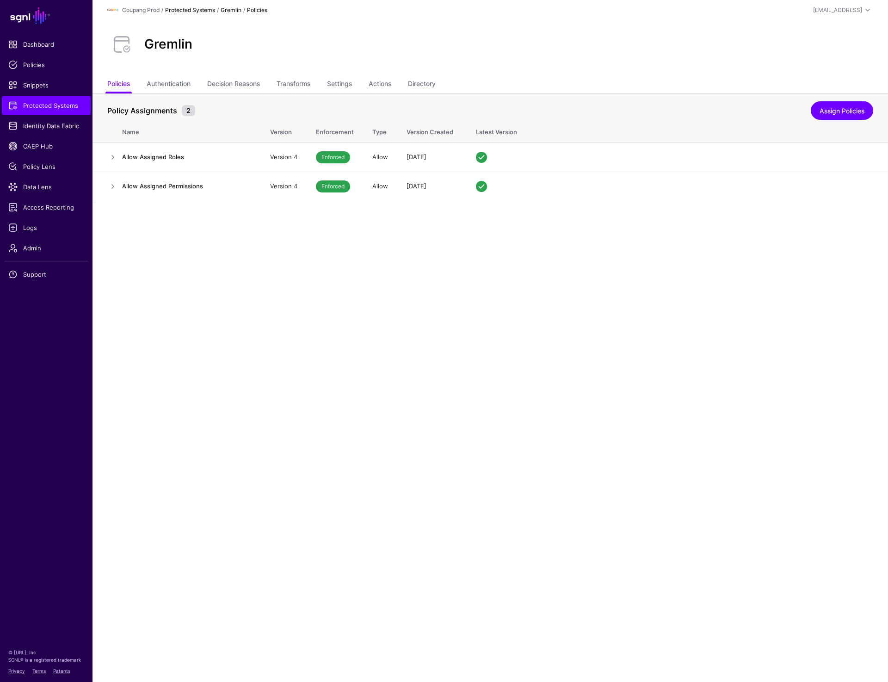
click at [169, 10] on link "Protected Systems" at bounding box center [190, 9] width 50 height 7
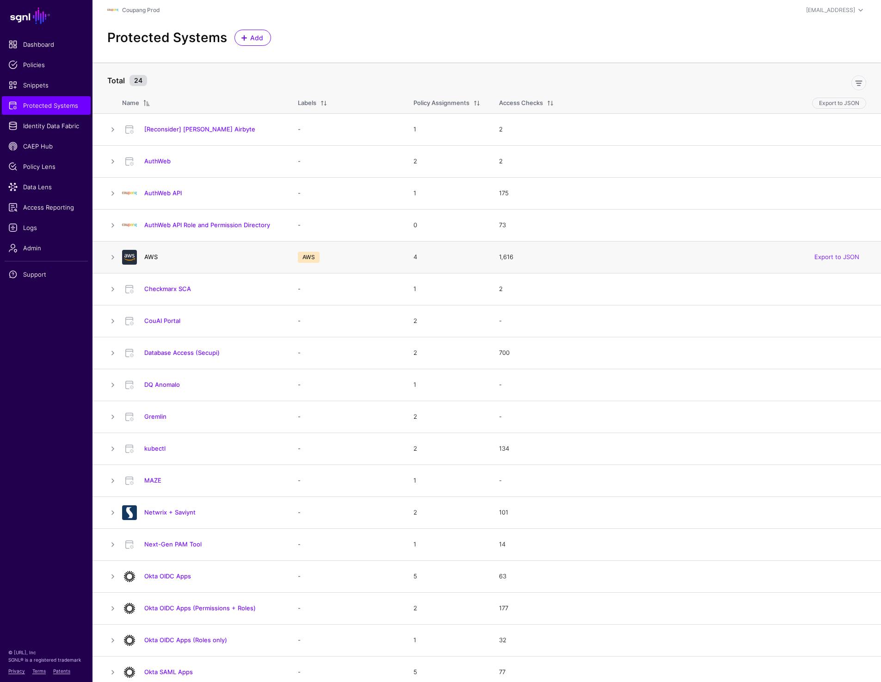
click at [154, 256] on link "AWS" at bounding box center [150, 256] width 13 height 7
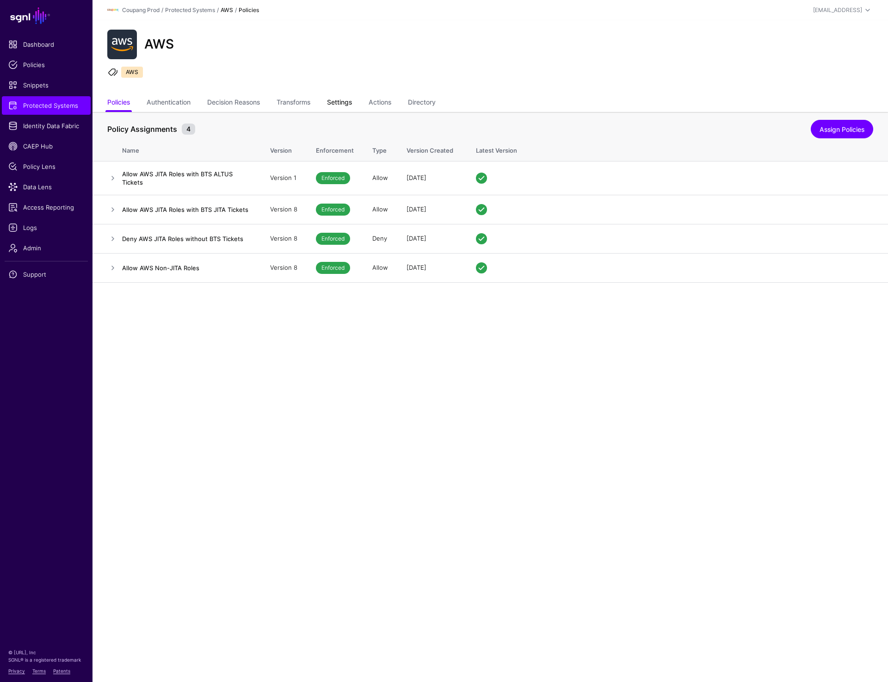
click at [348, 104] on link "Settings" at bounding box center [339, 103] width 25 height 18
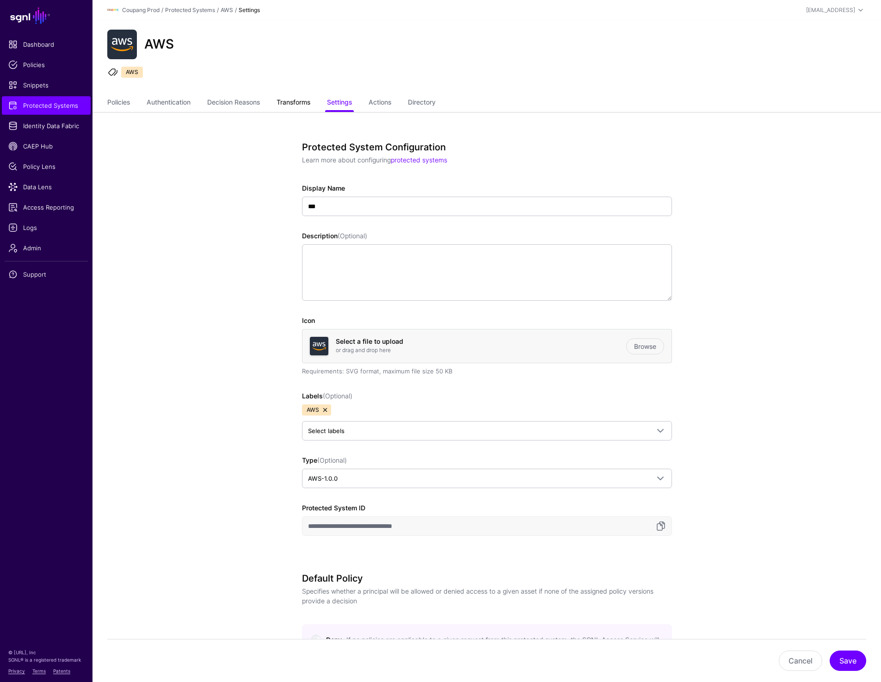
click at [306, 101] on link "Transforms" at bounding box center [294, 103] width 34 height 18
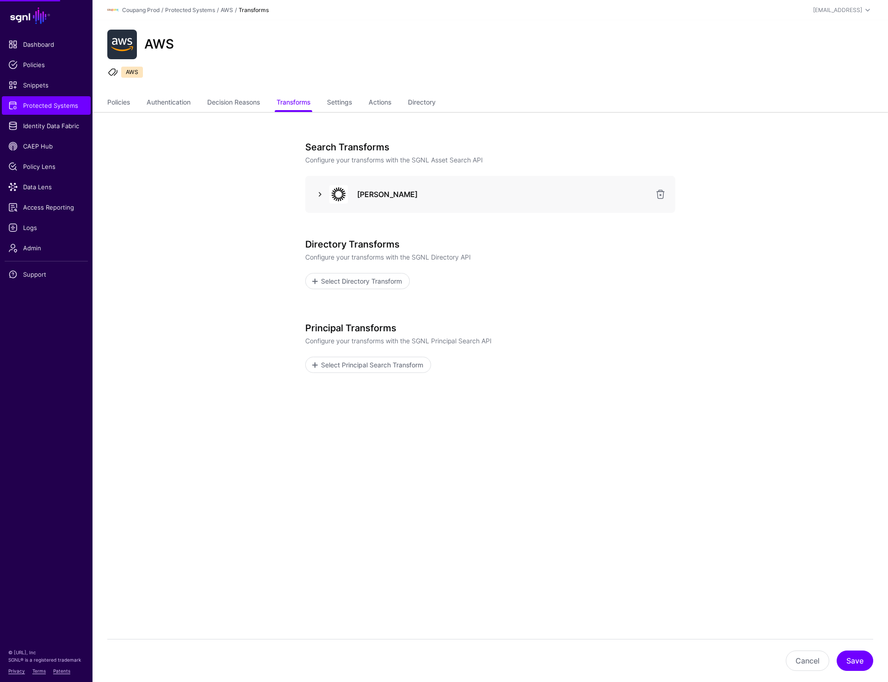
click at [315, 195] on link at bounding box center [319, 194] width 11 height 11
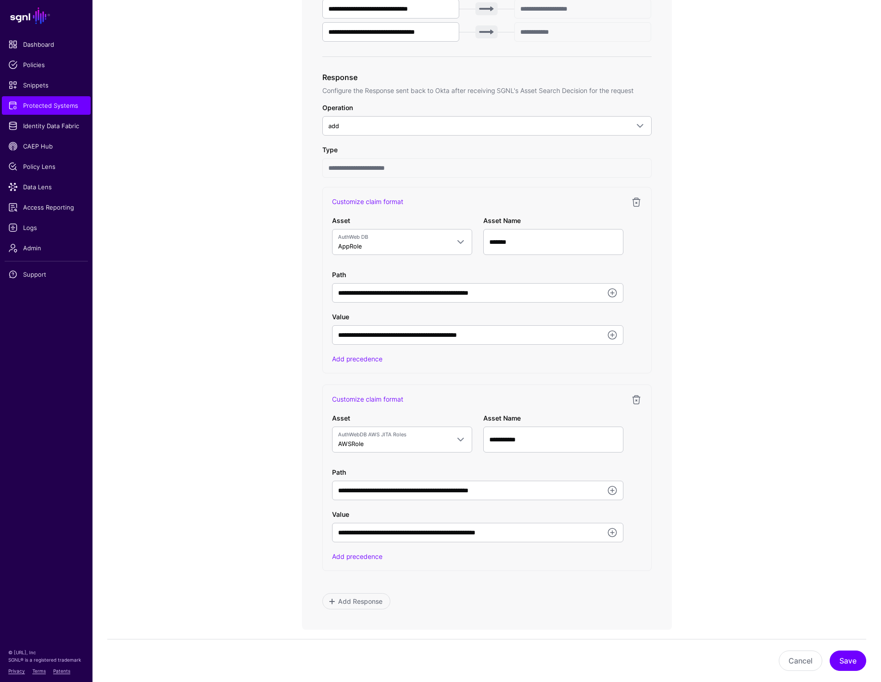
scroll to position [435, 0]
click at [352, 198] on link "Customize claim format" at bounding box center [367, 201] width 71 height 8
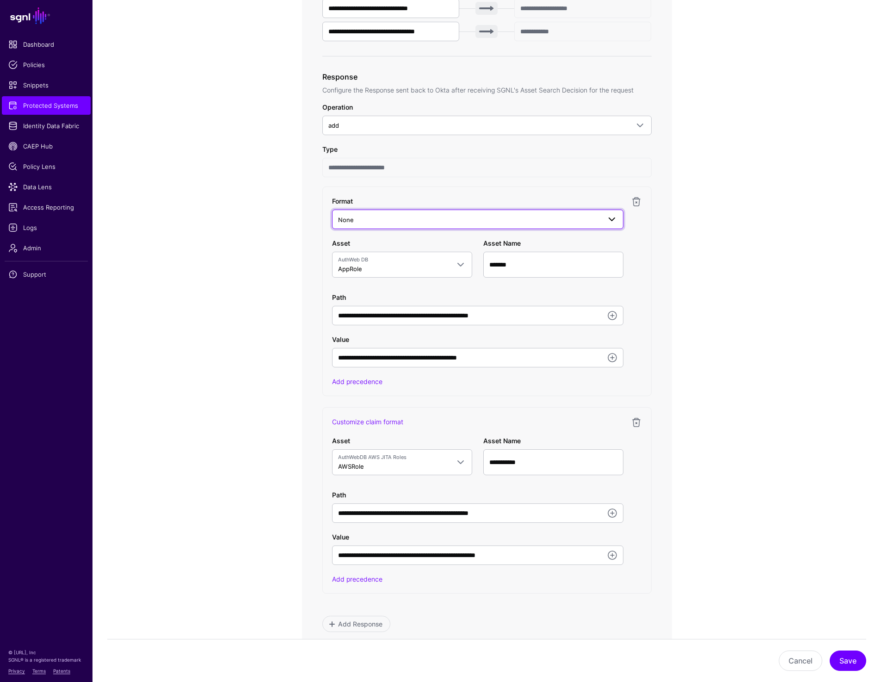
click at [366, 221] on span "None" at bounding box center [469, 220] width 263 height 10
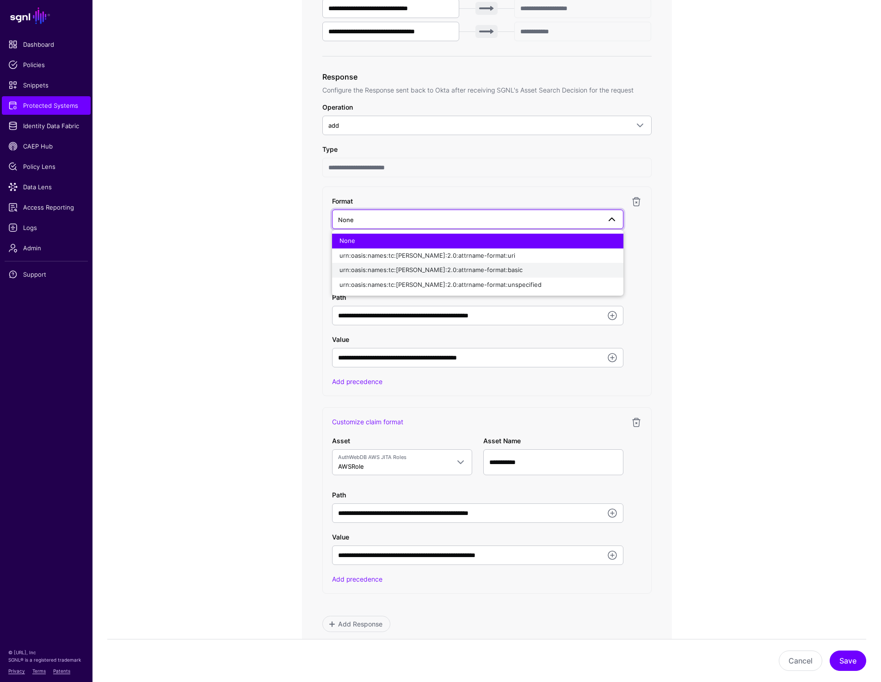
click at [368, 270] on span "urn:oasis:names:tc:[PERSON_NAME]:2.0:attrname-format:basic" at bounding box center [430, 269] width 183 height 7
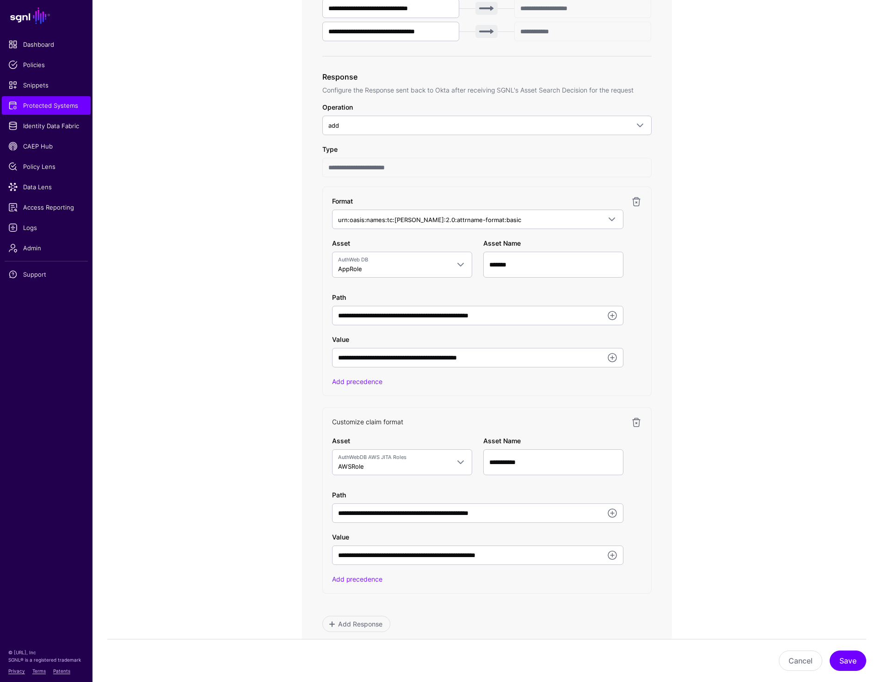
click at [376, 424] on link "Customize claim format" at bounding box center [367, 422] width 71 height 8
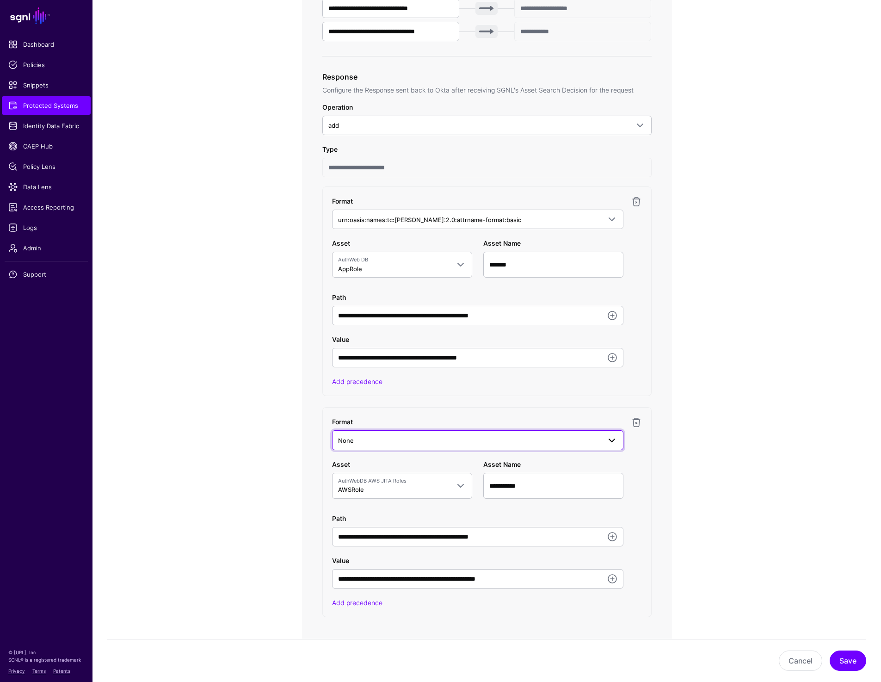
click at [452, 439] on span "None" at bounding box center [469, 440] width 263 height 10
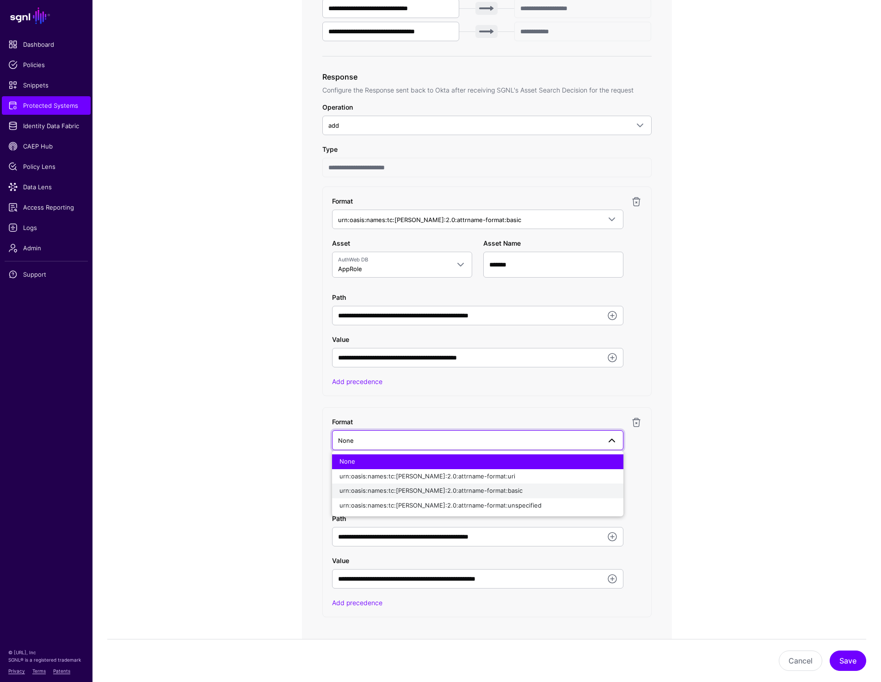
click at [453, 486] on button "urn:oasis:names:tc:[PERSON_NAME]:2.0:attrname-format:basic" at bounding box center [477, 490] width 291 height 15
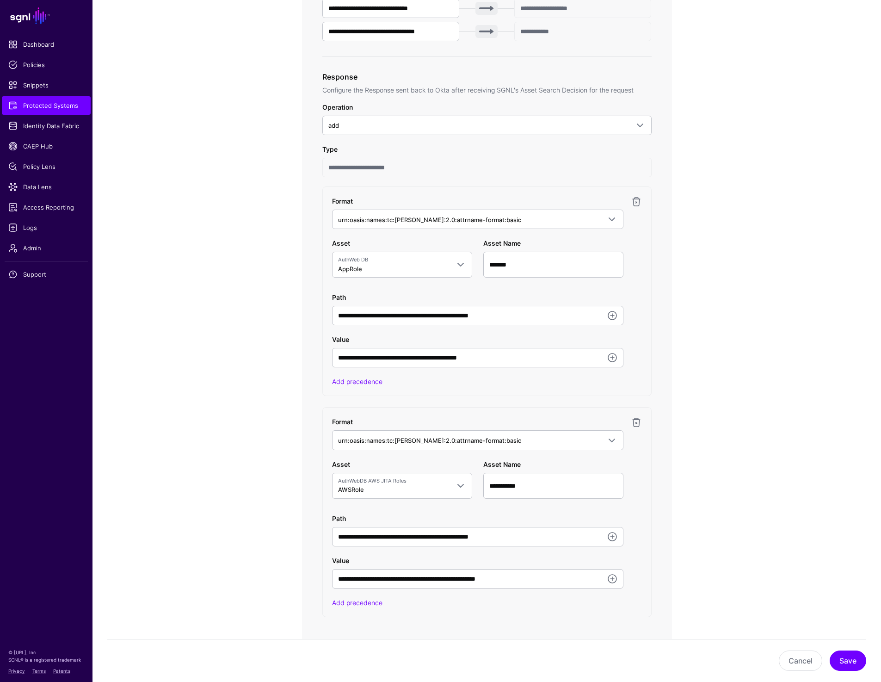
click at [770, 492] on app-integrations-item-transforms "**********" at bounding box center [486, 324] width 788 height 1295
click at [854, 658] on button "Save" at bounding box center [848, 660] width 37 height 20
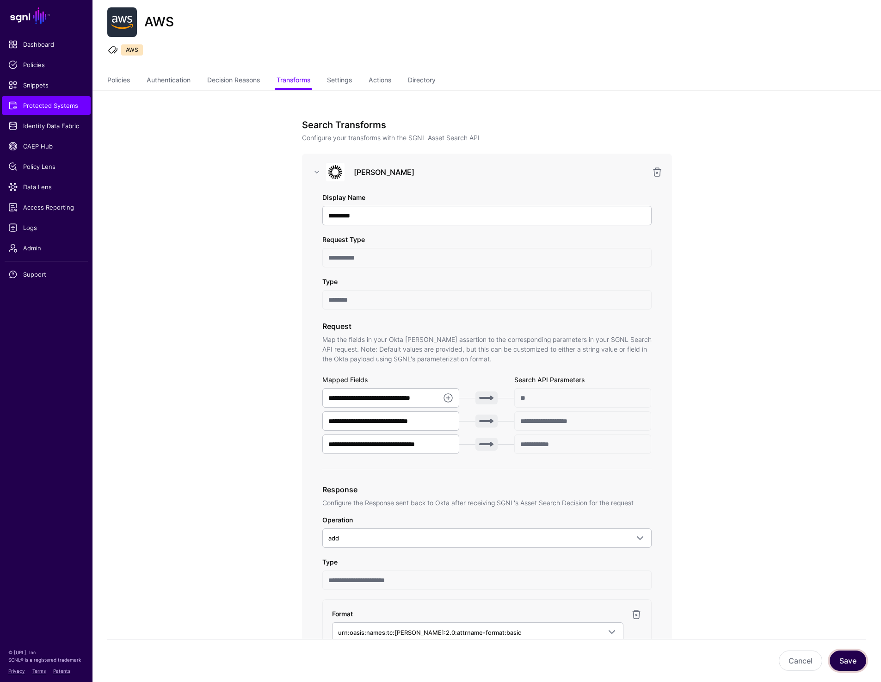
scroll to position [0, 0]
